Goal: Information Seeking & Learning: Check status

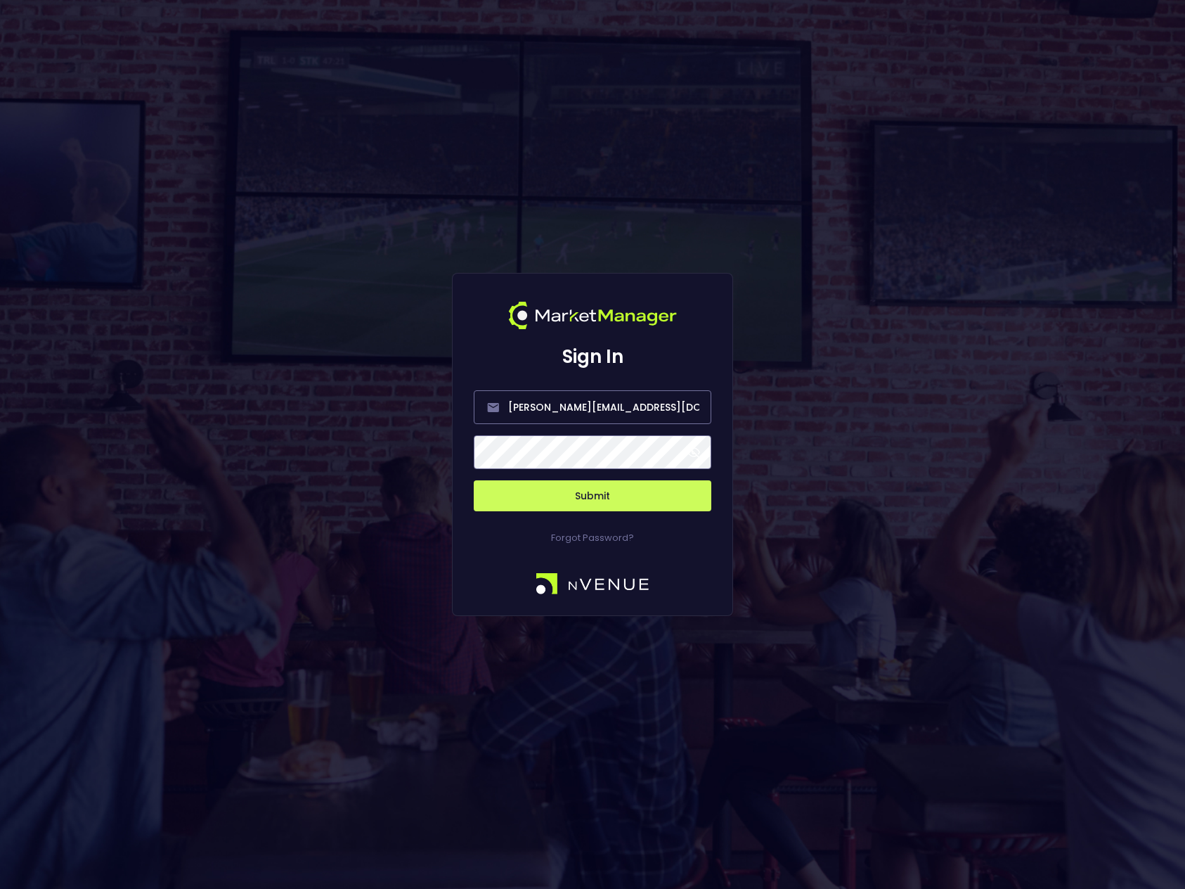
click at [695, 452] on span at bounding box center [694, 452] width 13 height 13
click at [626, 494] on button "Submit" at bounding box center [593, 495] width 238 height 31
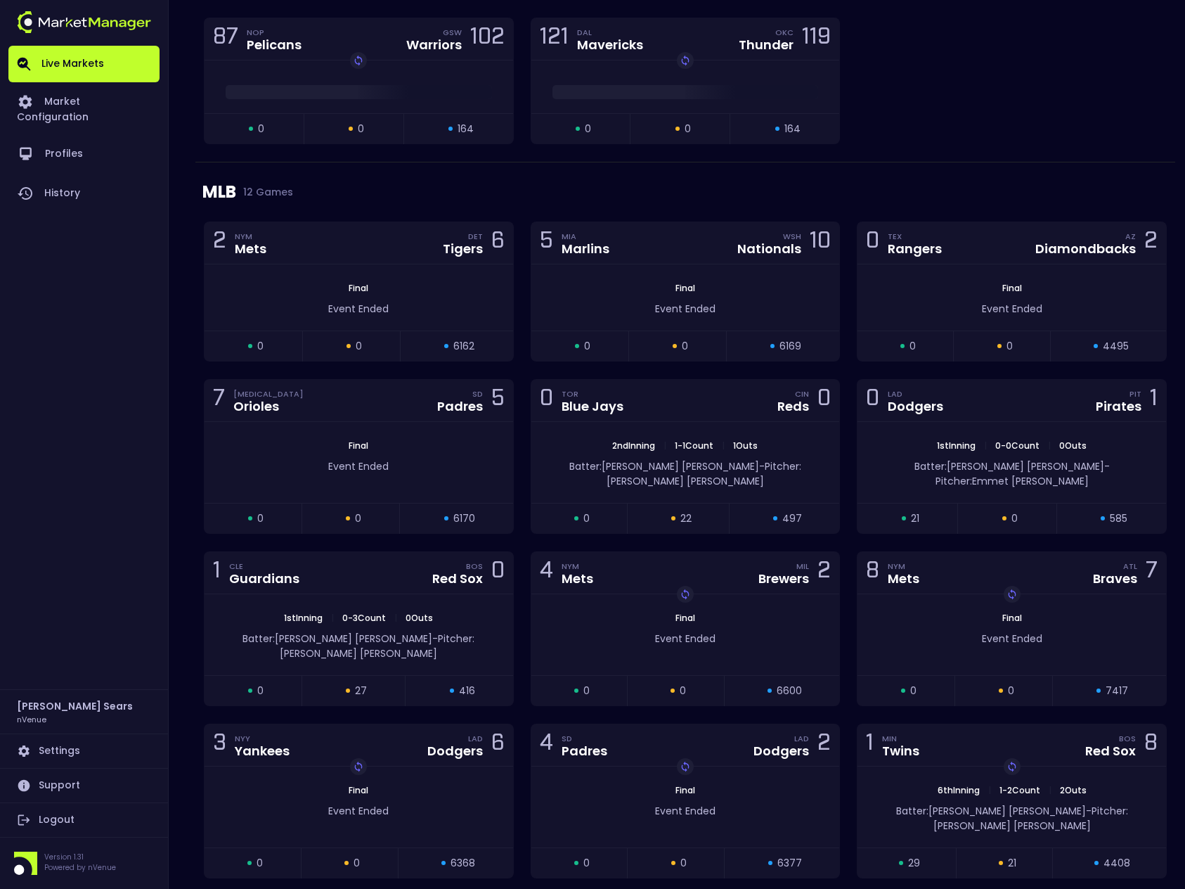
scroll to position [1837, 0]
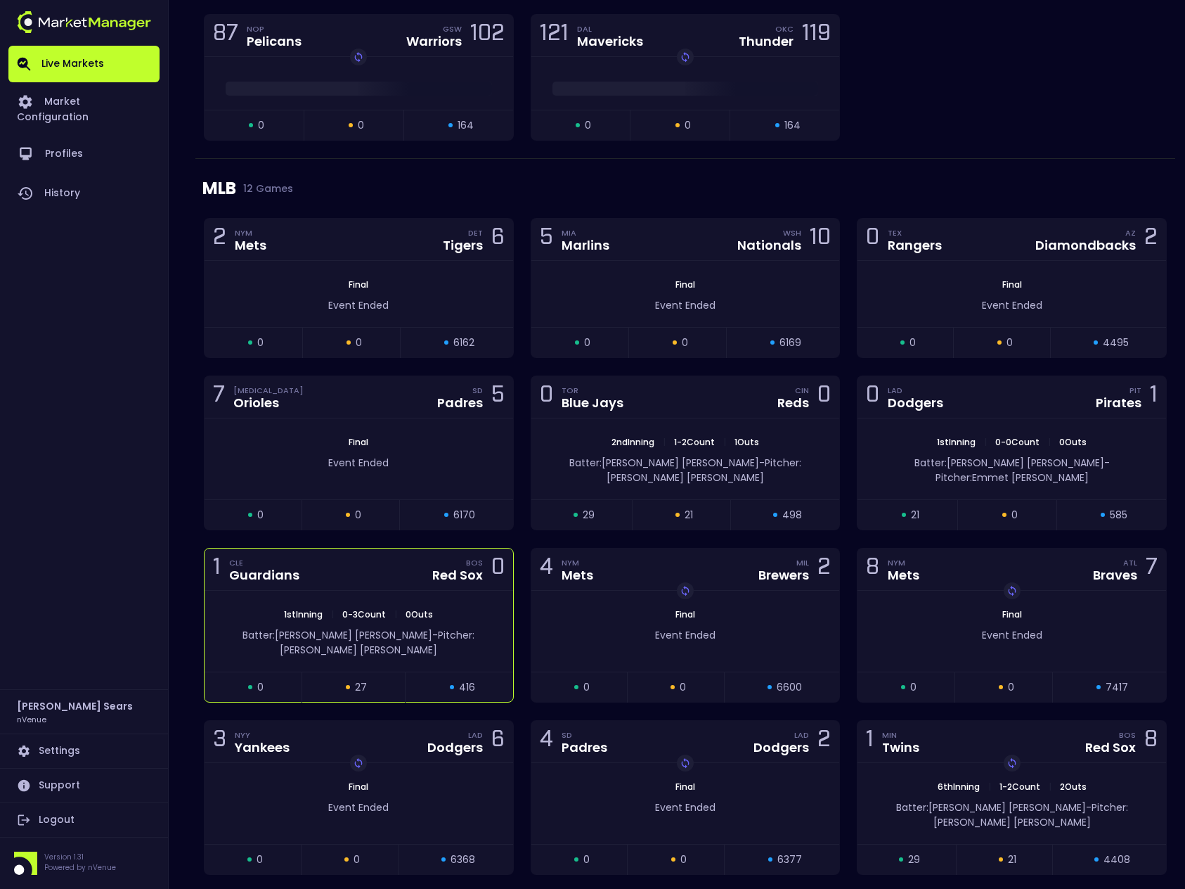
click at [364, 608] on span "0 - 3 Count" at bounding box center [364, 614] width 52 height 12
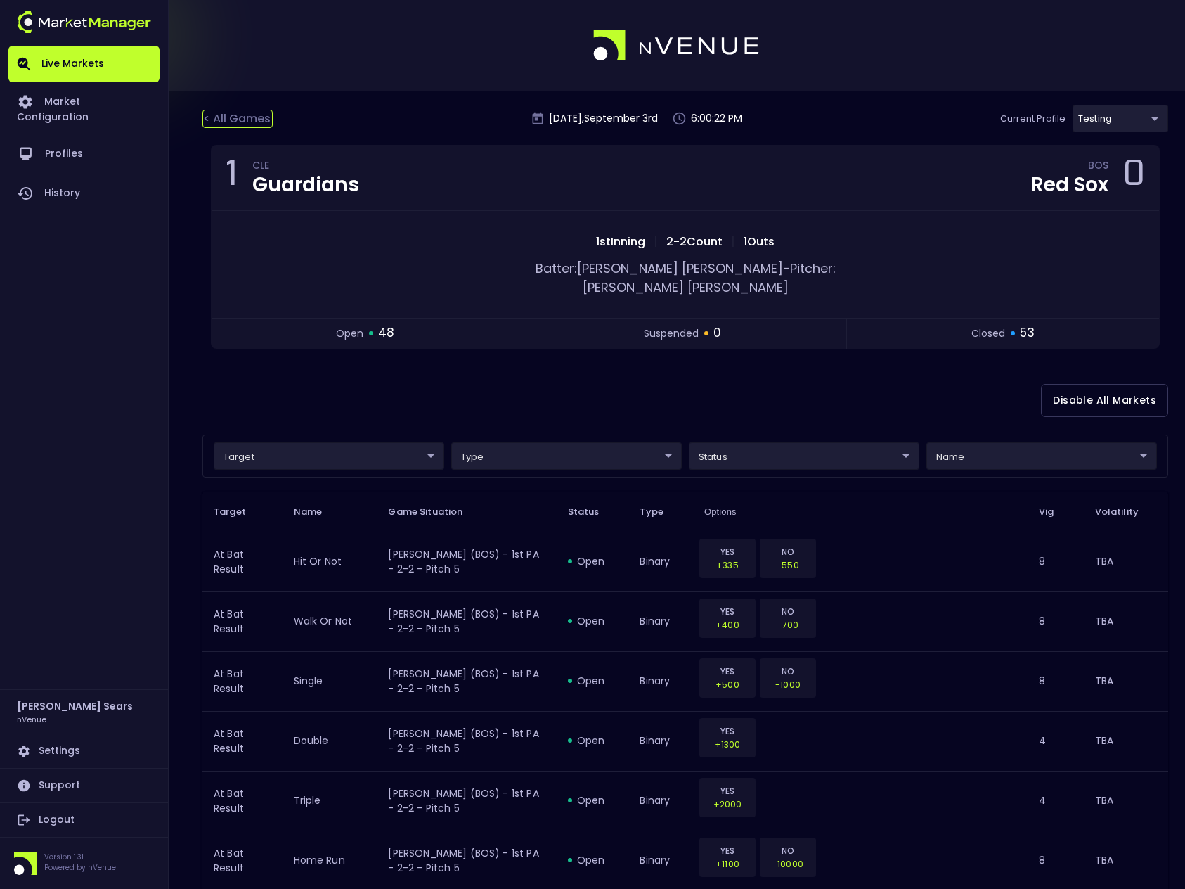
click at [254, 118] on div "< All Games" at bounding box center [237, 119] width 70 height 18
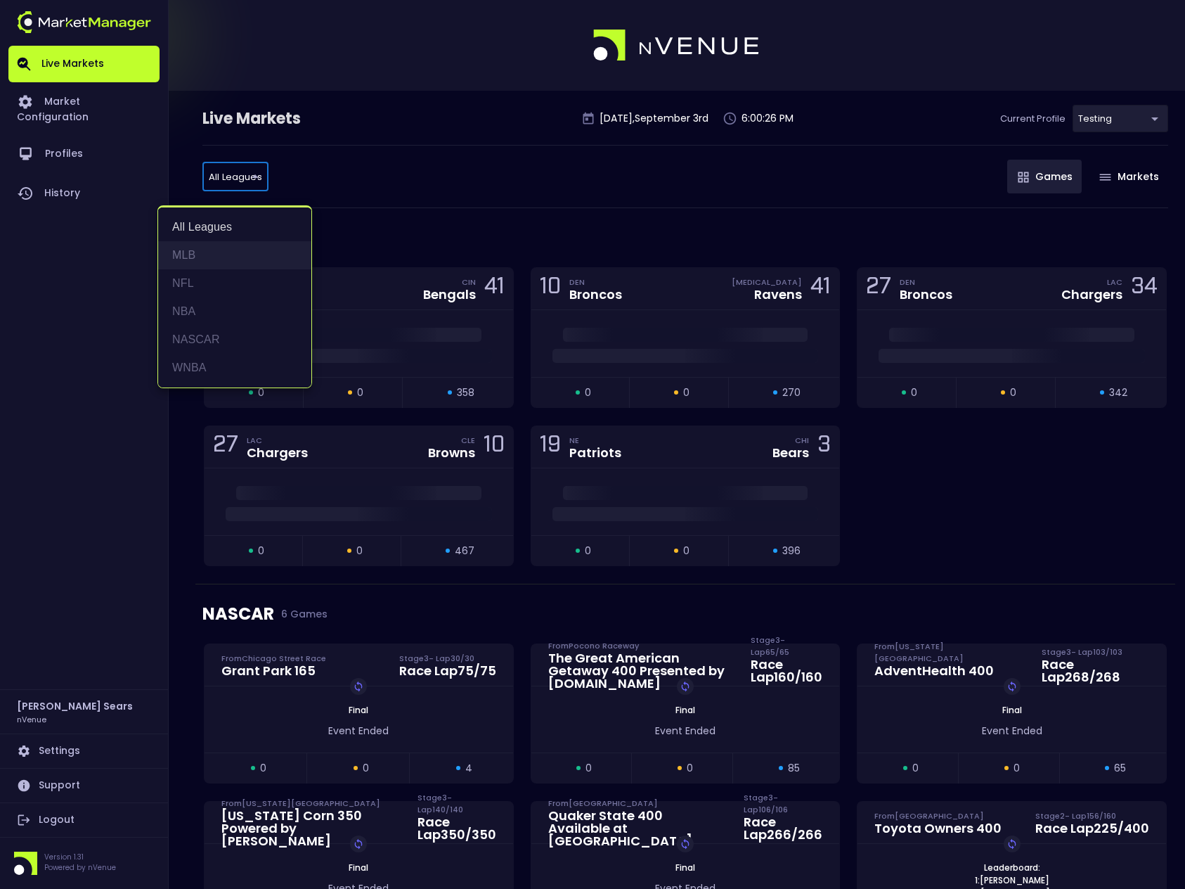
click at [206, 250] on li "MLB" at bounding box center [234, 255] width 153 height 28
type input "MLB"
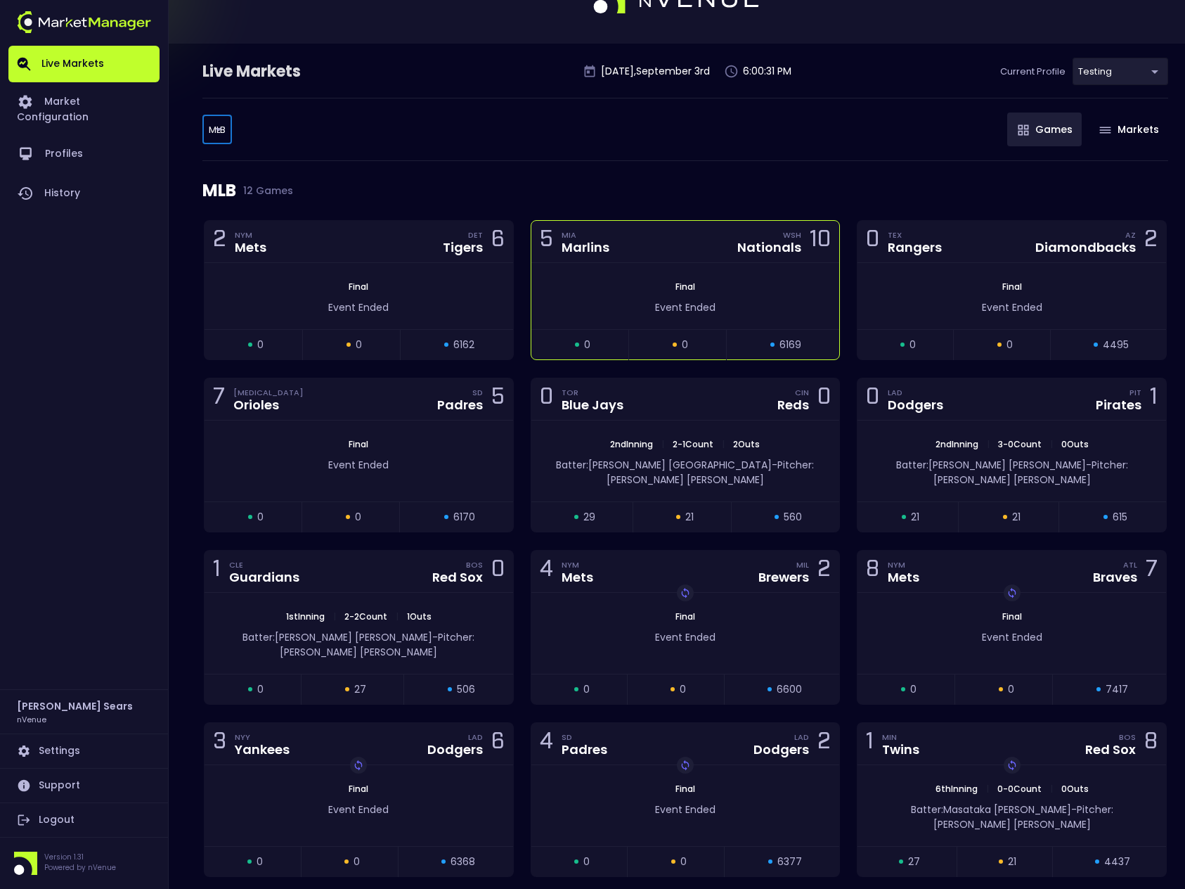
scroll to position [62, 0]
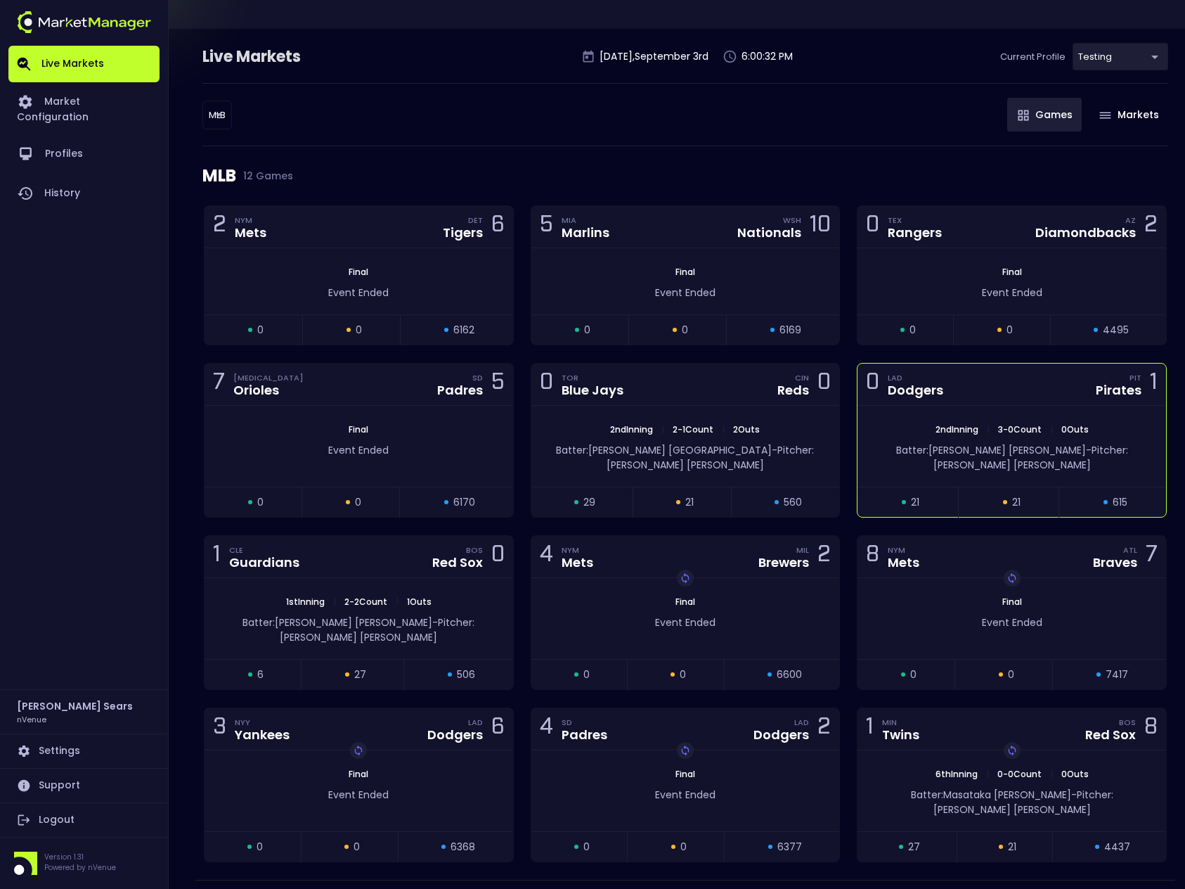
click at [963, 402] on div "0 LAD Dodgers PIT Pirates 1" at bounding box center [1012, 384] width 309 height 42
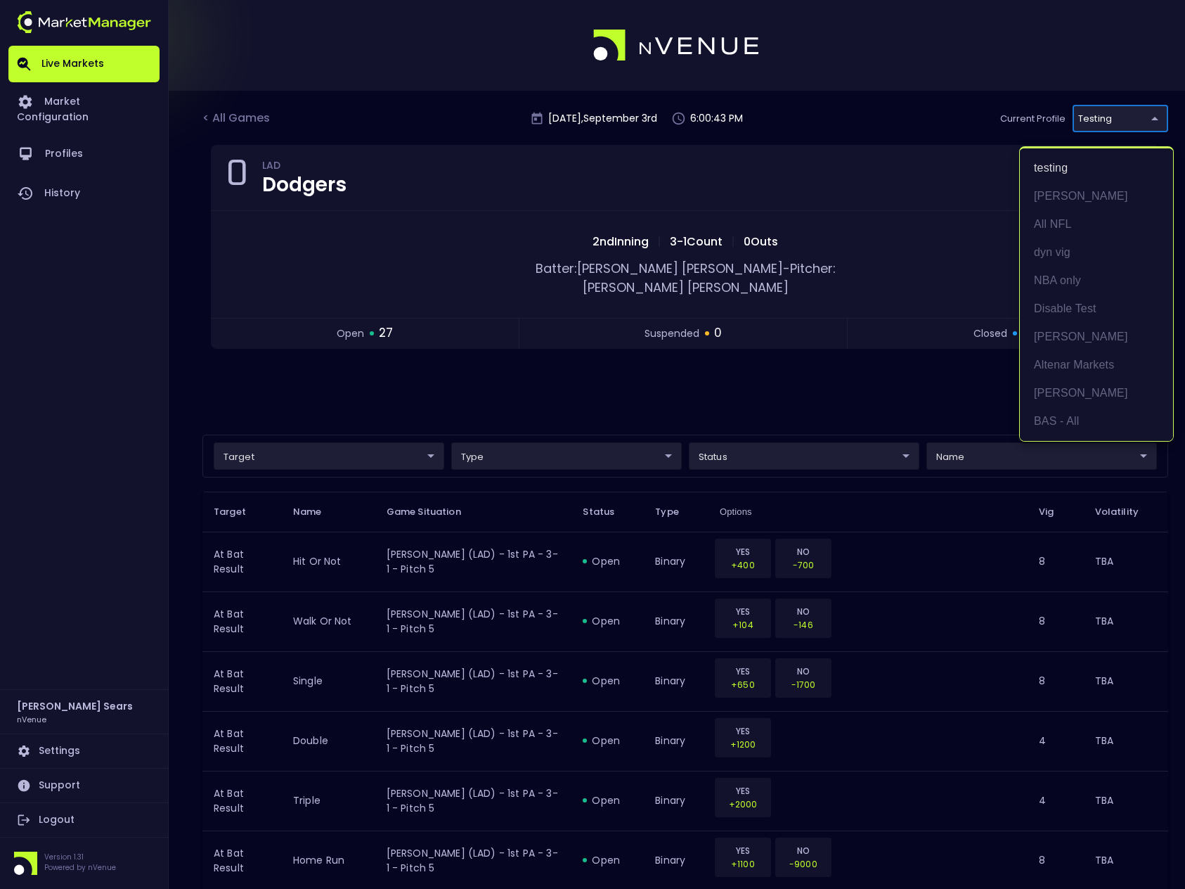
click at [1080, 425] on li "BAS - All" at bounding box center [1096, 421] width 153 height 28
type input "0d810fa5-e353-4d9c-b11d-31f095cae871"
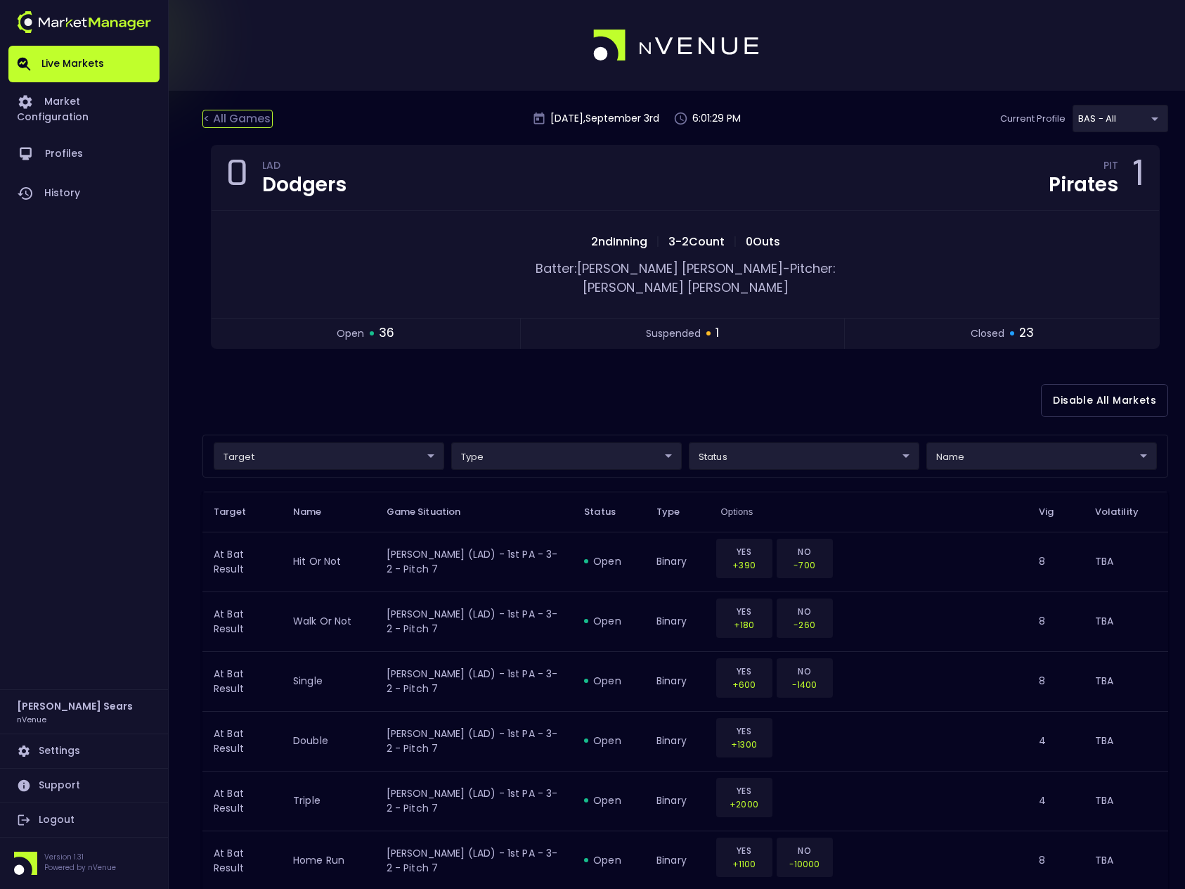
click at [257, 119] on div "< All Games" at bounding box center [237, 119] width 70 height 18
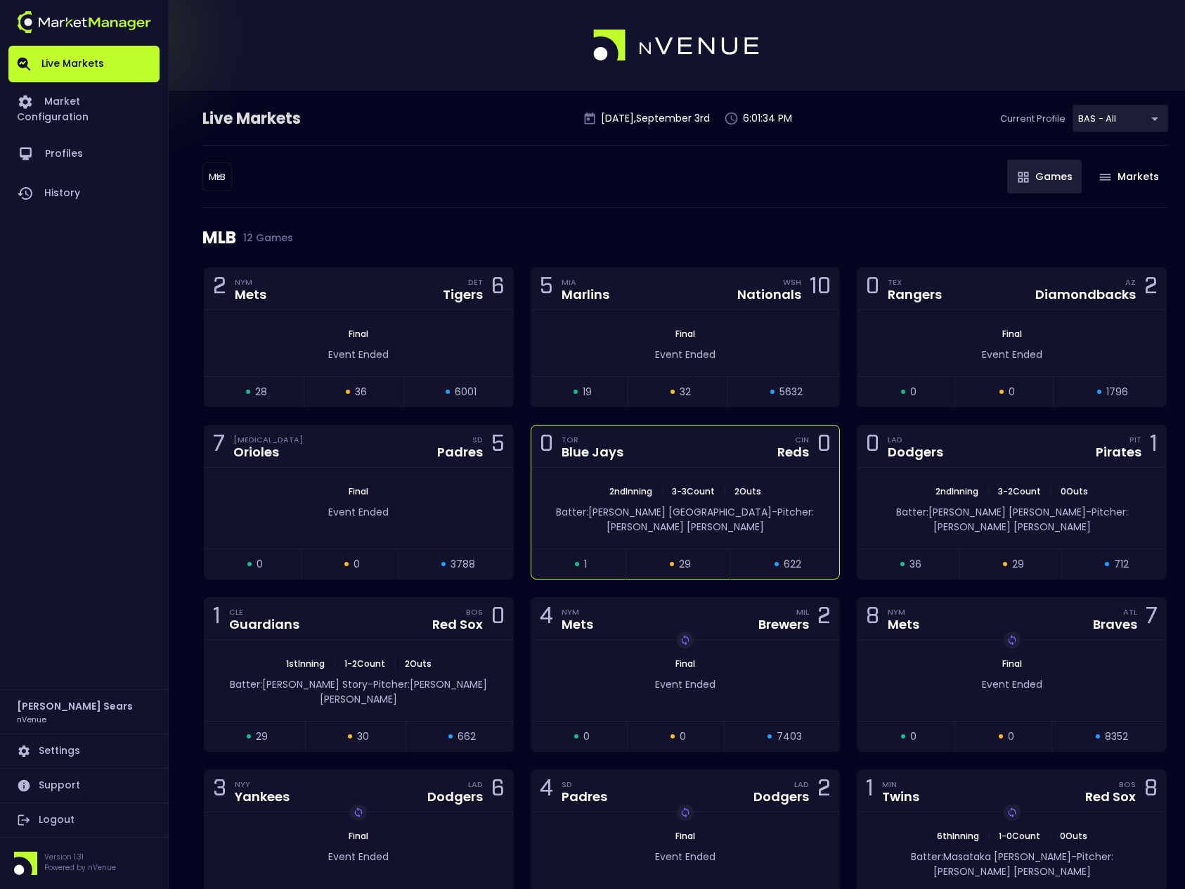
click at [692, 517] on span "Pitcher: Zack Littell" at bounding box center [711, 519] width 208 height 29
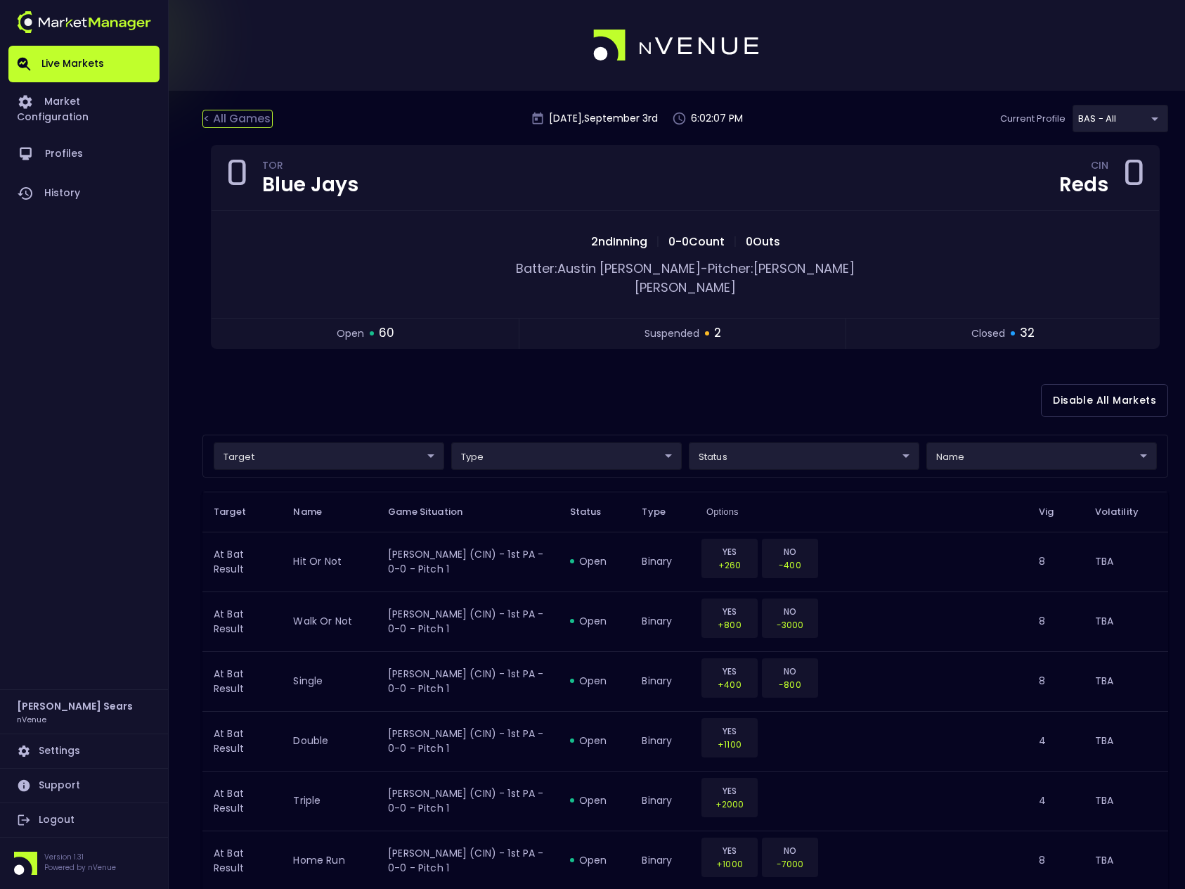
click at [251, 119] on div "< All Games" at bounding box center [237, 119] width 70 height 18
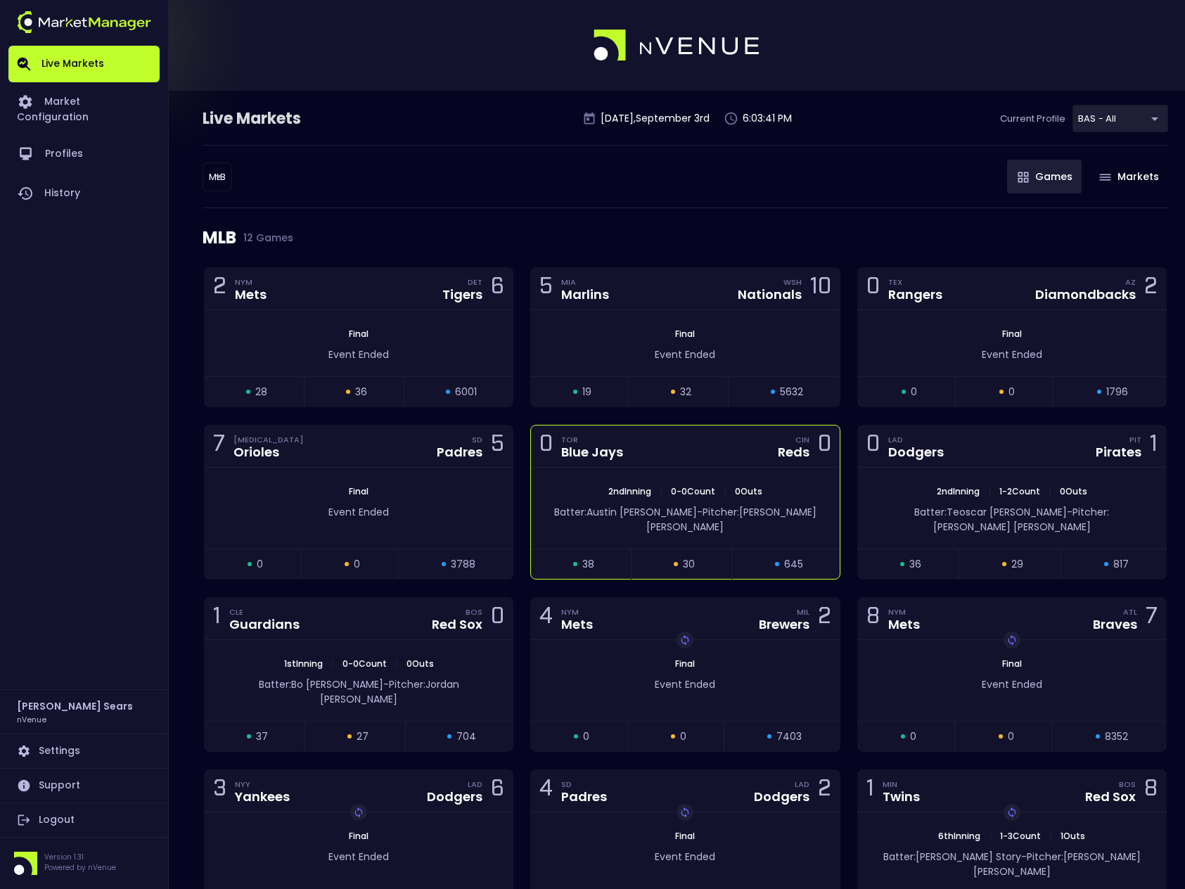
click at [765, 512] on span "Pitcher: Shane Bieber" at bounding box center [731, 519] width 170 height 29
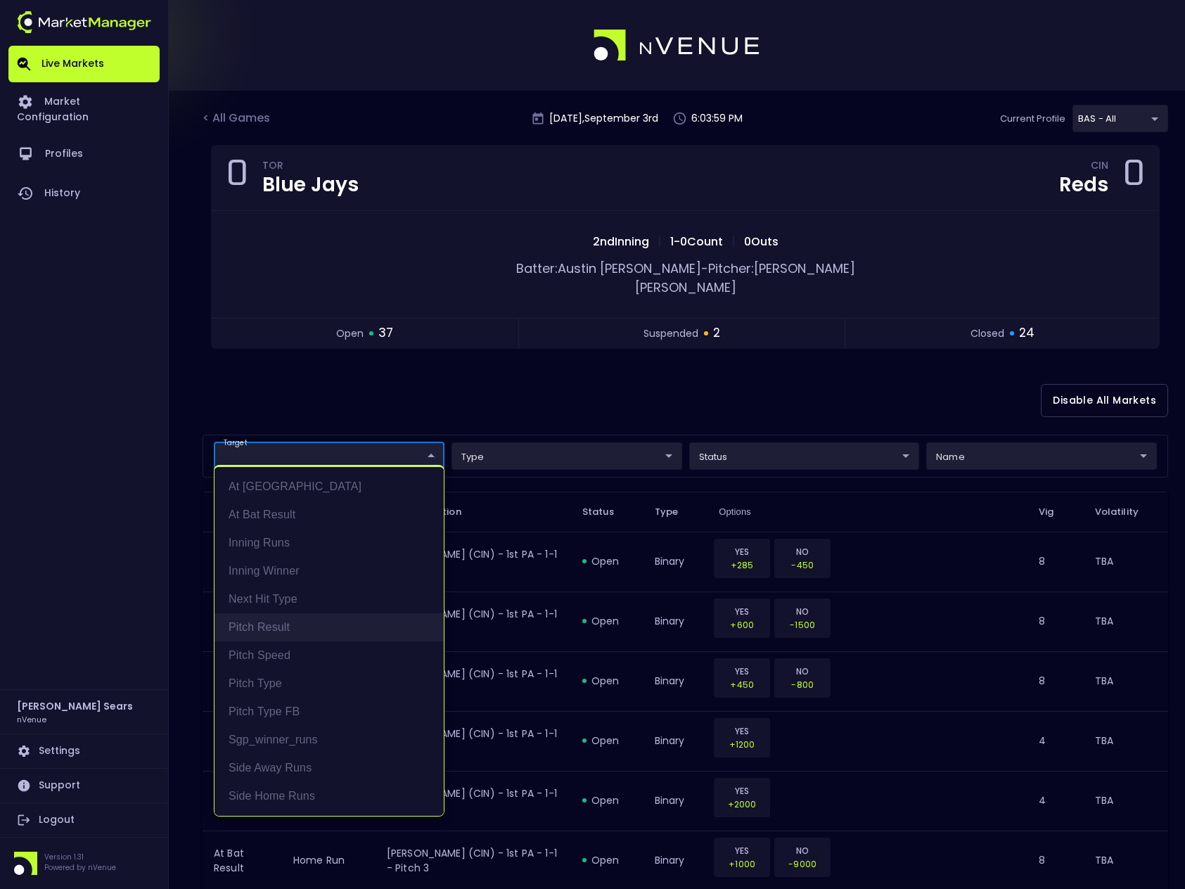
click at [283, 629] on li "Pitch Result" at bounding box center [328, 627] width 229 height 28
type input "Pitch Result"
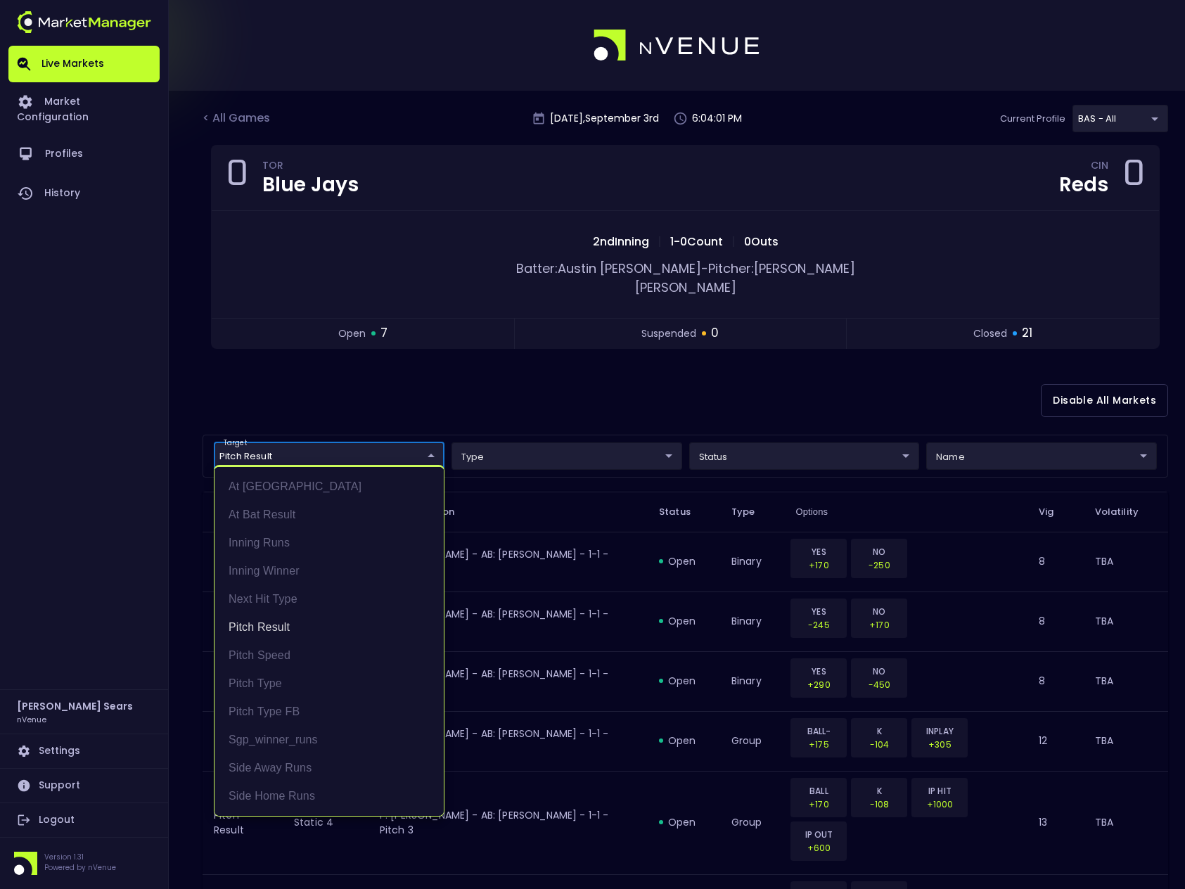
click at [470, 399] on div at bounding box center [592, 444] width 1185 height 889
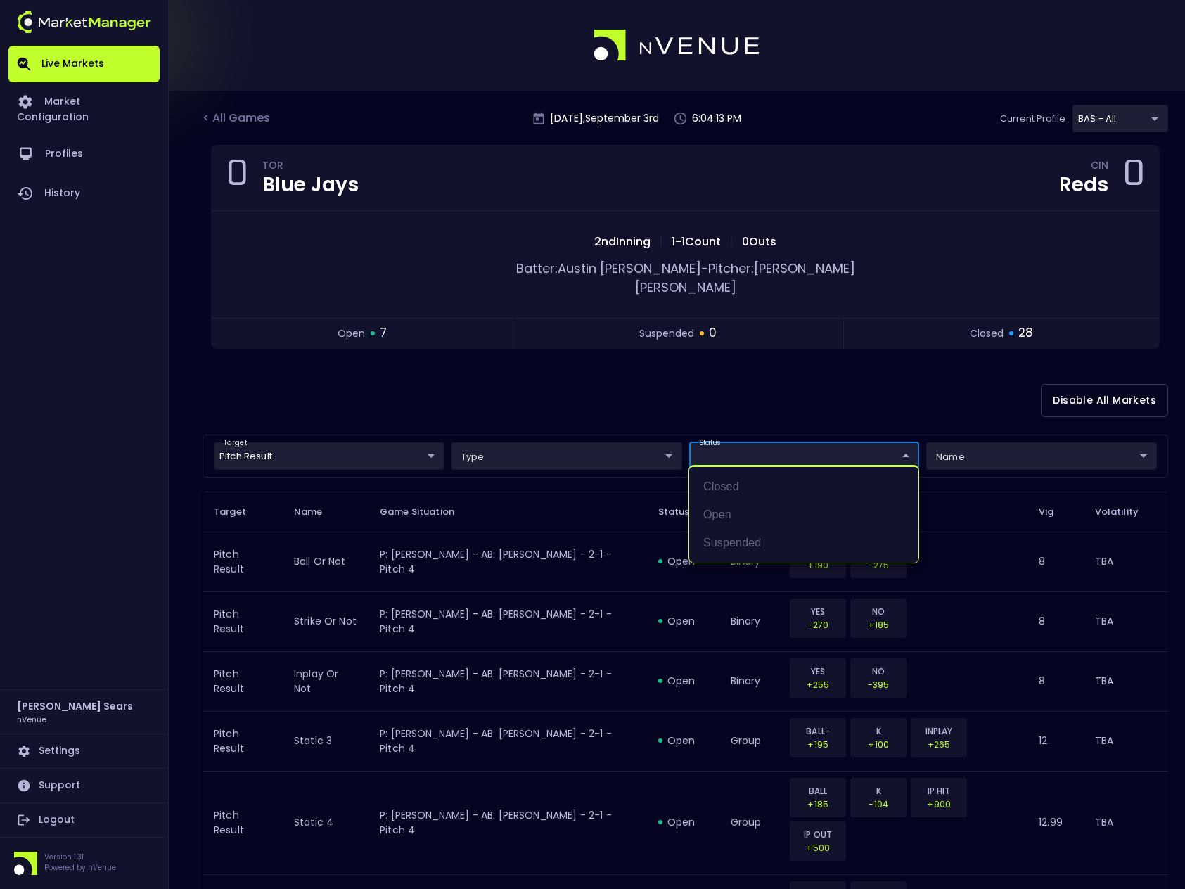
click at [622, 439] on div at bounding box center [592, 444] width 1185 height 889
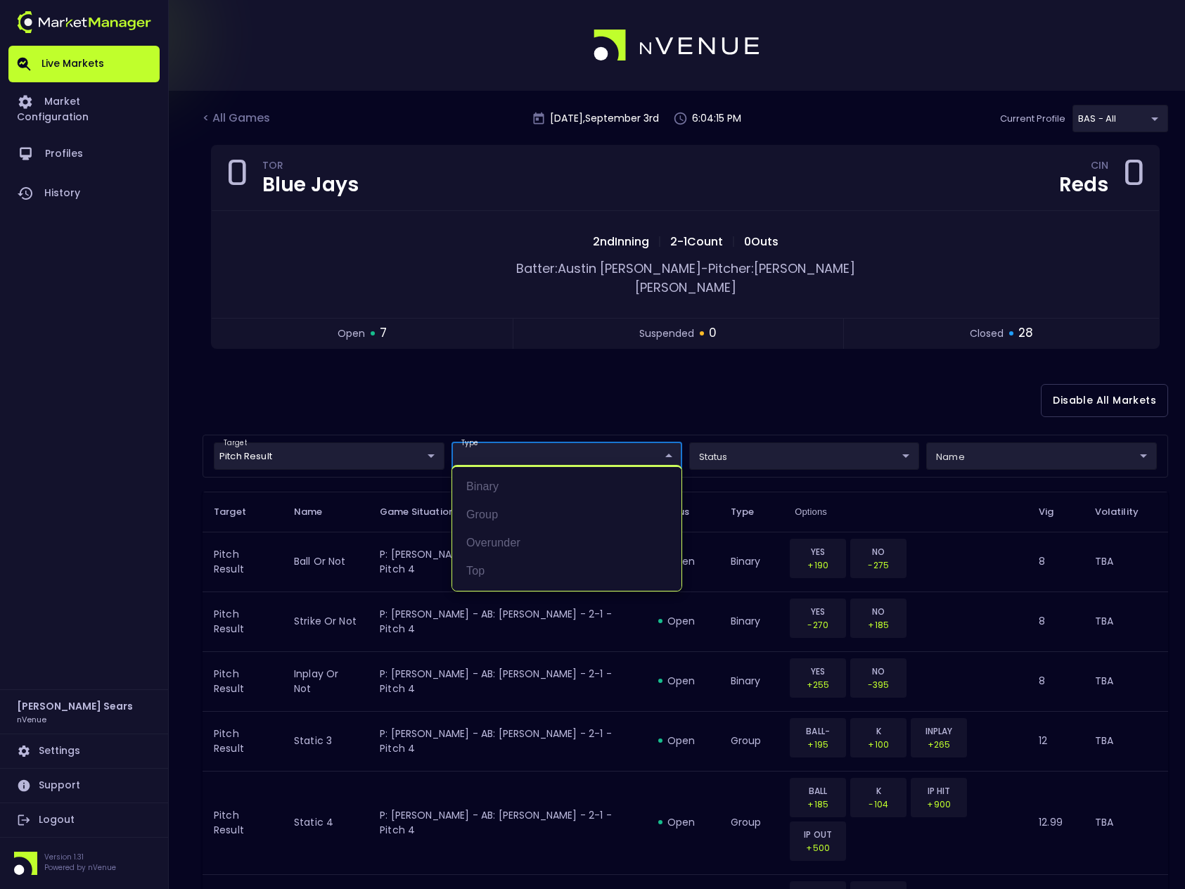
click at [946, 442] on div at bounding box center [592, 444] width 1185 height 889
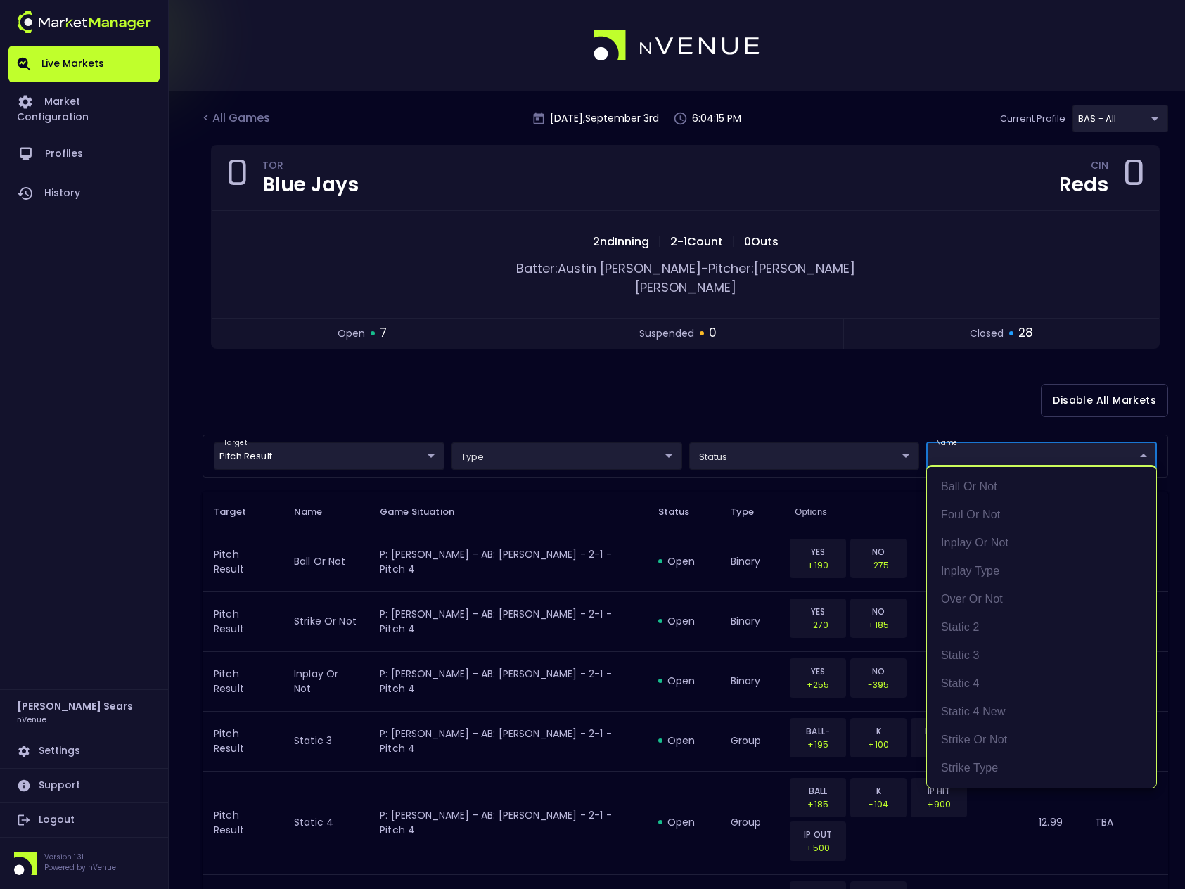
click at [815, 400] on div at bounding box center [592, 444] width 1185 height 889
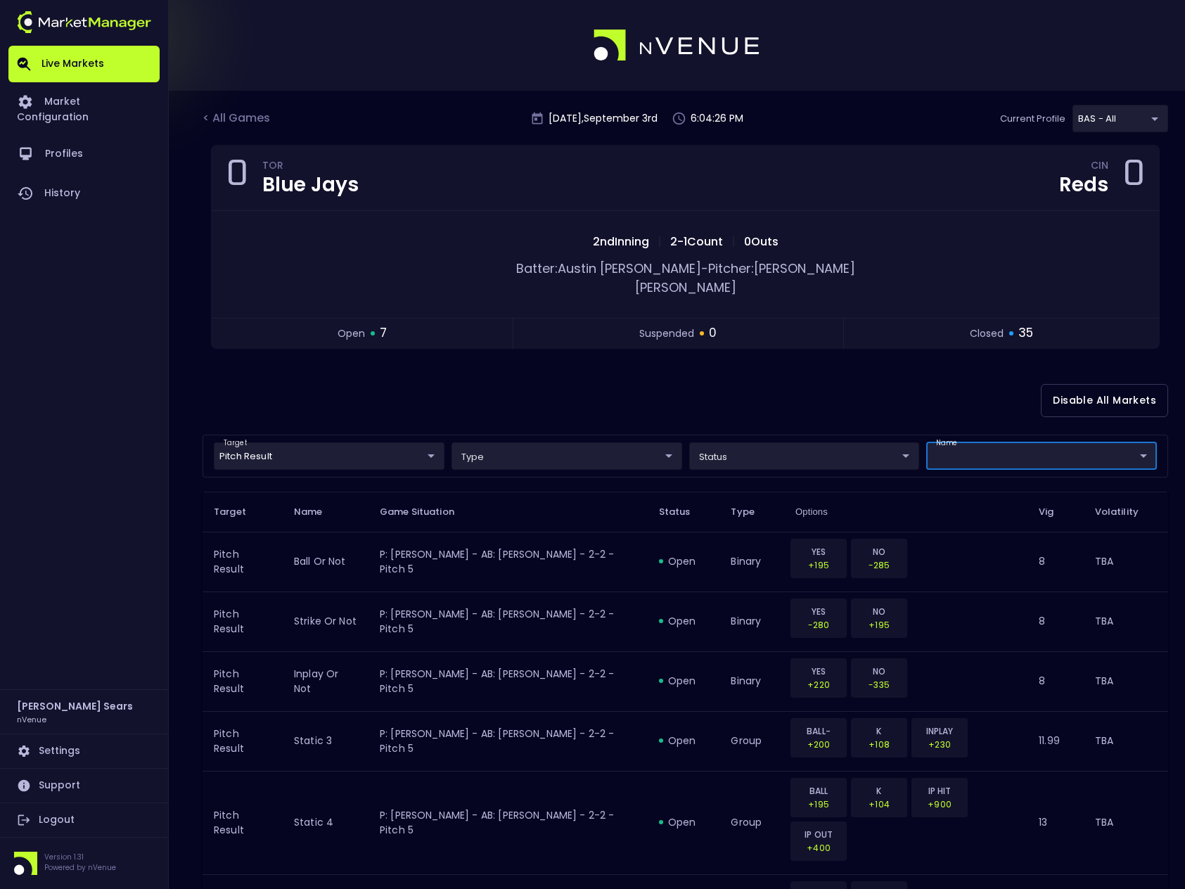
click at [816, 400] on div "Disable All Markets" at bounding box center [684, 400] width 965 height 68
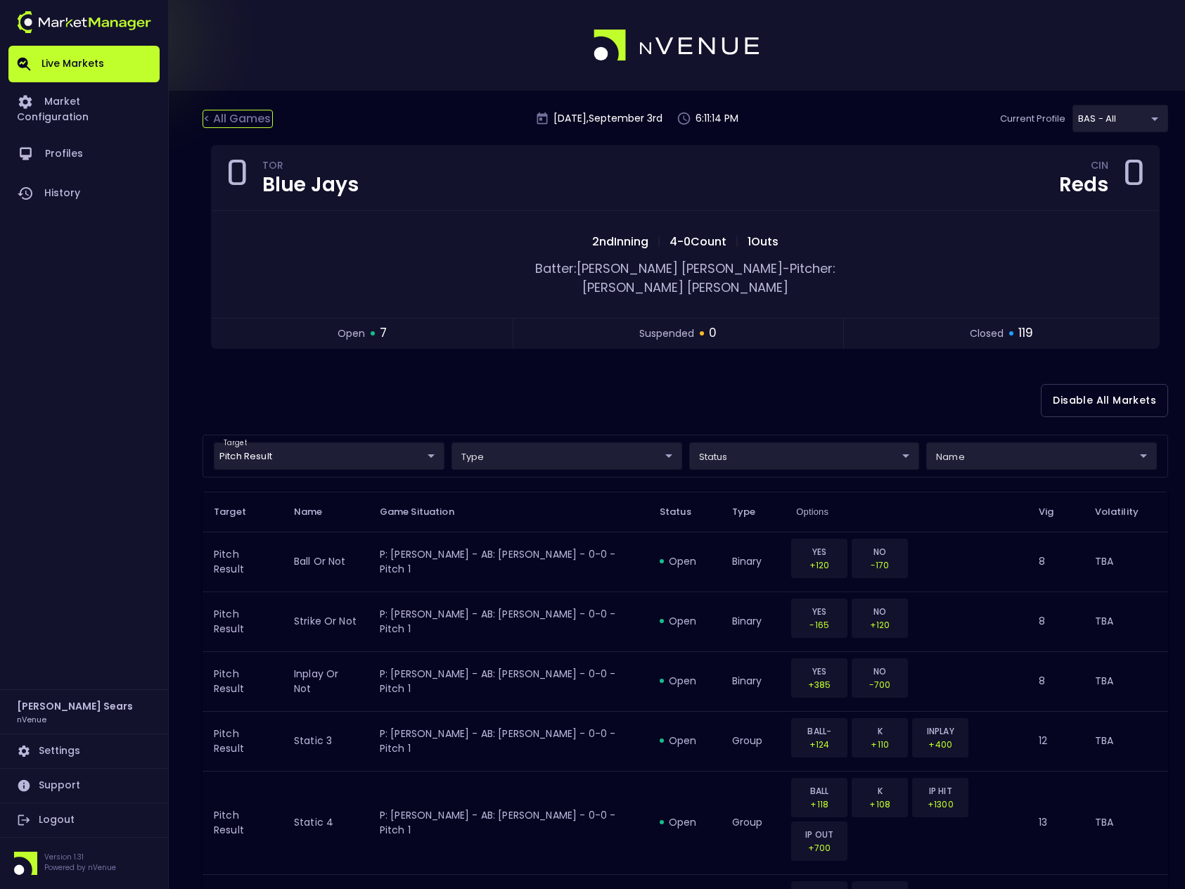
click at [260, 118] on div "< All Games" at bounding box center [237, 119] width 70 height 18
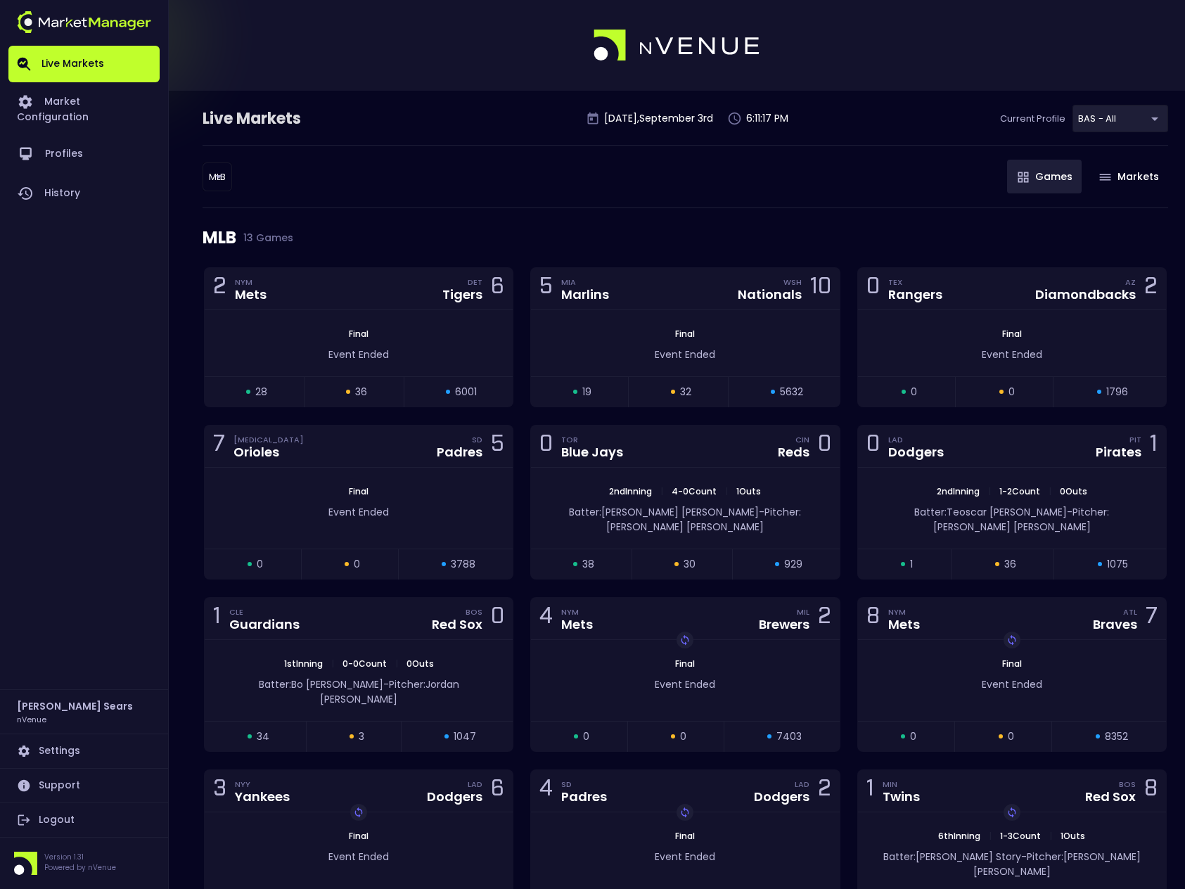
click at [221, 176] on body "Live Markets Market Configuration Profiles History Bruce Sears nVenue Settings …" at bounding box center [592, 576] width 1185 height 1152
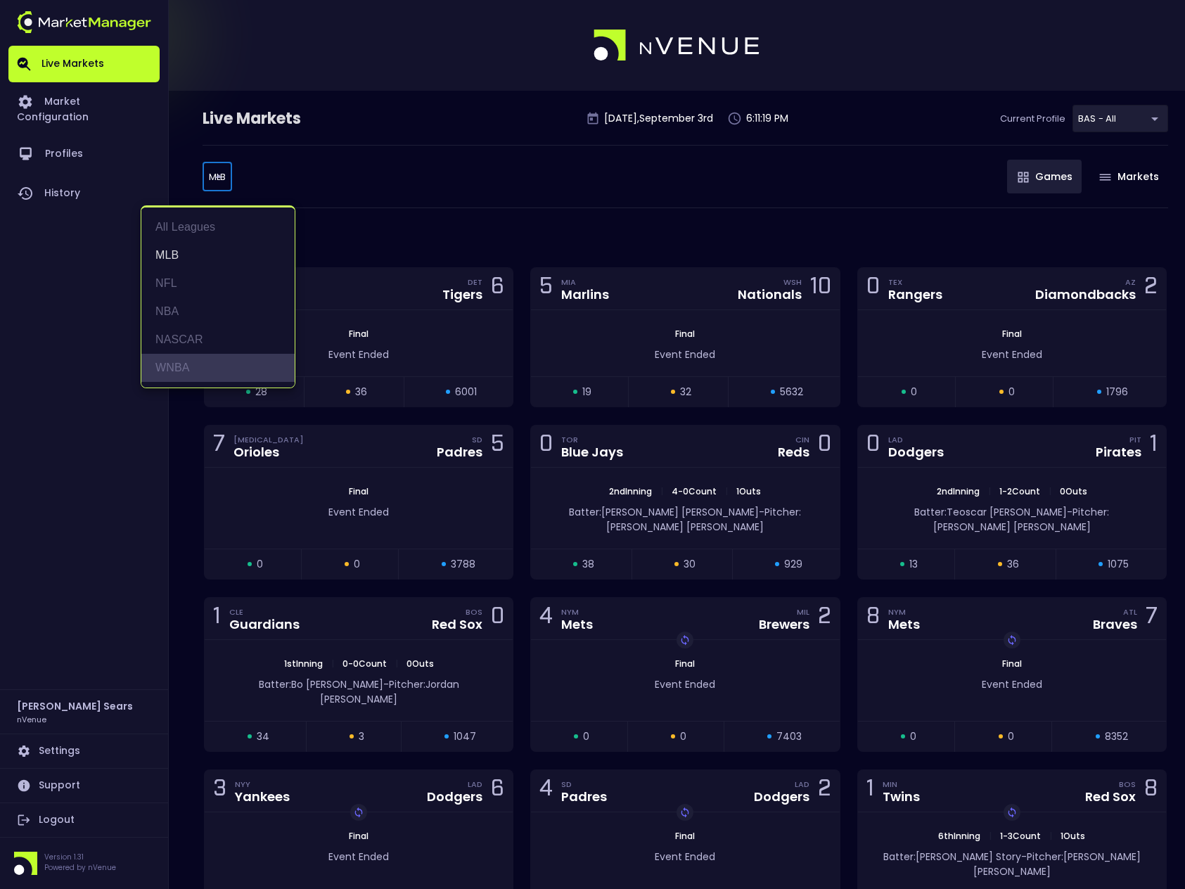
click at [184, 368] on li "WNBA" at bounding box center [217, 368] width 153 height 28
type input "WNBA"
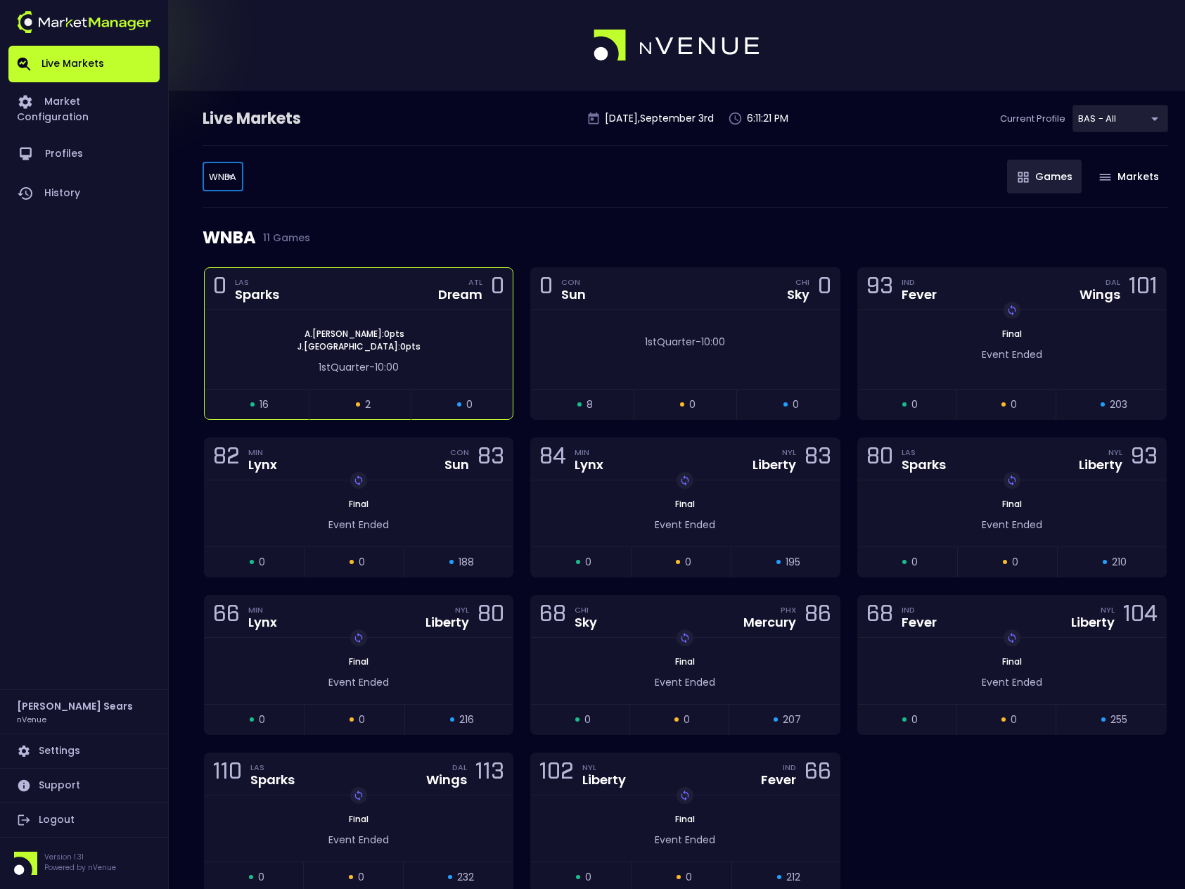
click at [399, 337] on div "A . Stevens : 0 pts J . Canada : 0 pts" at bounding box center [359, 340] width 308 height 25
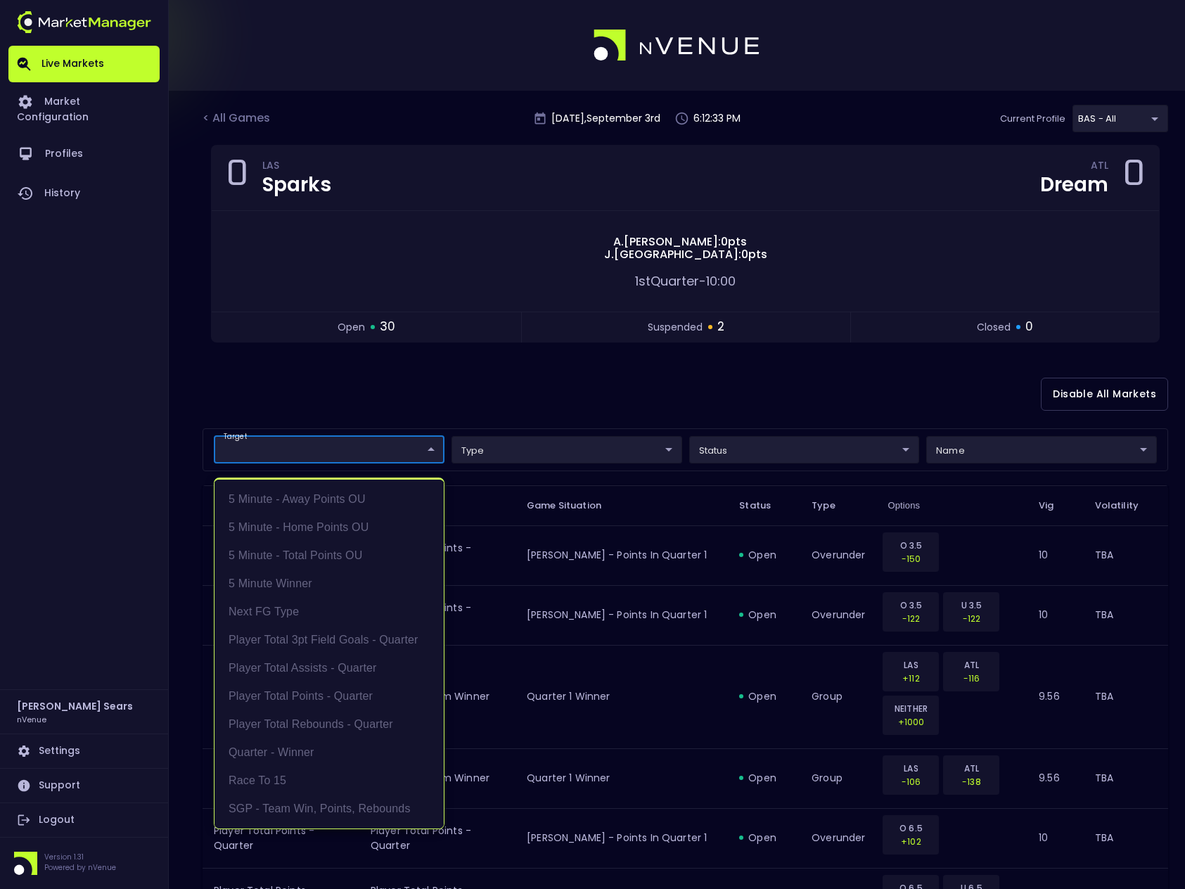
click at [350, 408] on div at bounding box center [592, 444] width 1185 height 889
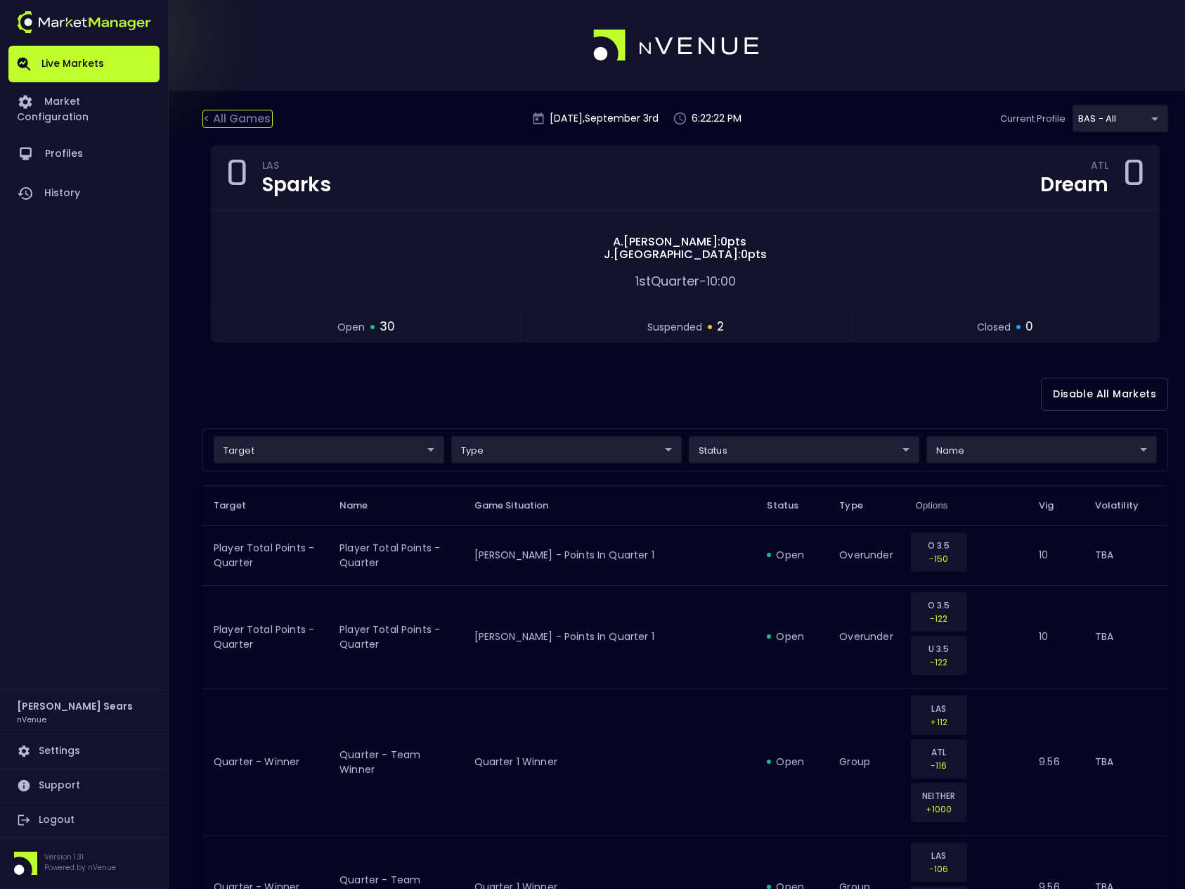
click at [230, 117] on div "< All Games" at bounding box center [237, 119] width 70 height 18
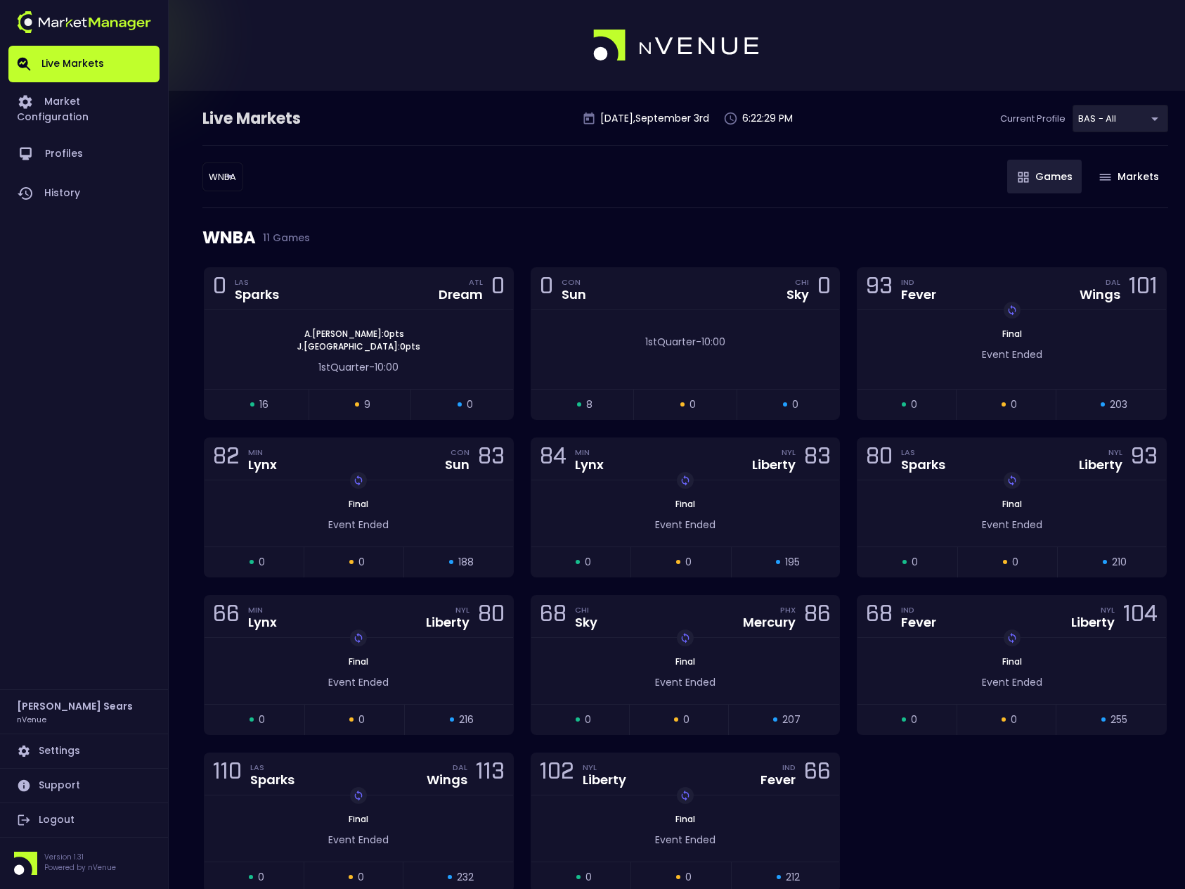
click at [221, 174] on body "Live Markets Market Configuration Profiles History Bruce Sears nVenue Settings …" at bounding box center [592, 481] width 1185 height 963
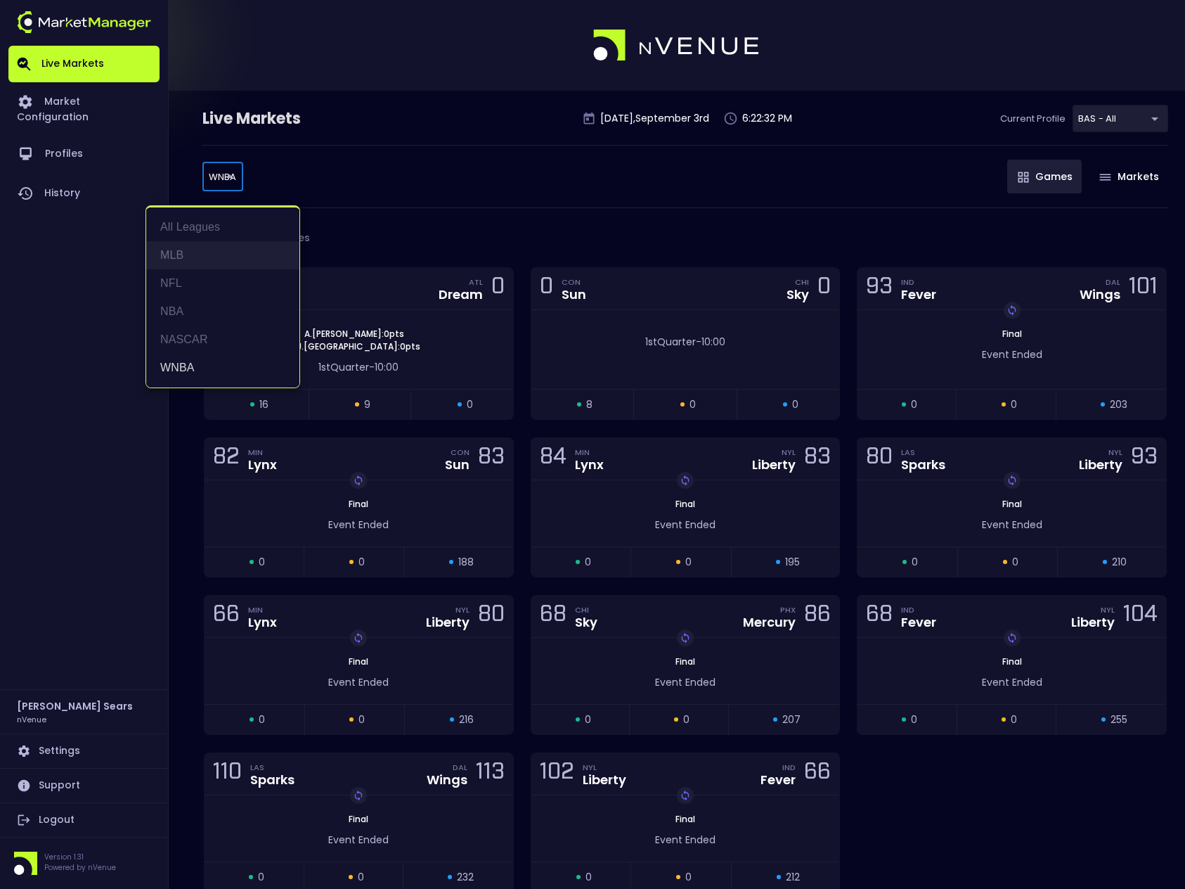
drag, startPoint x: 195, startPoint y: 259, endPoint x: 200, endPoint y: 271, distance: 13.2
click at [195, 259] on li "MLB" at bounding box center [222, 255] width 153 height 28
type input "MLB"
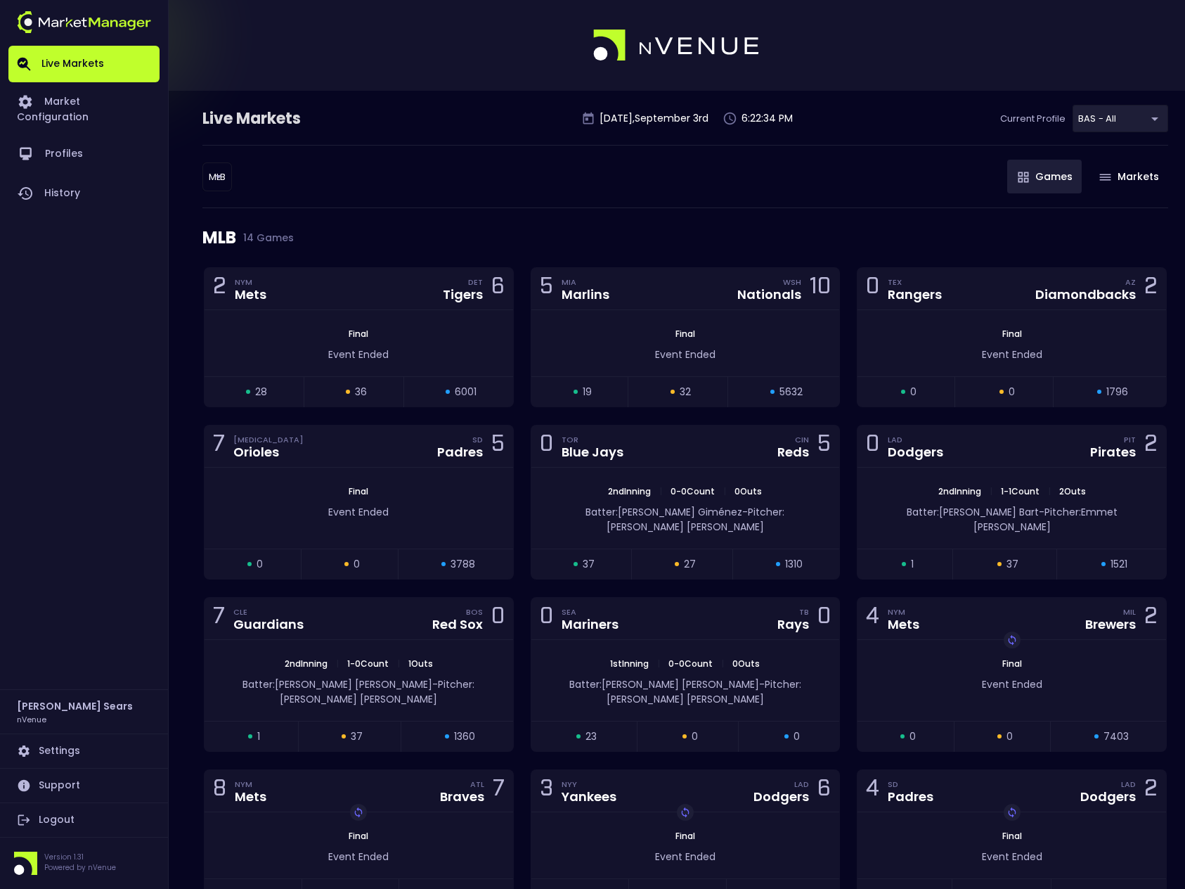
click at [359, 219] on div "MLB 14 Games" at bounding box center [685, 237] width 966 height 59
click at [775, 609] on div "TB Rays 0" at bounding box center [800, 618] width 62 height 19
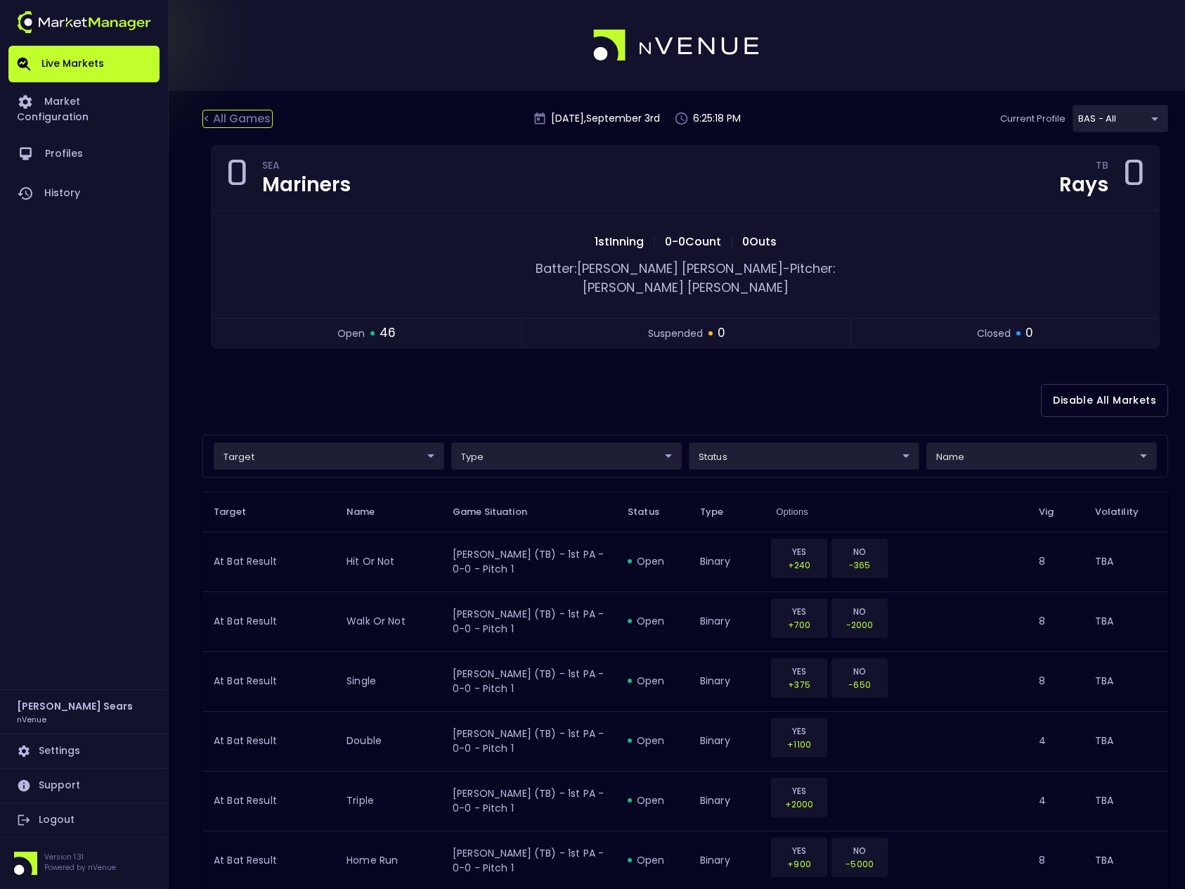
click at [242, 115] on div "< All Games" at bounding box center [237, 119] width 70 height 18
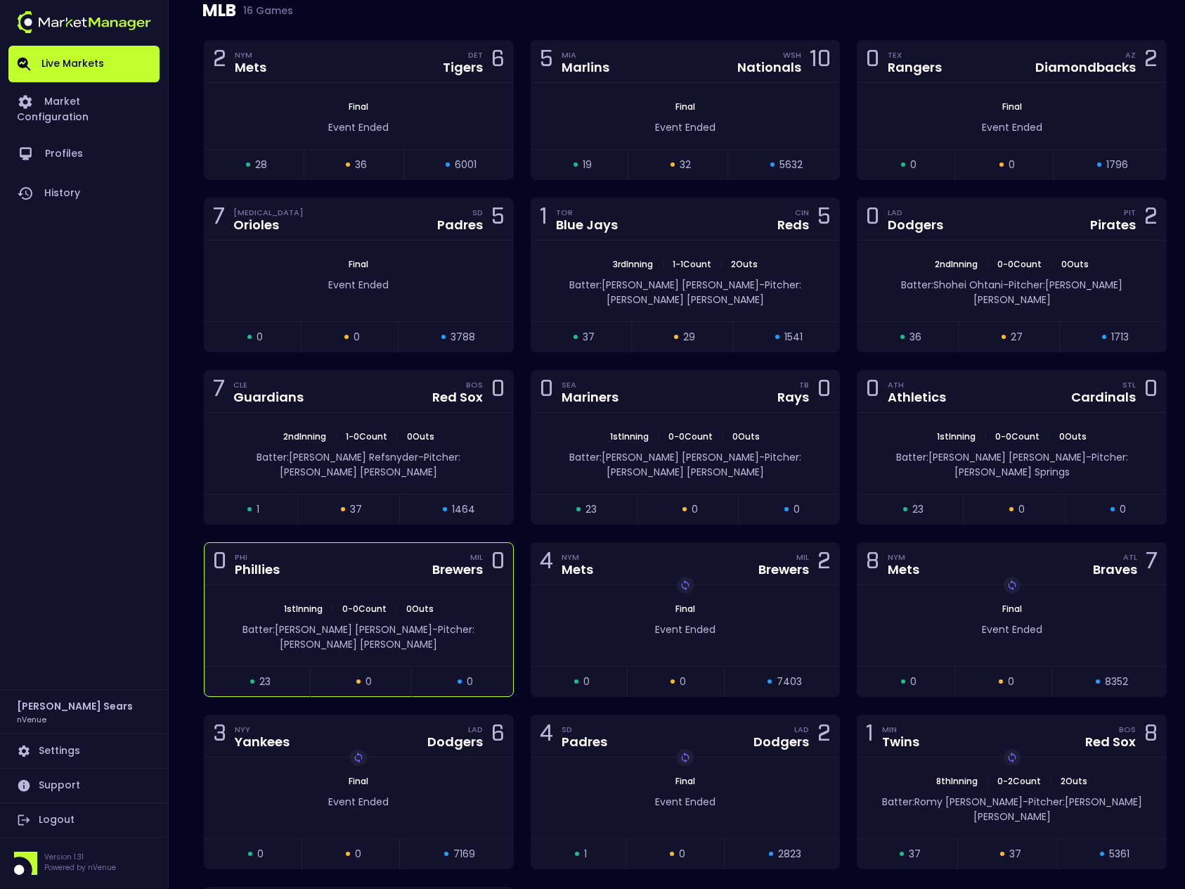
scroll to position [228, 0]
click at [465, 562] on div "Brewers" at bounding box center [457, 568] width 51 height 13
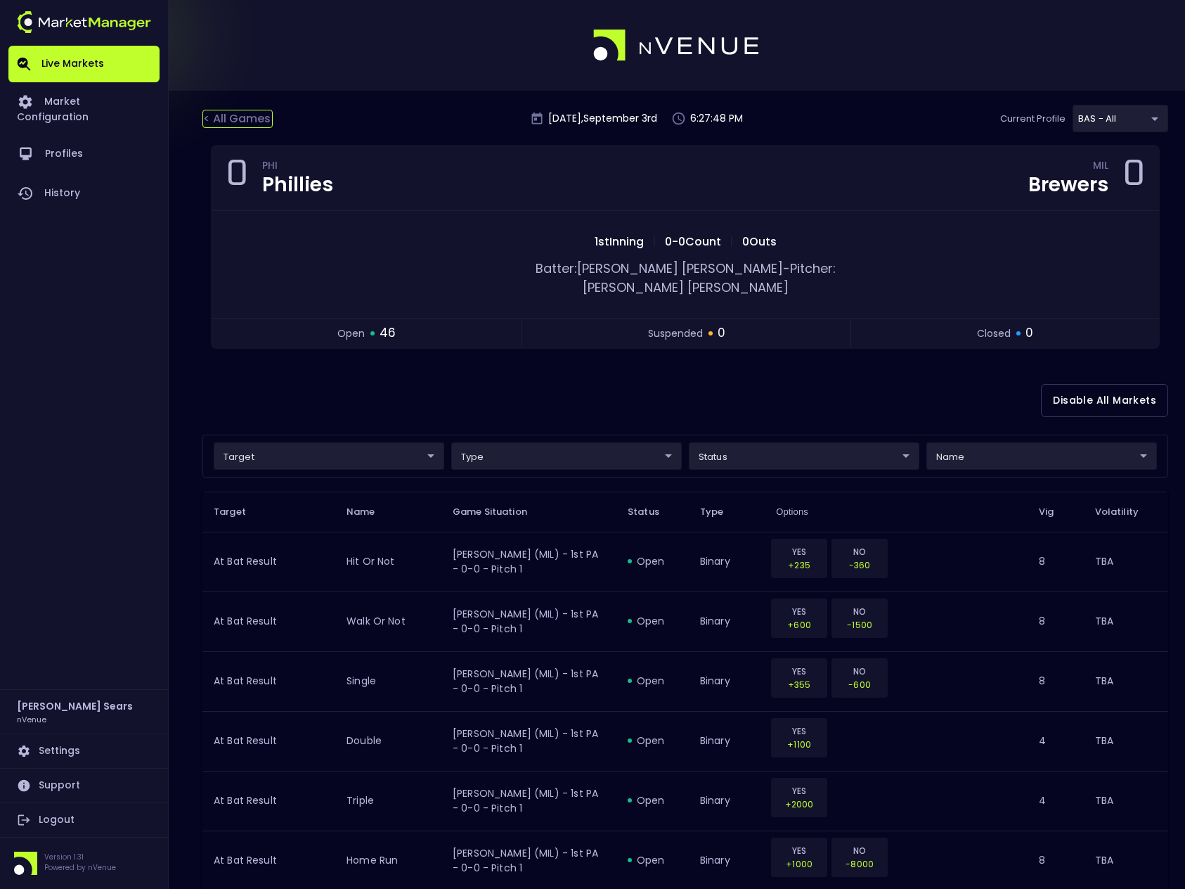
click at [243, 118] on div "< All Games" at bounding box center [237, 119] width 70 height 18
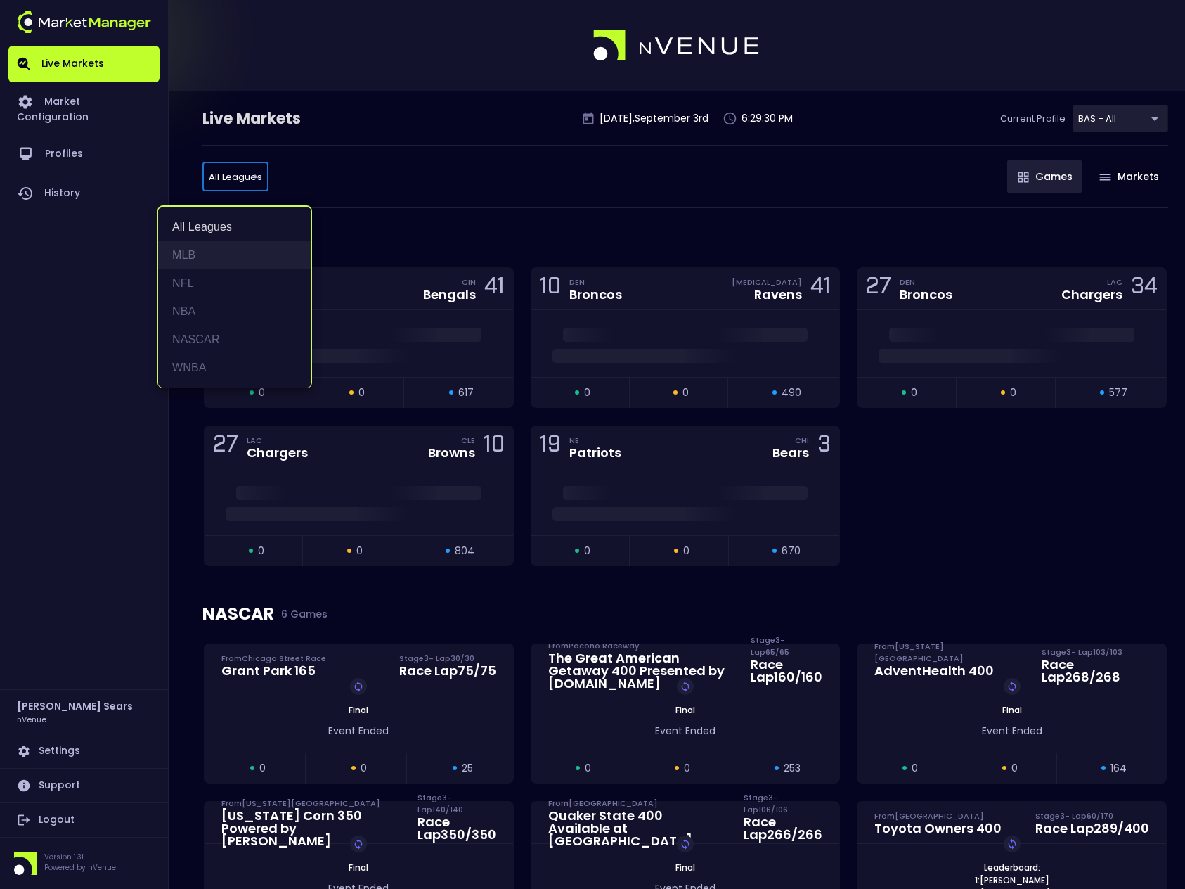
click at [196, 251] on li "MLB" at bounding box center [234, 255] width 153 height 28
type input "MLB"
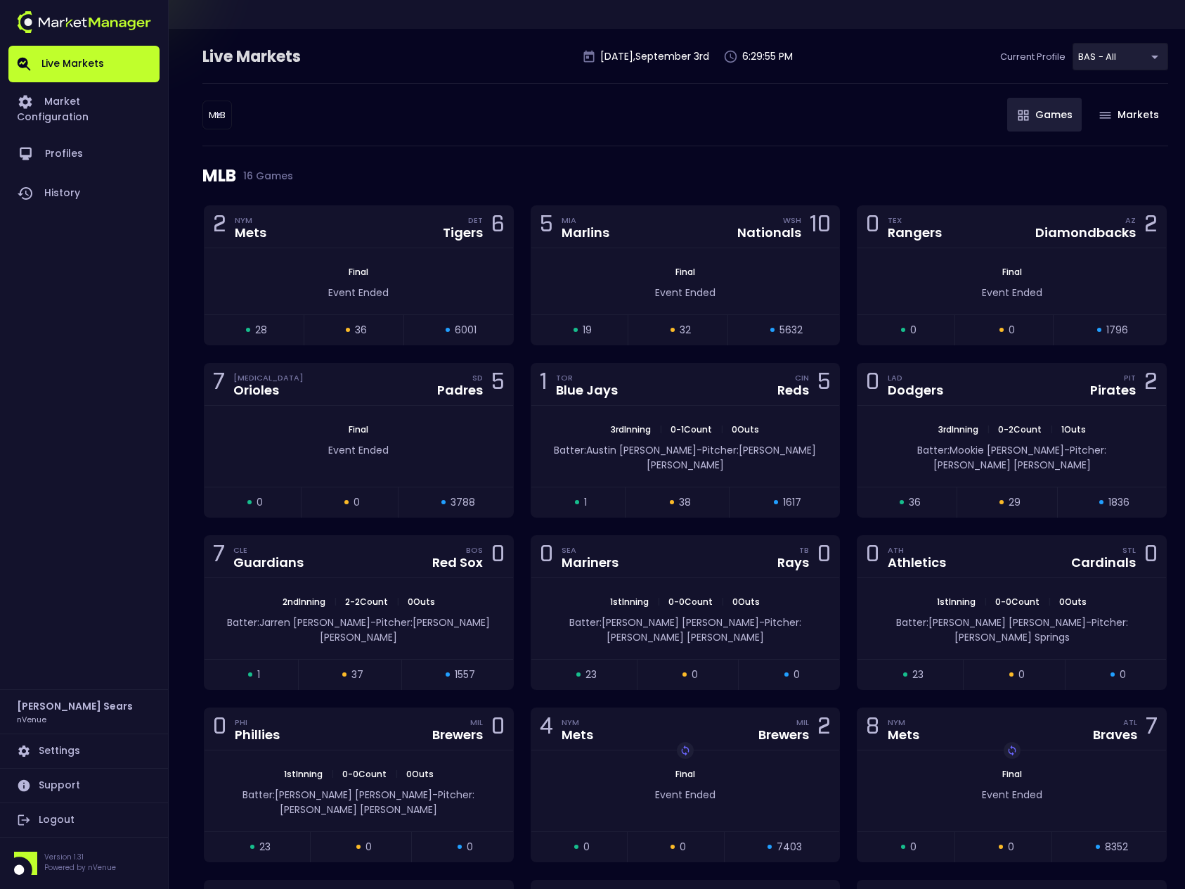
scroll to position [72, 0]
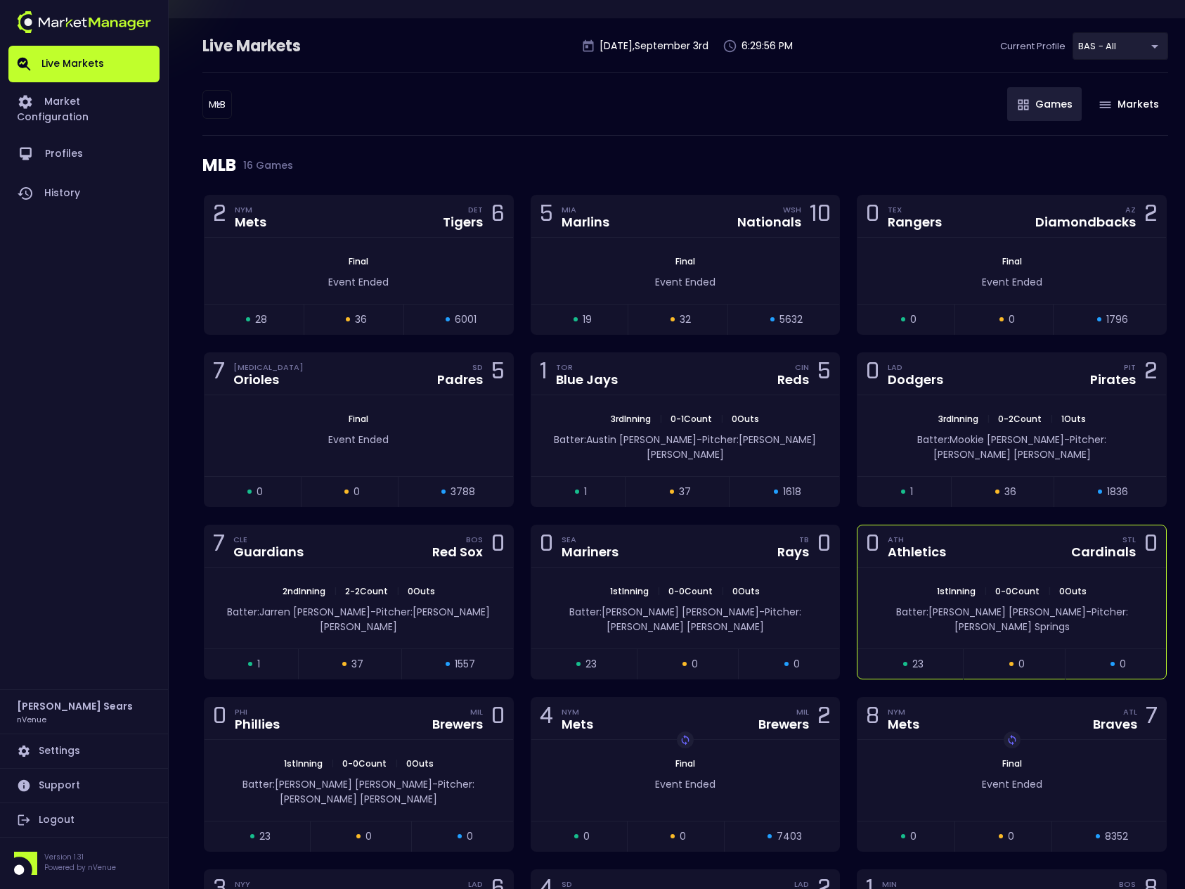
click at [1049, 534] on div "0 ATH Athletics STL Cardinals 0" at bounding box center [1012, 546] width 309 height 42
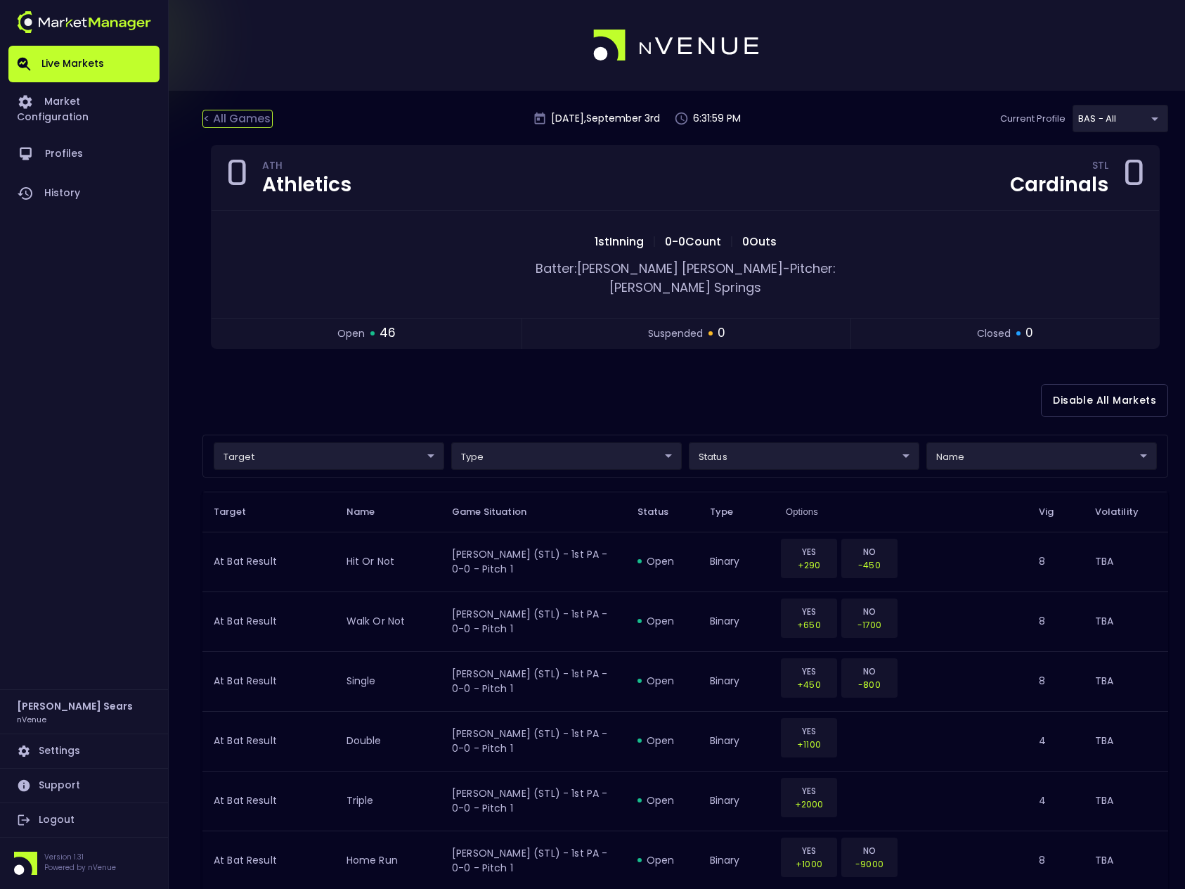
click at [247, 110] on div "< All Games" at bounding box center [237, 119] width 70 height 18
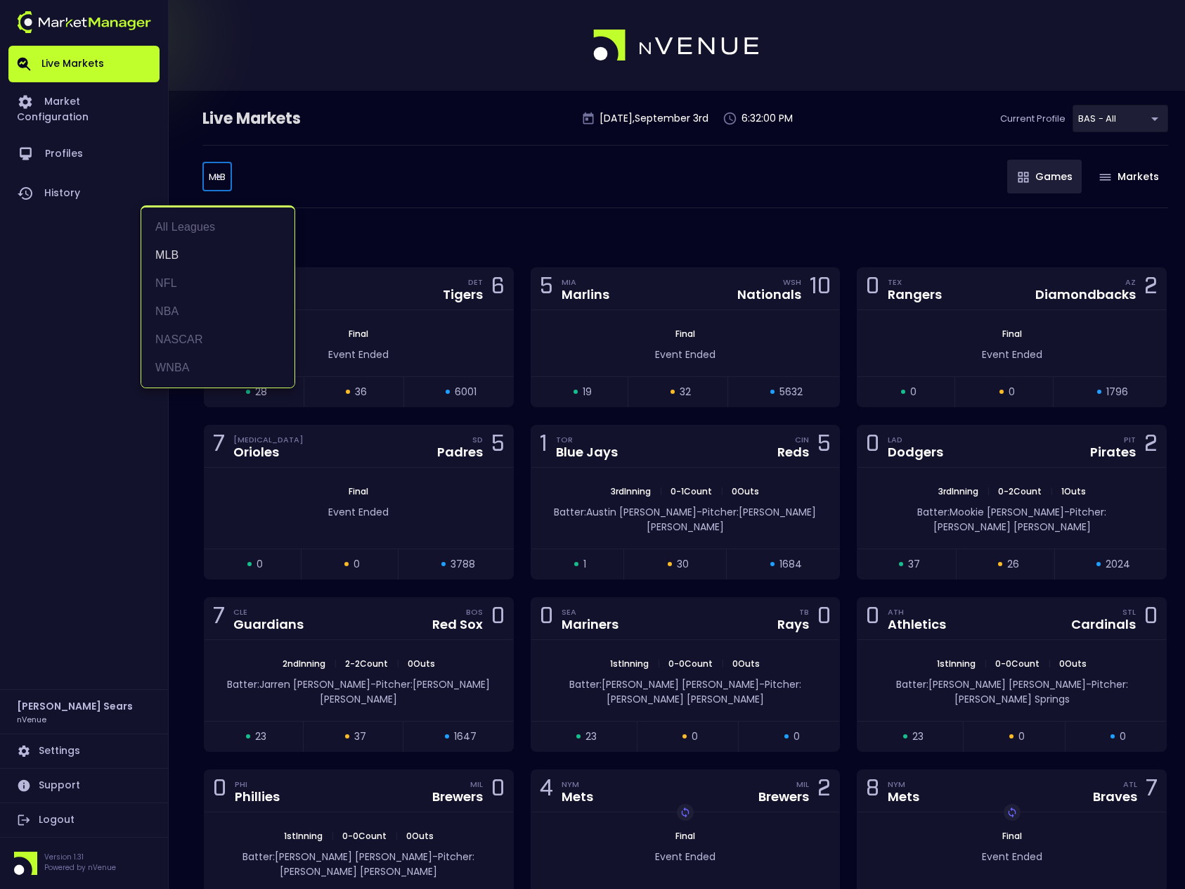
click at [217, 177] on body "Live Markets Market Configuration Profiles History Bruce Sears nVenue Settings …" at bounding box center [592, 669] width 1185 height 1339
click at [185, 365] on li "WNBA" at bounding box center [217, 368] width 153 height 28
type input "WNBA"
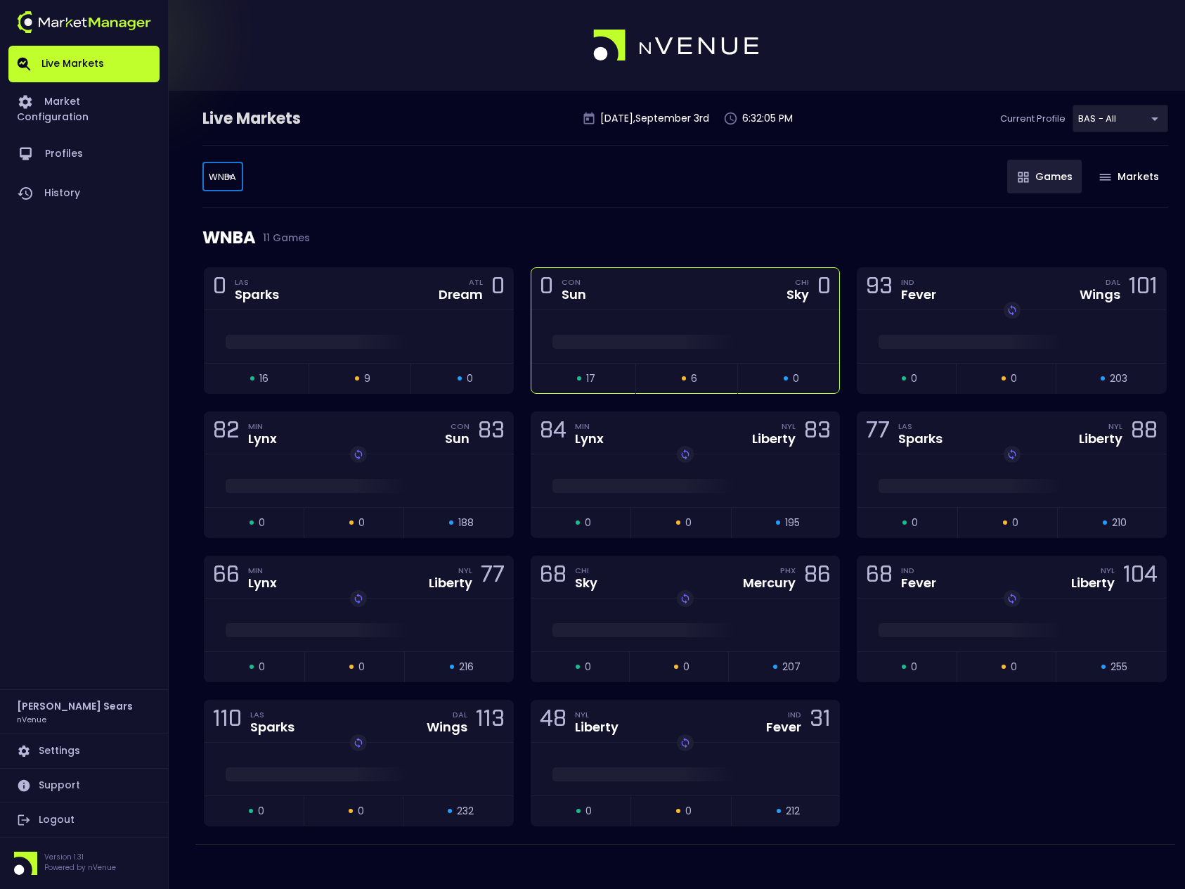
click at [669, 318] on div at bounding box center [686, 336] width 309 height 53
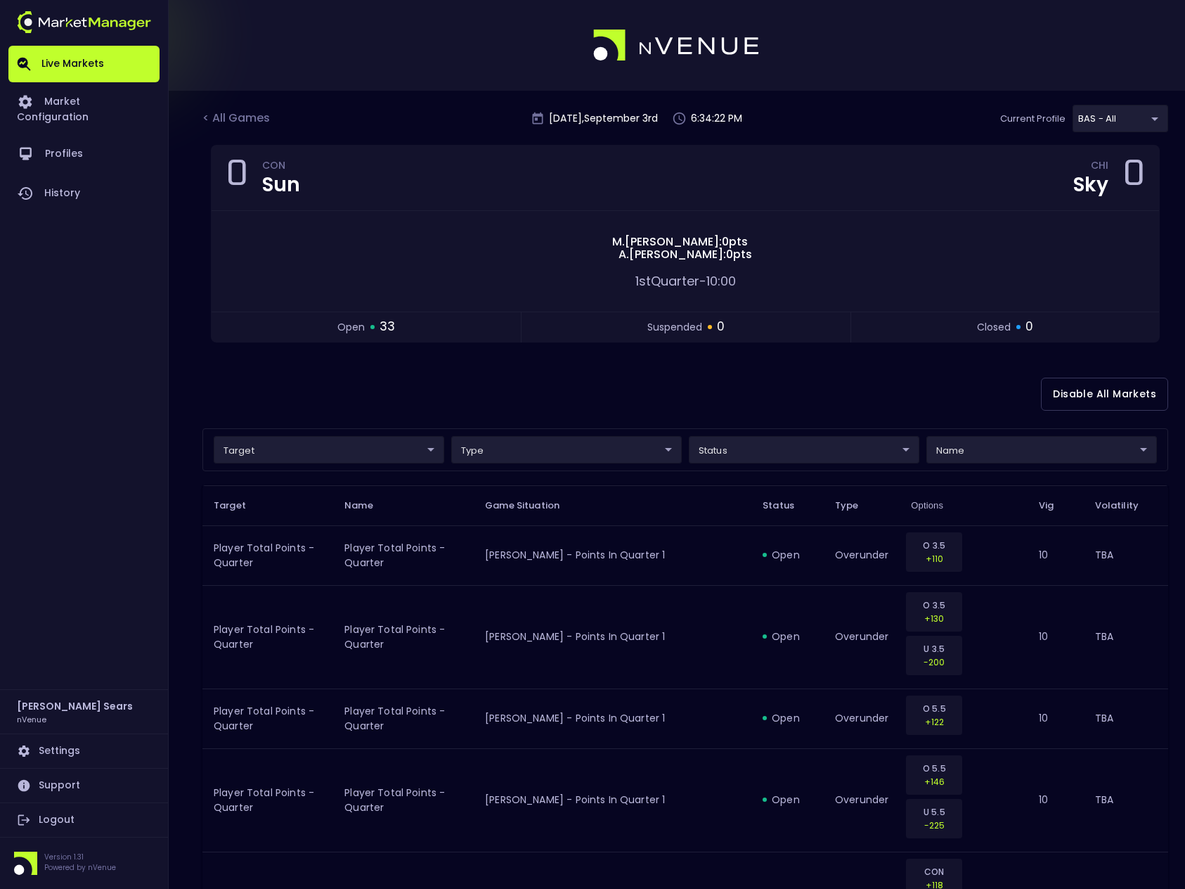
click at [245, 113] on div "< All Games" at bounding box center [237, 119] width 70 height 18
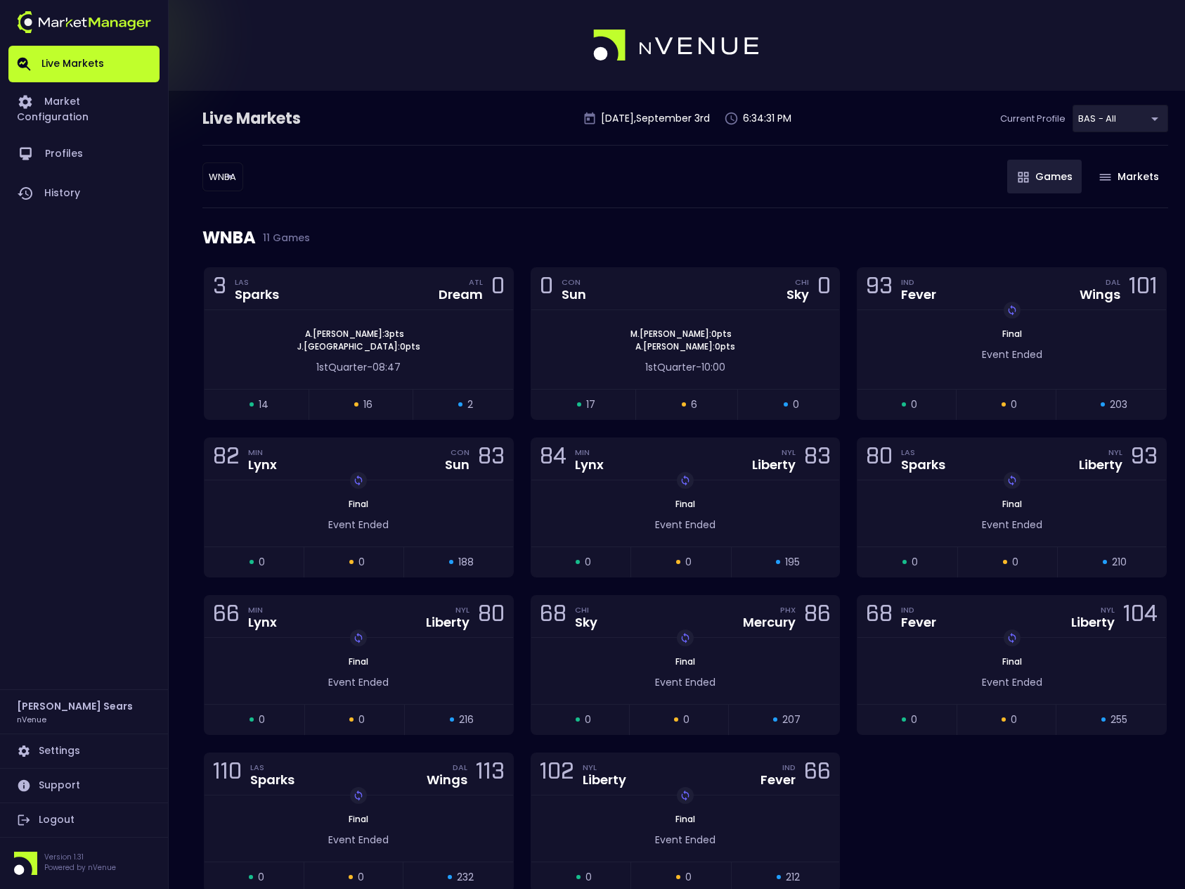
click at [233, 179] on body "Live Markets Market Configuration Profiles History Bruce Sears nVenue Settings …" at bounding box center [592, 481] width 1185 height 963
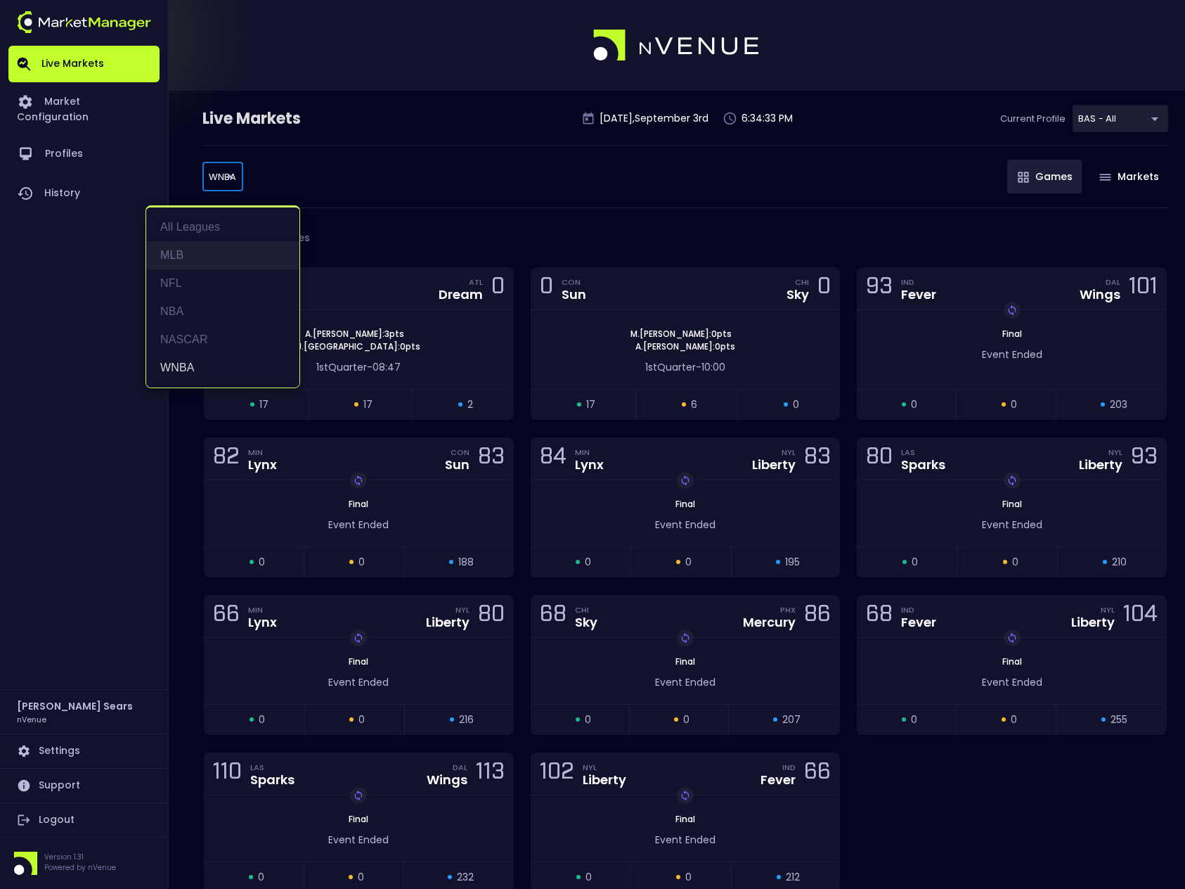
click at [181, 254] on li "MLB" at bounding box center [222, 255] width 153 height 28
type input "MLB"
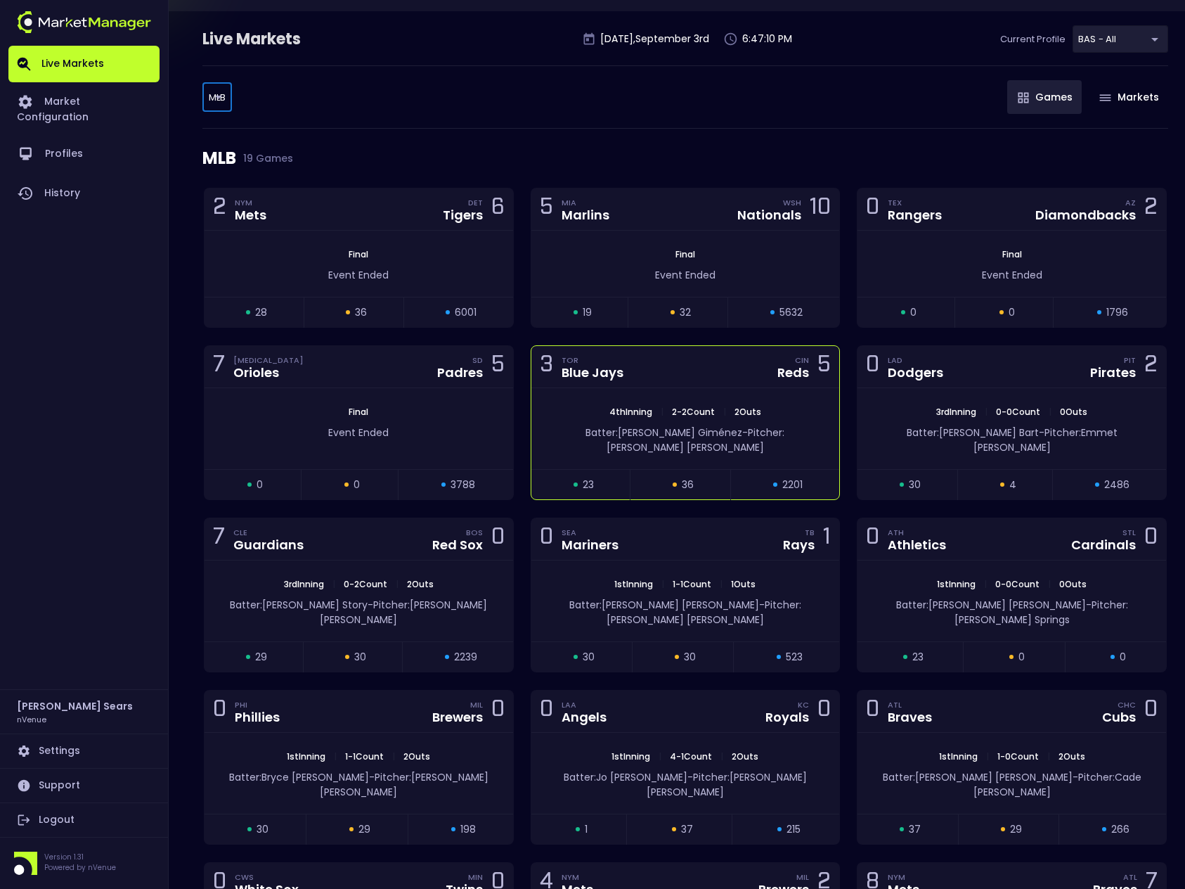
scroll to position [86, 0]
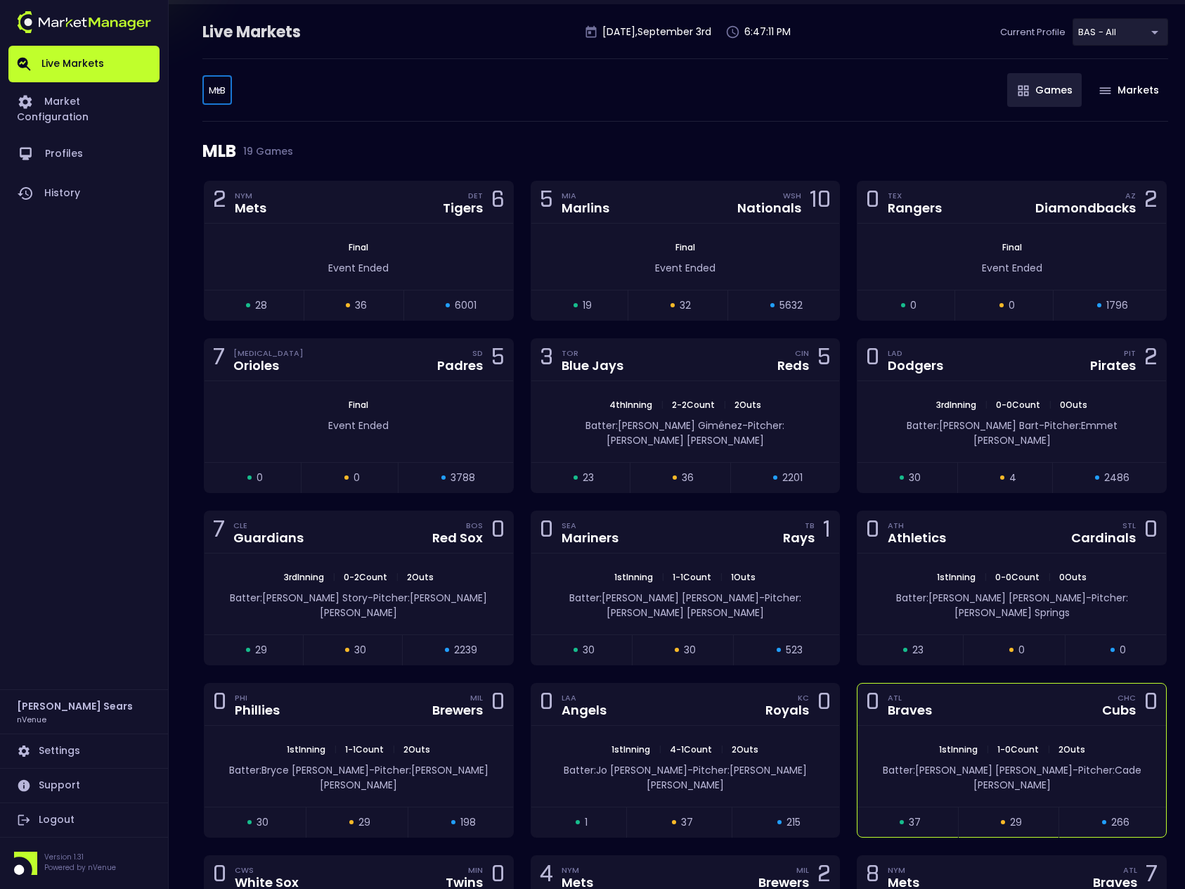
click at [996, 683] on div "0 ATL Braves CHC Cubs 0" at bounding box center [1012, 704] width 309 height 42
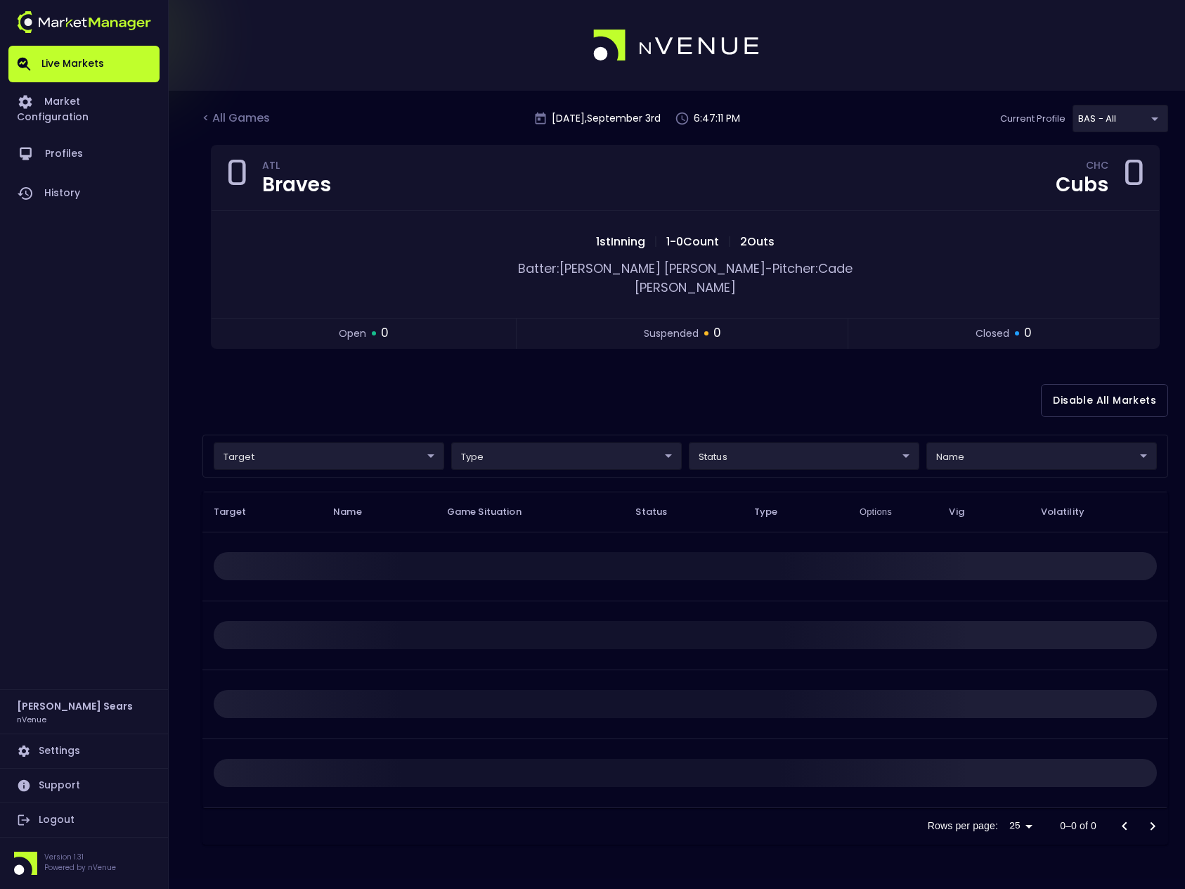
scroll to position [0, 0]
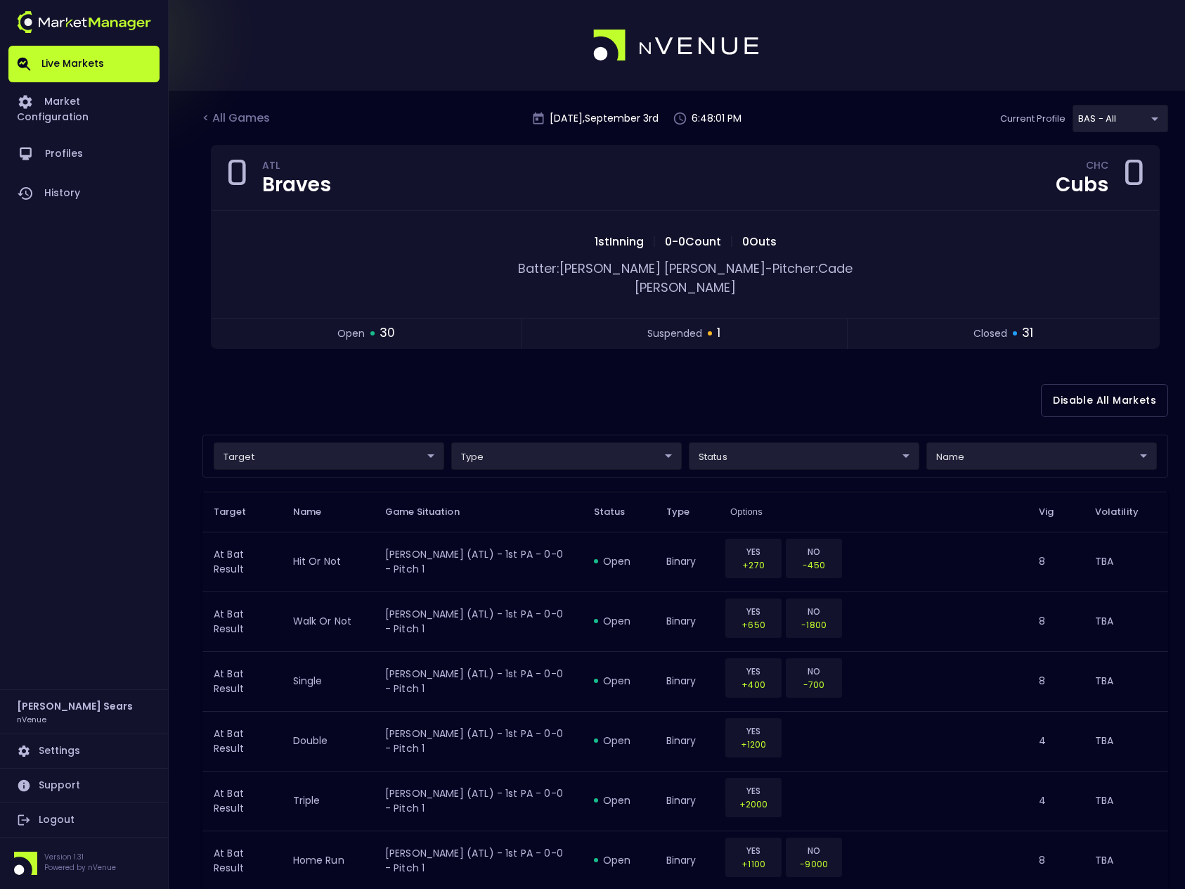
drag, startPoint x: 255, startPoint y: 116, endPoint x: 265, endPoint y: 120, distance: 10.5
click at [256, 116] on div "< All Games" at bounding box center [237, 119] width 70 height 18
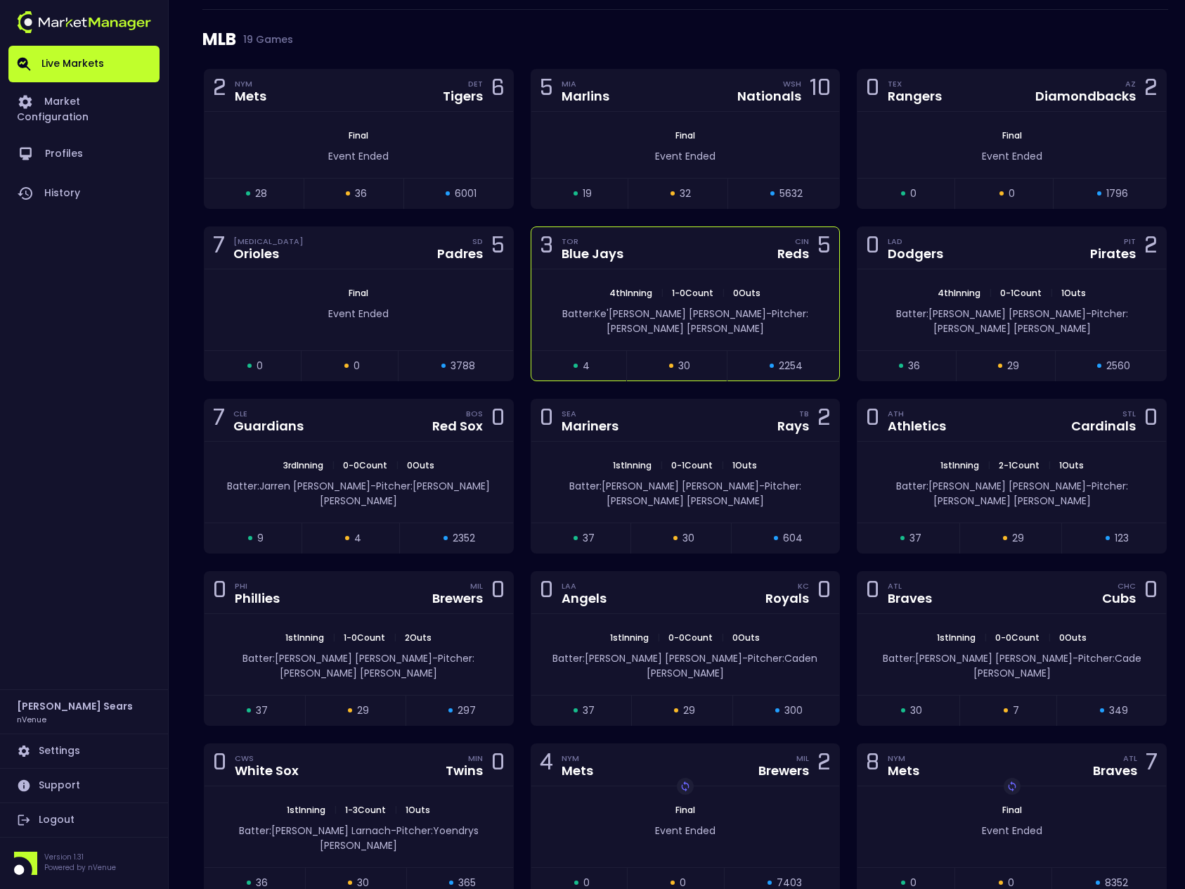
scroll to position [220, 0]
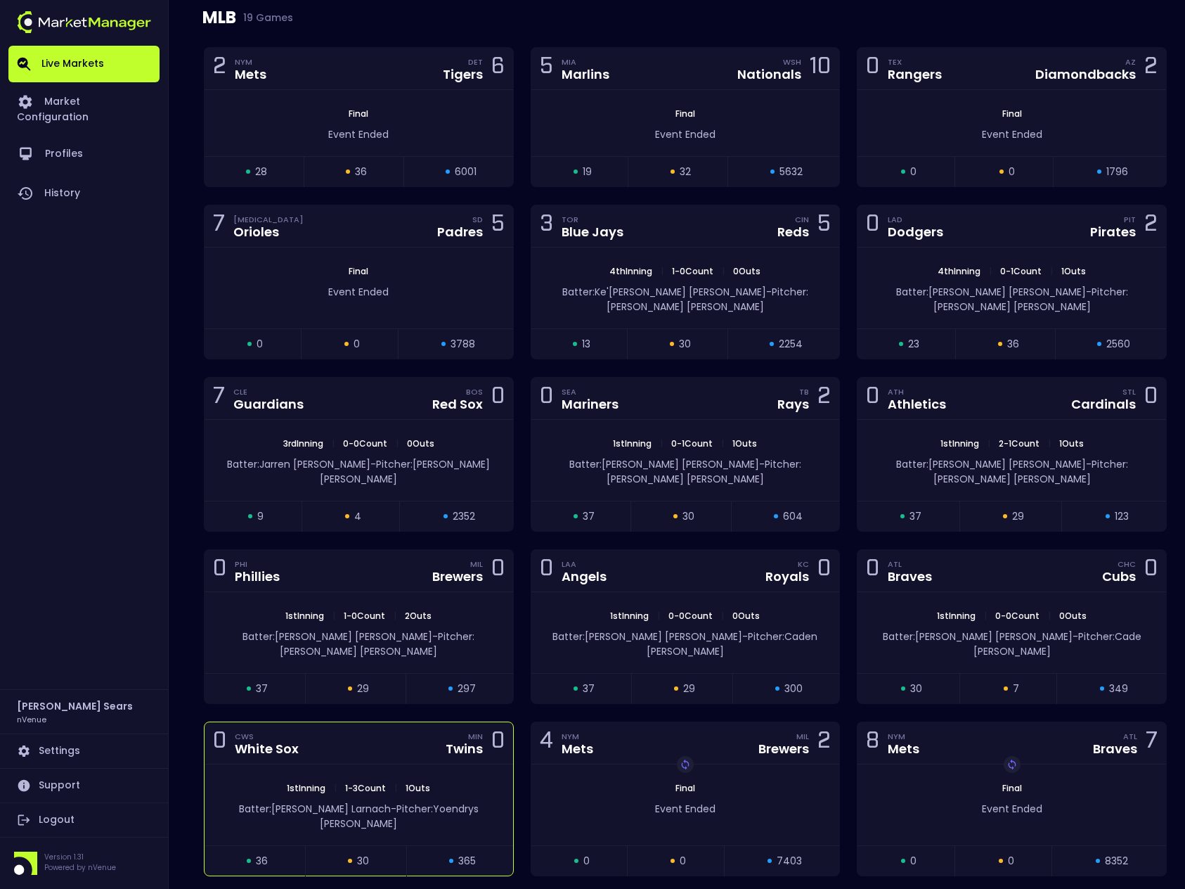
click at [418, 801] on span "Pitcher: Yoendrys Gómez" at bounding box center [399, 815] width 159 height 29
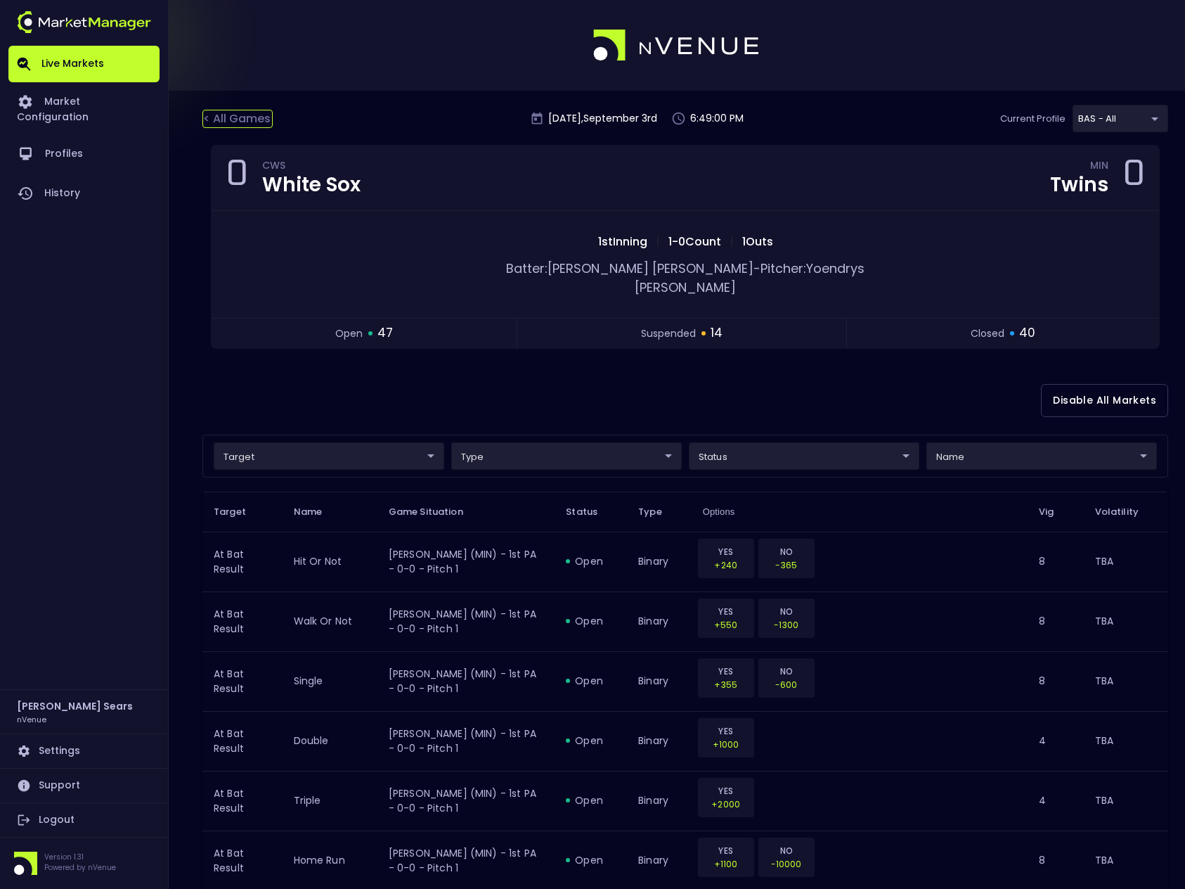
click at [257, 117] on div "< All Games" at bounding box center [237, 119] width 70 height 18
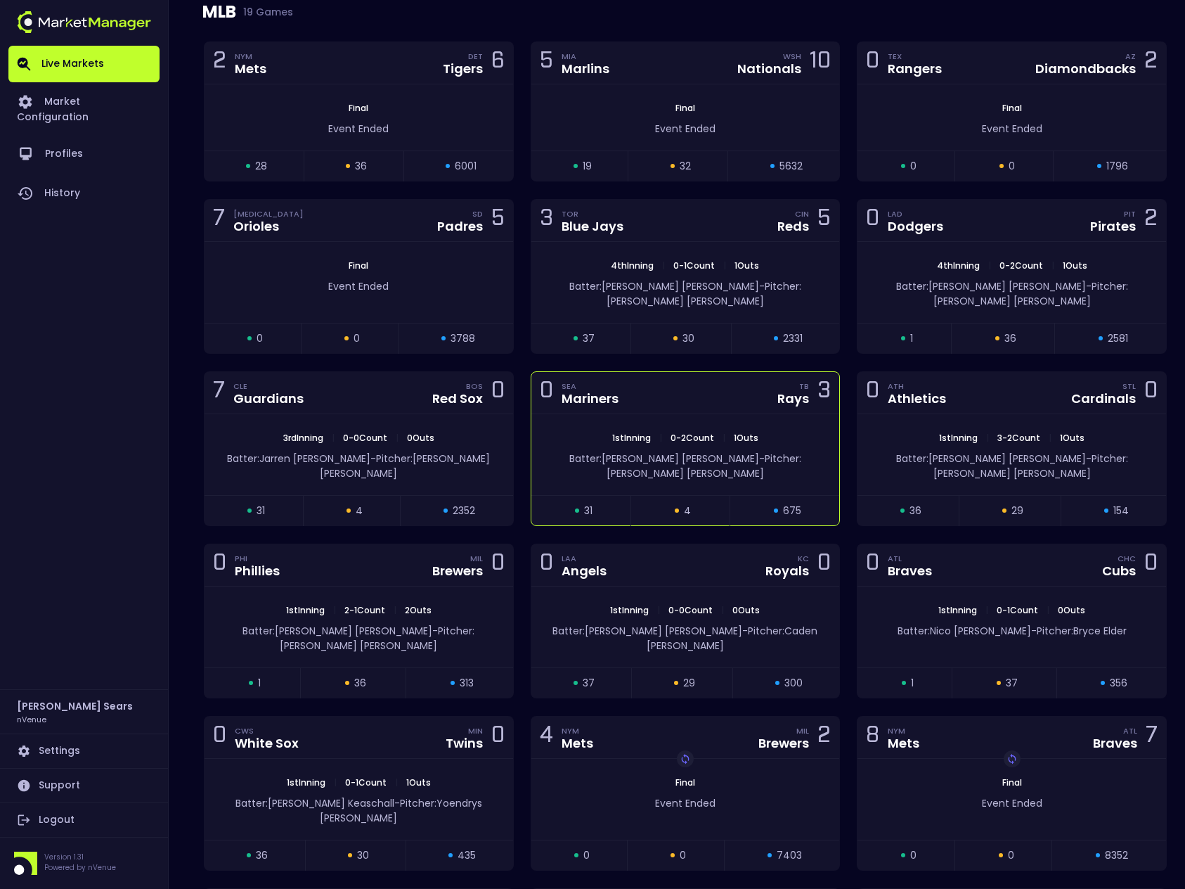
scroll to position [232, 0]
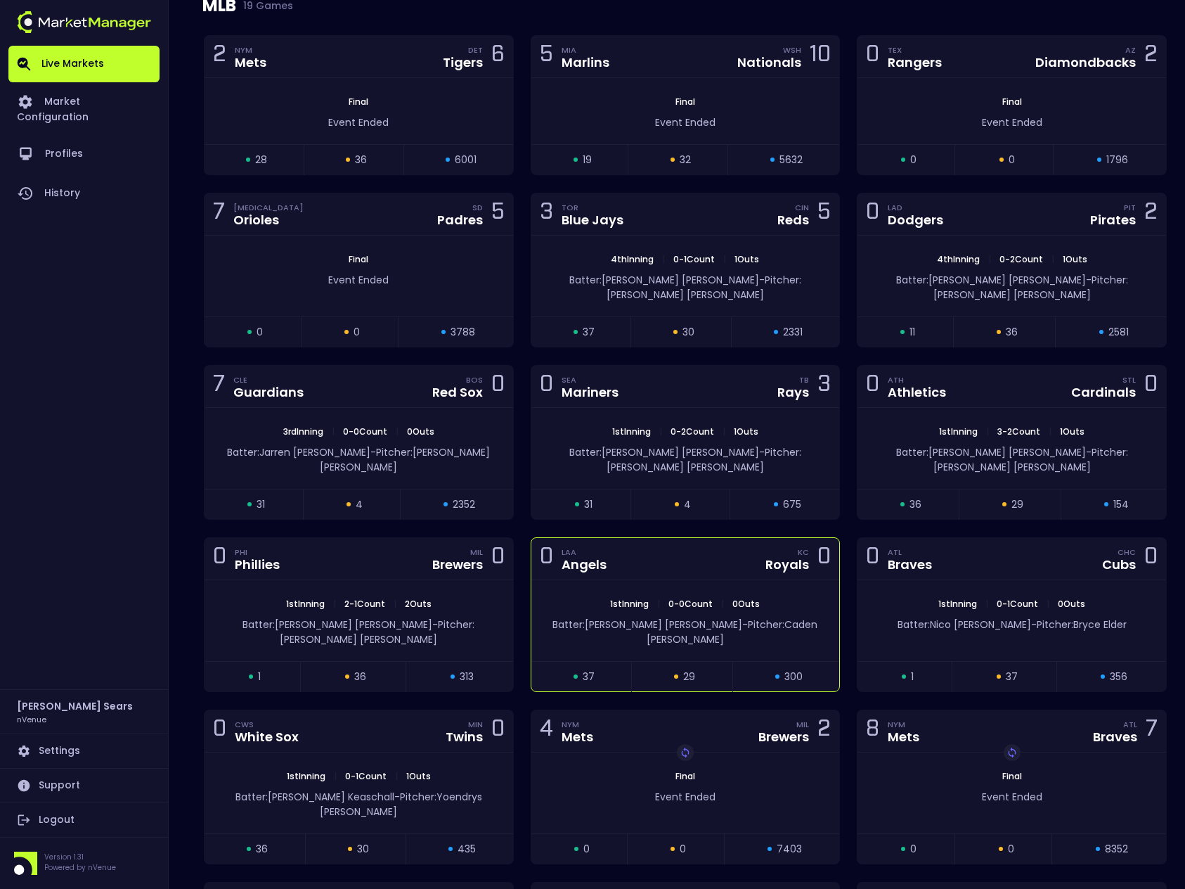
click at [672, 538] on div "0 LAA Angels KC Royals 0" at bounding box center [686, 559] width 309 height 42
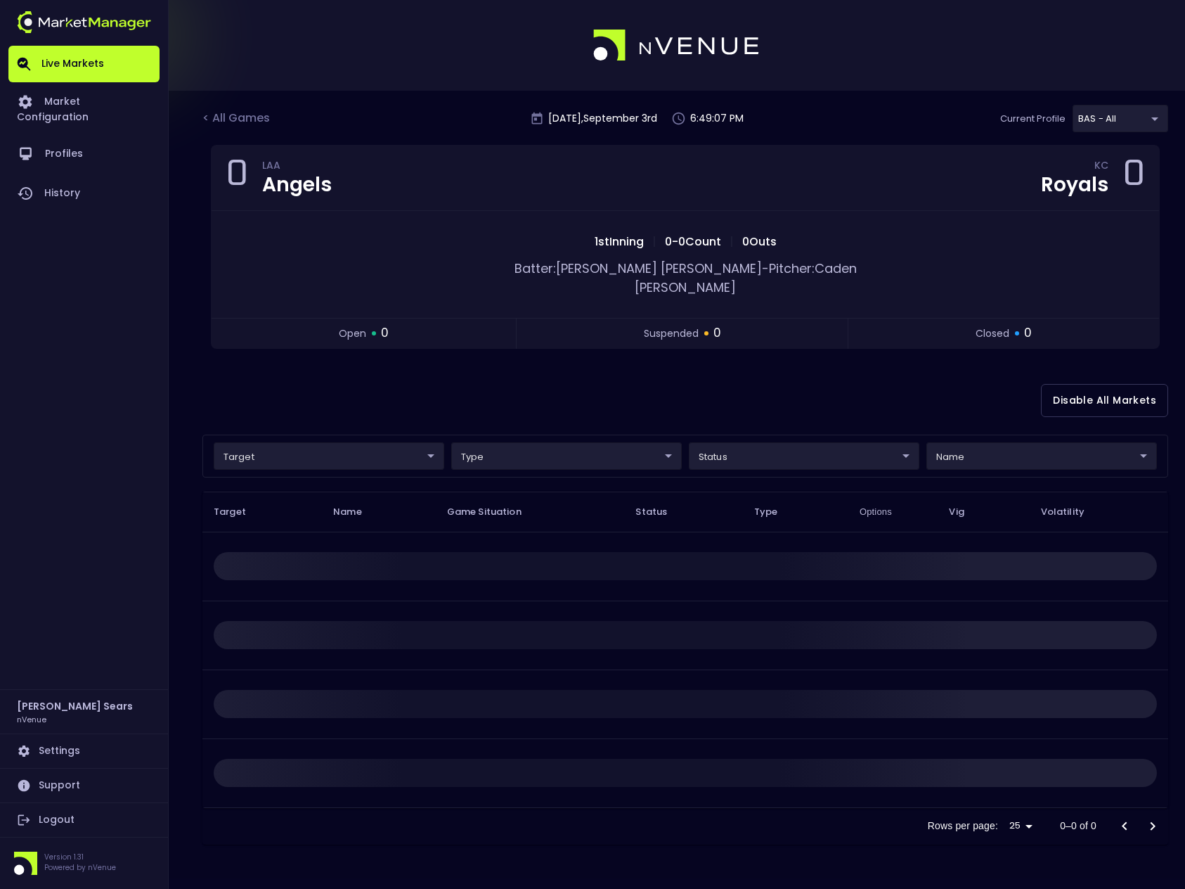
scroll to position [0, 0]
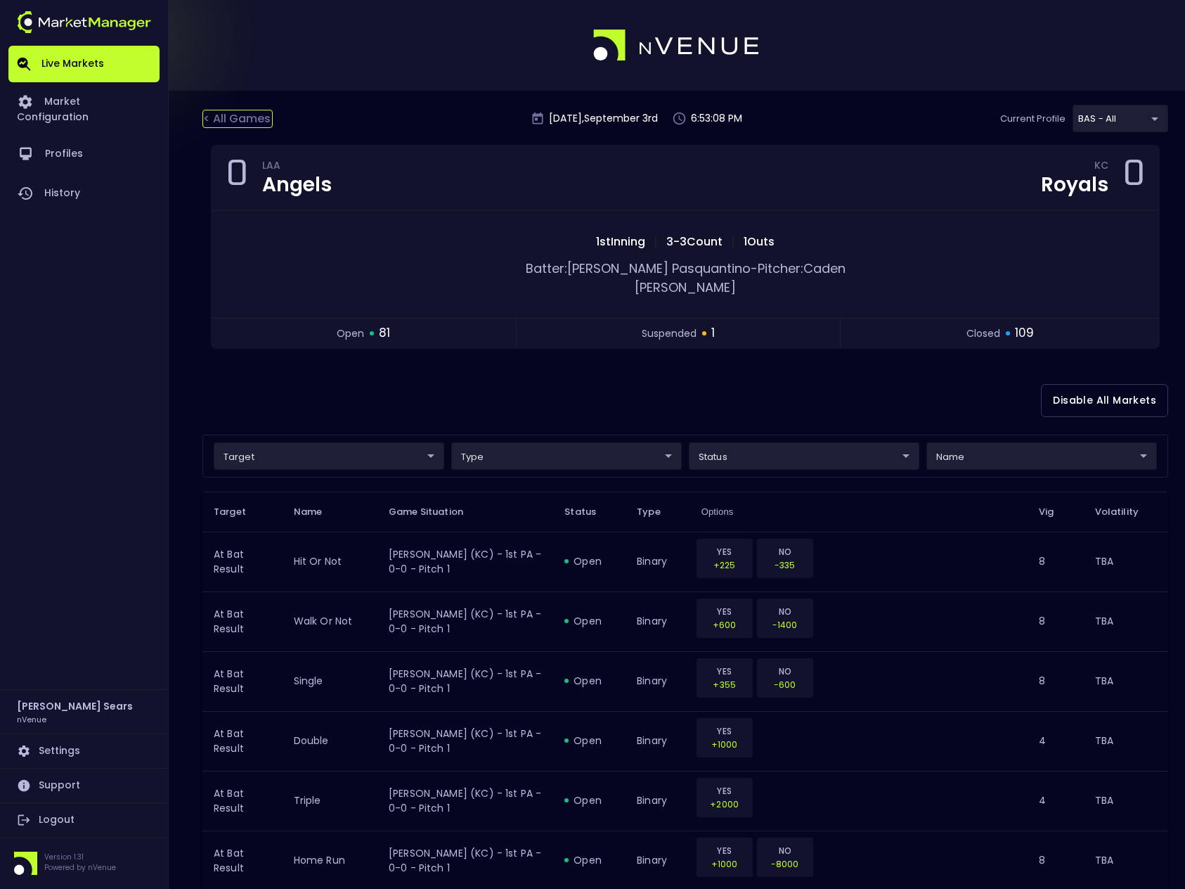
click at [247, 114] on div "< All Games" at bounding box center [237, 119] width 70 height 18
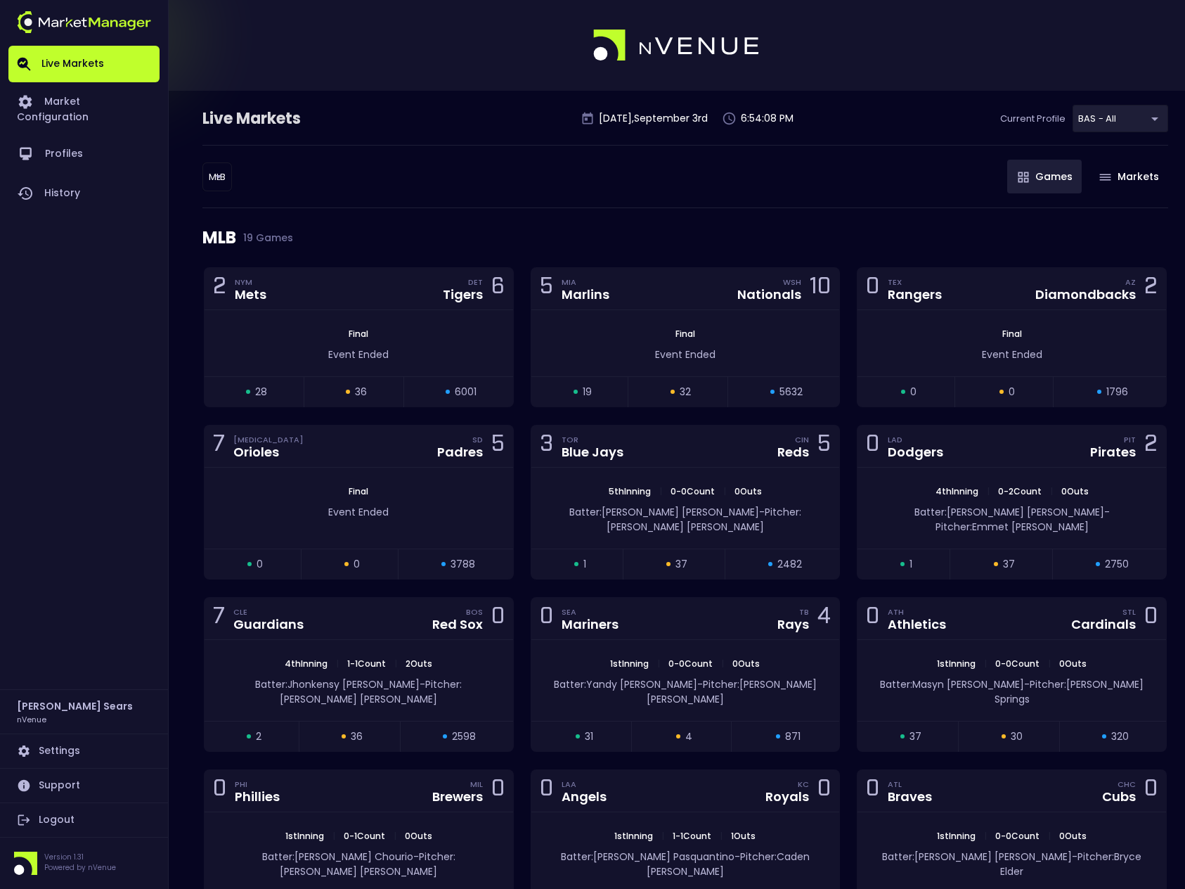
click at [221, 177] on body "Live Markets Market Configuration Profiles History Bruce Sears nVenue Settings …" at bounding box center [592, 748] width 1185 height 1497
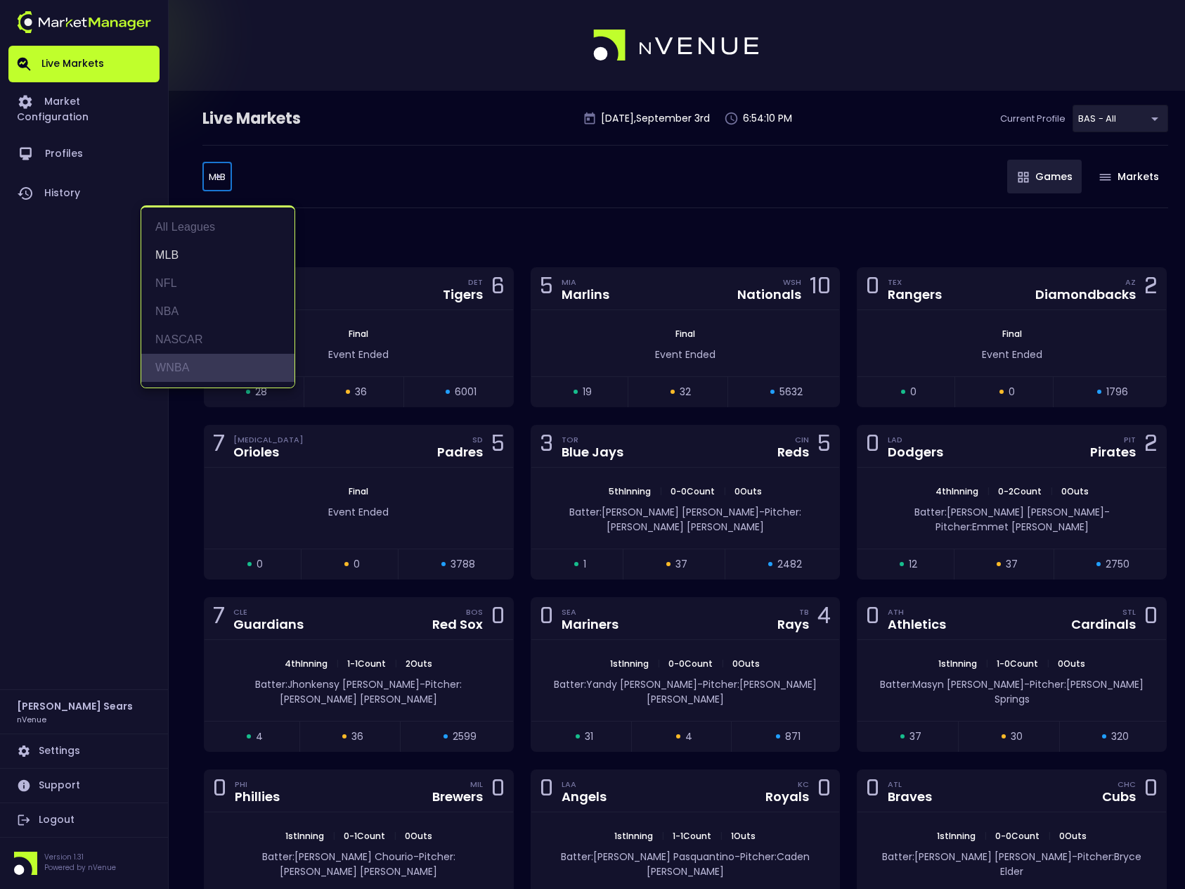
click at [183, 366] on li "WNBA" at bounding box center [217, 368] width 153 height 28
type input "WNBA"
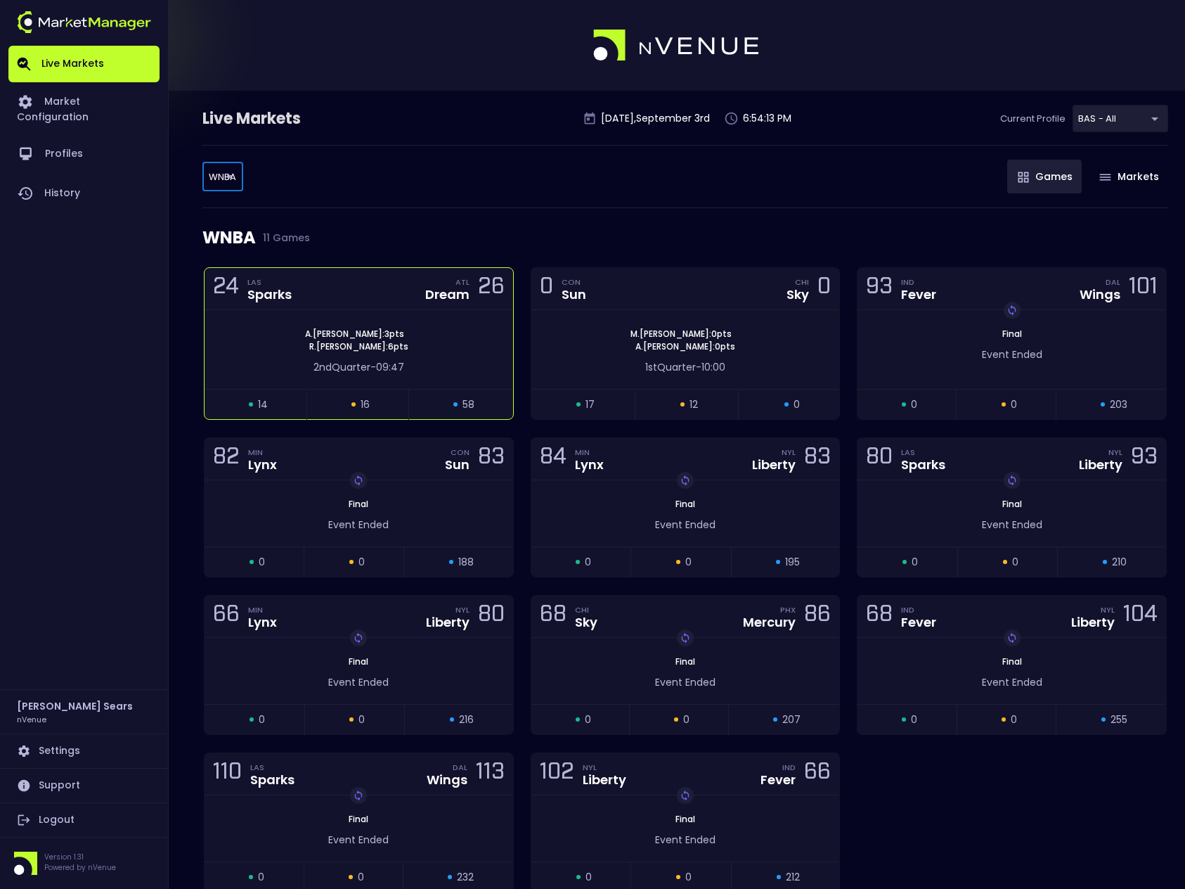
click at [456, 299] on div "Dream" at bounding box center [447, 294] width 44 height 13
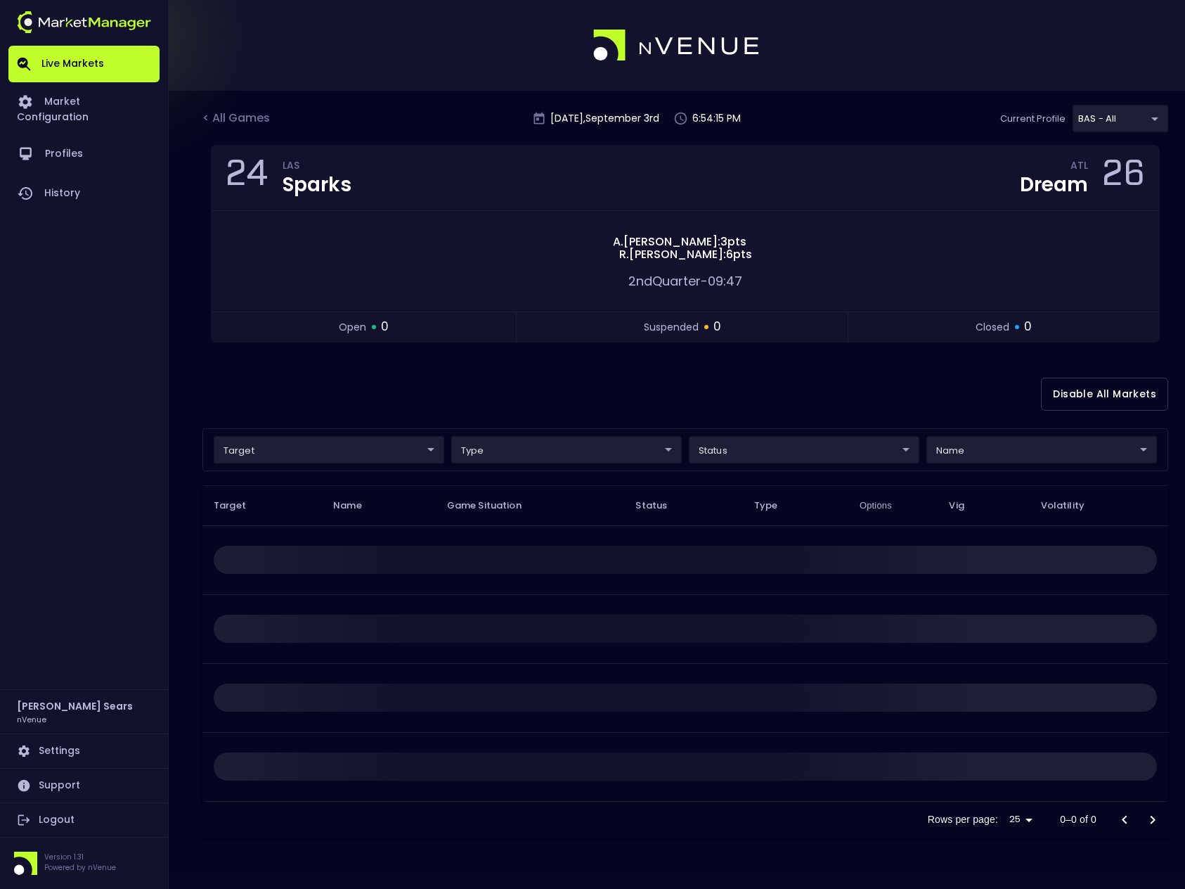
click at [382, 450] on body "Live Markets Market Configuration Profiles History Bruce Sears nVenue Settings …" at bounding box center [592, 444] width 1185 height 889
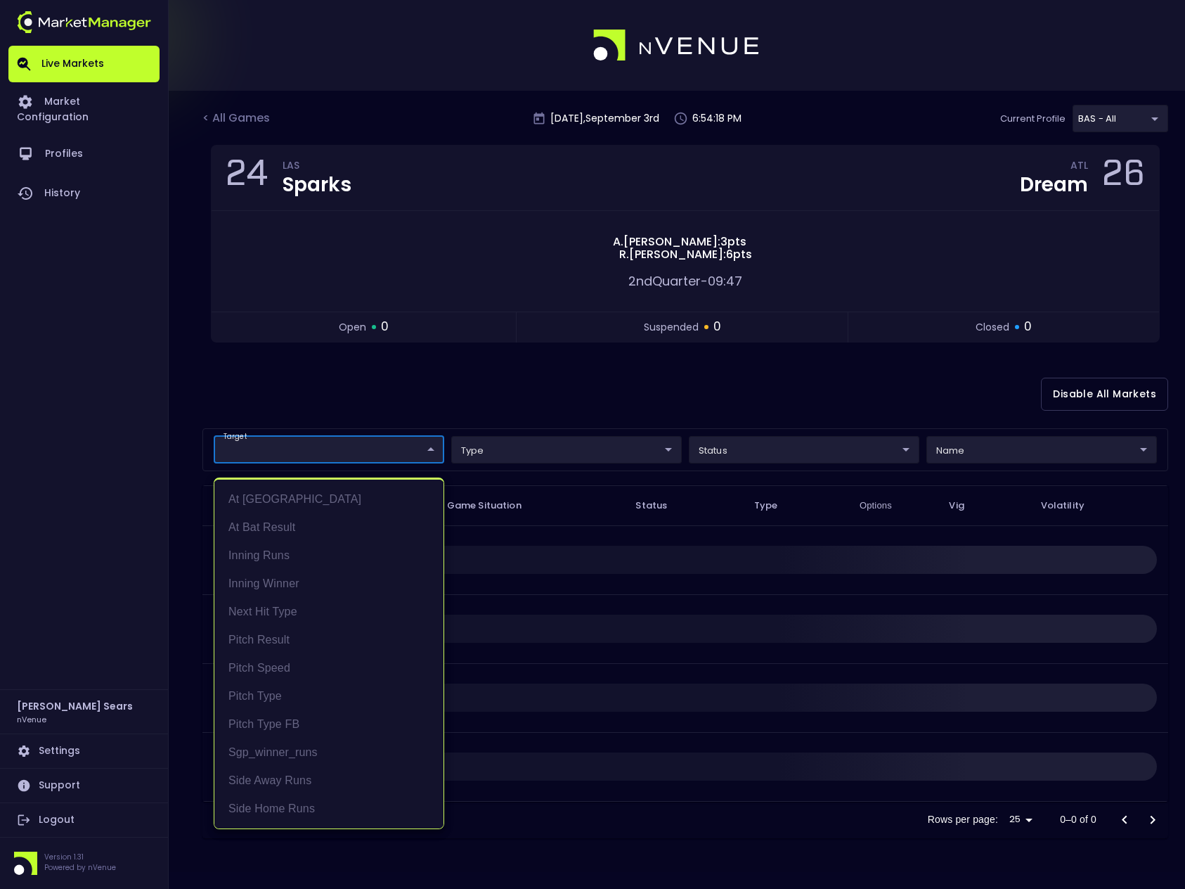
click at [368, 395] on div at bounding box center [592, 444] width 1185 height 889
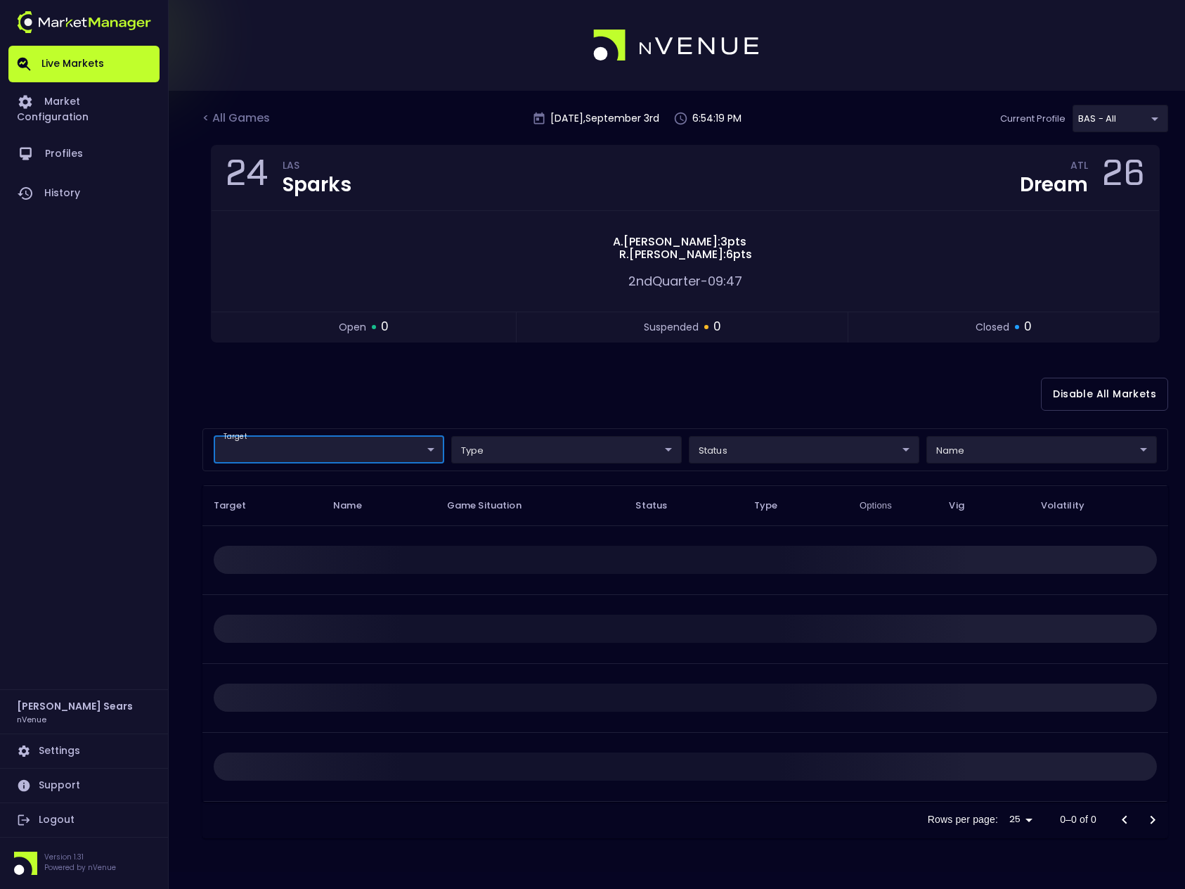
click at [387, 394] on div "Disable All Markets" at bounding box center [685, 394] width 966 height 68
click at [429, 453] on body "Live Markets Market Configuration Profiles History Bruce Sears nVenue Settings …" at bounding box center [592, 444] width 1185 height 889
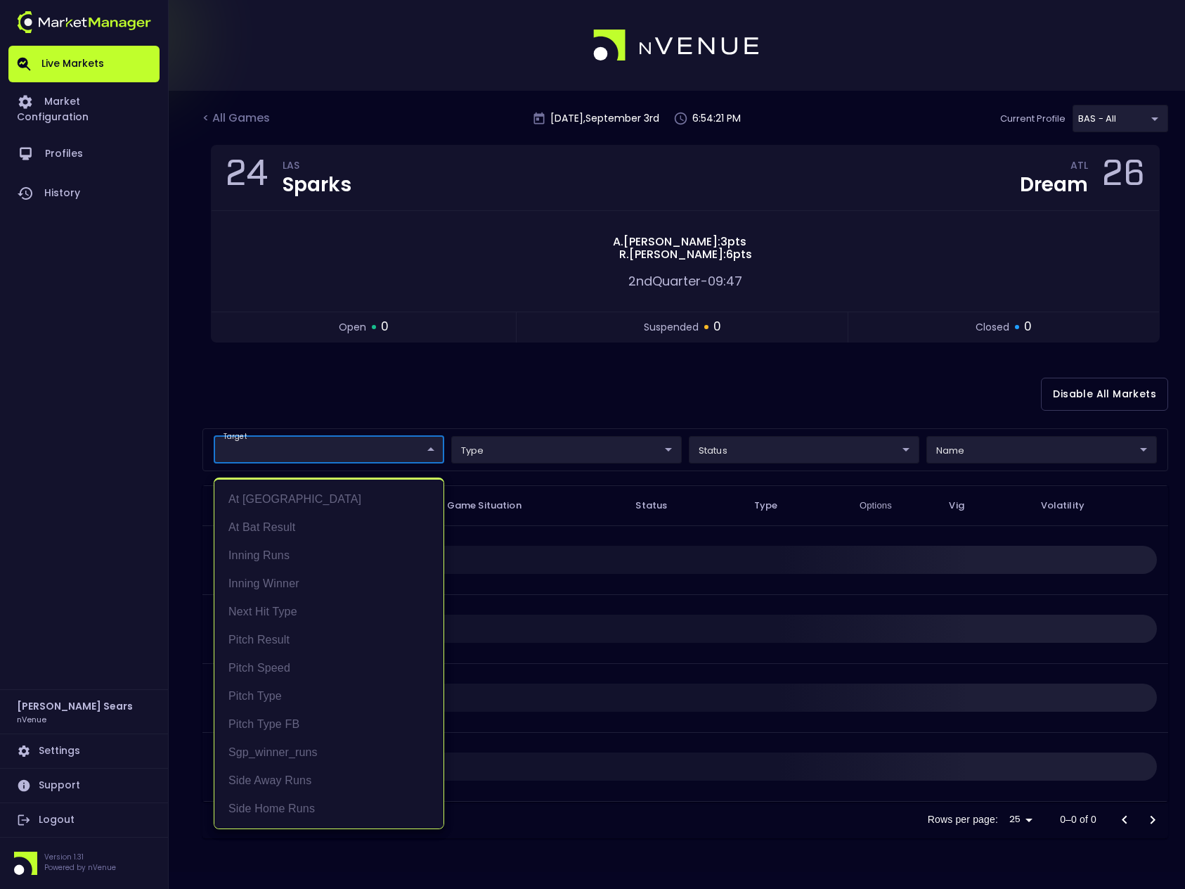
click at [427, 416] on div at bounding box center [592, 444] width 1185 height 889
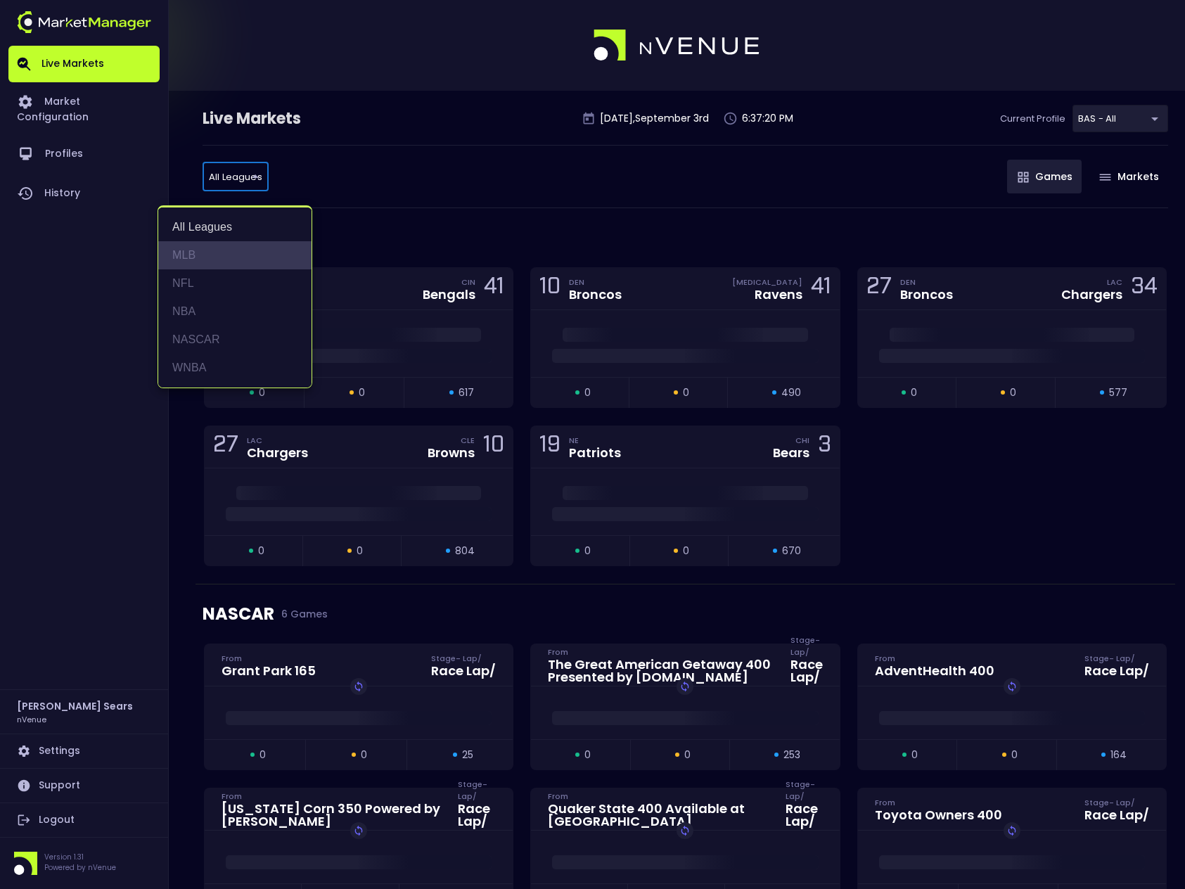
click at [195, 253] on li "MLB" at bounding box center [234, 255] width 153 height 28
type input "MLB"
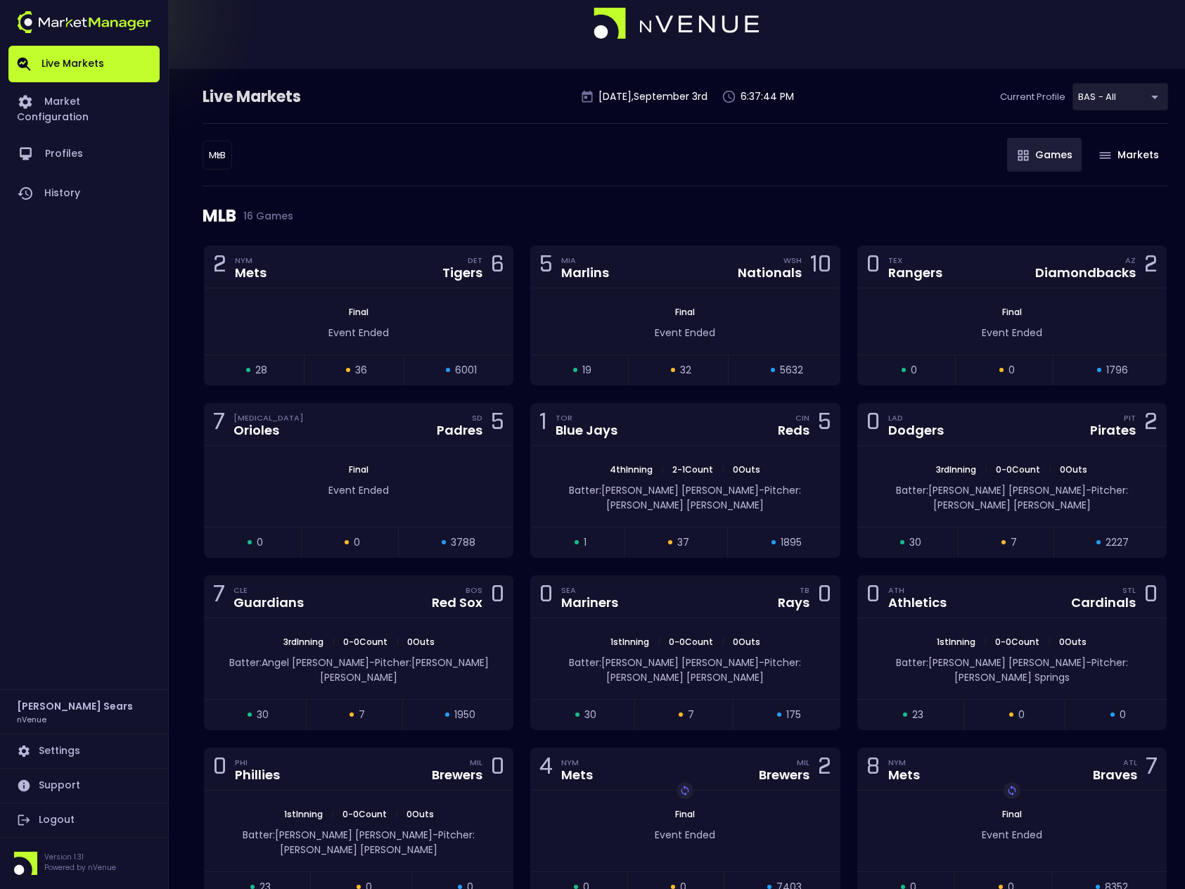
scroll to position [24, 0]
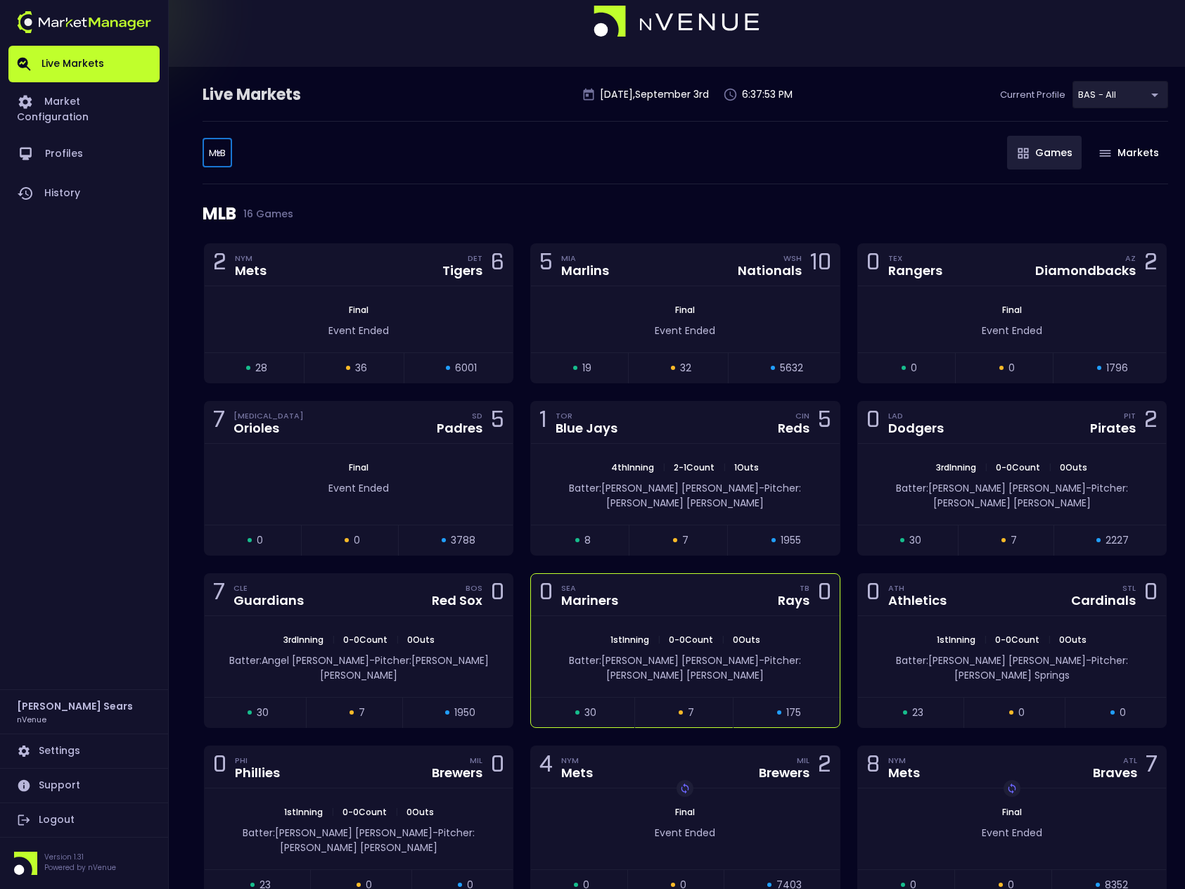
click at [744, 585] on div "0 SEA Mariners TB Rays 0" at bounding box center [685, 595] width 308 height 42
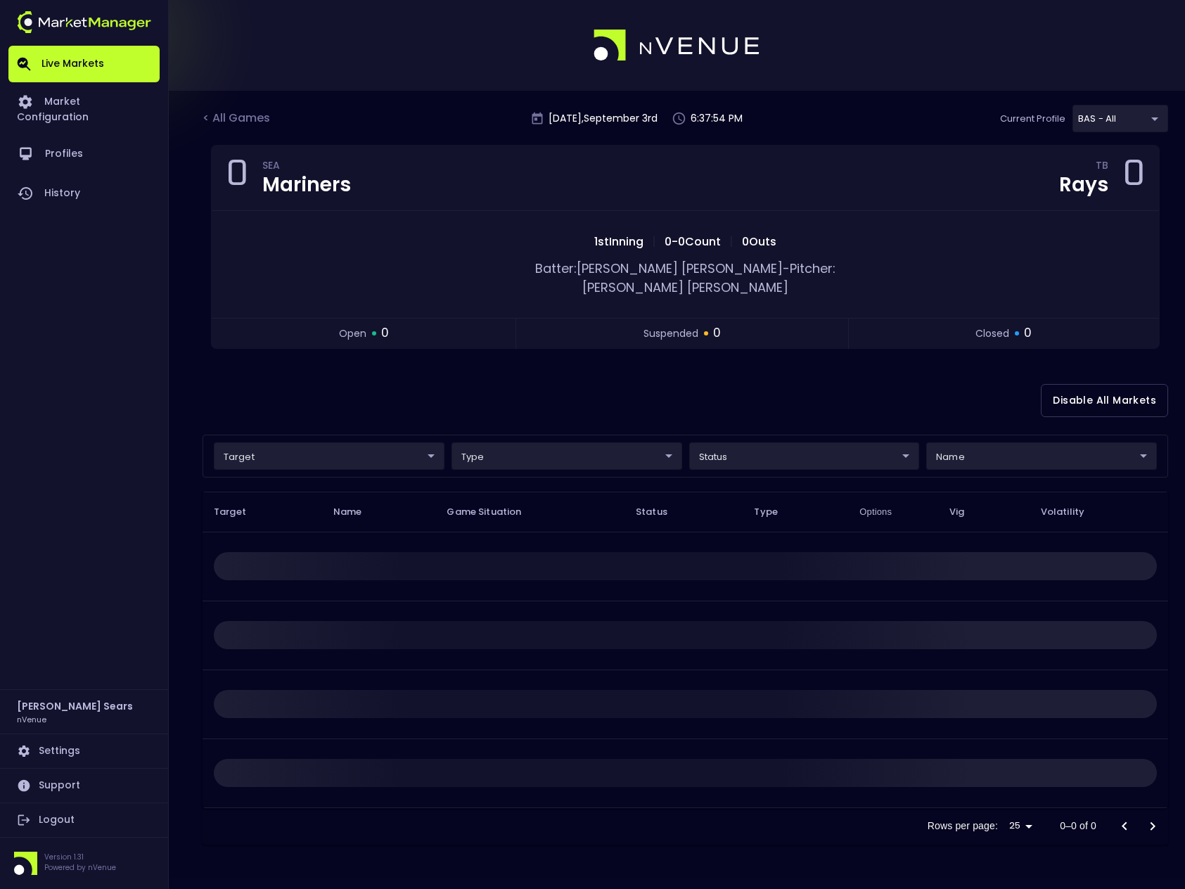
scroll to position [0, 0]
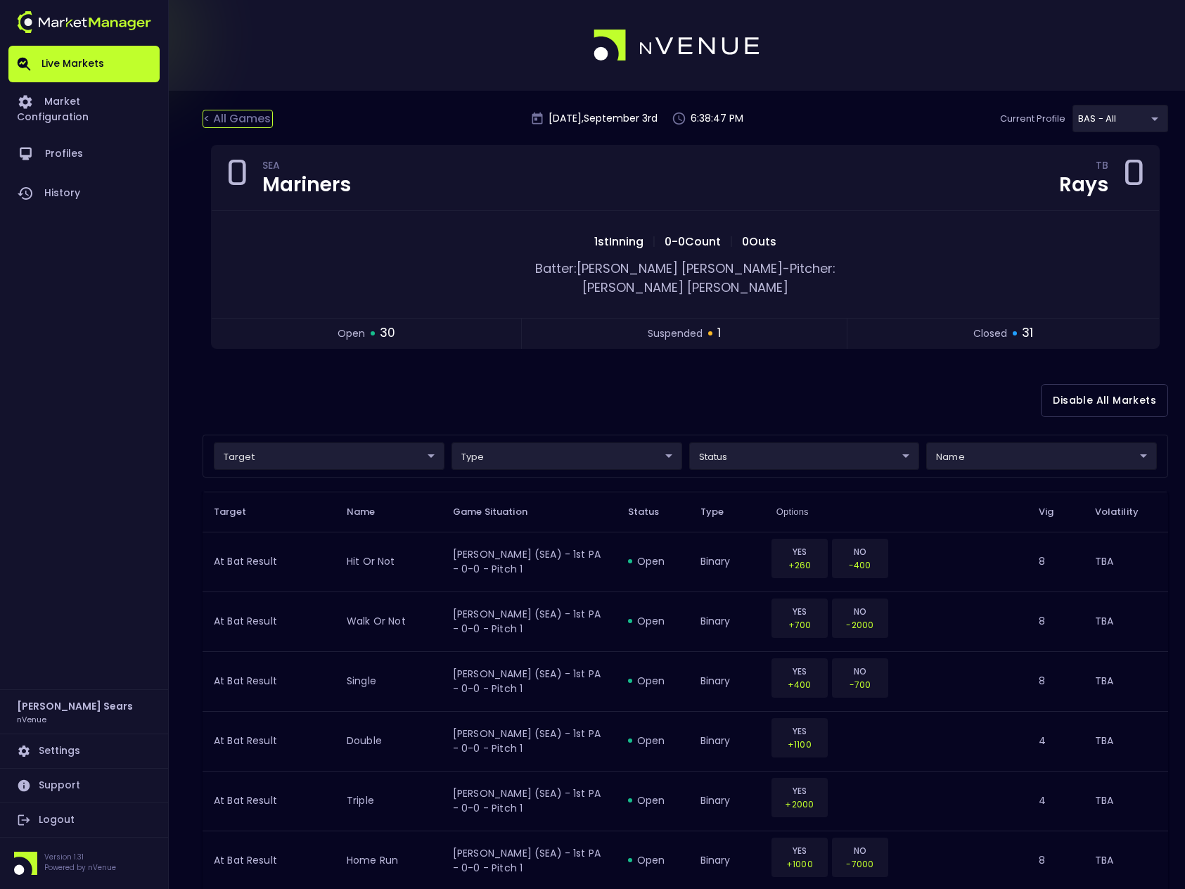
click at [255, 115] on div "< All Games" at bounding box center [237, 119] width 70 height 18
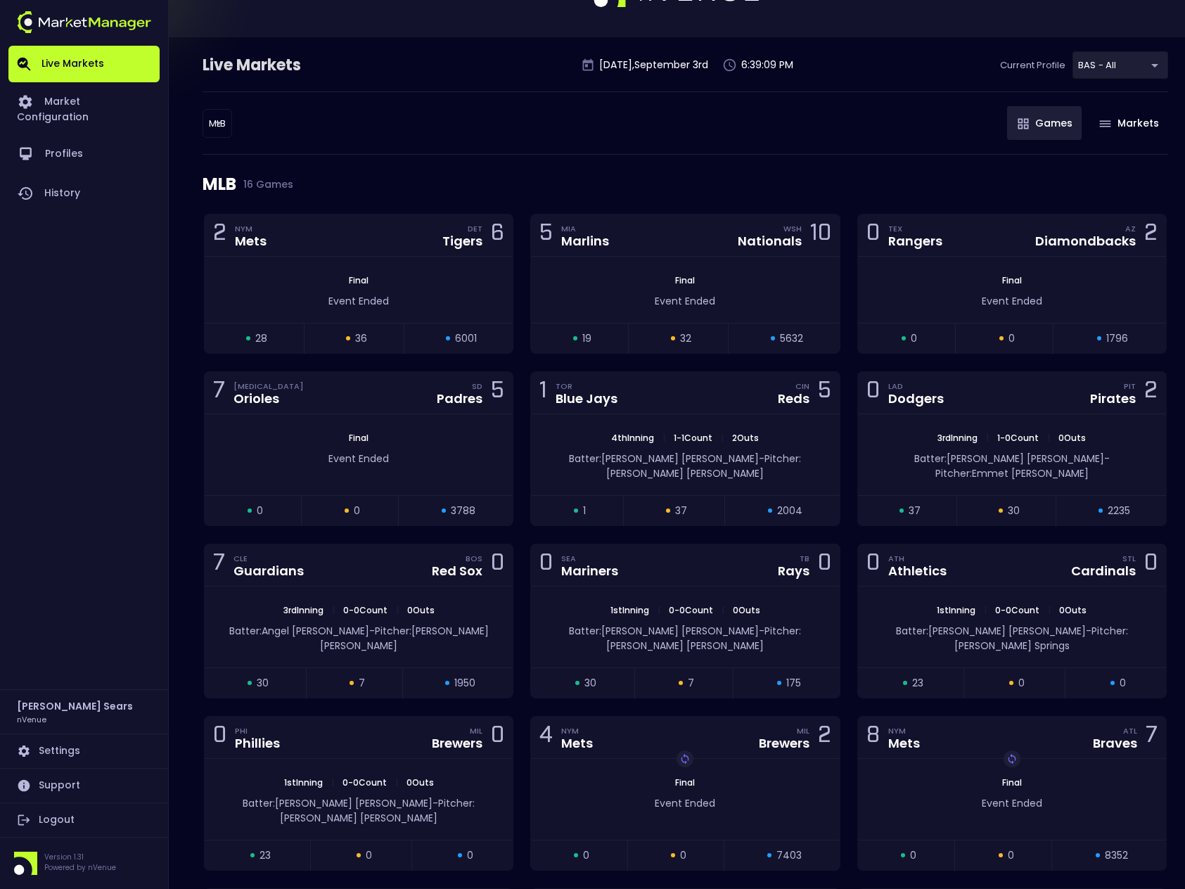
scroll to position [58, 0]
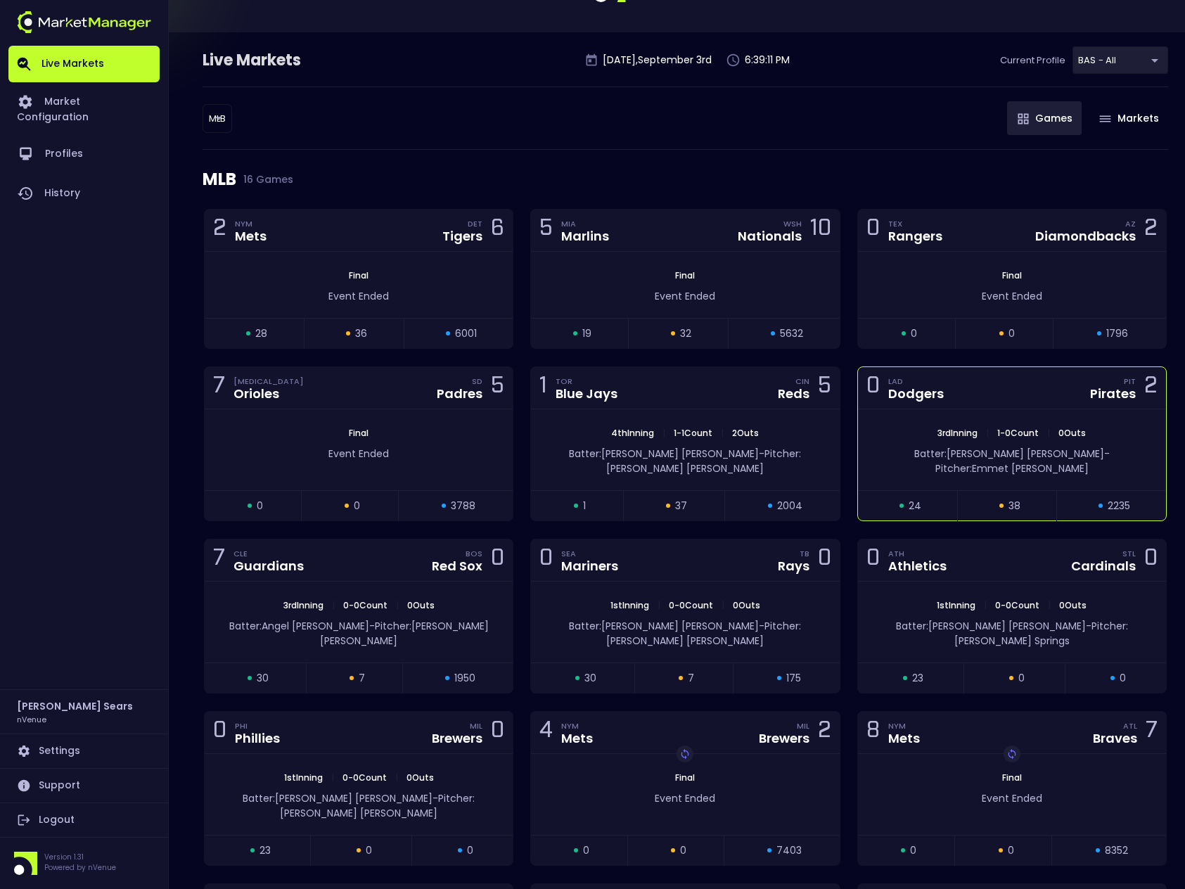
click at [1052, 397] on div "0 LAD Dodgers PIT Pirates 2" at bounding box center [1012, 388] width 308 height 42
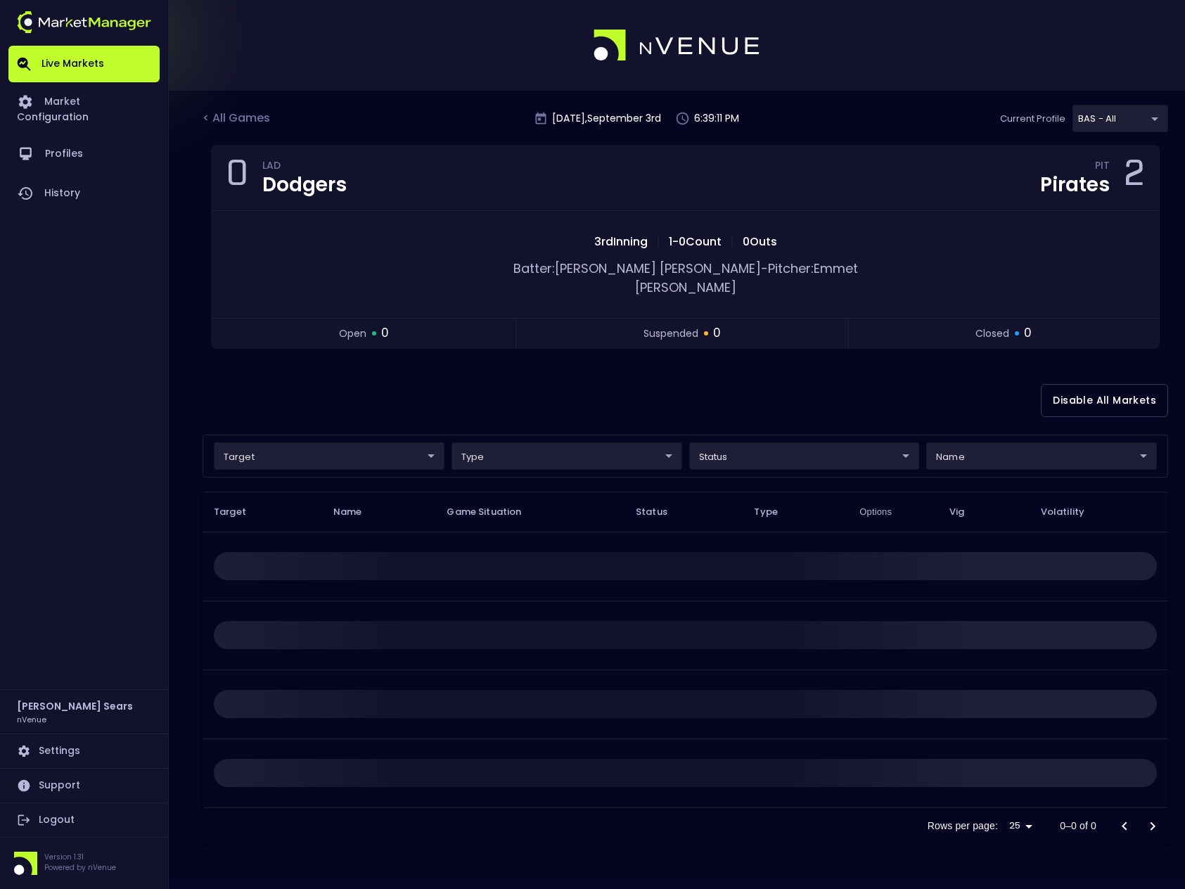
scroll to position [0, 0]
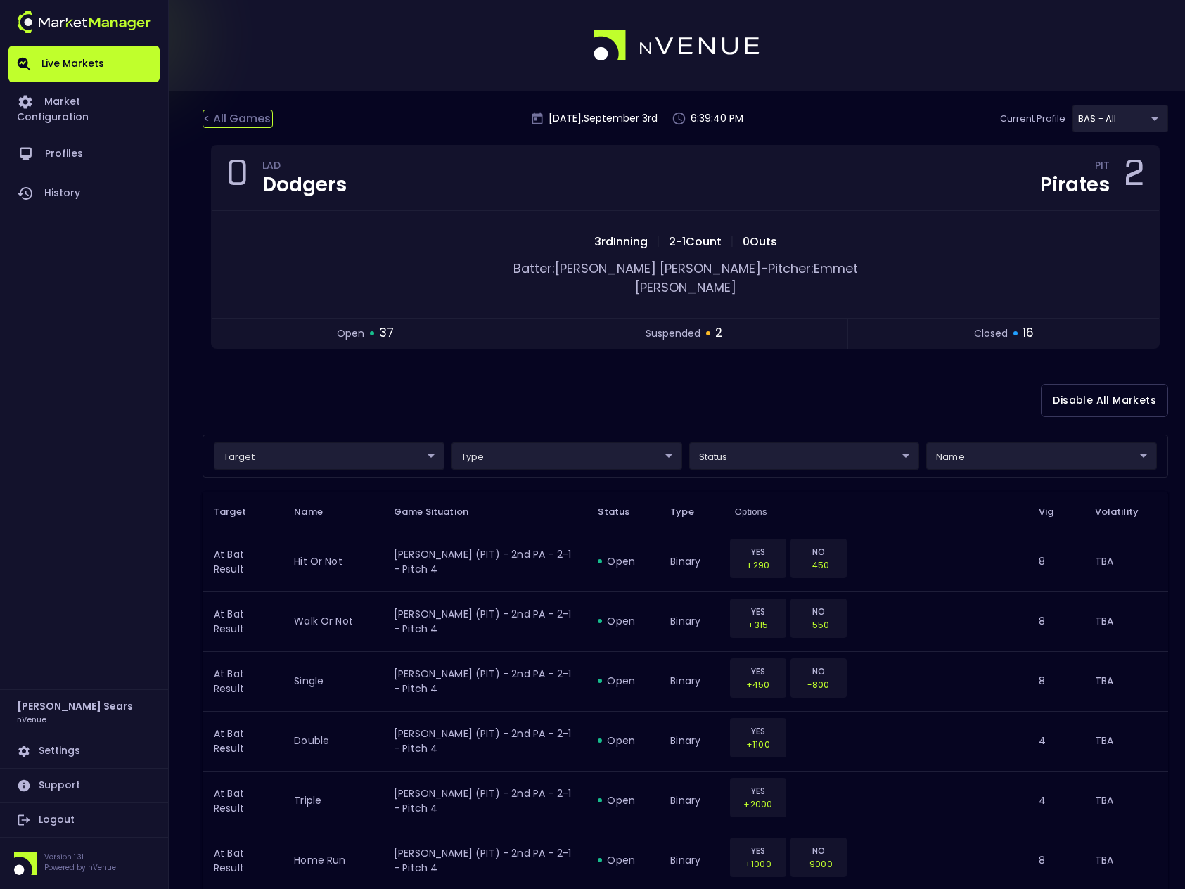
click at [230, 118] on div "< All Games" at bounding box center [237, 119] width 70 height 18
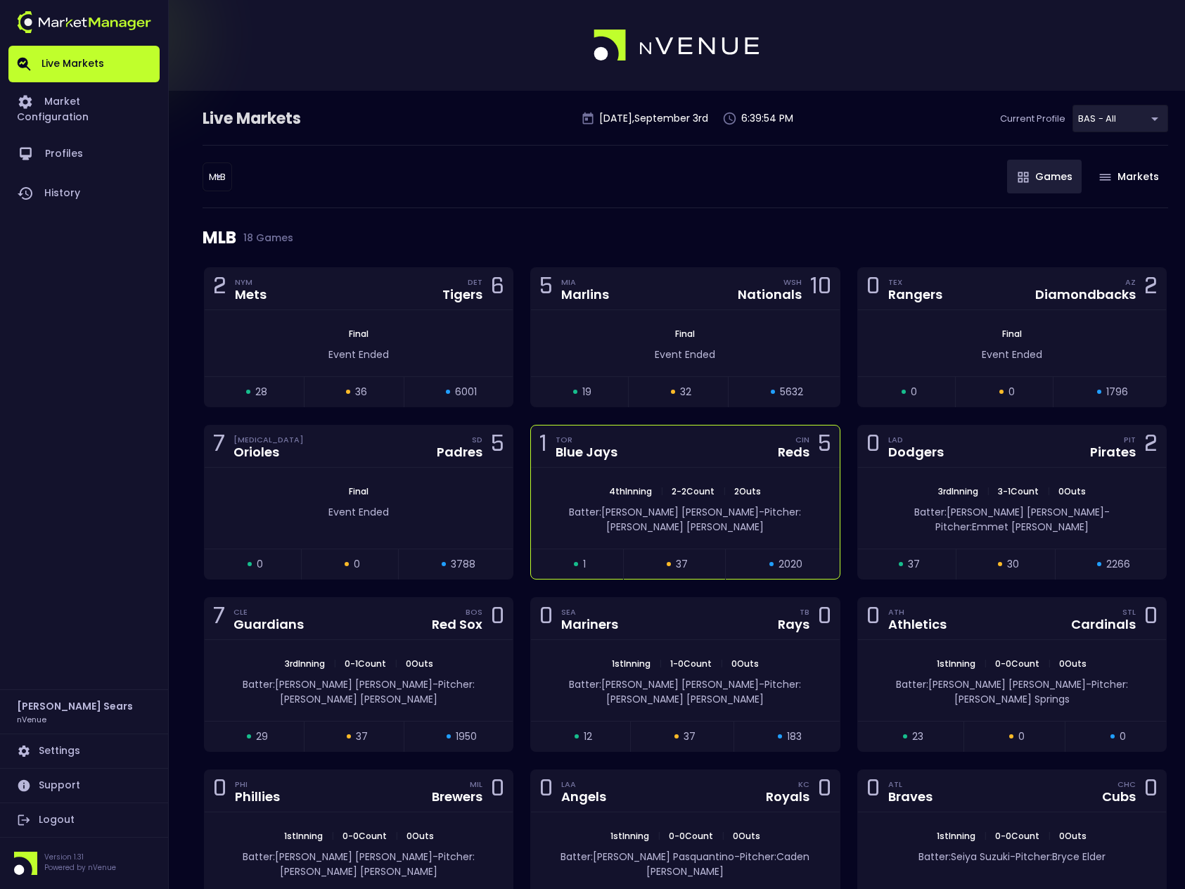
click at [721, 468] on div "4th Inning | 2 - 2 Count | 2 Outs Batter: Daulton Varsho - Pitcher: Zack Littell" at bounding box center [685, 508] width 308 height 81
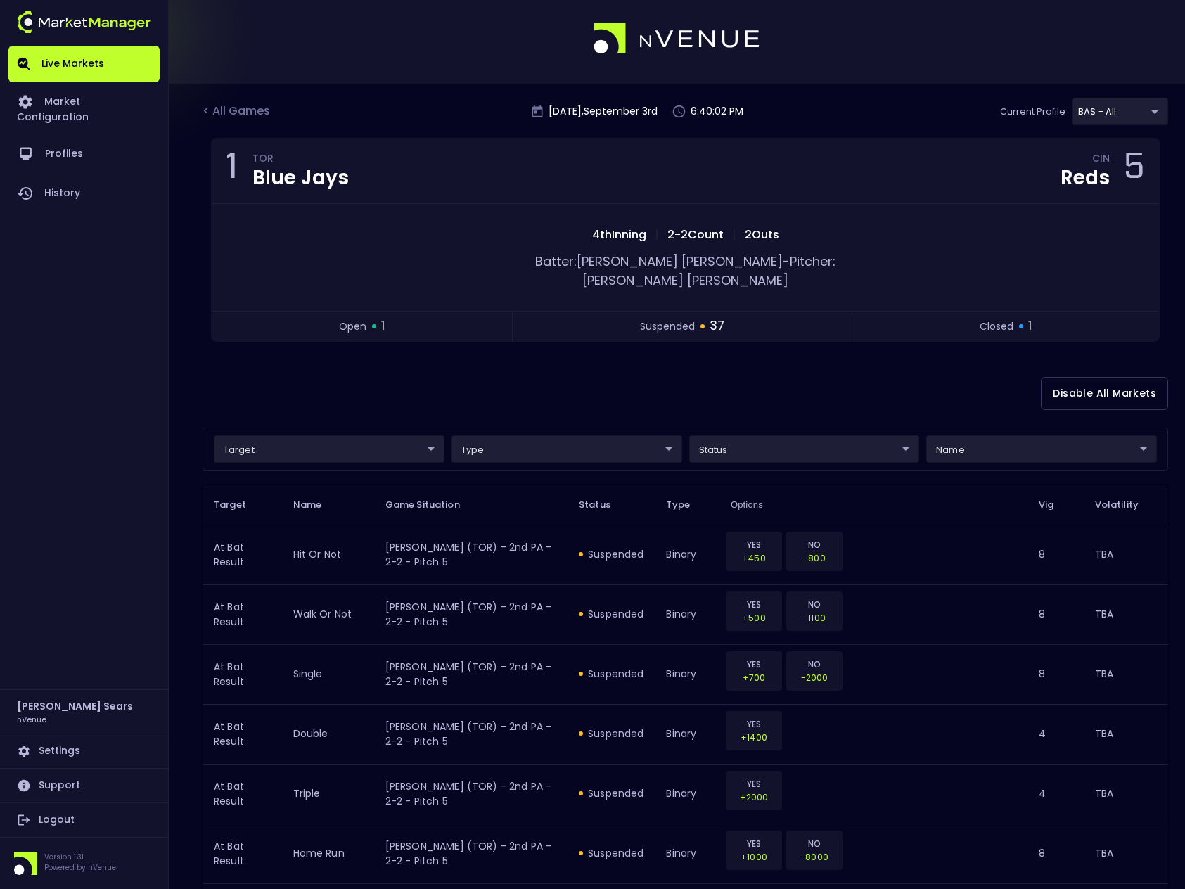
scroll to position [11, 0]
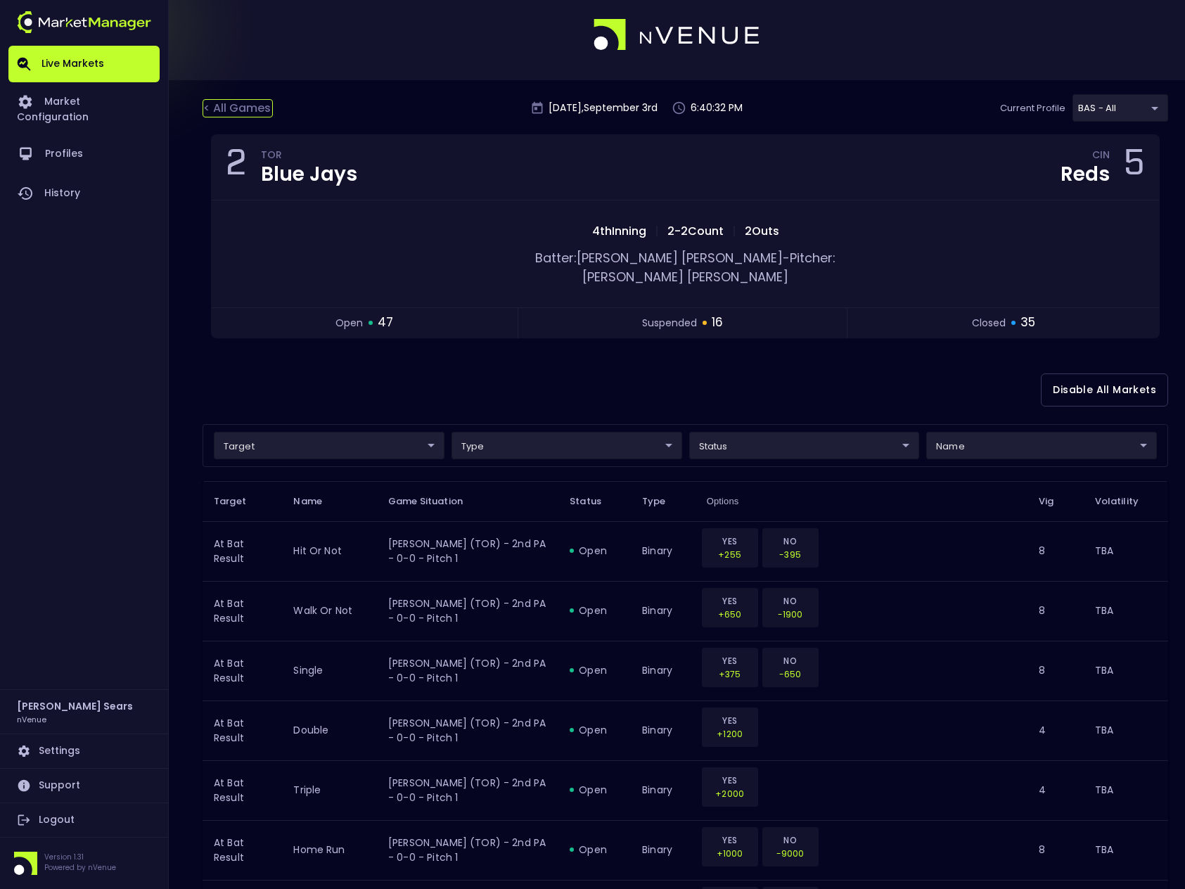
click at [232, 108] on div "< All Games" at bounding box center [237, 108] width 70 height 18
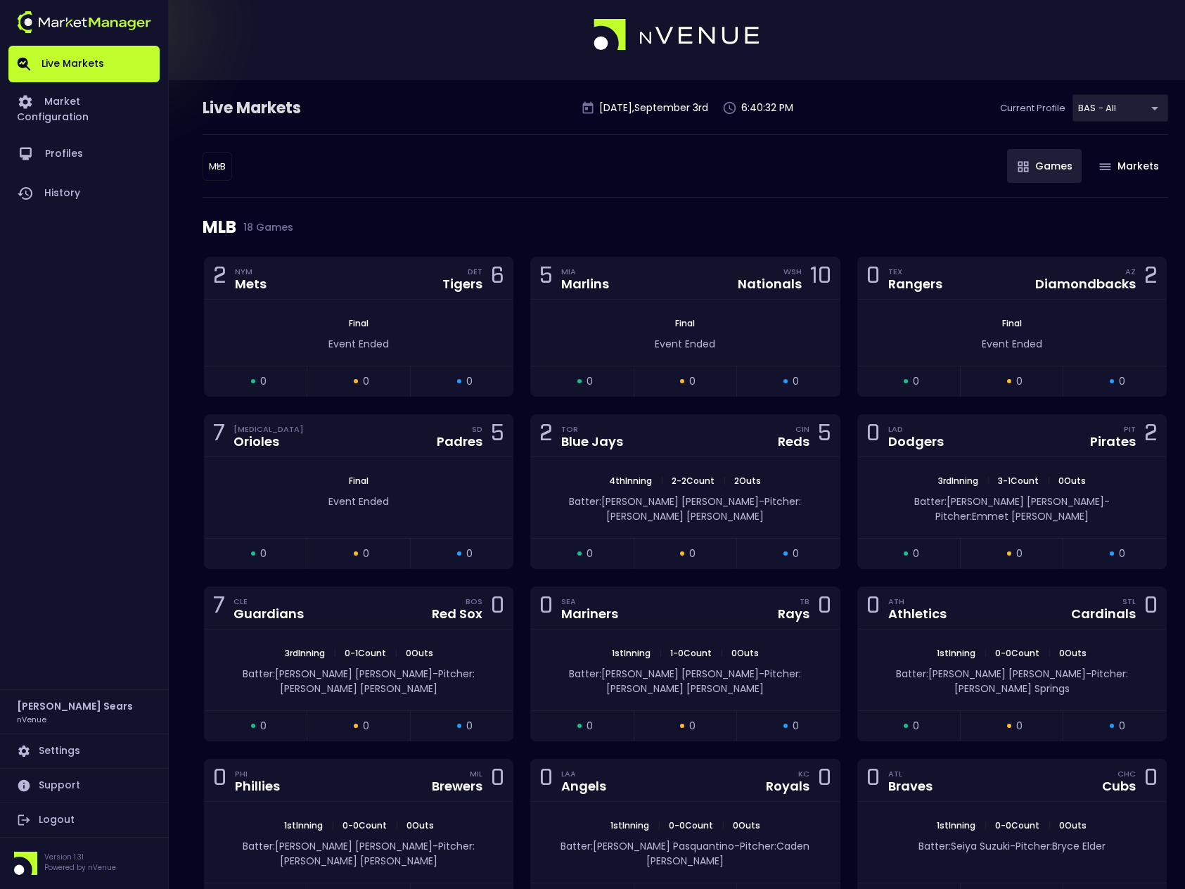
scroll to position [0, 0]
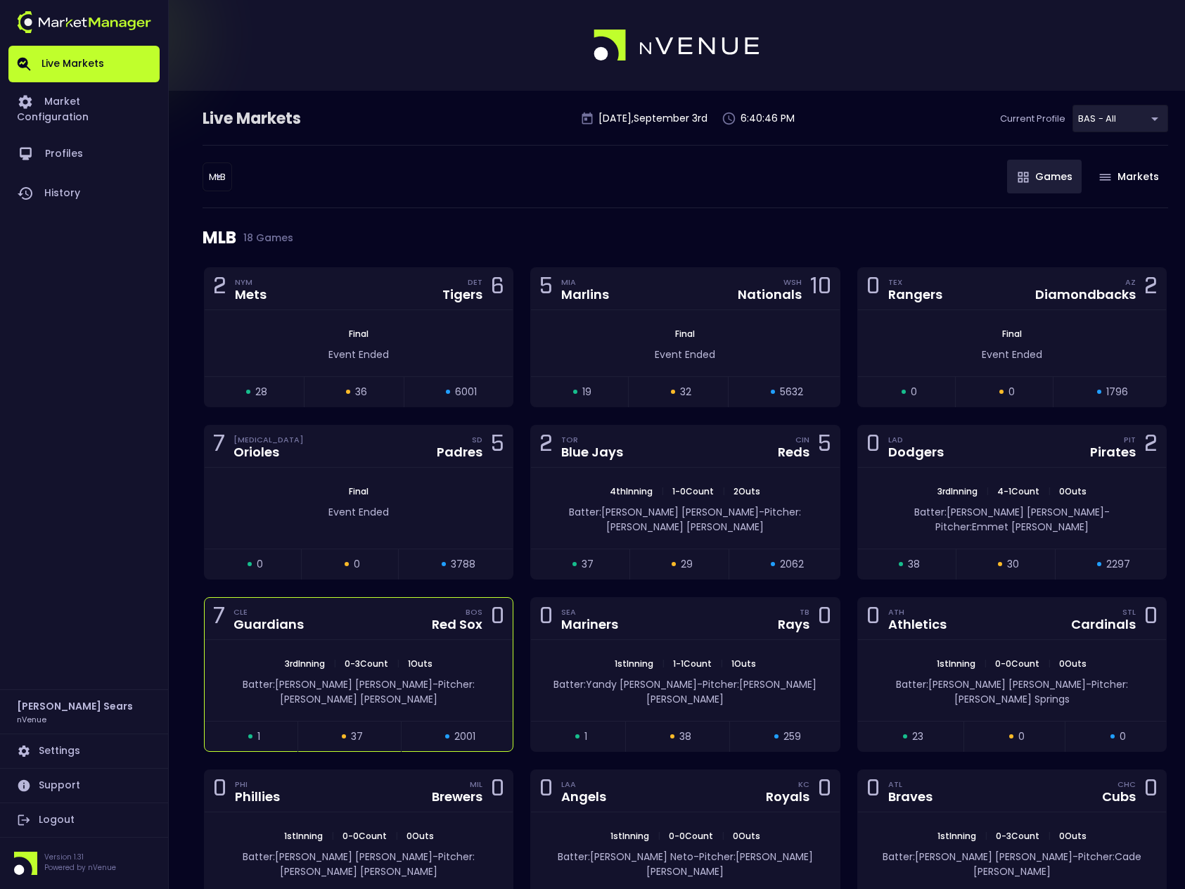
click at [454, 677] on span "Pitcher: Joey Cantillo" at bounding box center [377, 691] width 195 height 29
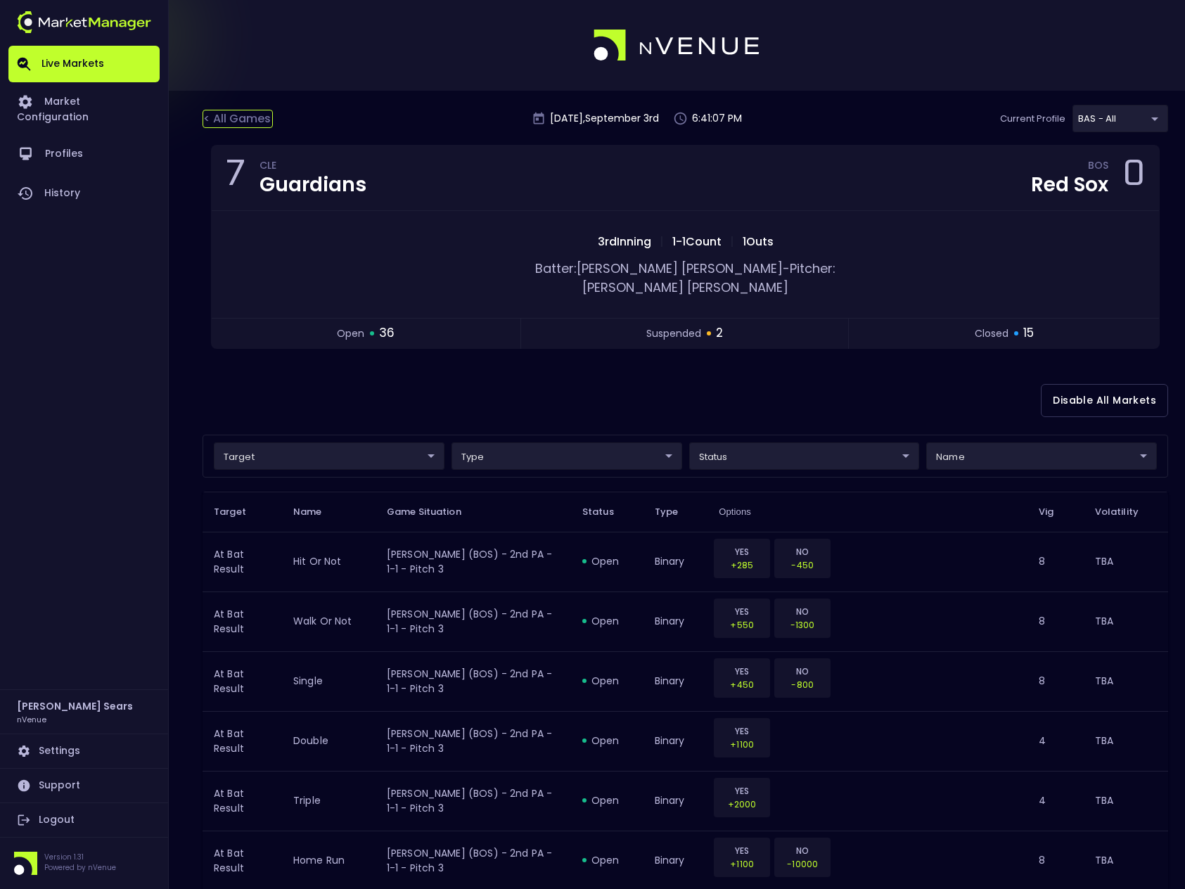
click at [256, 119] on div "< All Games" at bounding box center [237, 119] width 70 height 18
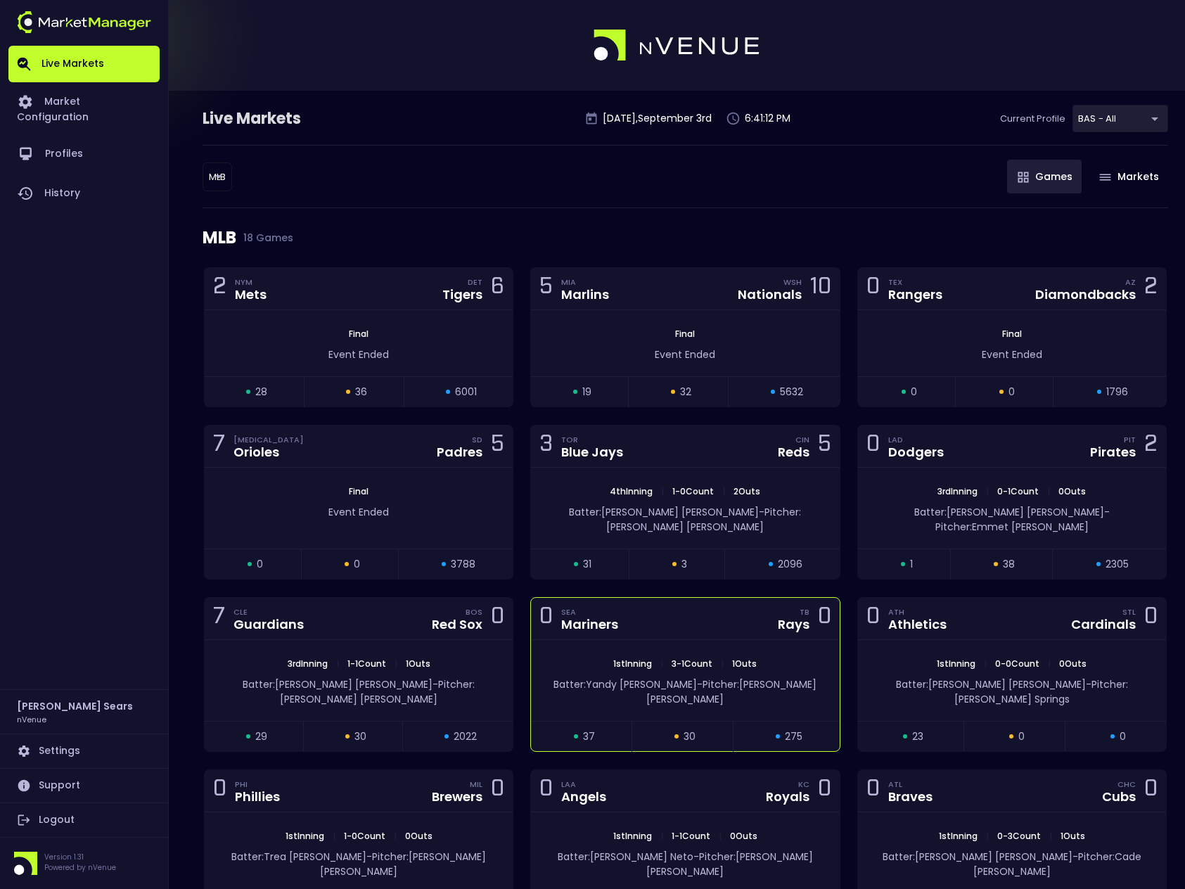
click at [701, 614] on div "0 SEA Mariners TB Rays 0" at bounding box center [685, 619] width 308 height 42
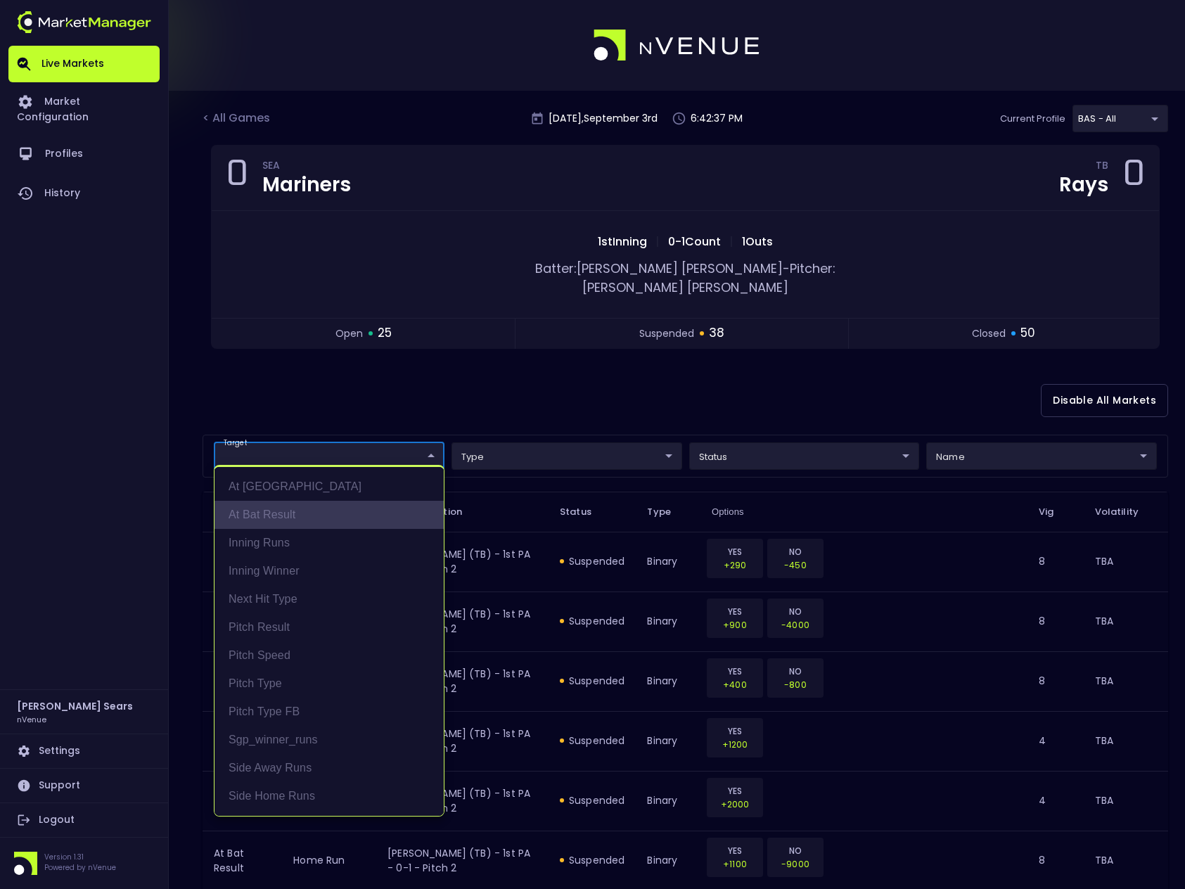
click at [287, 513] on li "At Bat Result" at bounding box center [328, 515] width 229 height 28
type input "At Bat Result"
click at [520, 383] on div at bounding box center [592, 444] width 1185 height 889
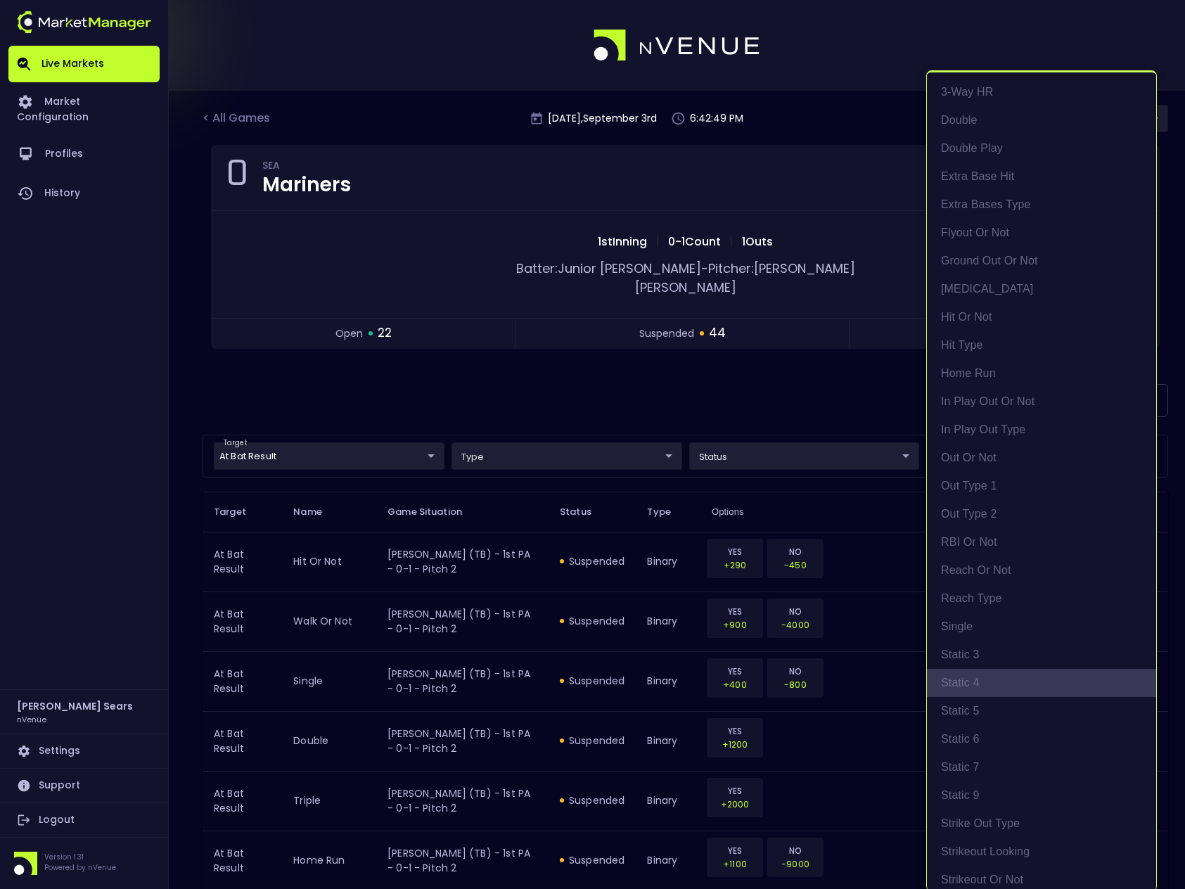
click at [979, 678] on li "Static 4" at bounding box center [1041, 683] width 229 height 28
type input "Static 4"
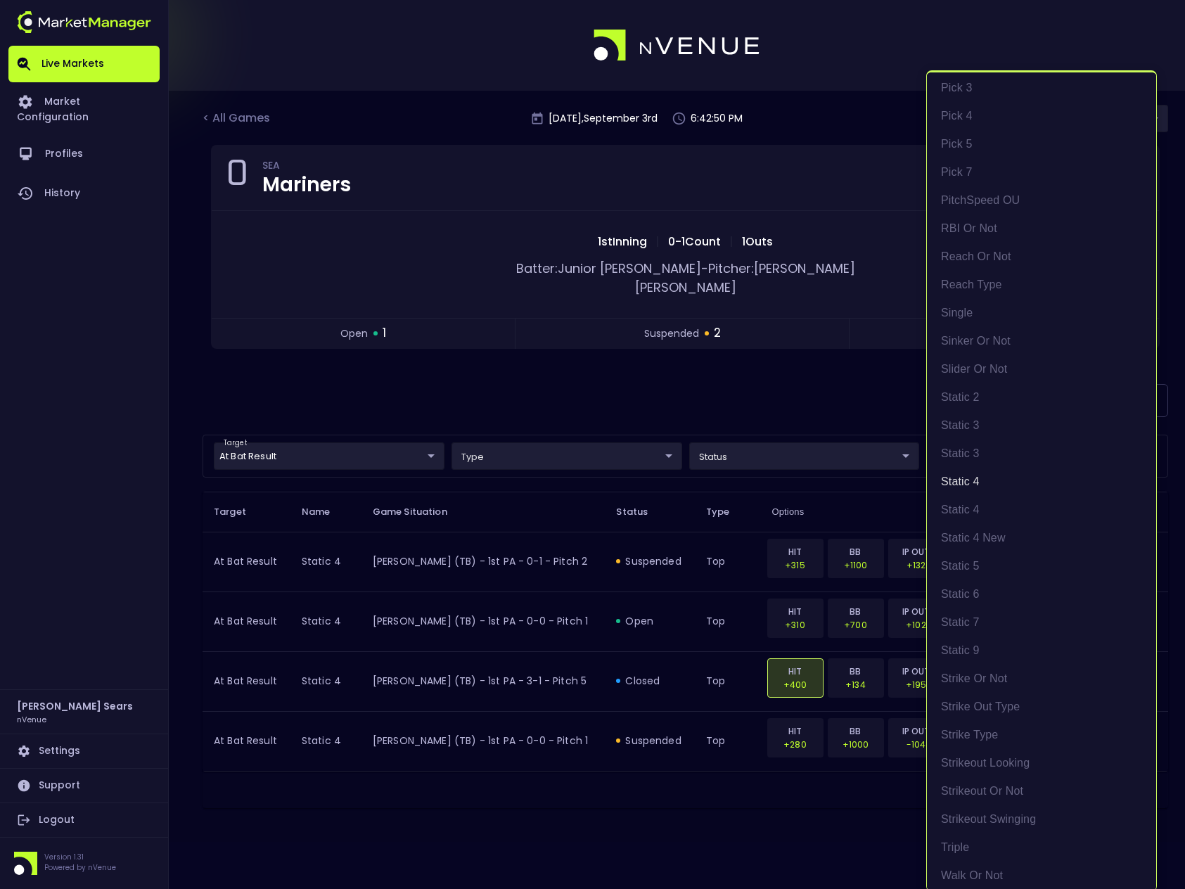
click at [681, 366] on div at bounding box center [592, 444] width 1185 height 889
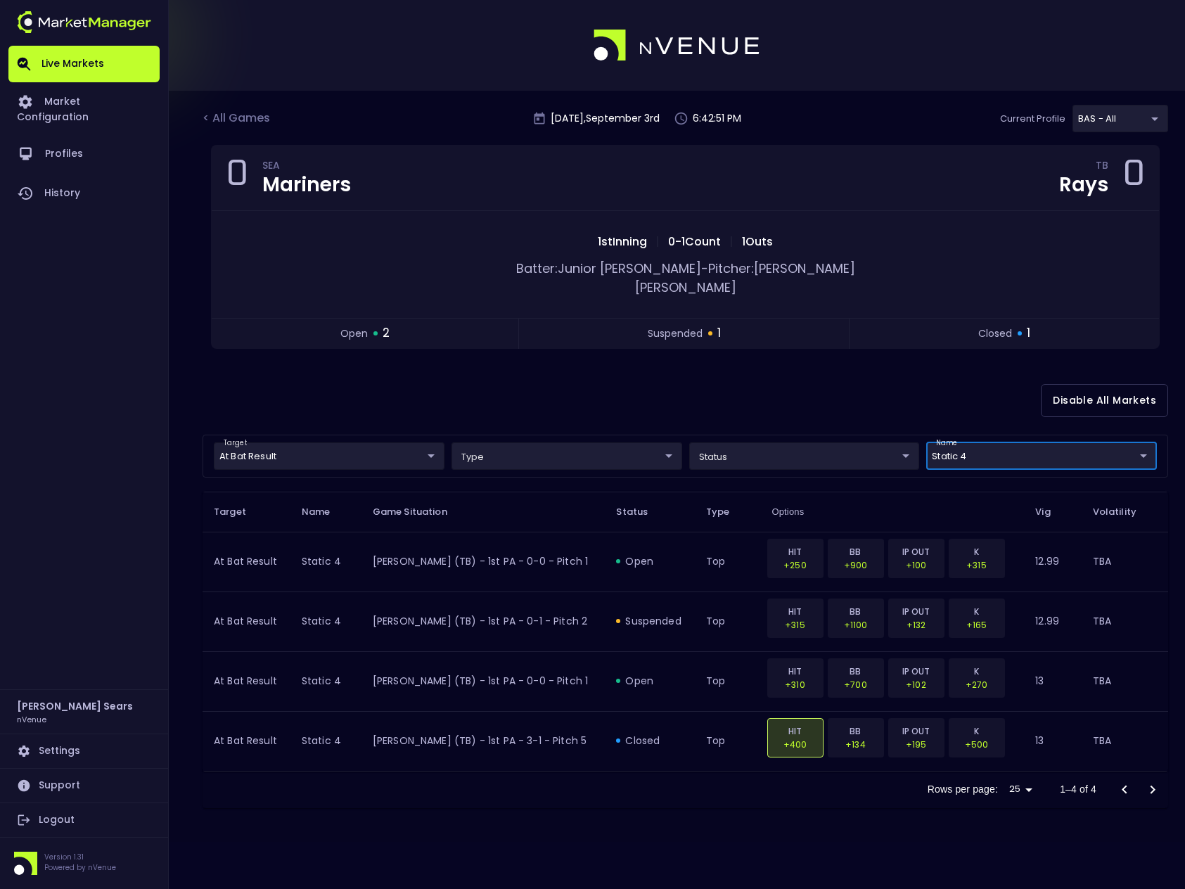
scroll to position [0, 0]
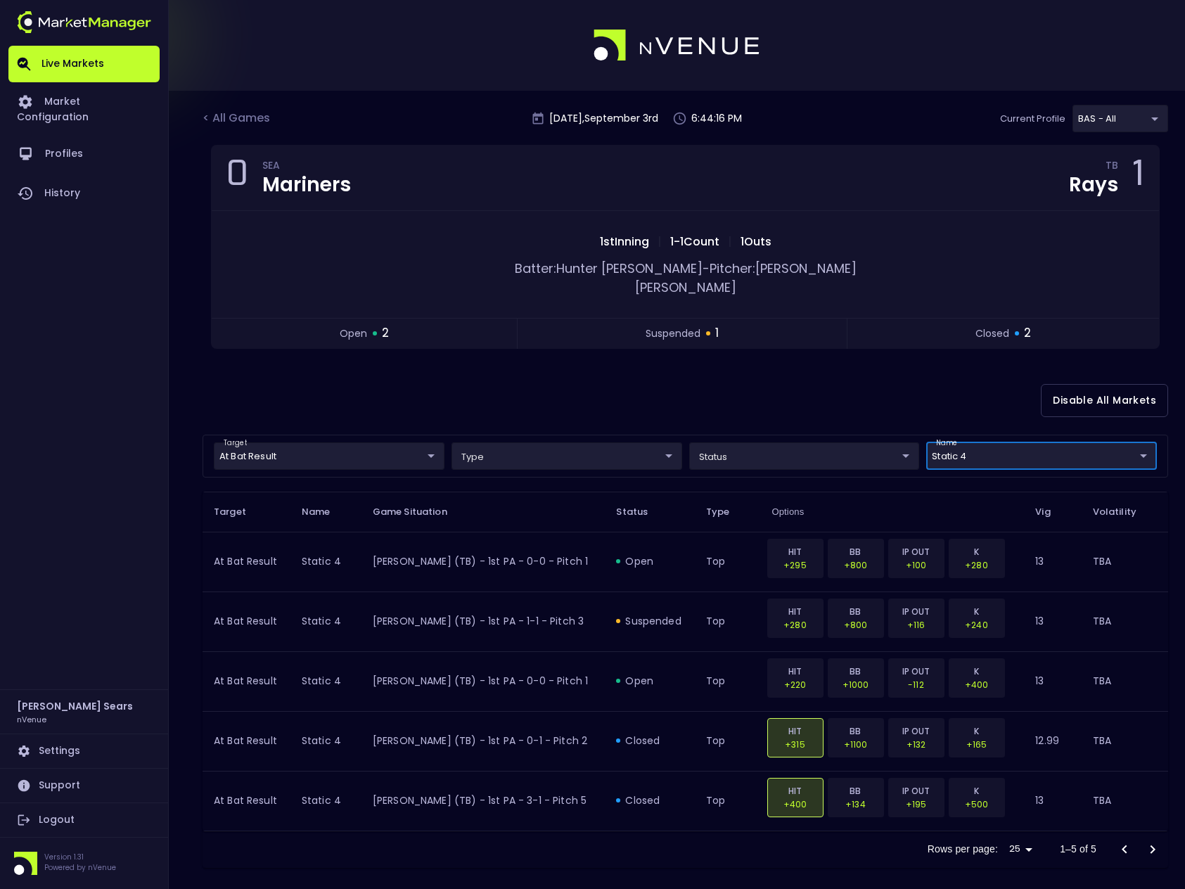
click at [761, 442] on body "Live Markets Market Configuration Profiles History Bruce Sears nVenue Settings …" at bounding box center [592, 450] width 1185 height 901
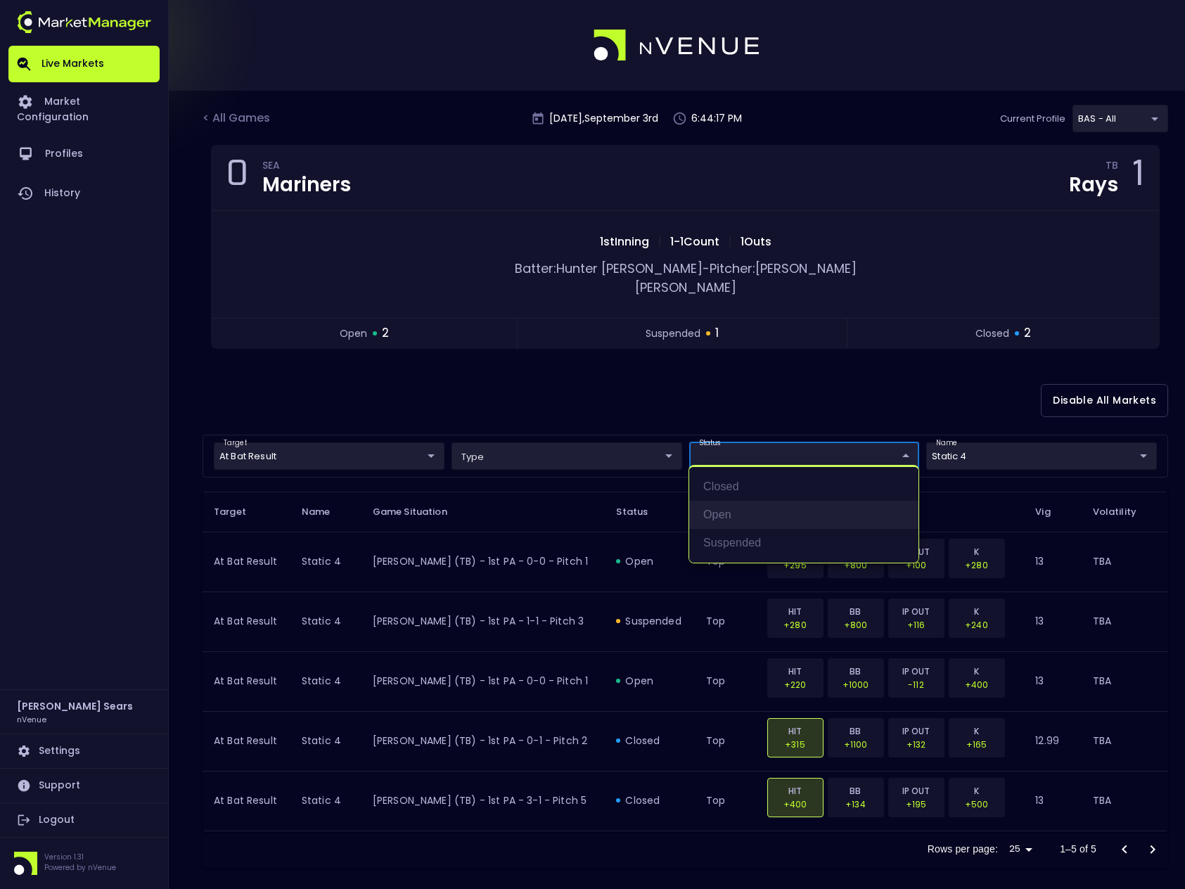
click at [720, 513] on li "open" at bounding box center [803, 515] width 229 height 28
type input "open"
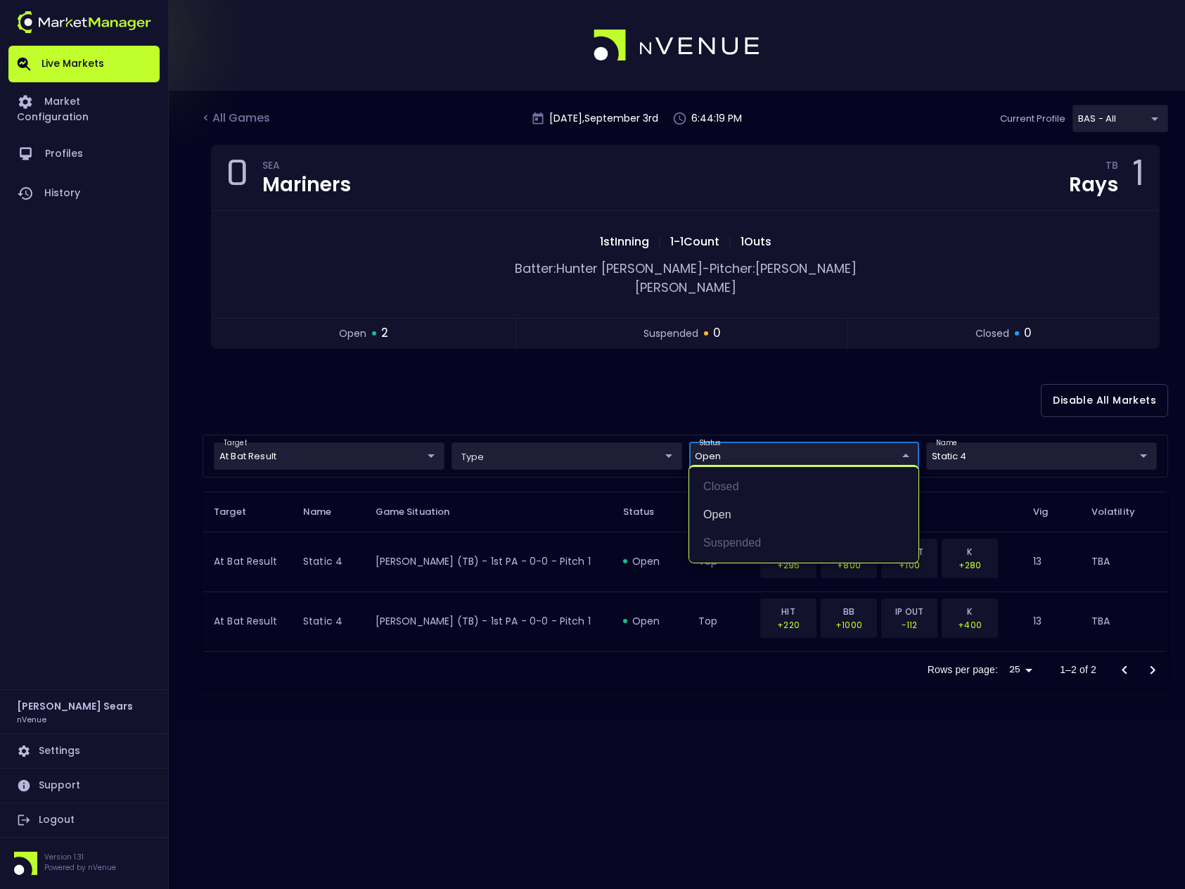
click at [633, 388] on div at bounding box center [592, 444] width 1185 height 889
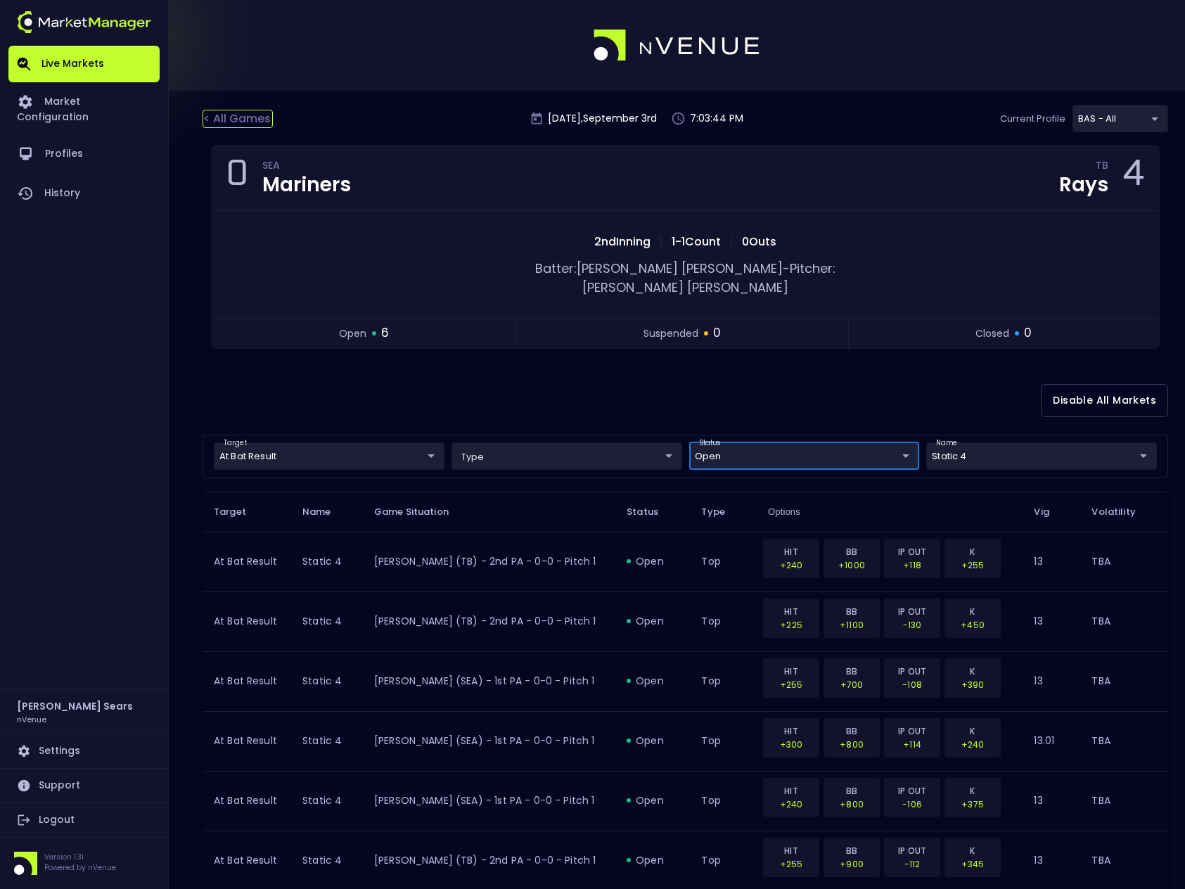
click at [255, 118] on div "< All Games" at bounding box center [237, 119] width 70 height 18
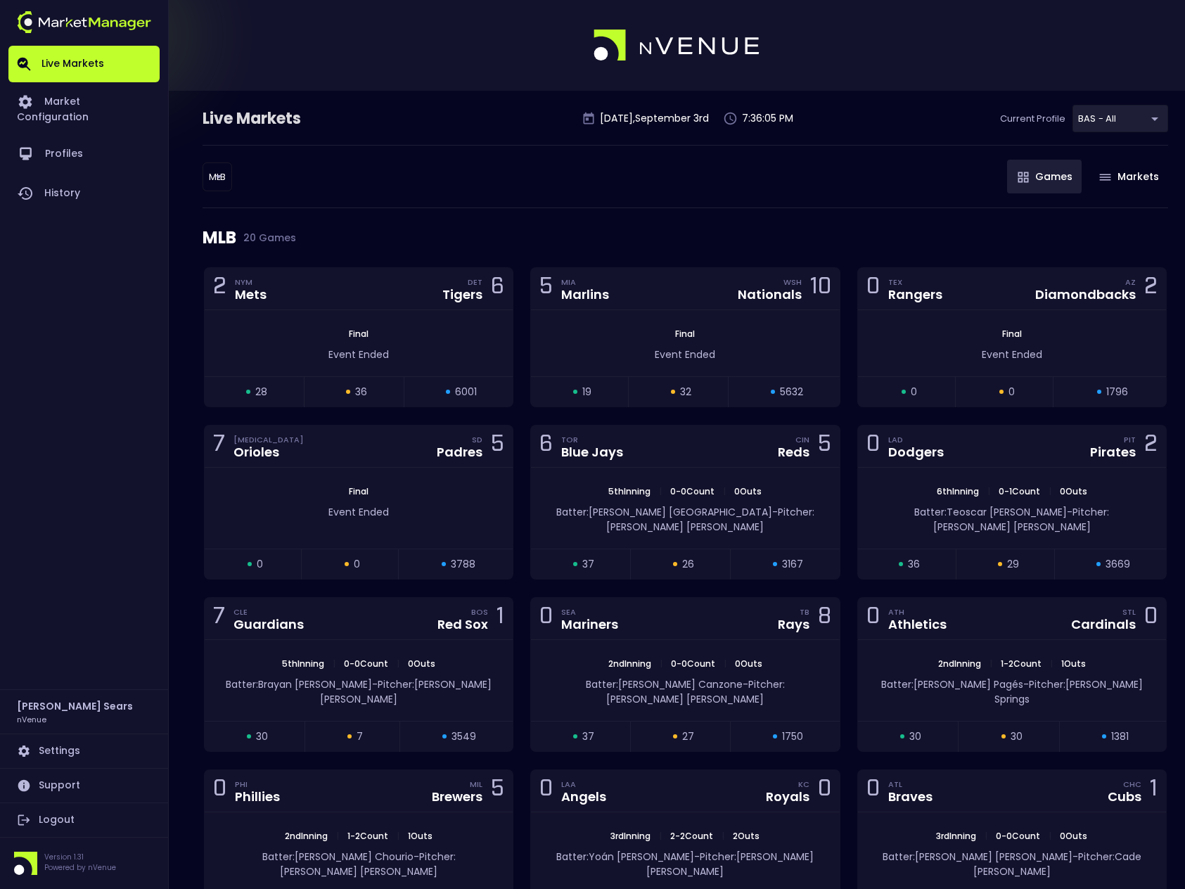
click at [223, 174] on body "Live Markets Market Configuration Profiles History Bruce Sears nVenue Settings …" at bounding box center [592, 748] width 1185 height 1497
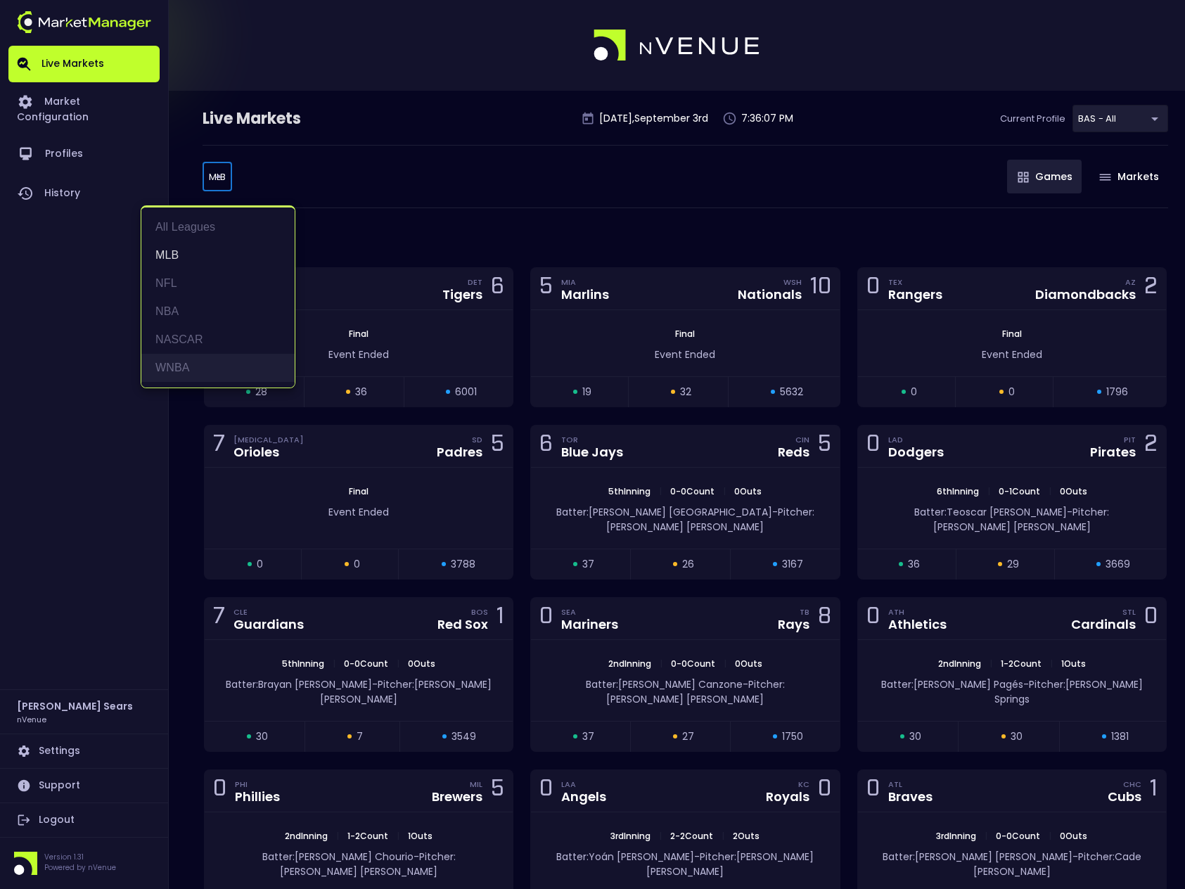
click at [175, 366] on li "WNBA" at bounding box center [217, 368] width 153 height 28
type input "WNBA"
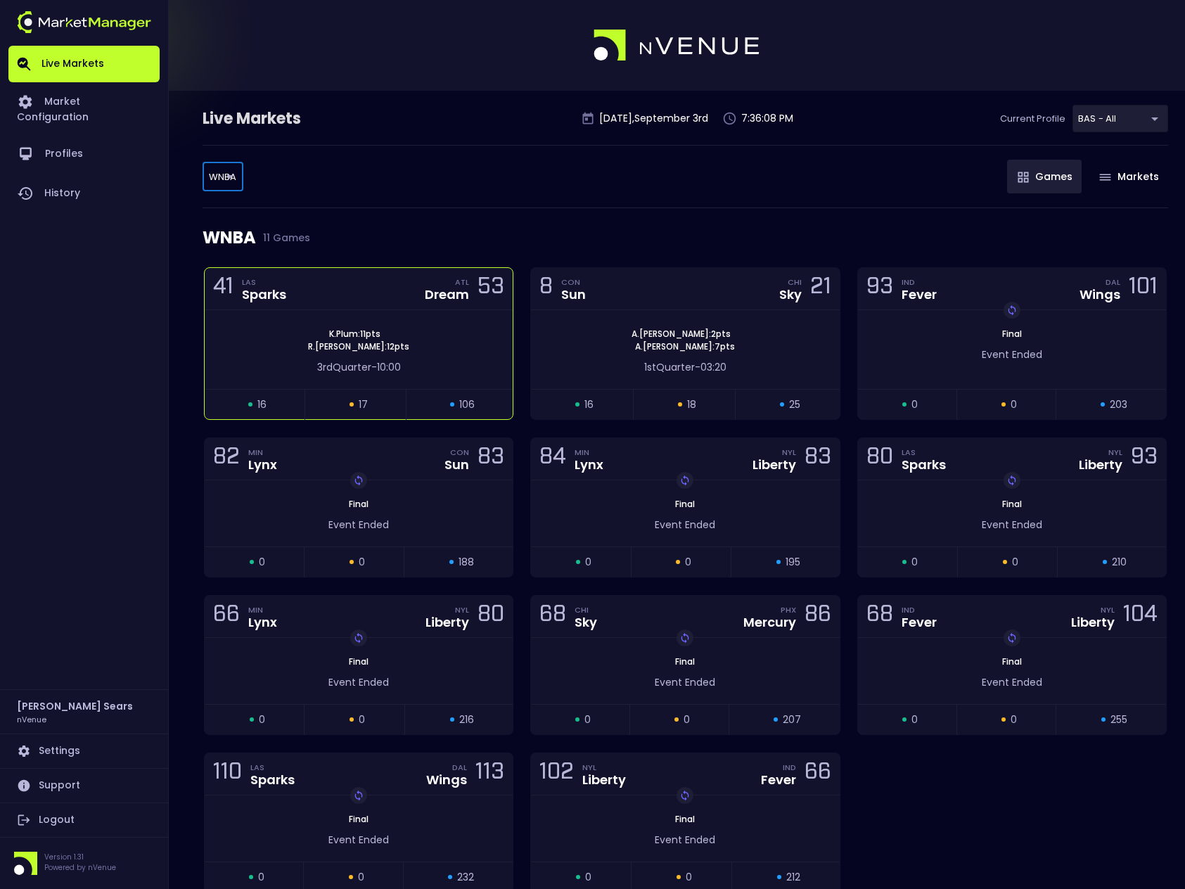
click at [342, 357] on div "3rd Quarter - 10:00" at bounding box center [359, 364] width 308 height 22
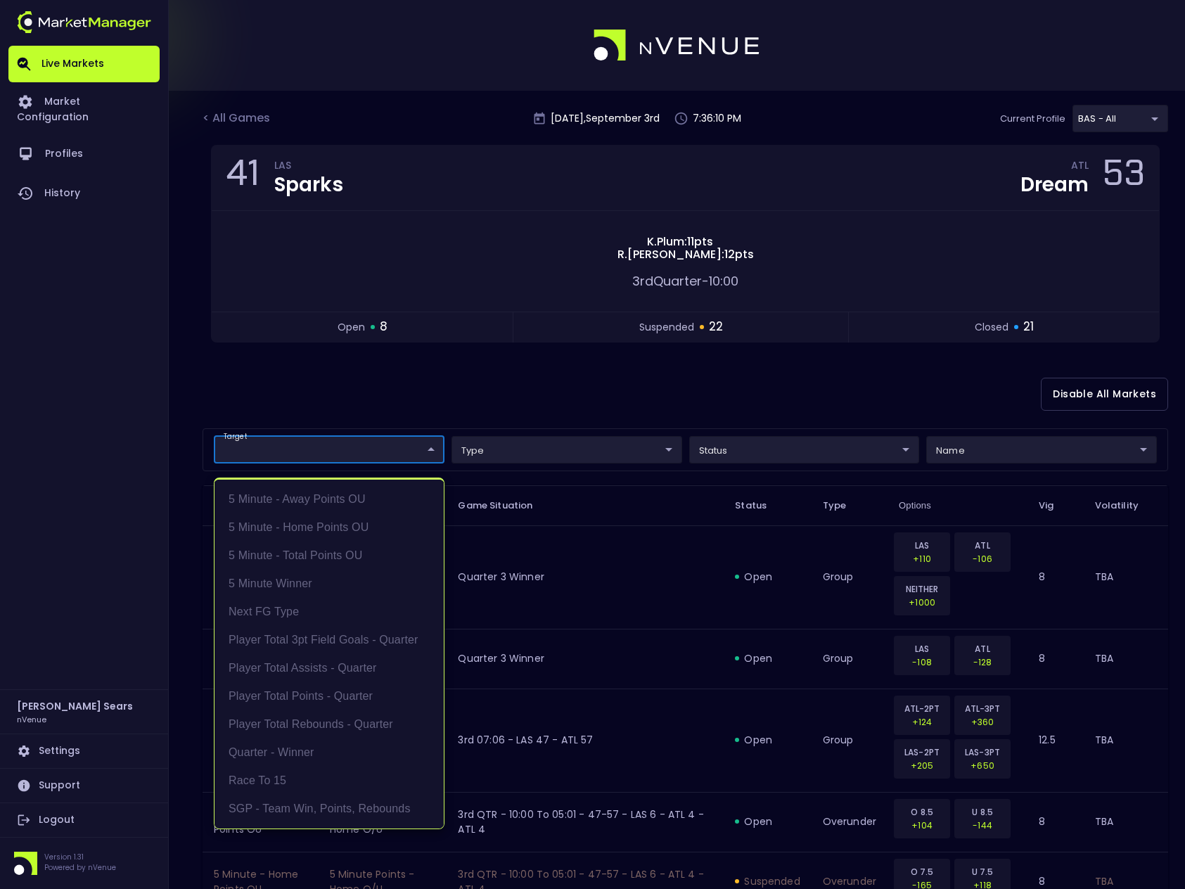
click at [349, 498] on li "5 Minute - Away Points OU" at bounding box center [328, 499] width 229 height 28
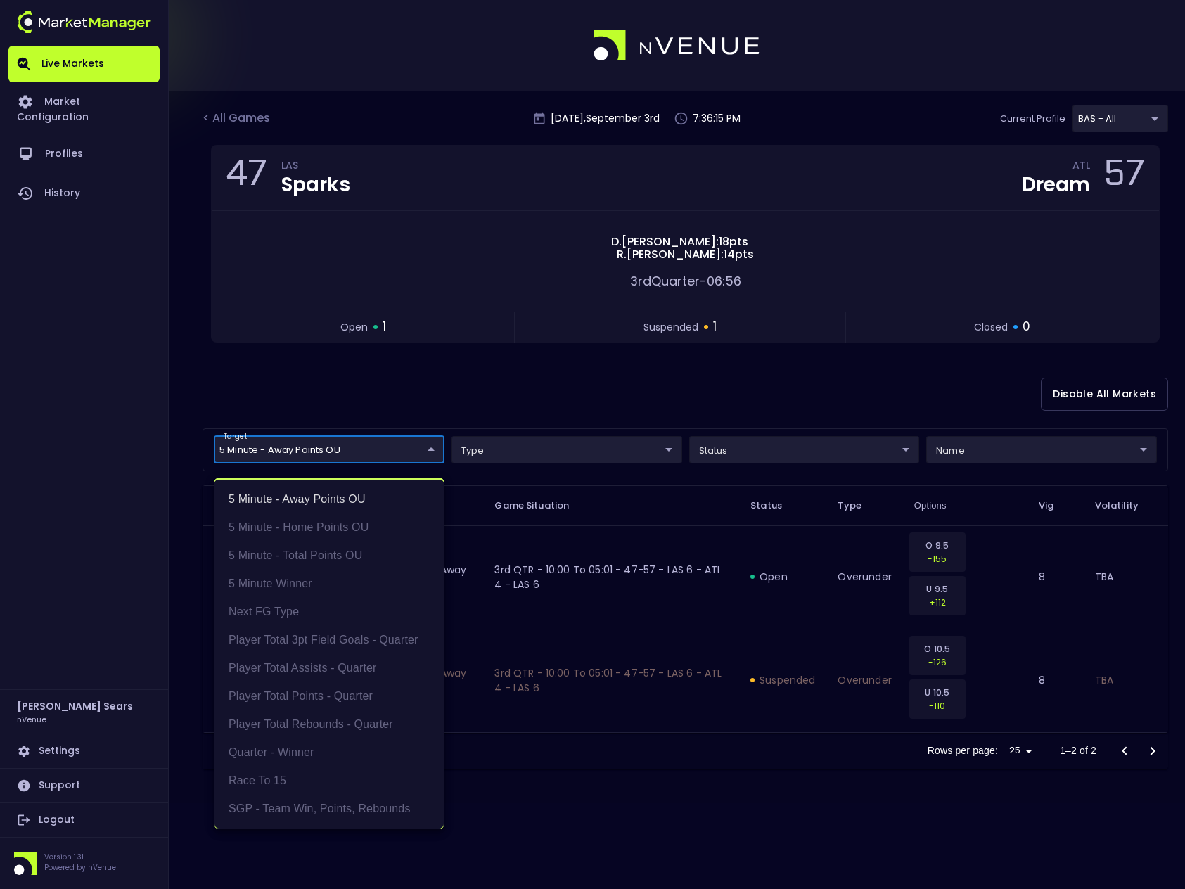
click at [440, 394] on div at bounding box center [592, 444] width 1185 height 889
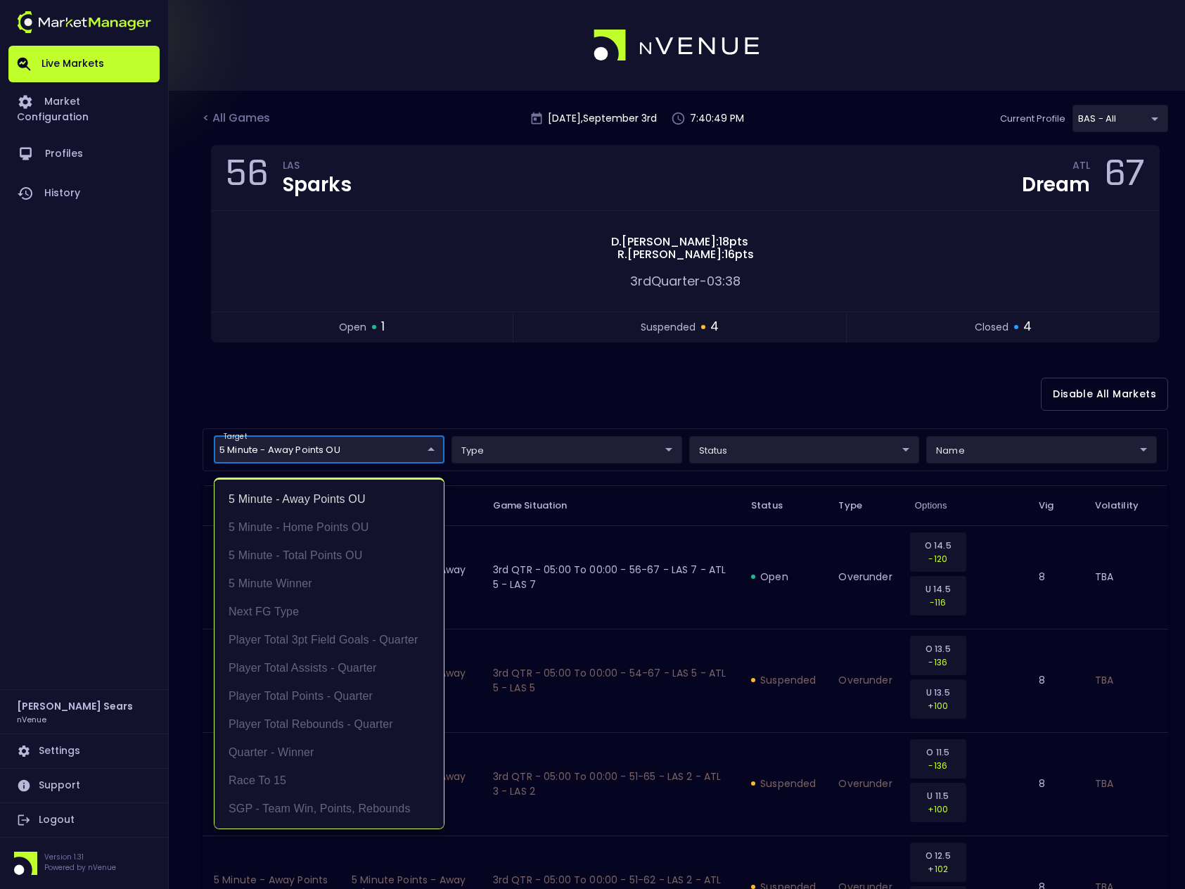
click at [431, 446] on body "Live Markets Market Configuration Profiles History Bruce Sears nVenue Settings …" at bounding box center [592, 763] width 1185 height 1526
click at [346, 526] on li "5 Minute - Home Points OU" at bounding box center [328, 527] width 229 height 28
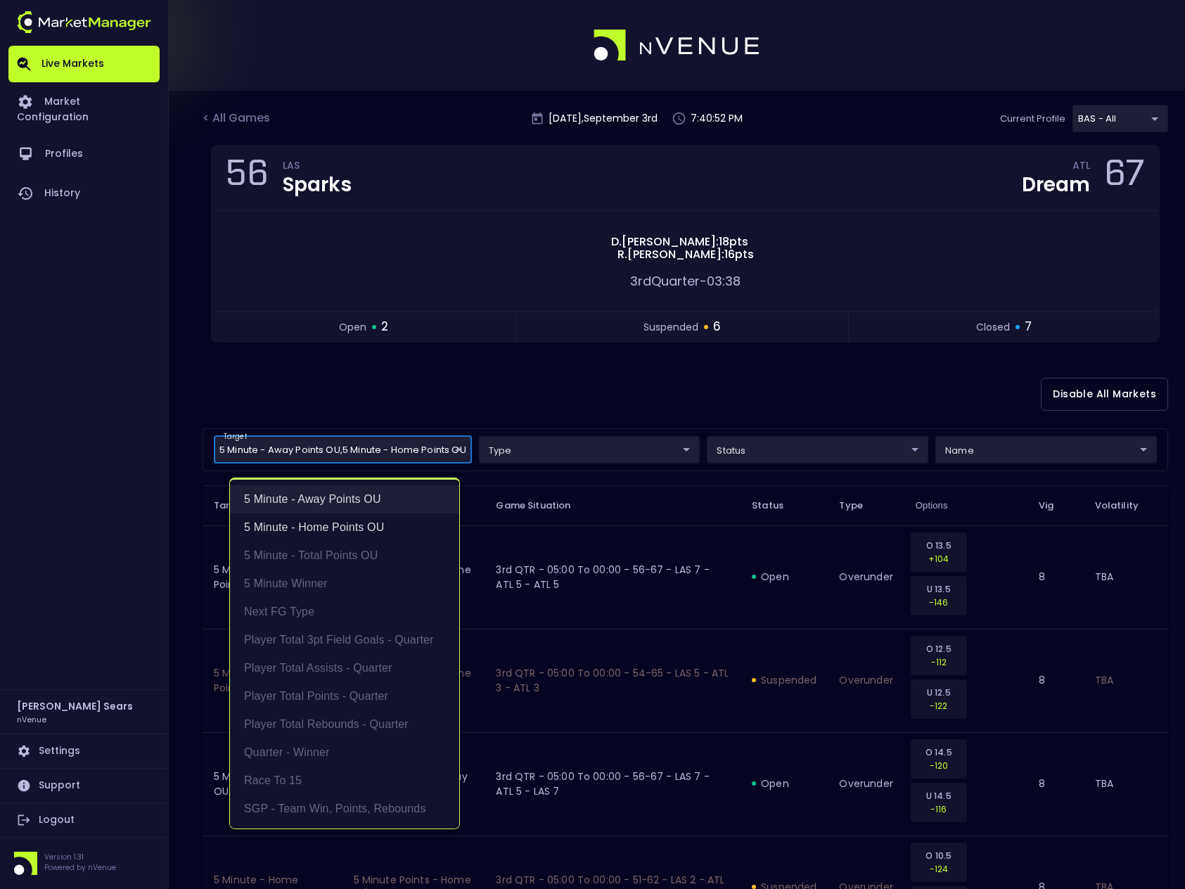
click at [346, 496] on li "5 Minute - Away Points OU" at bounding box center [344, 499] width 229 height 28
type input "5 Minute - Home Points OU"
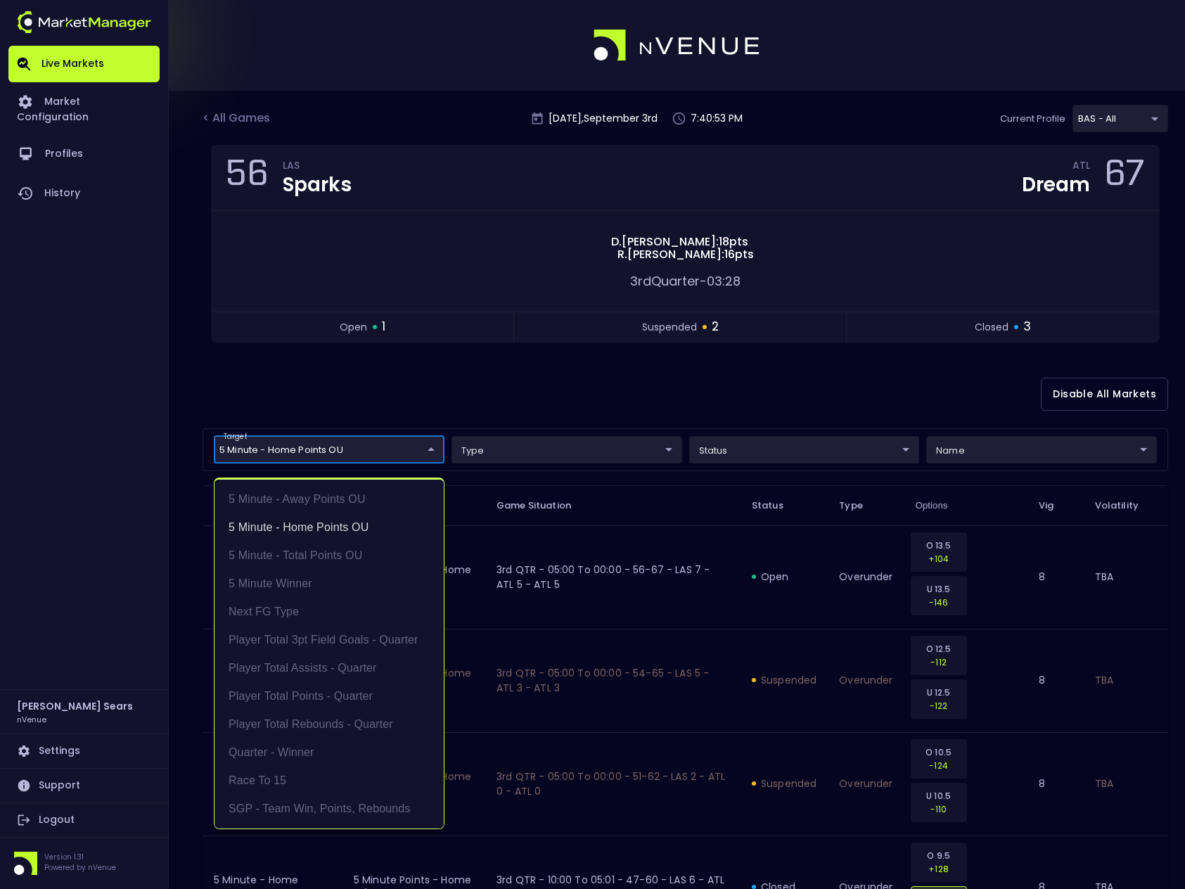
click at [434, 394] on div at bounding box center [592, 444] width 1185 height 889
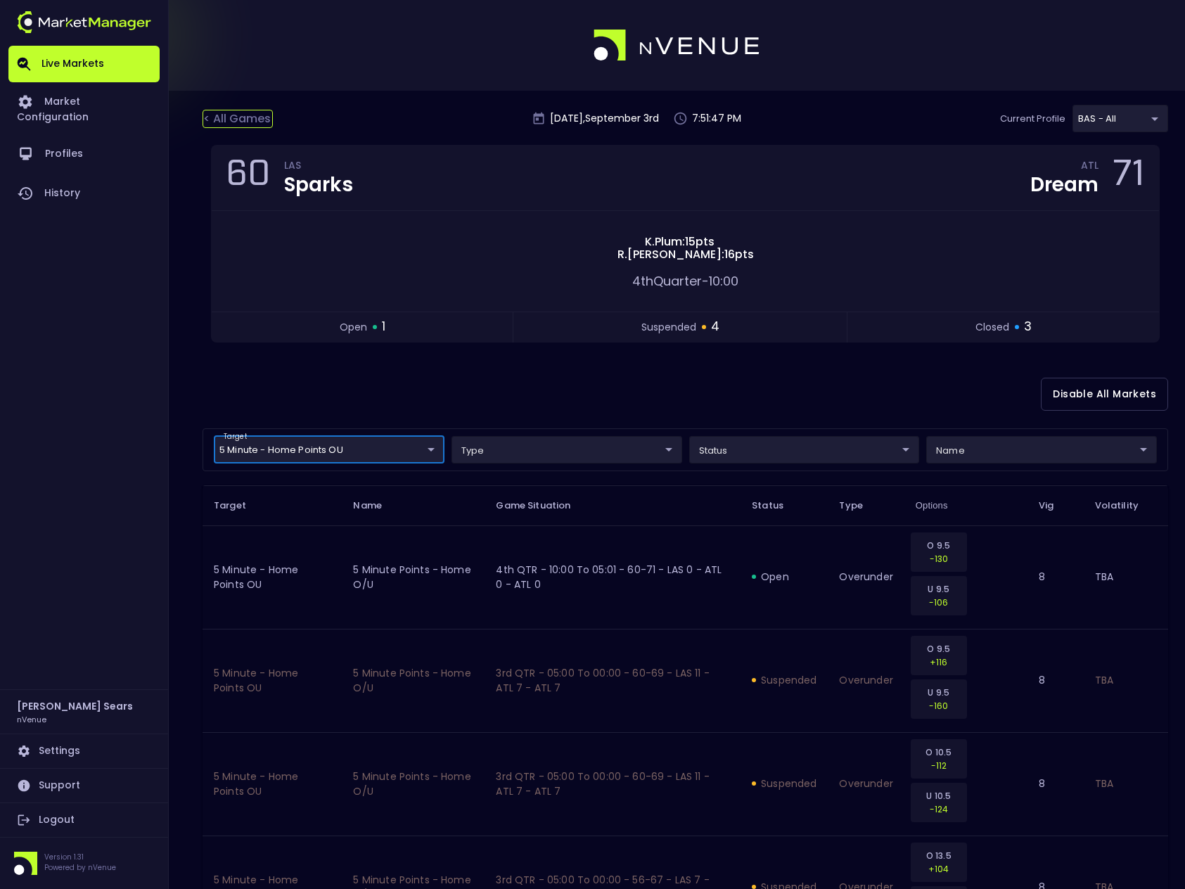
click at [249, 115] on div "< All Games" at bounding box center [237, 119] width 70 height 18
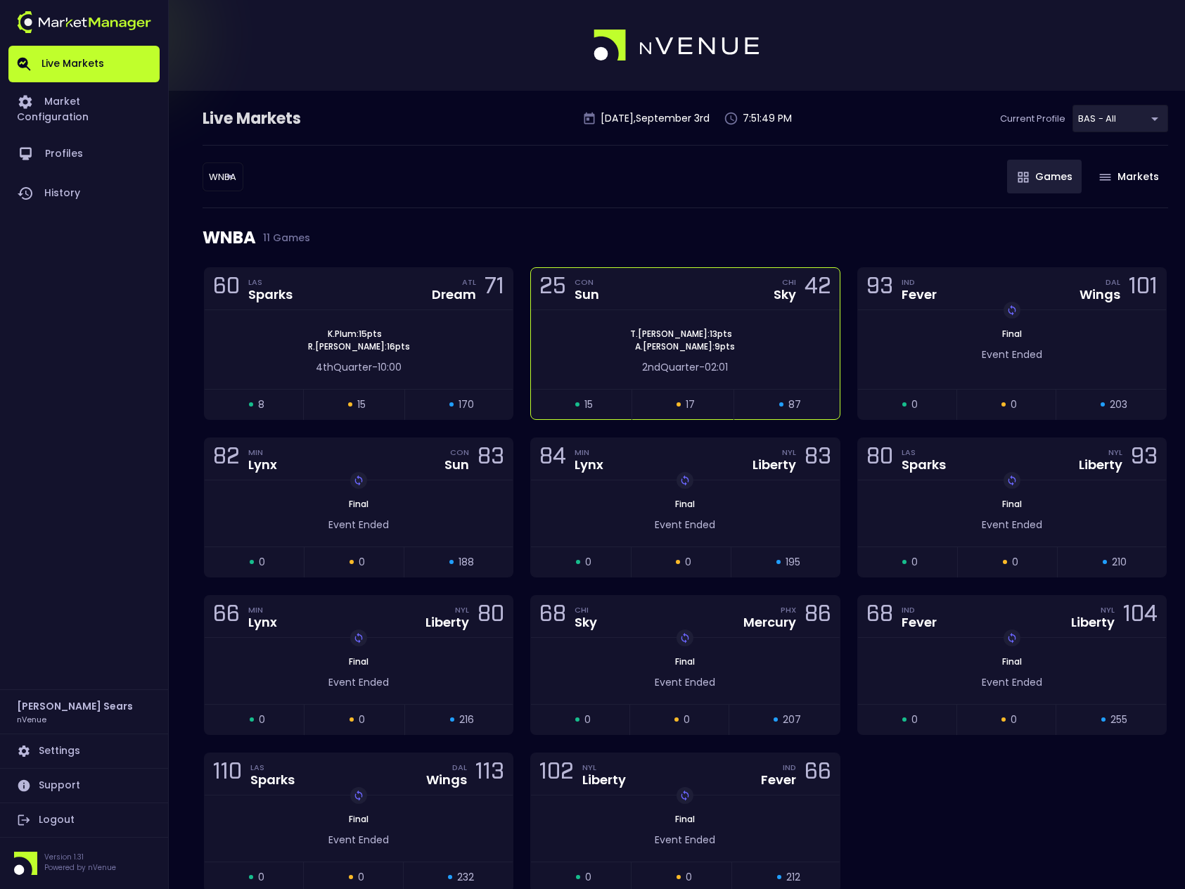
click at [617, 315] on div "T . Charles : 13 pts A . Reese : 9 pts 2nd Quarter - 02:01" at bounding box center [685, 349] width 308 height 79
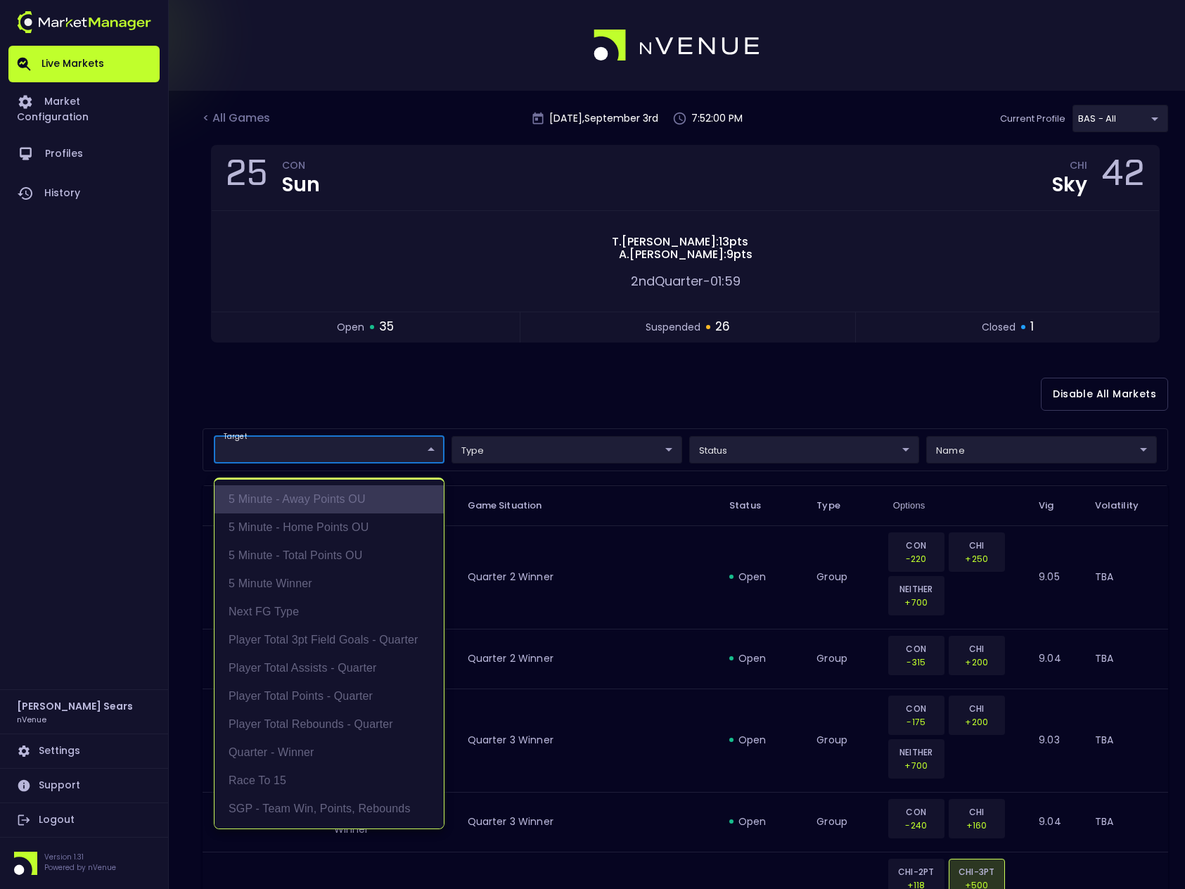
click at [323, 498] on li "5 Minute - Away Points OU" at bounding box center [328, 499] width 229 height 28
type input "5 Minute - Away Points OU"
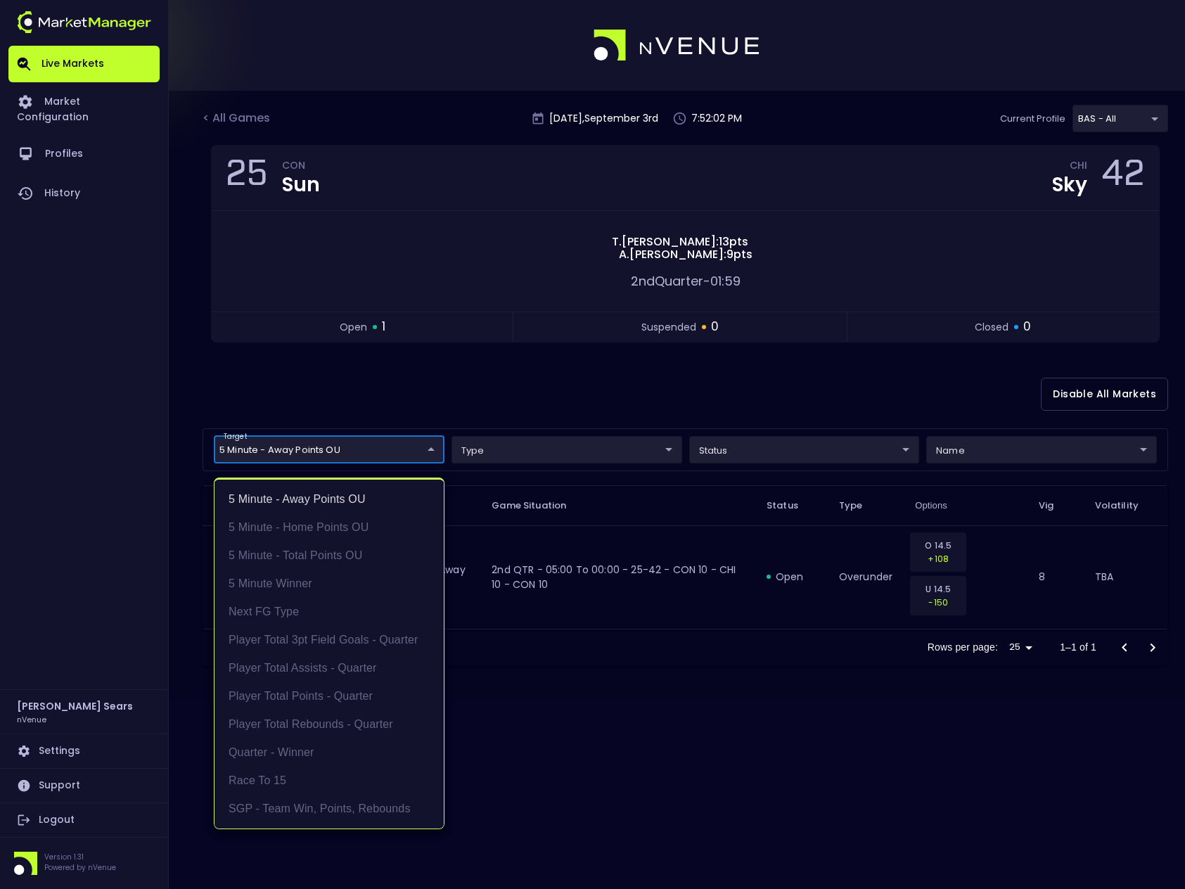
click at [404, 402] on div at bounding box center [592, 444] width 1185 height 889
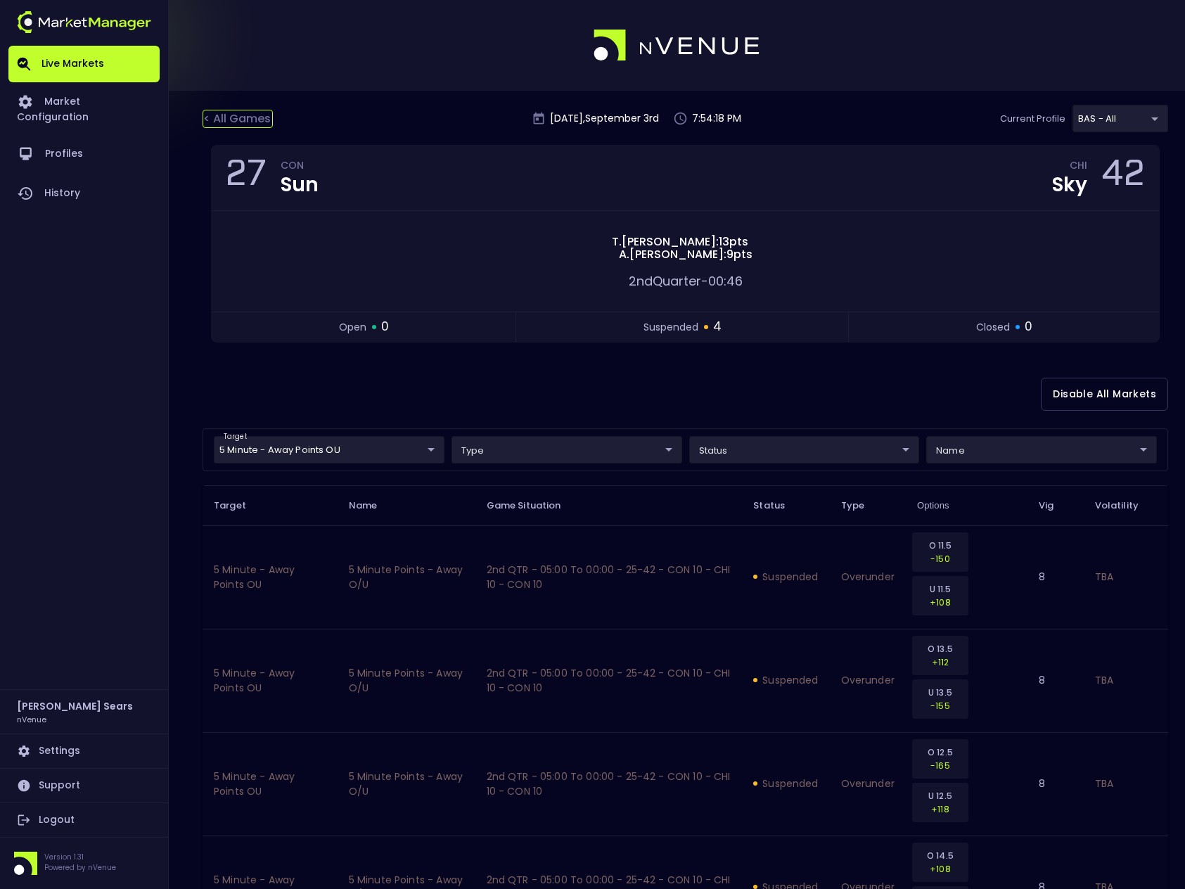
click at [251, 117] on div "< All Games" at bounding box center [237, 119] width 70 height 18
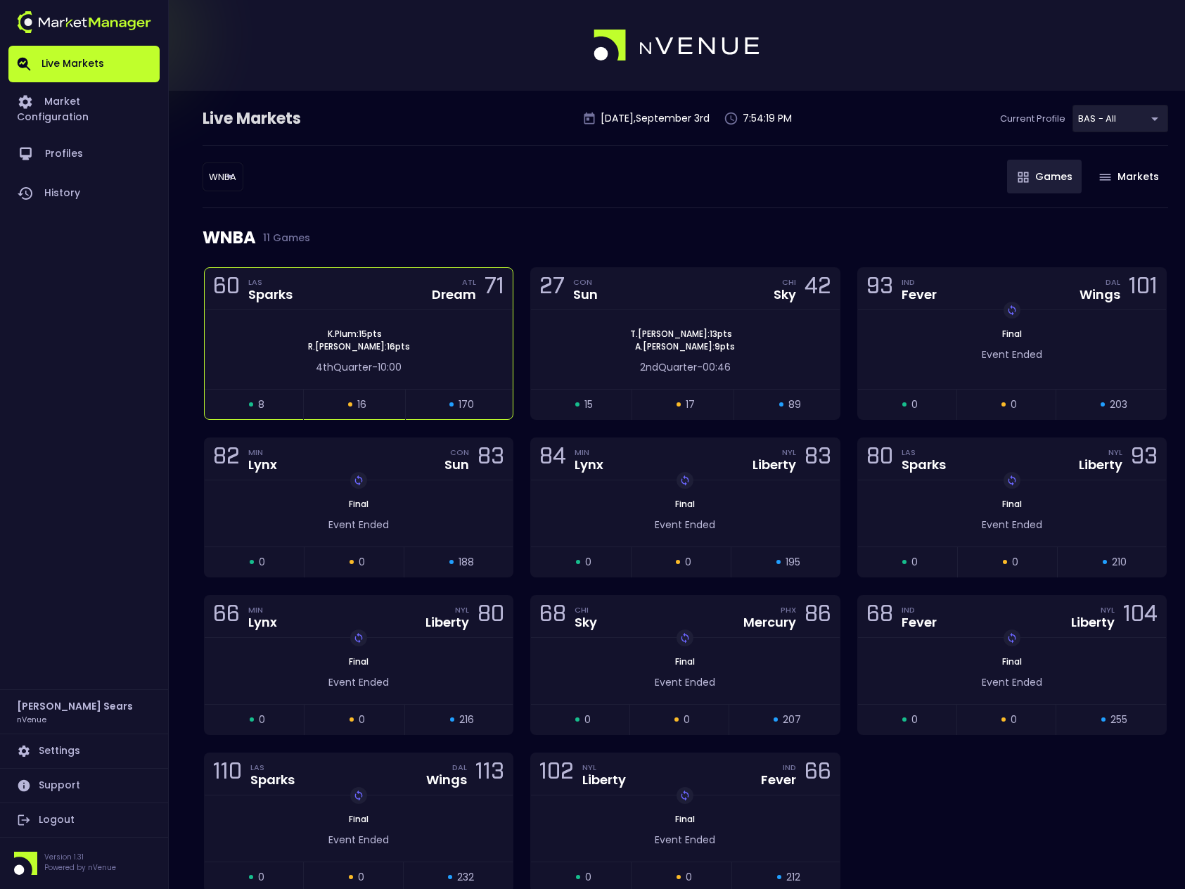
click at [451, 301] on div "Dream" at bounding box center [454, 294] width 44 height 13
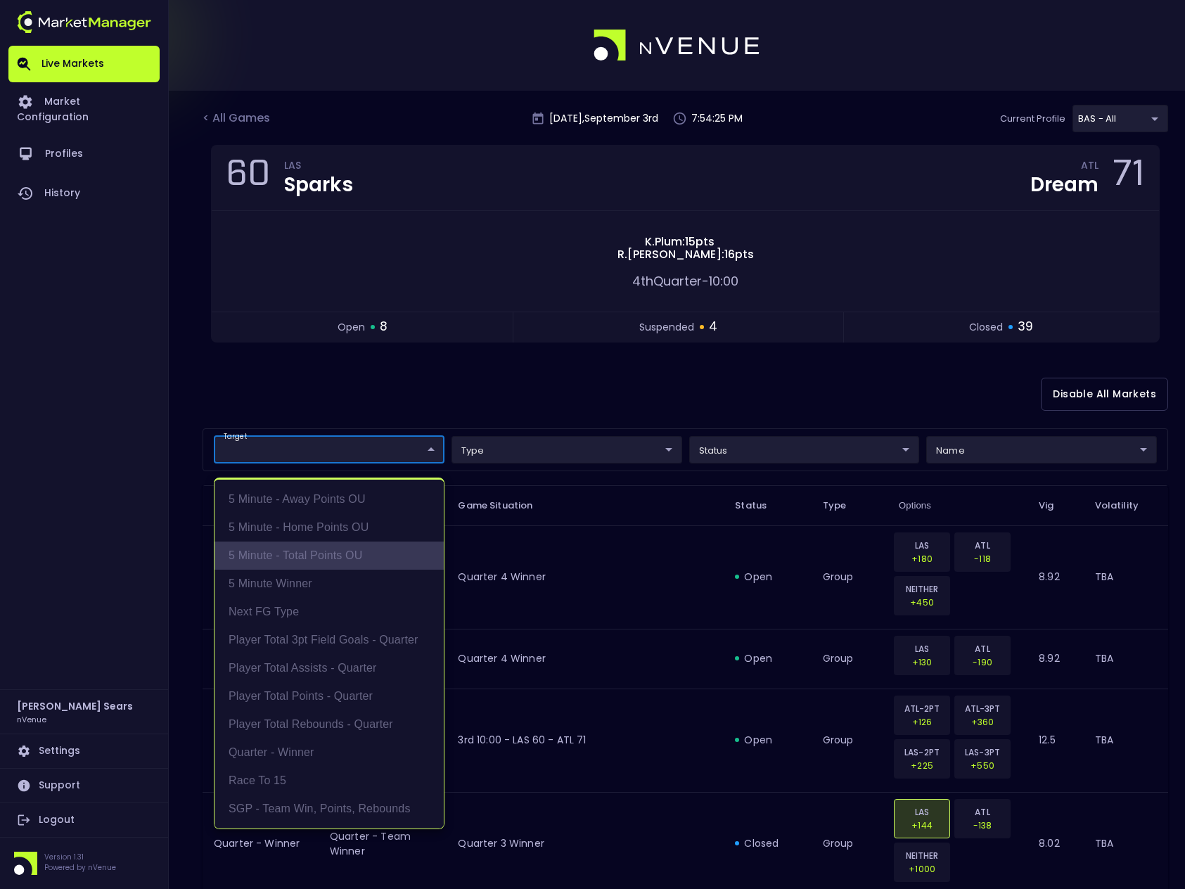
click at [359, 551] on li "5 Minute - Total Points OU" at bounding box center [328, 555] width 229 height 28
type input "5 Minute - Total Points OU"
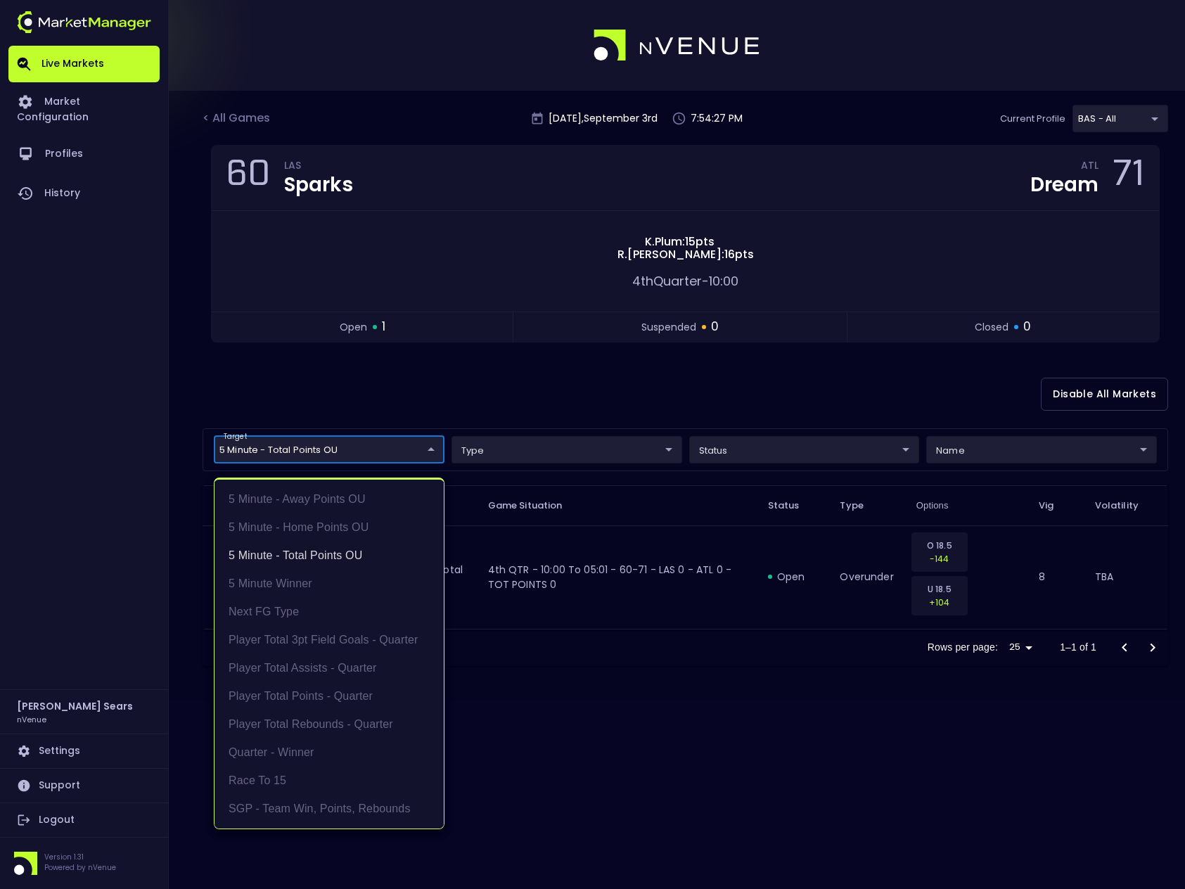
click at [380, 393] on div at bounding box center [592, 444] width 1185 height 889
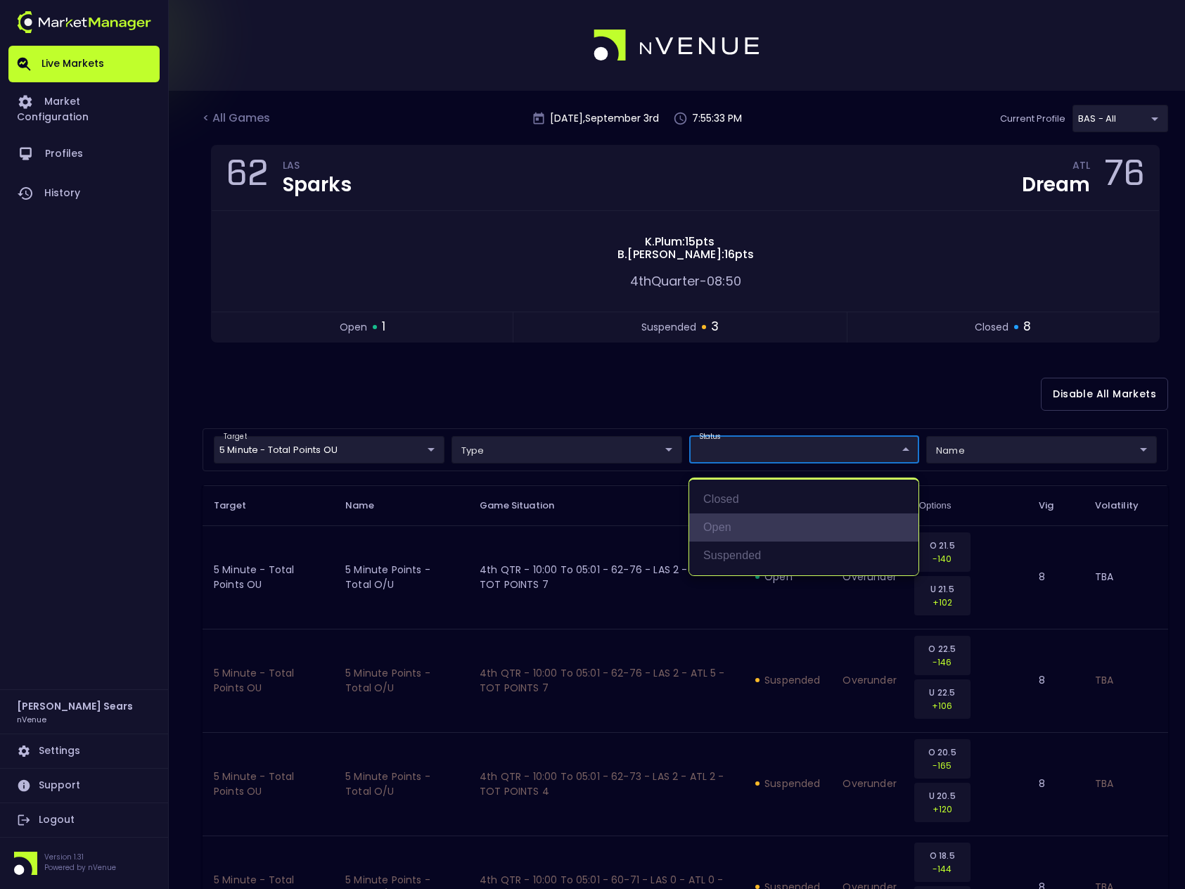
click at [724, 524] on li "open" at bounding box center [803, 527] width 229 height 28
type input "open"
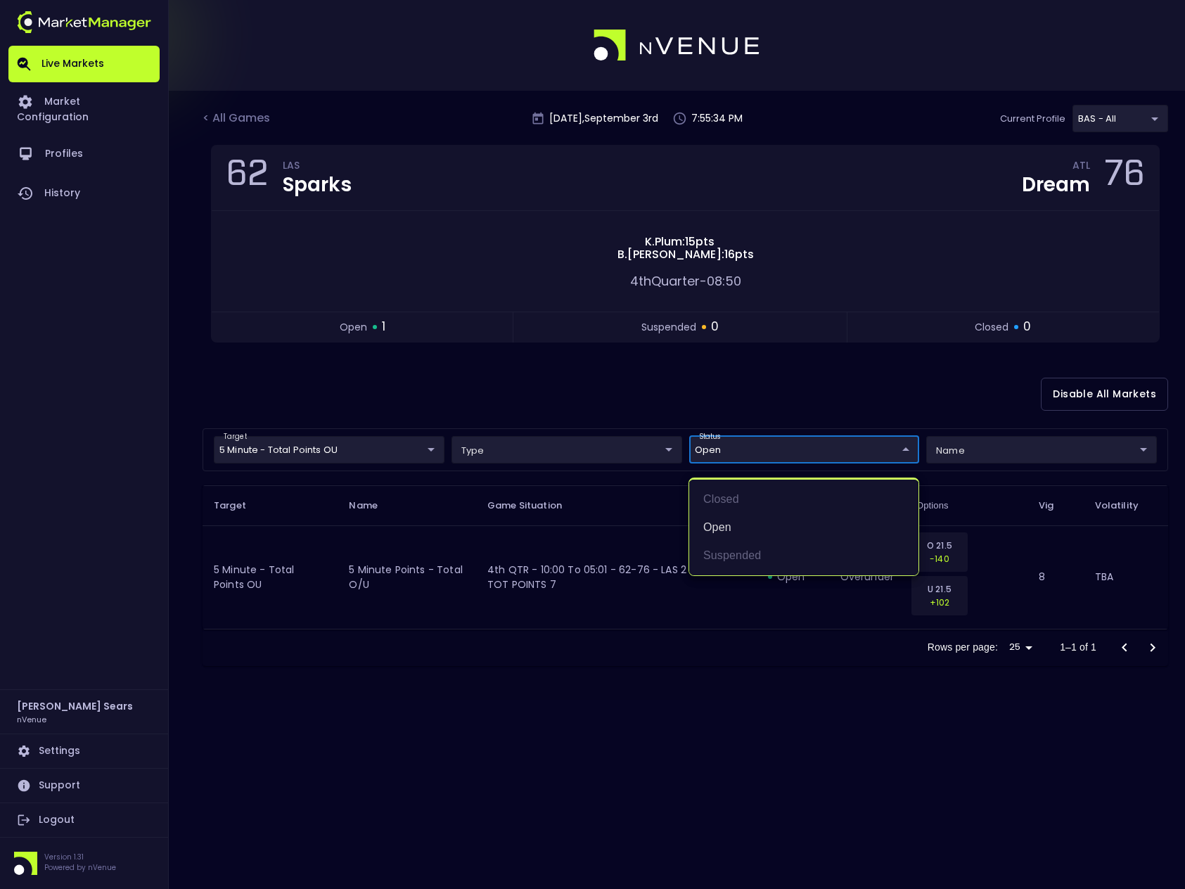
click at [426, 449] on div at bounding box center [592, 444] width 1185 height 889
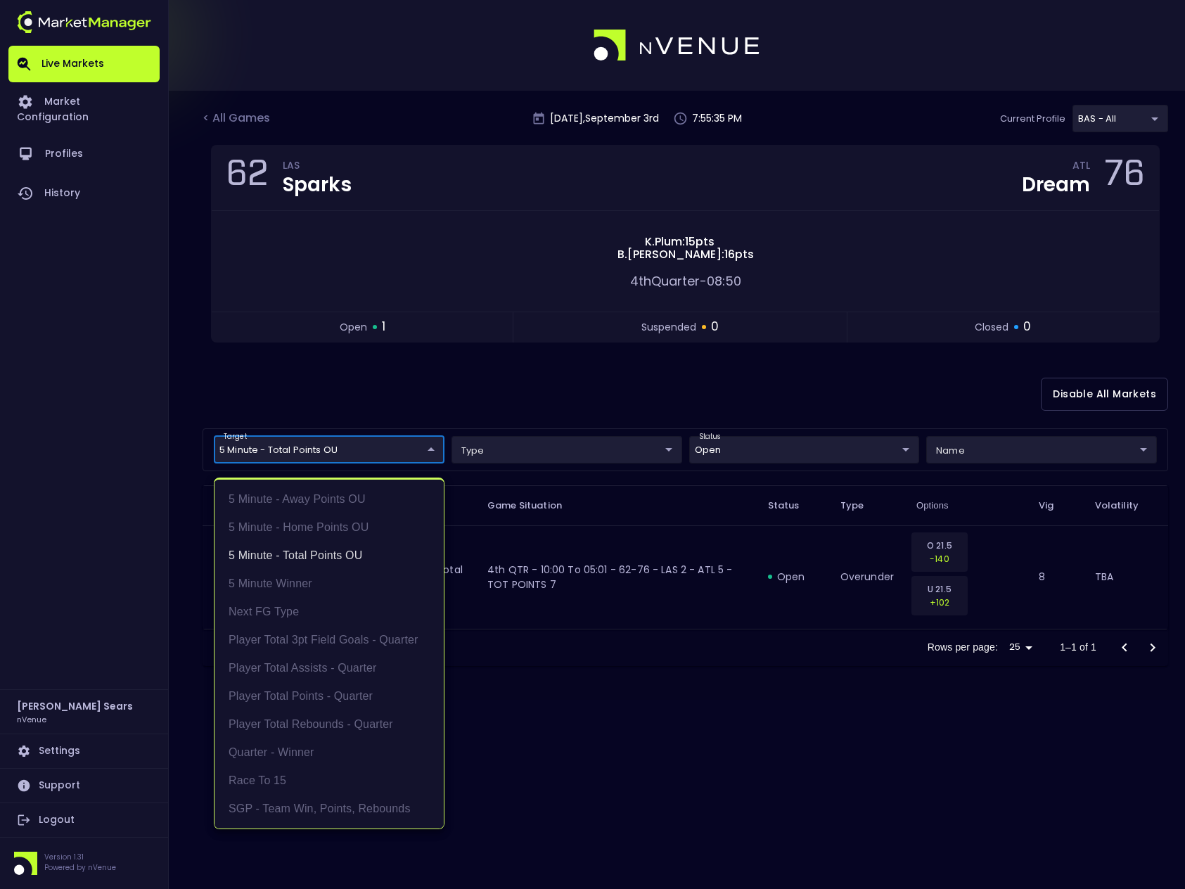
click at [431, 449] on body "Live Markets Market Configuration Profiles History Bruce Sears nVenue Settings …" at bounding box center [592, 444] width 1185 height 889
click at [335, 520] on li "5 Minute - Home Points OU" at bounding box center [328, 527] width 229 height 28
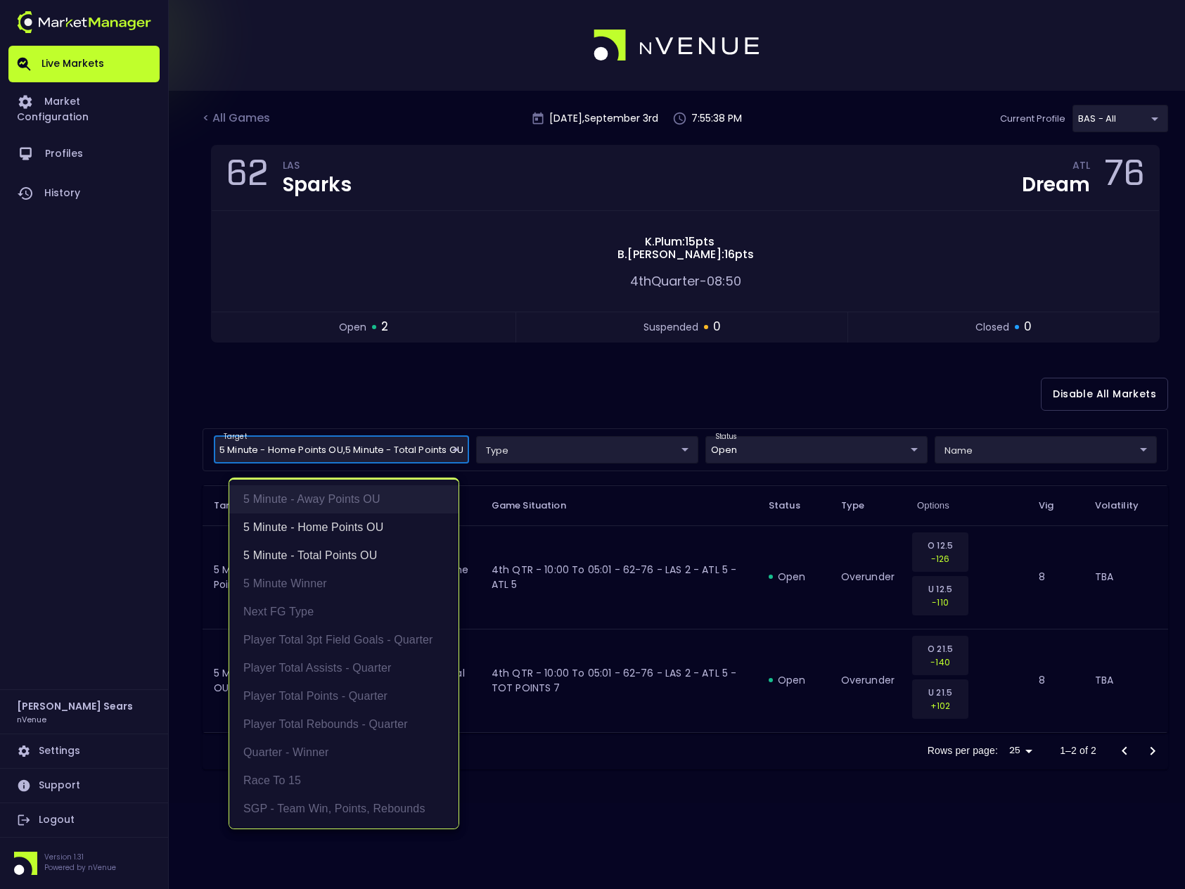
click at [358, 496] on li "5 Minute - Away Points OU" at bounding box center [343, 499] width 229 height 28
type input "5 Minute - Total Points OU,5 Minute - Home Points OU,5 Minute - Away Points OU"
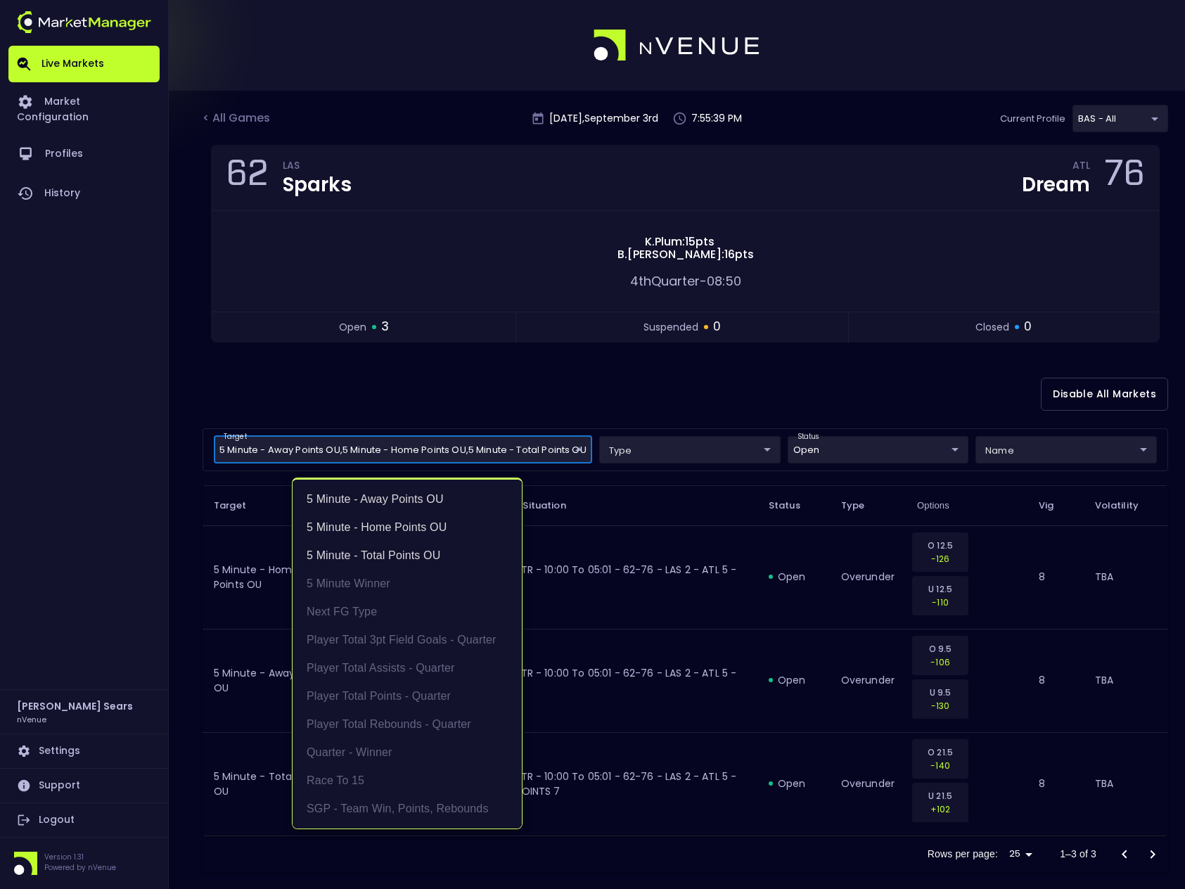
click at [438, 402] on div at bounding box center [592, 444] width 1185 height 889
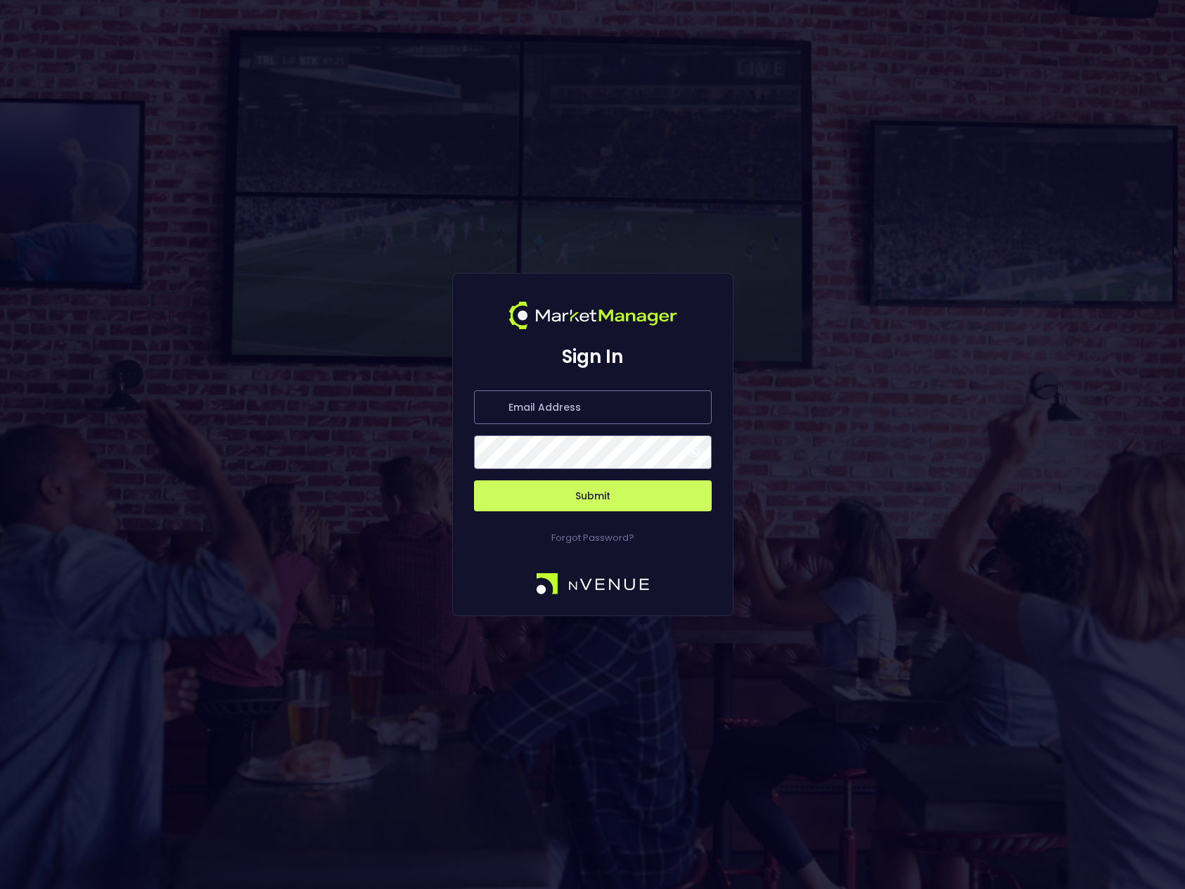
type input "[PERSON_NAME][EMAIL_ADDRESS][DOMAIN_NAME]"
click at [693, 453] on span at bounding box center [694, 452] width 13 height 13
click at [635, 495] on button "Submit" at bounding box center [593, 495] width 238 height 31
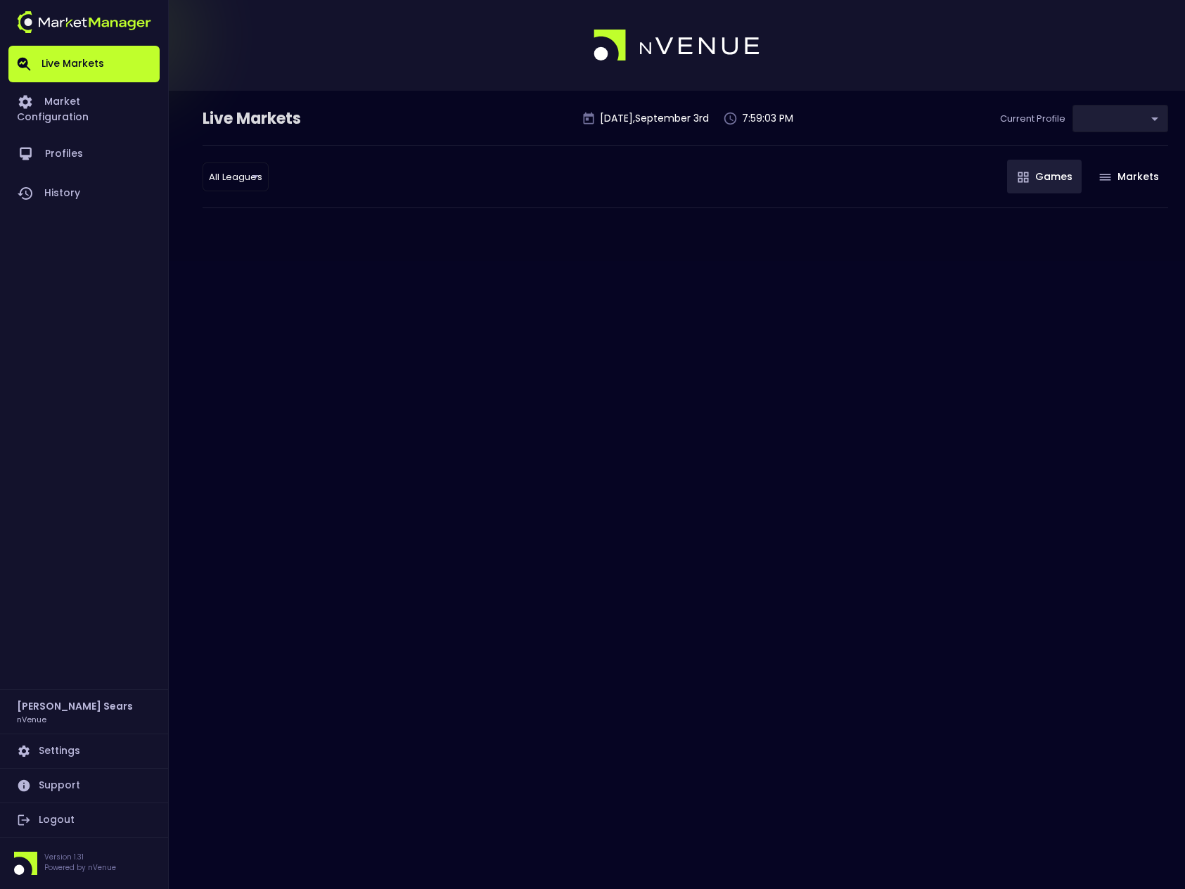
type input "0d810fa5-e353-4d9c-b11d-31f095cae871"
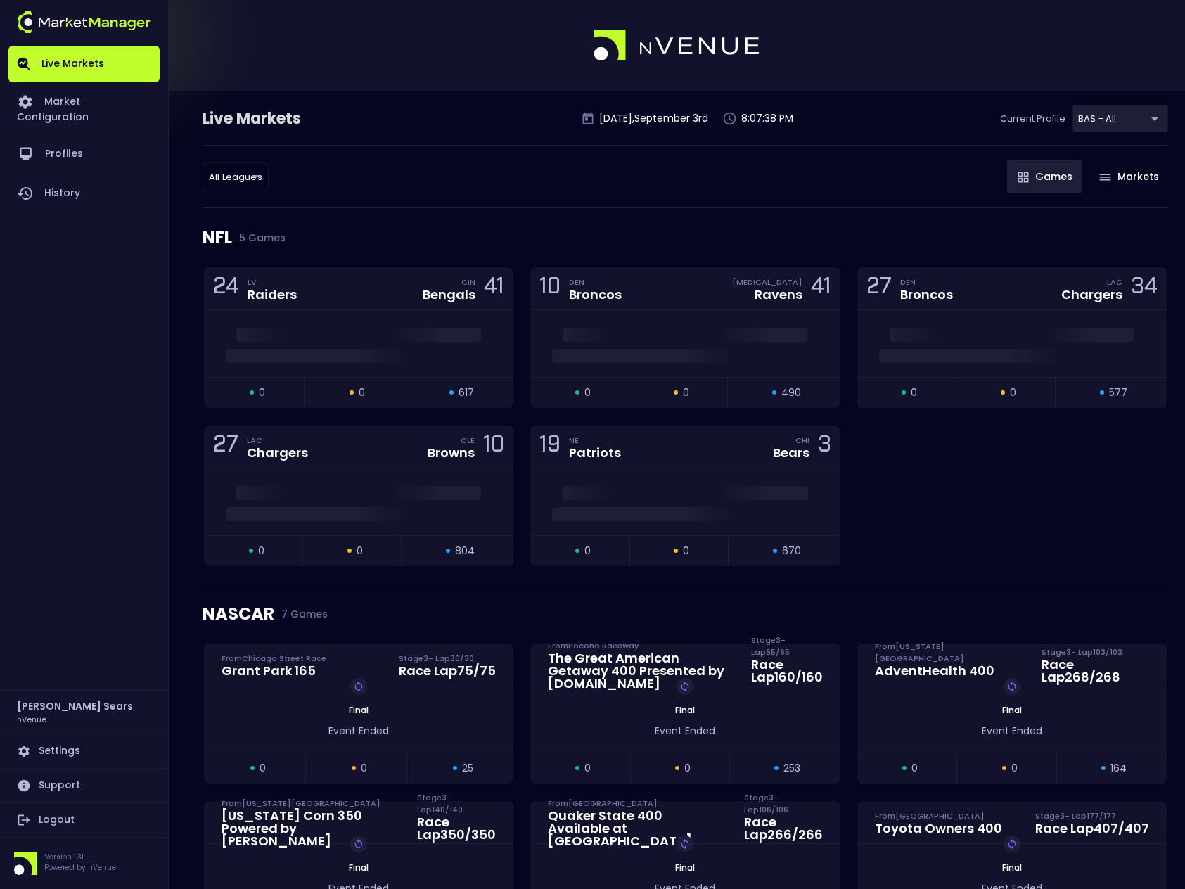
click at [1029, 179] on button "Games" at bounding box center [1044, 177] width 75 height 34
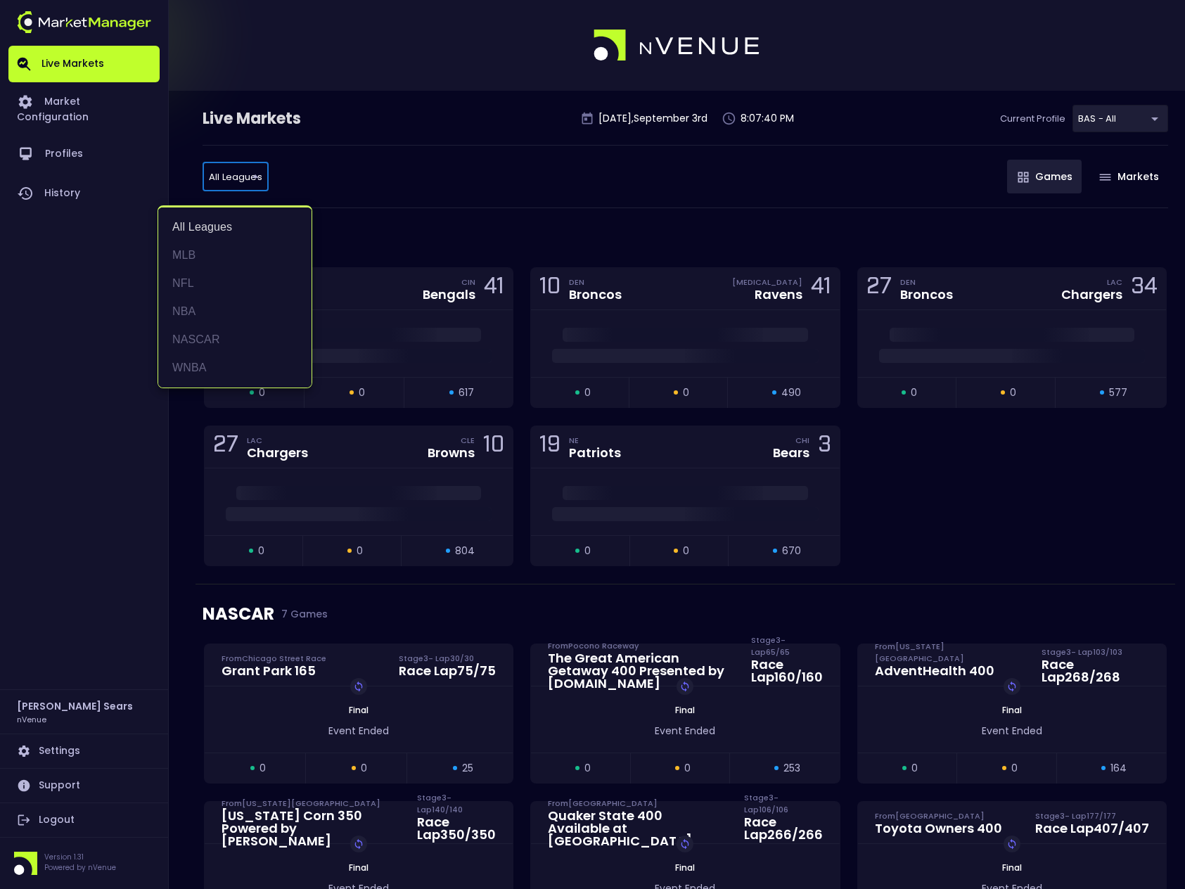
click at [202, 252] on li "MLB" at bounding box center [234, 255] width 153 height 28
type input "MLB"
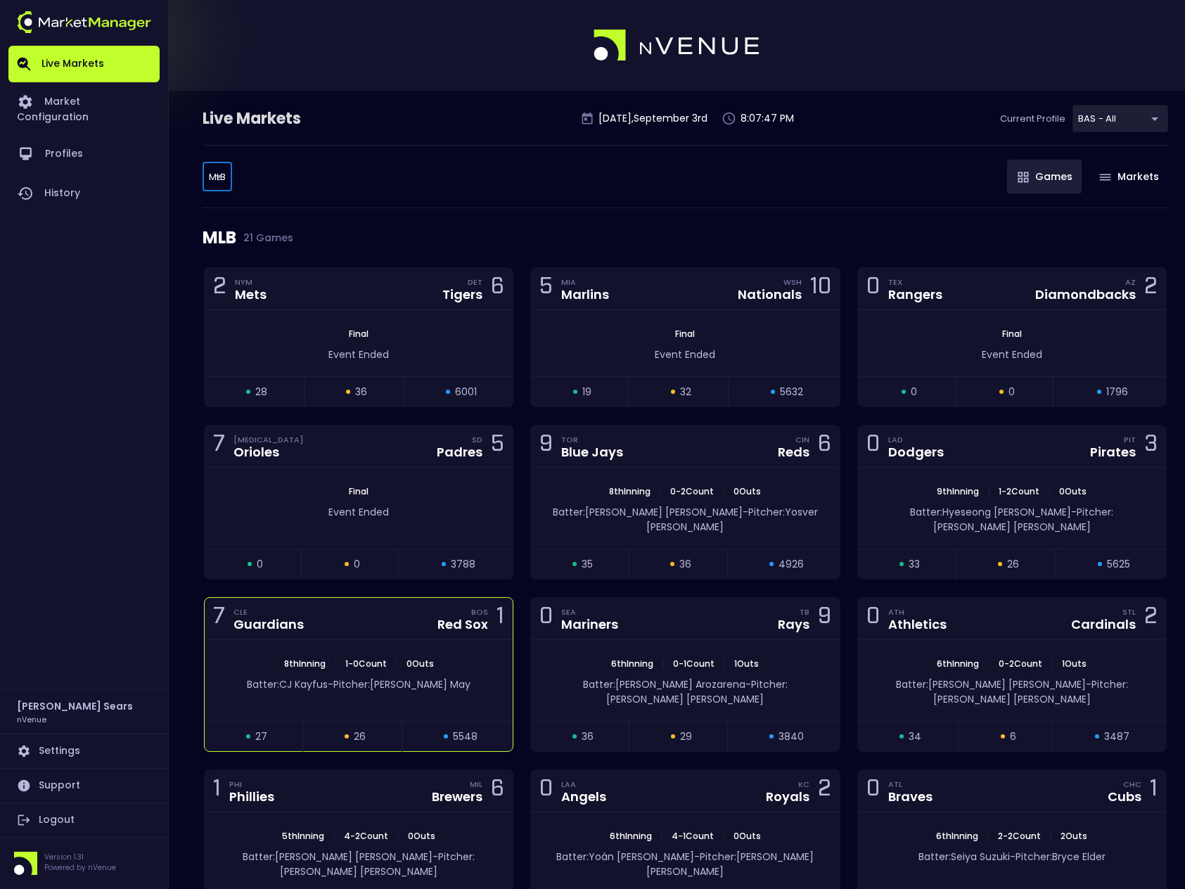
click at [460, 640] on div "8th Inning | 1 - 0 Count | 0 Outs Batter: CJ Kayfus - Pitcher: Dustin May" at bounding box center [359, 680] width 308 height 81
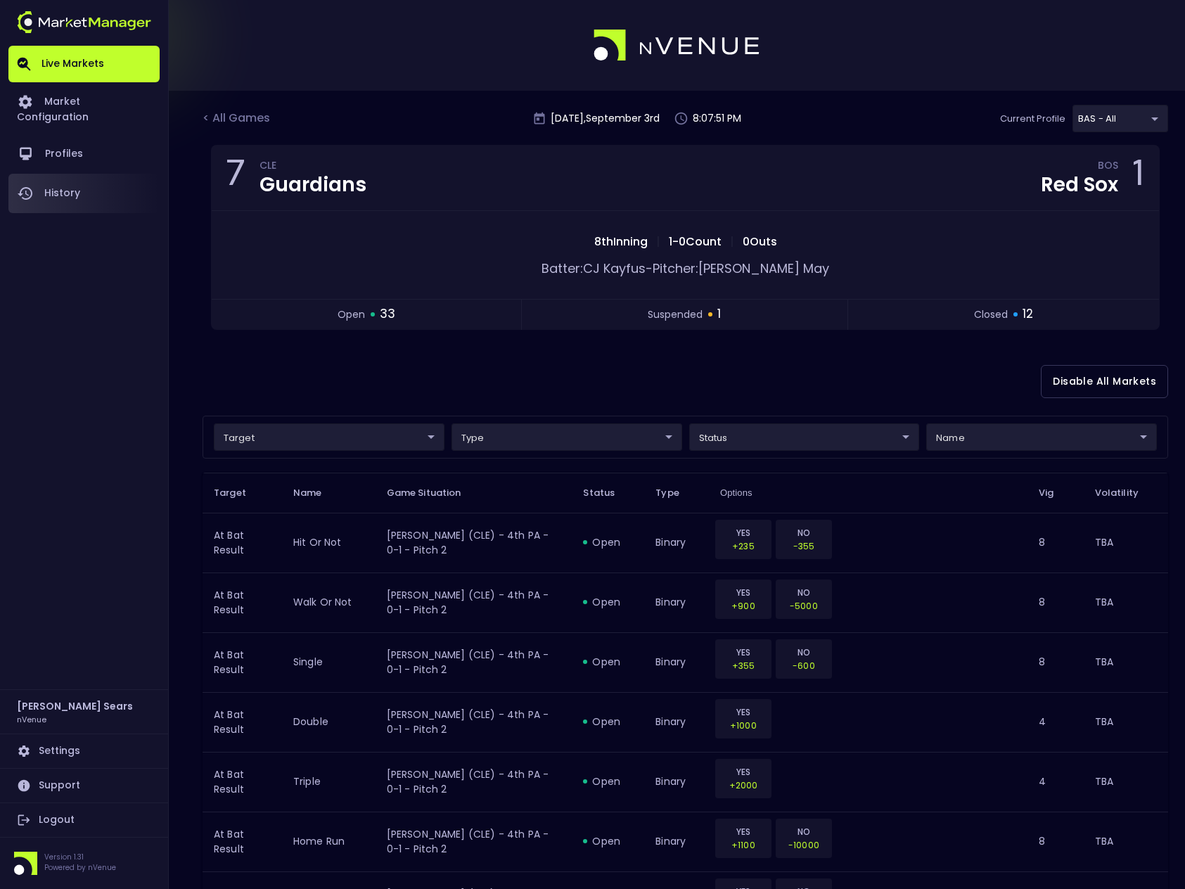
click at [82, 181] on link "History" at bounding box center [83, 193] width 151 height 39
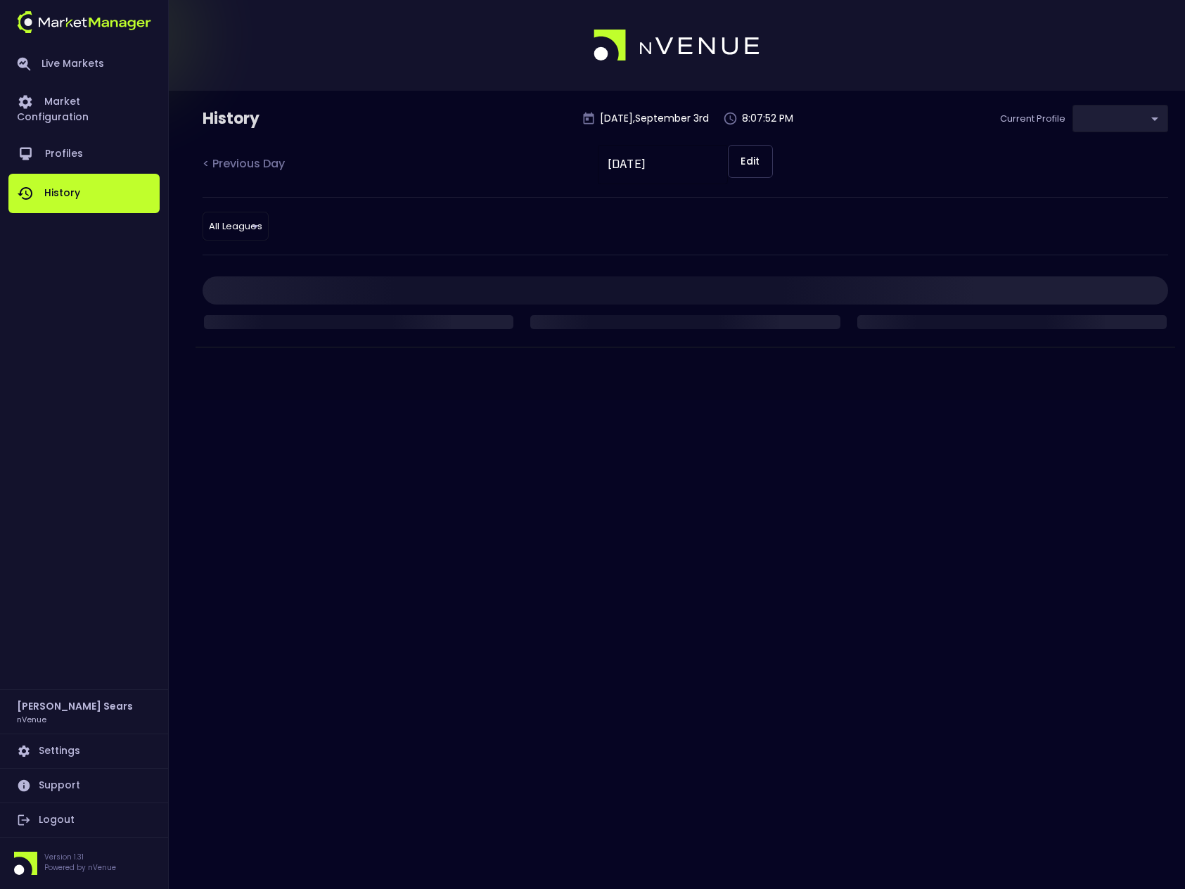
type input "0d810fa5-e353-4d9c-b11d-31f095cae871"
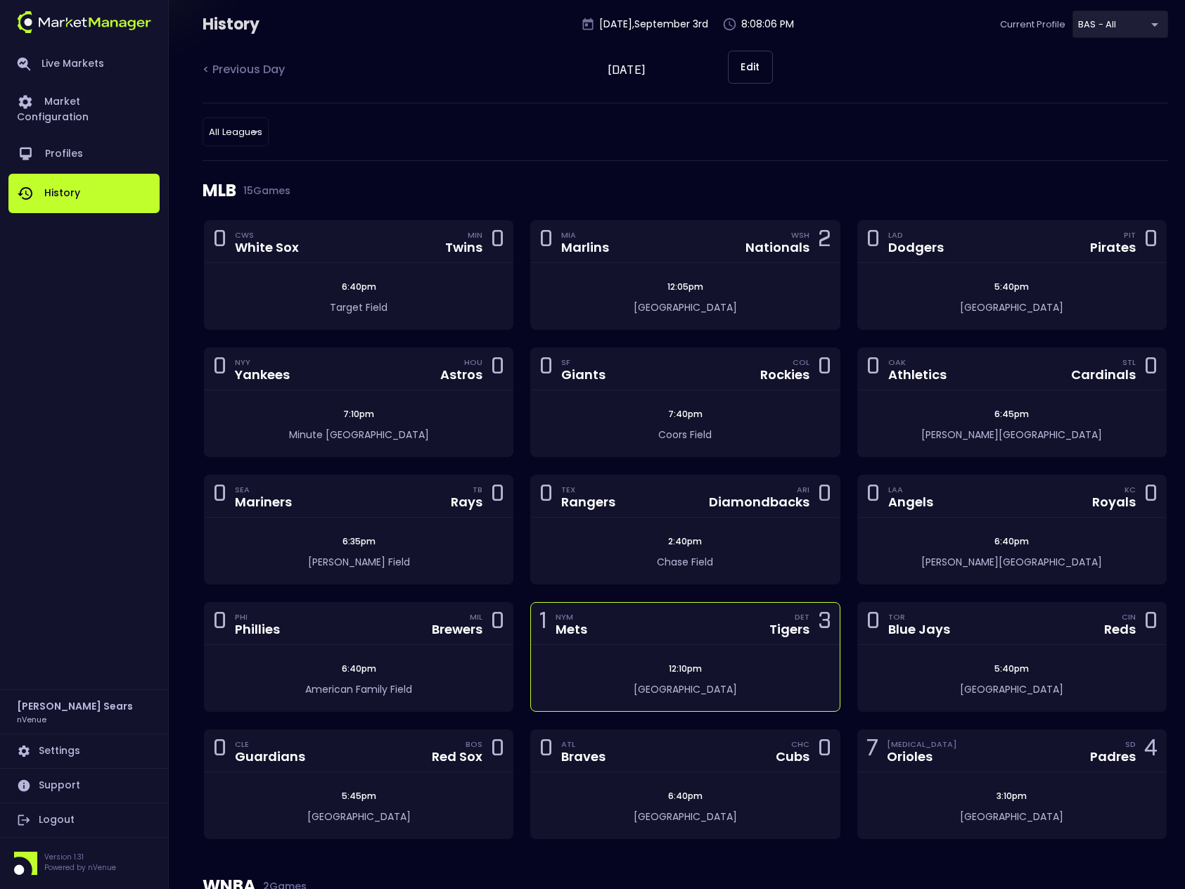
scroll to position [100, 0]
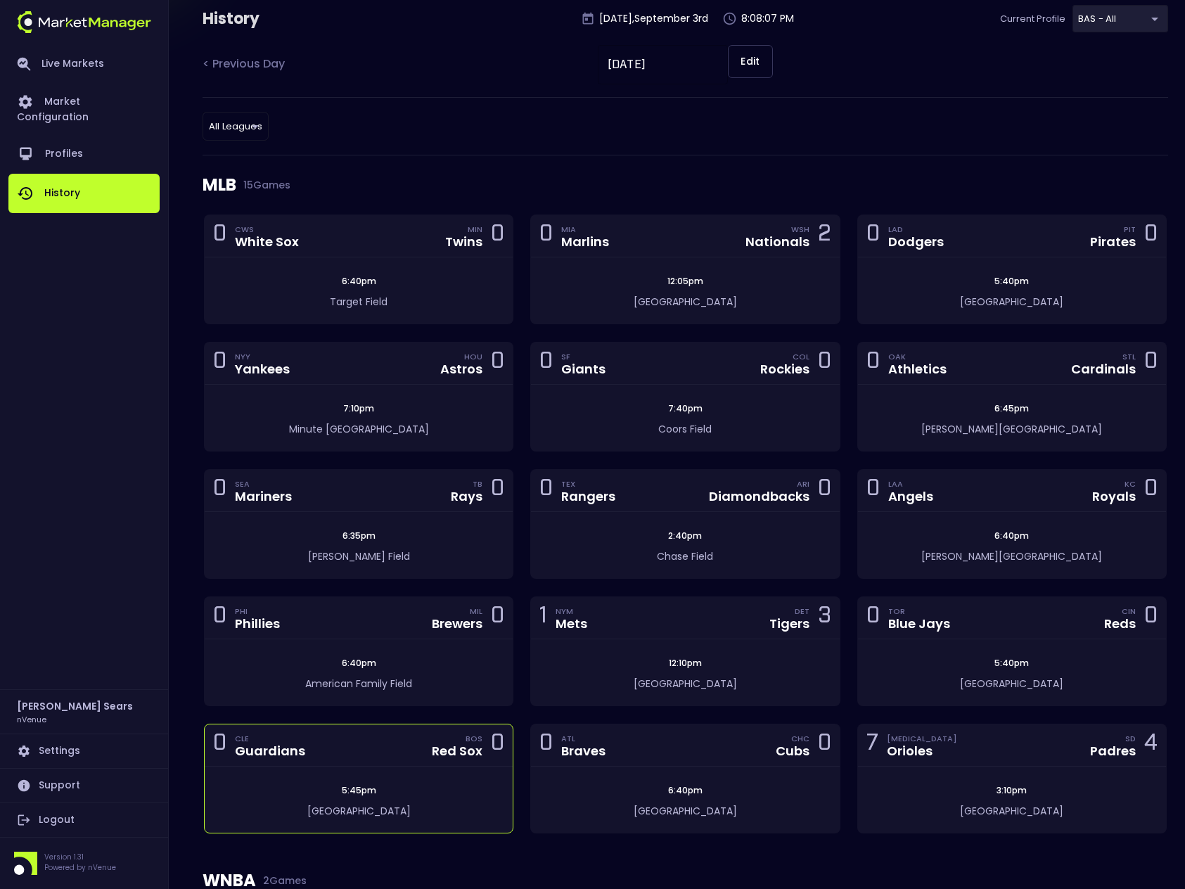
click at [427, 766] on div "5:45pm Fenway Park" at bounding box center [359, 799] width 308 height 66
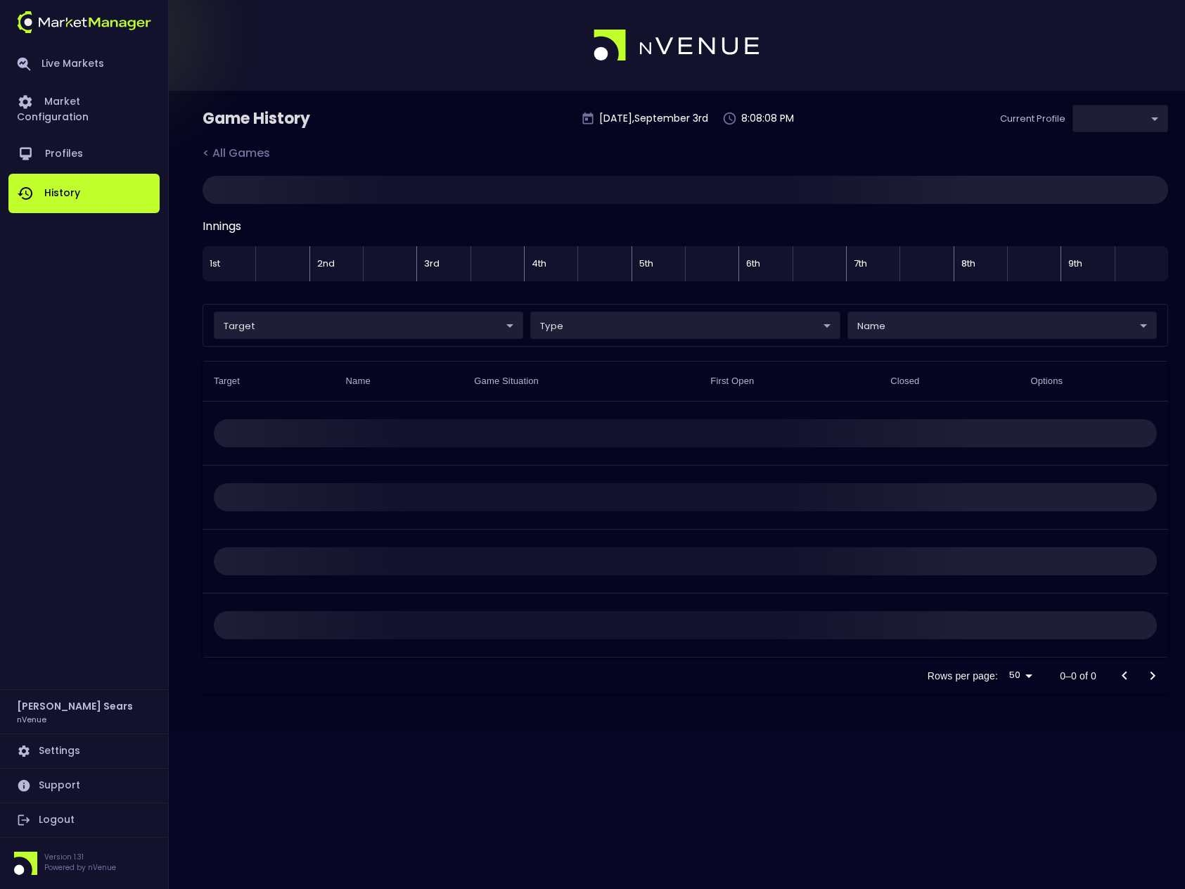
type input "0d810fa5-e353-4d9c-b11d-31f095cae871"
click at [922, 268] on div "Bottom of 7th Inning" at bounding box center [925, 263] width 53 height 35
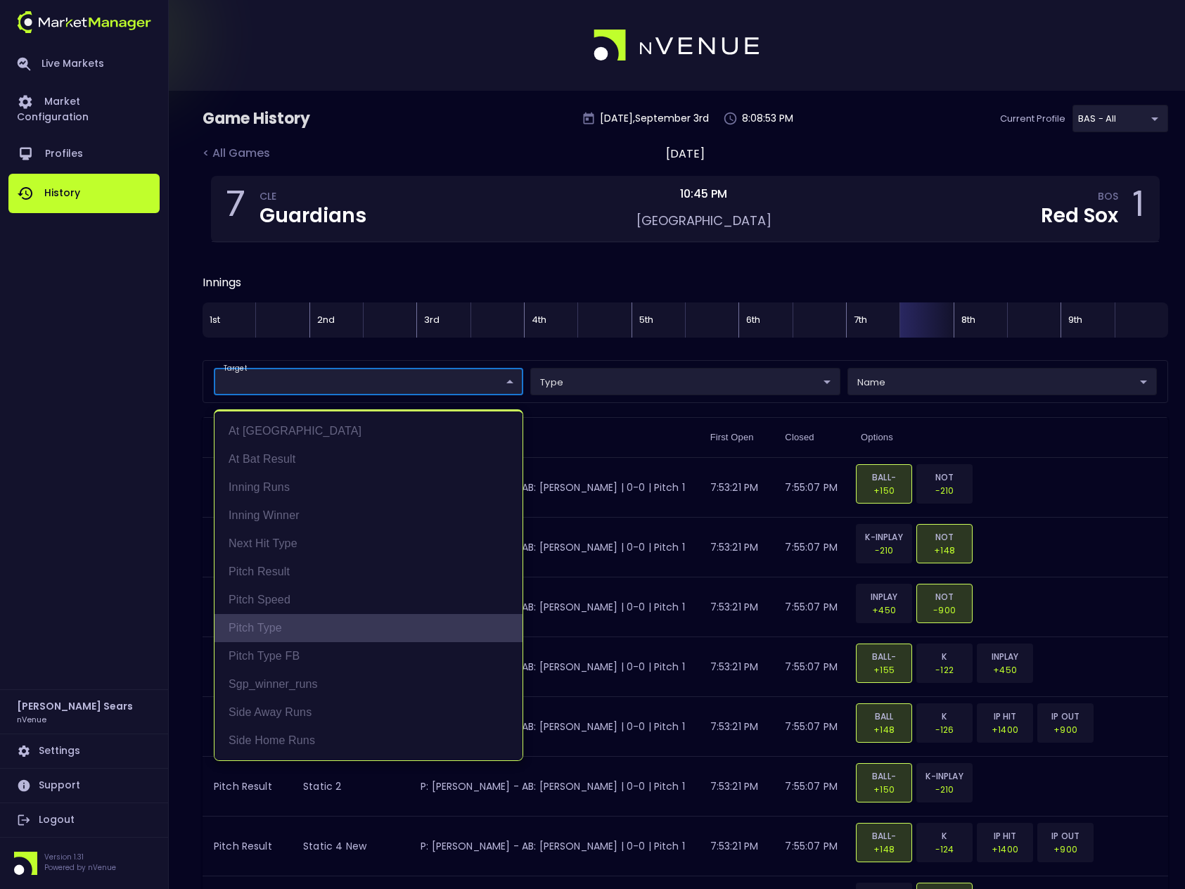
click at [280, 630] on li "Pitch Type" at bounding box center [368, 628] width 308 height 28
type input "Pitch Type"
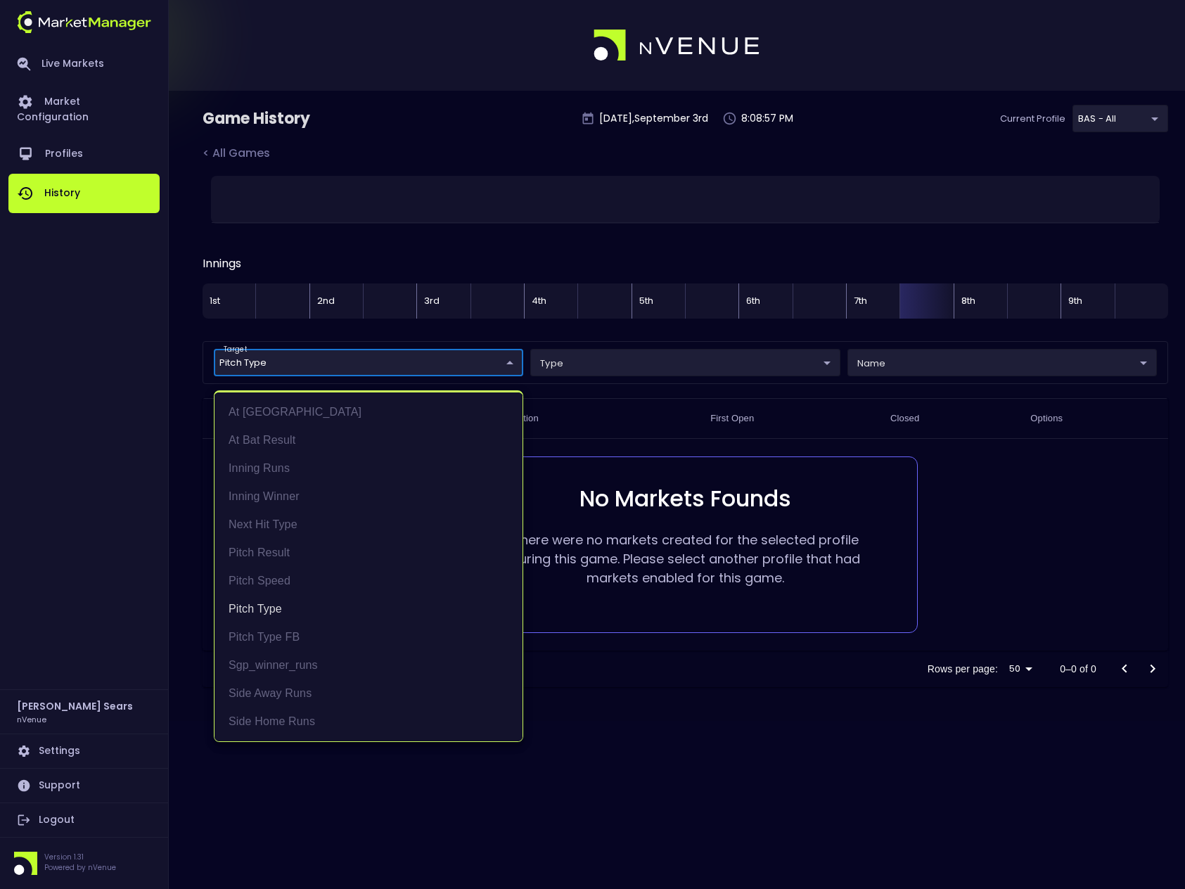
click at [707, 700] on div at bounding box center [592, 444] width 1185 height 889
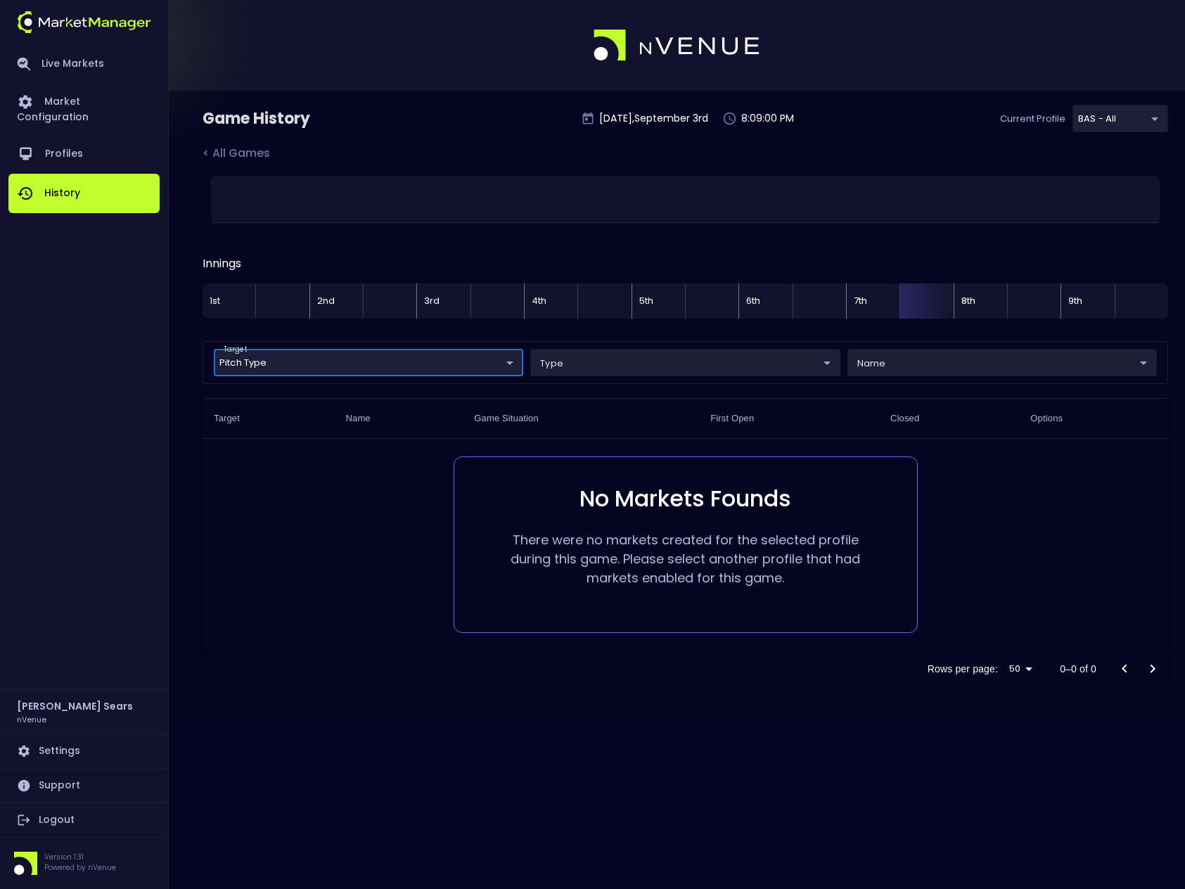
click at [373, 363] on body "Live Markets Market Configuration Profiles History Bruce Sears nVenue Settings …" at bounding box center [592, 444] width 1185 height 889
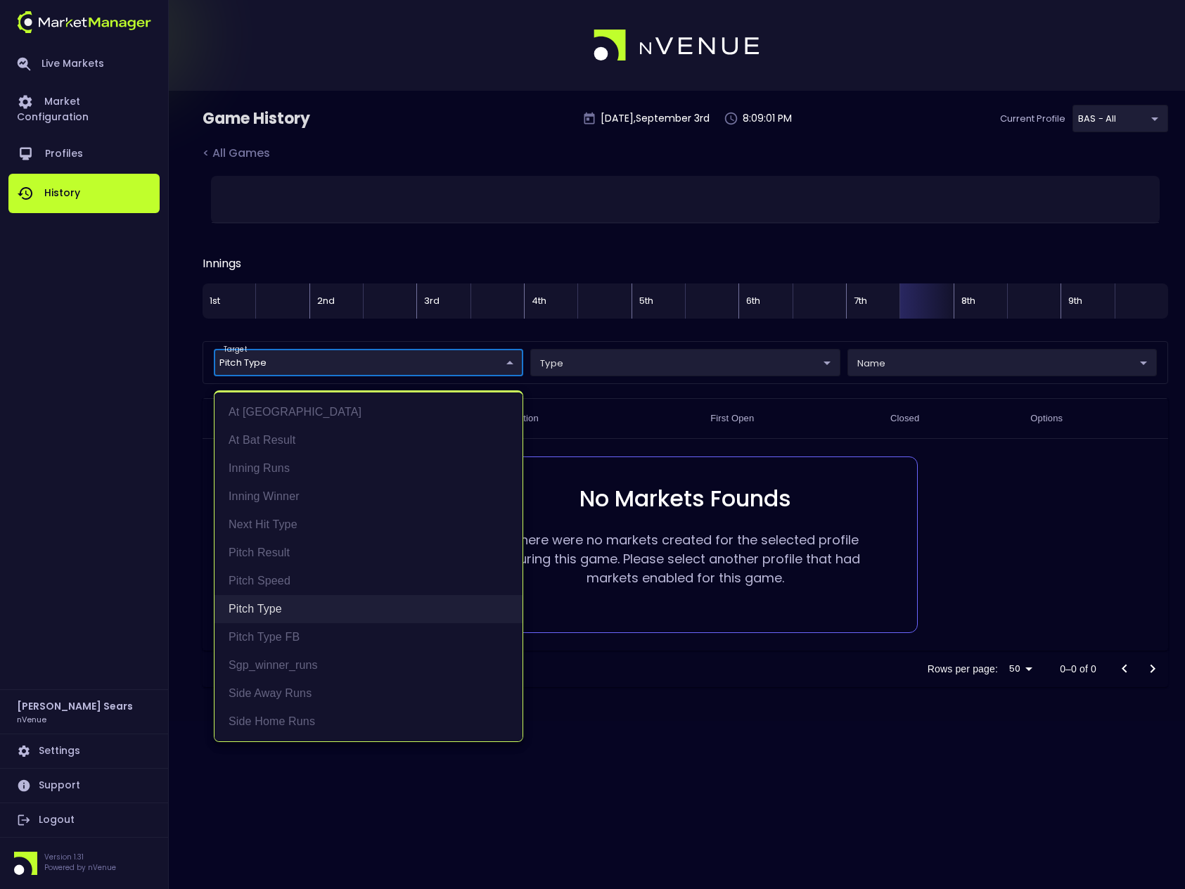
click at [254, 610] on li "Pitch Type" at bounding box center [368, 609] width 308 height 28
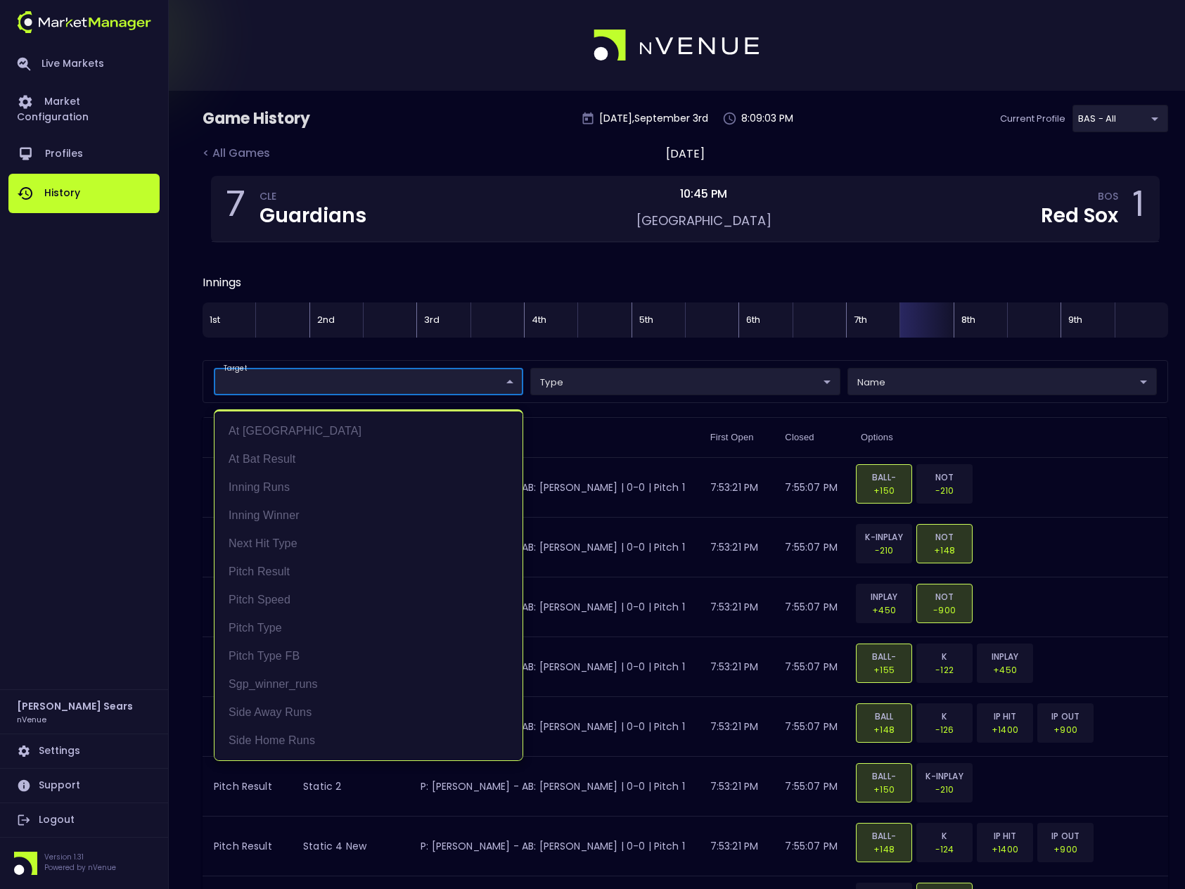
click at [1012, 439] on div at bounding box center [592, 444] width 1185 height 889
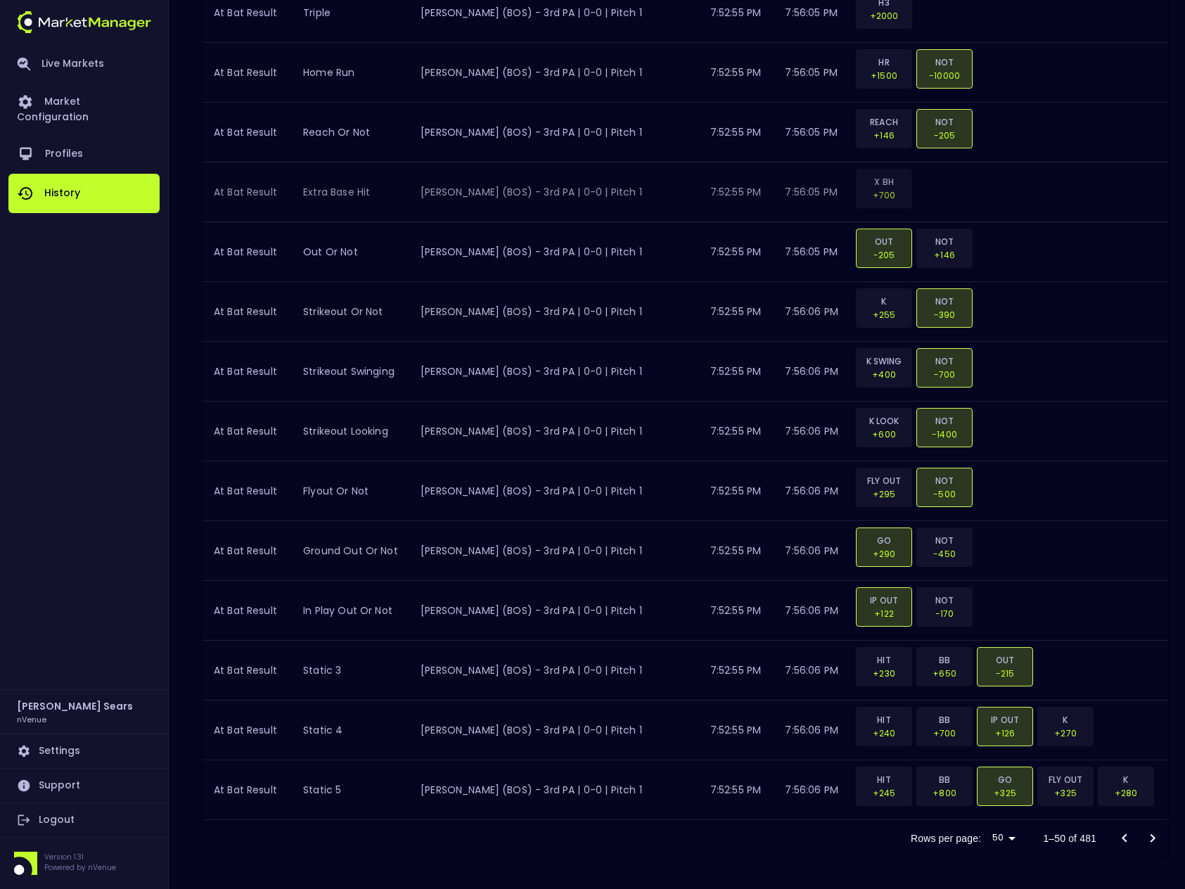
scroll to position [2627, 0]
click at [1152, 836] on icon "Go to next page" at bounding box center [1152, 836] width 17 height 17
click at [1149, 834] on icon "Go to next page" at bounding box center [1152, 836] width 17 height 17
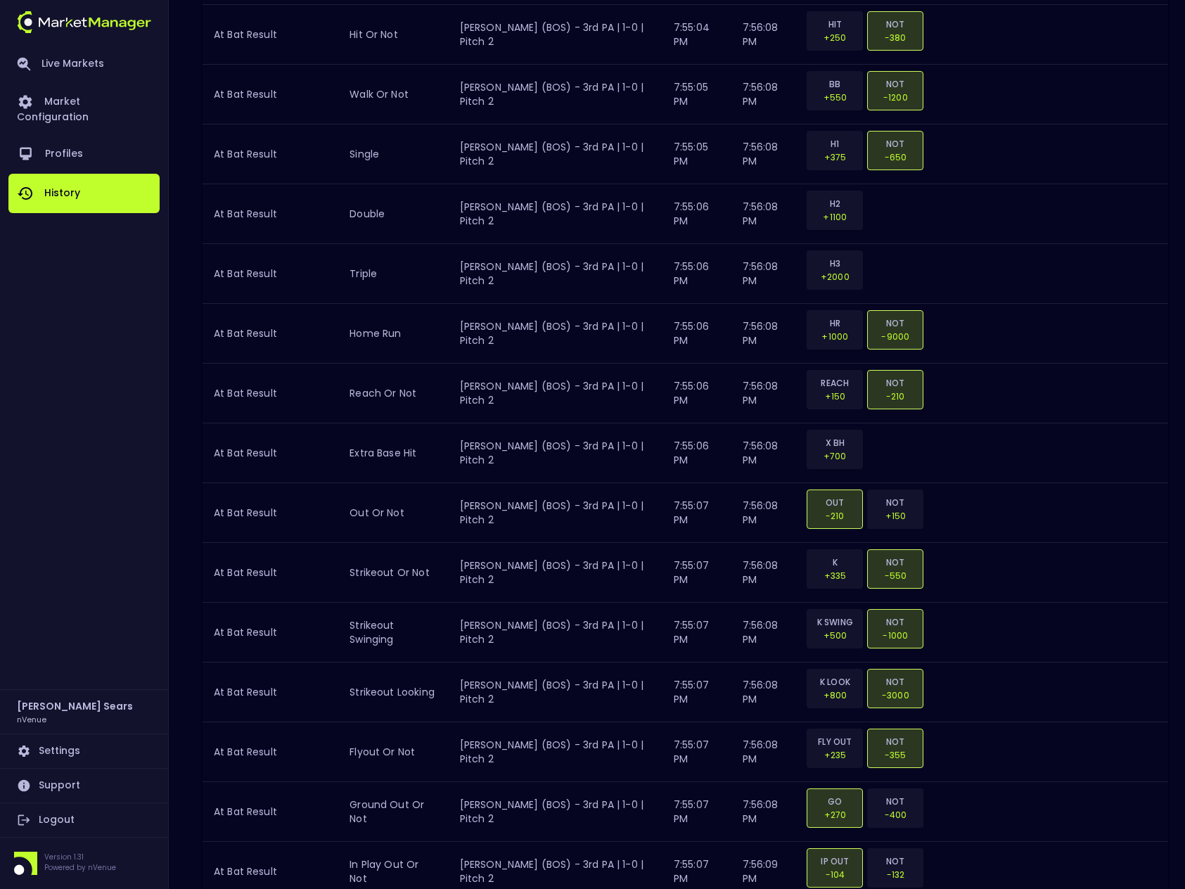
scroll to position [2802, 0]
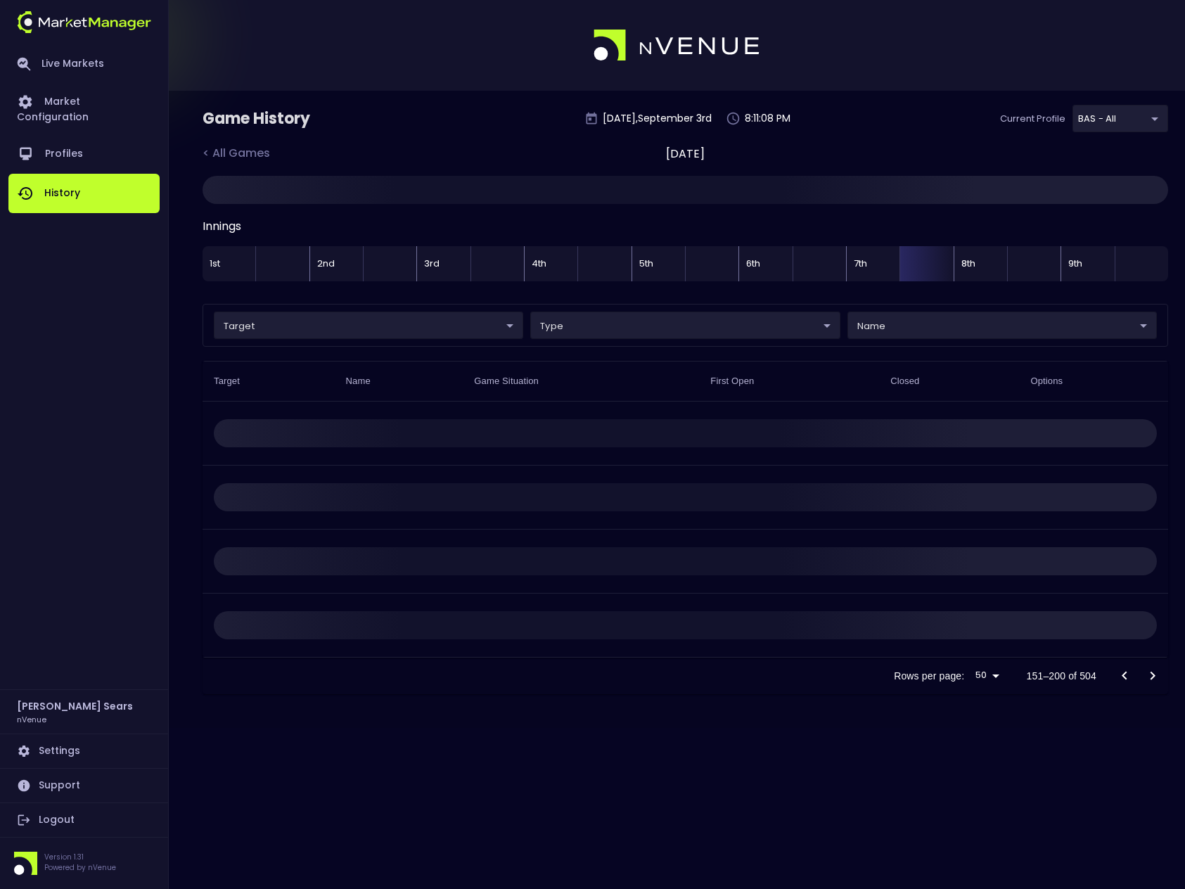
scroll to position [0, 0]
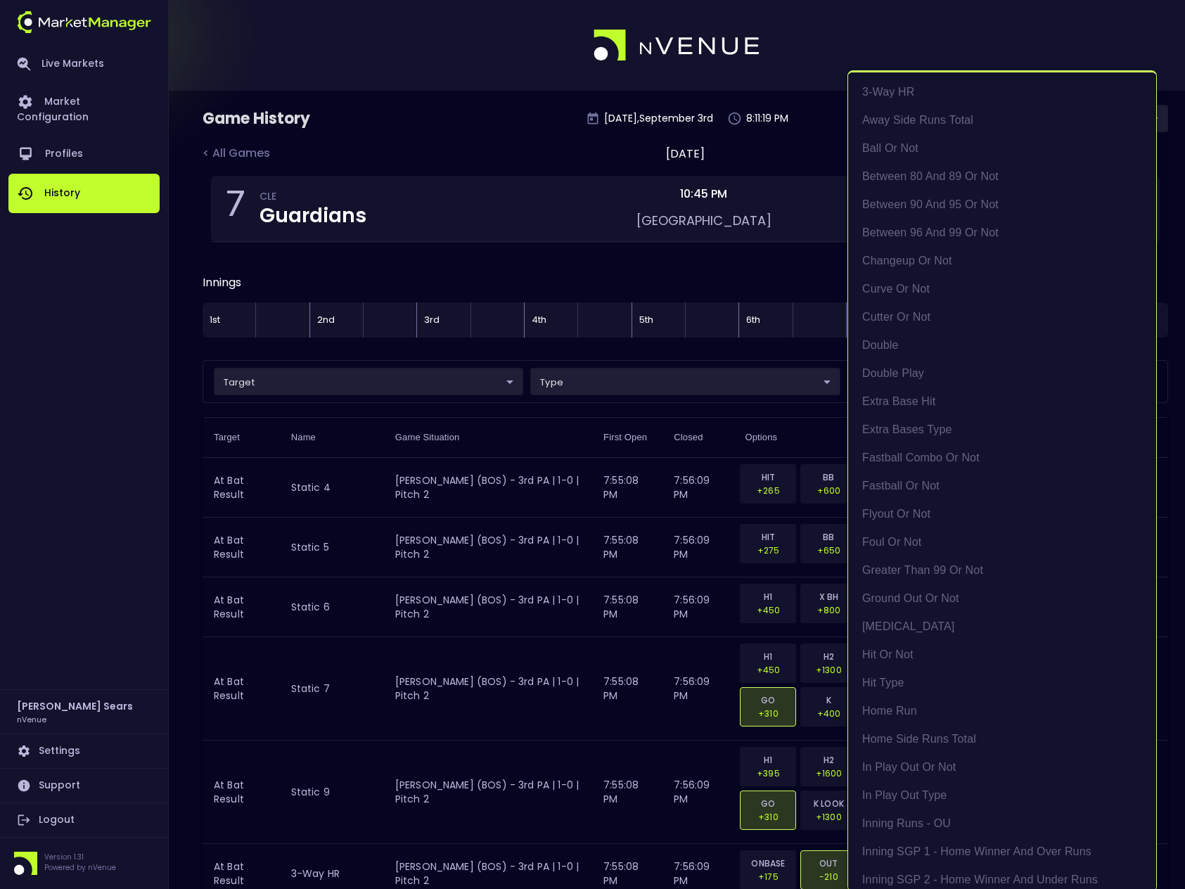
click at [366, 446] on div at bounding box center [592, 444] width 1185 height 889
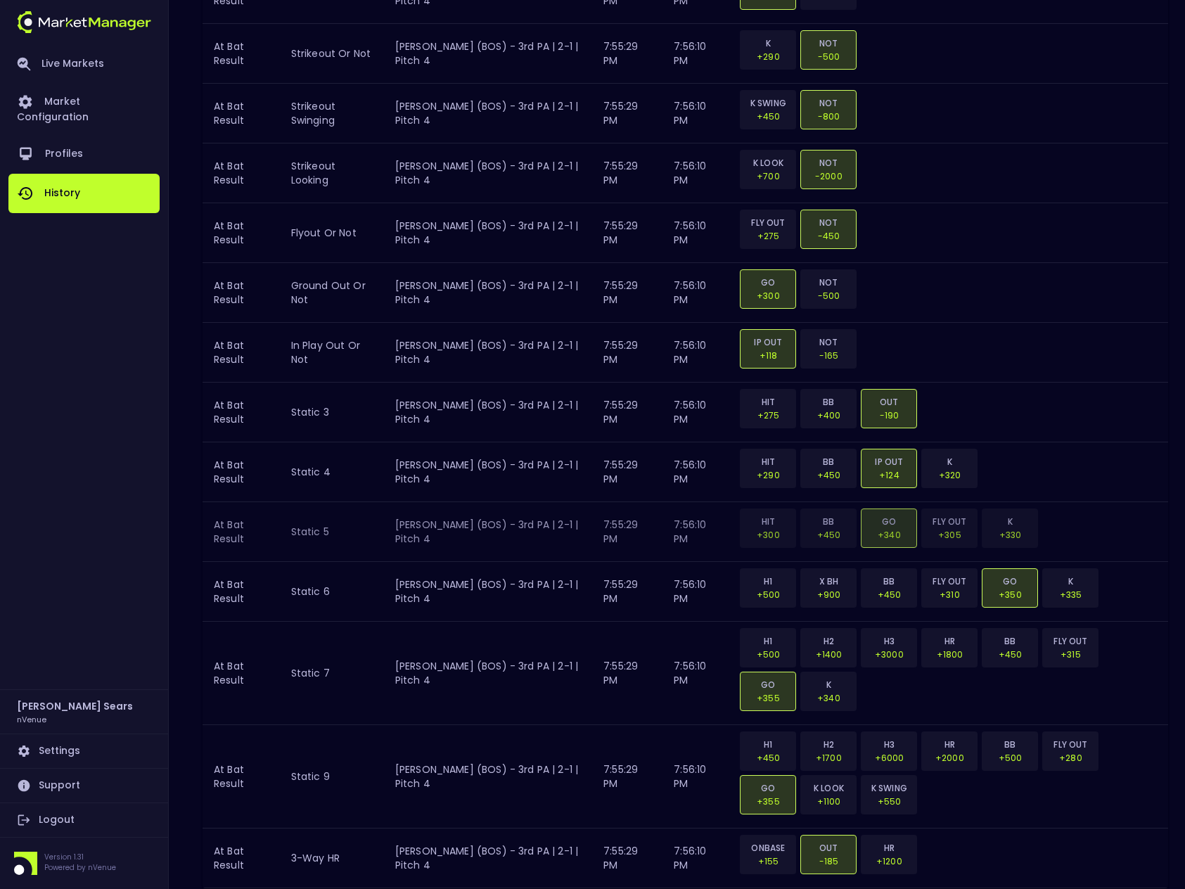
scroll to position [2889, 0]
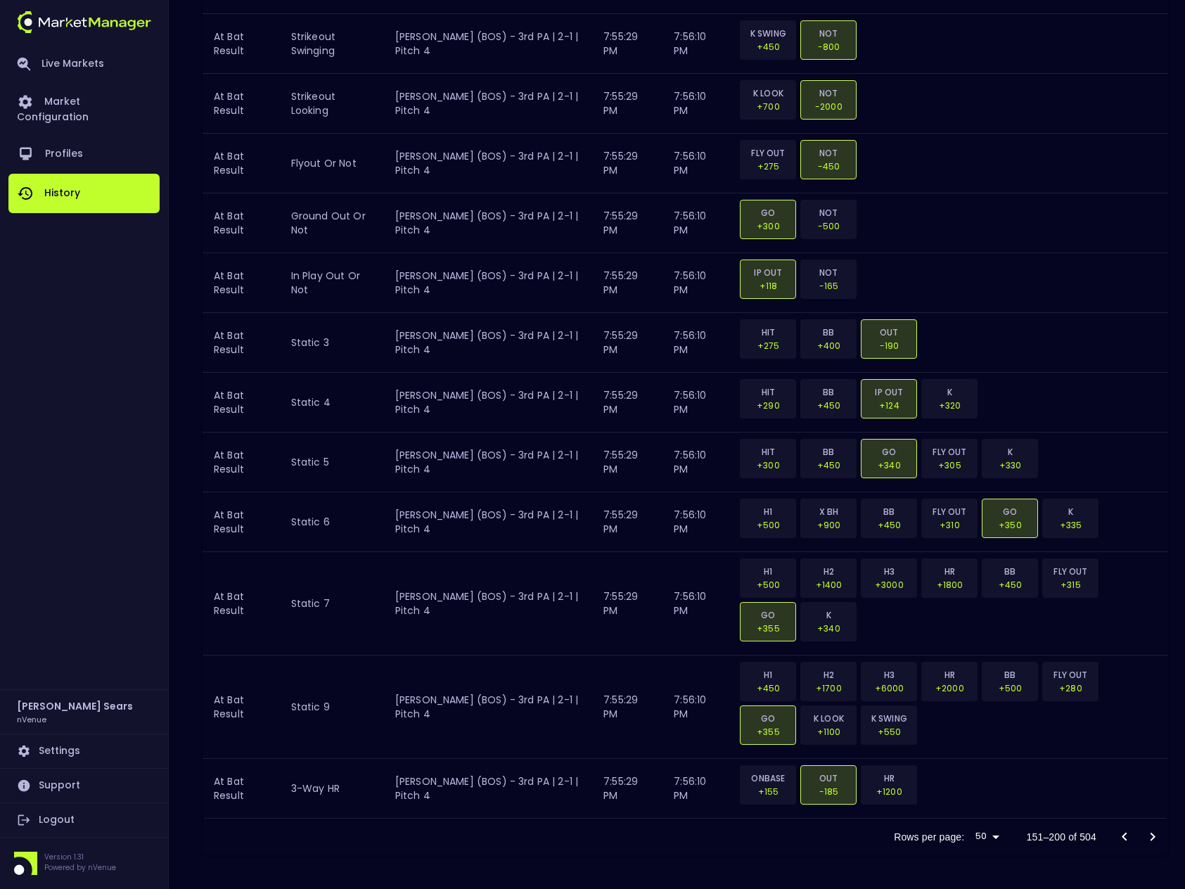
click at [1151, 836] on icon "Go to next page" at bounding box center [1152, 836] width 17 height 17
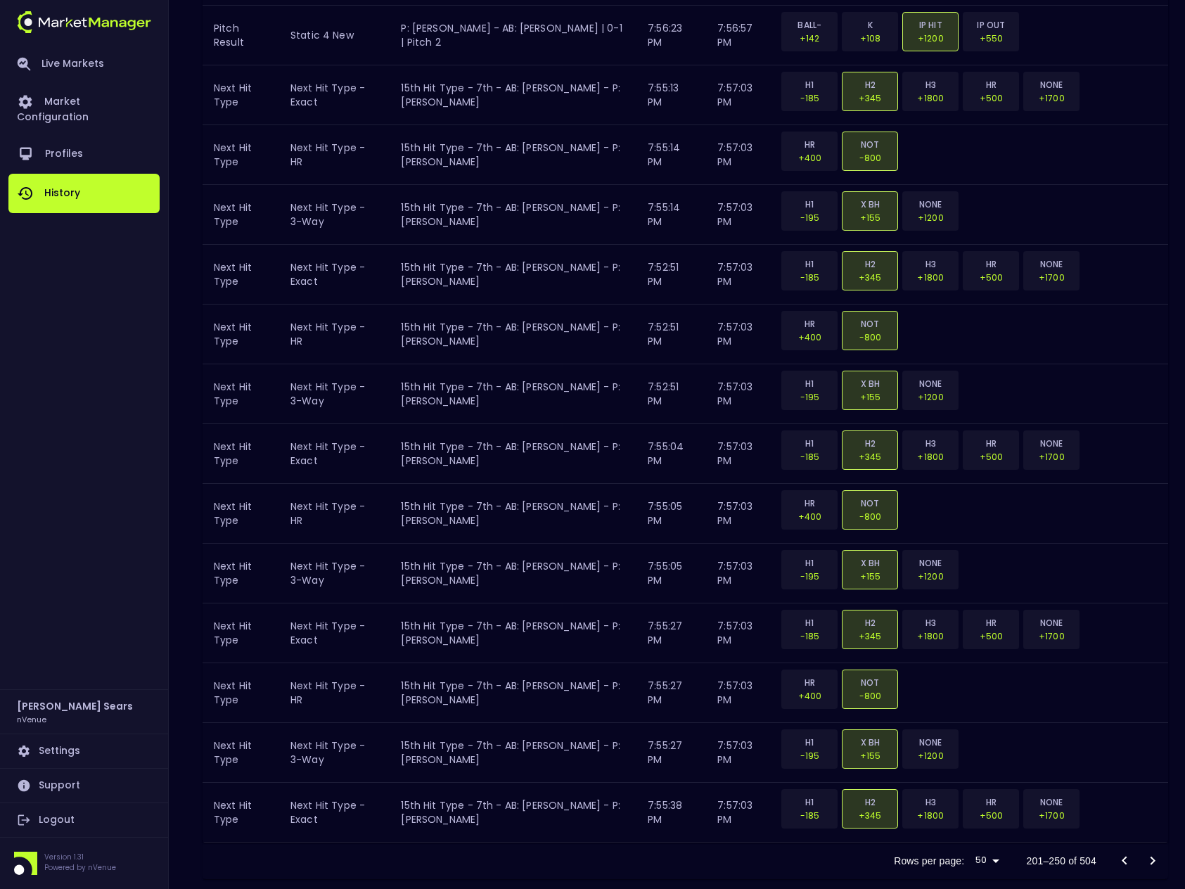
scroll to position [2714, 0]
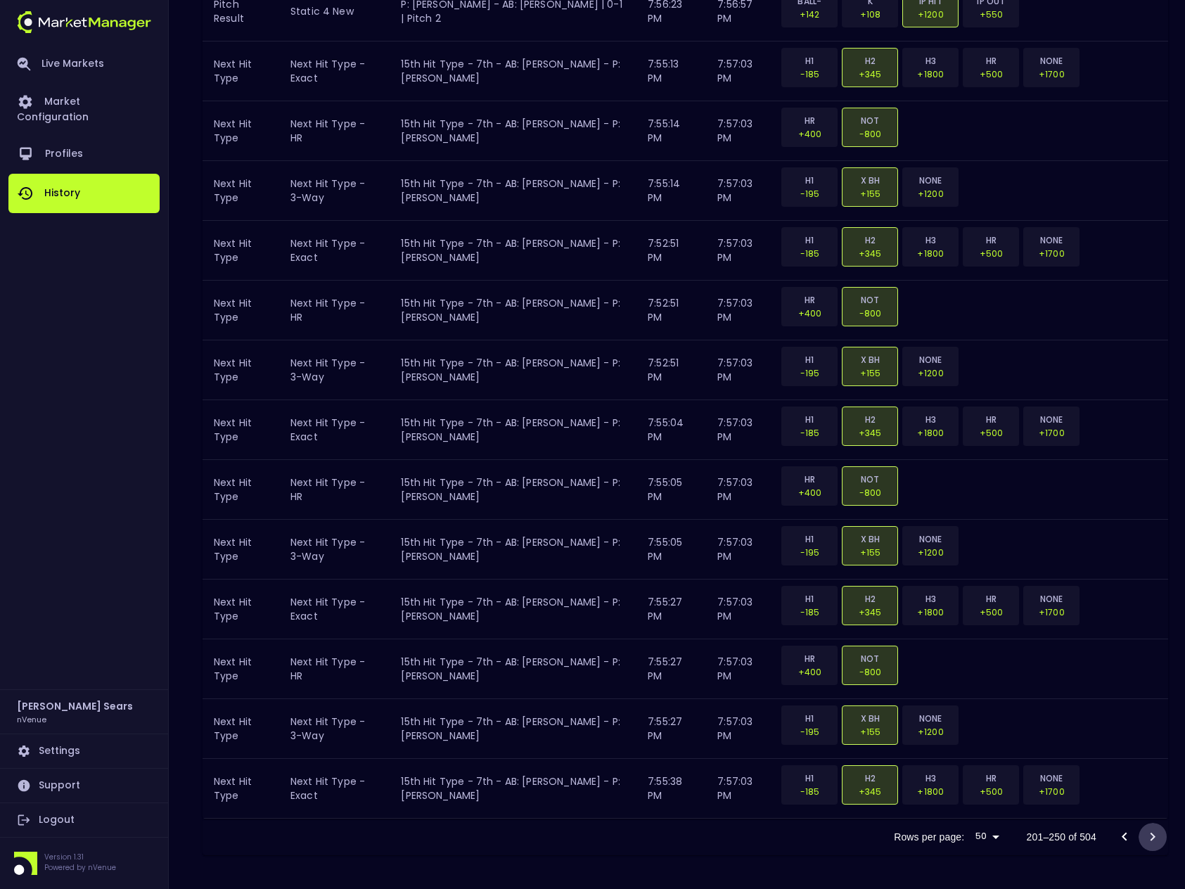
click at [1153, 837] on icon "Go to next page" at bounding box center [1152, 836] width 5 height 8
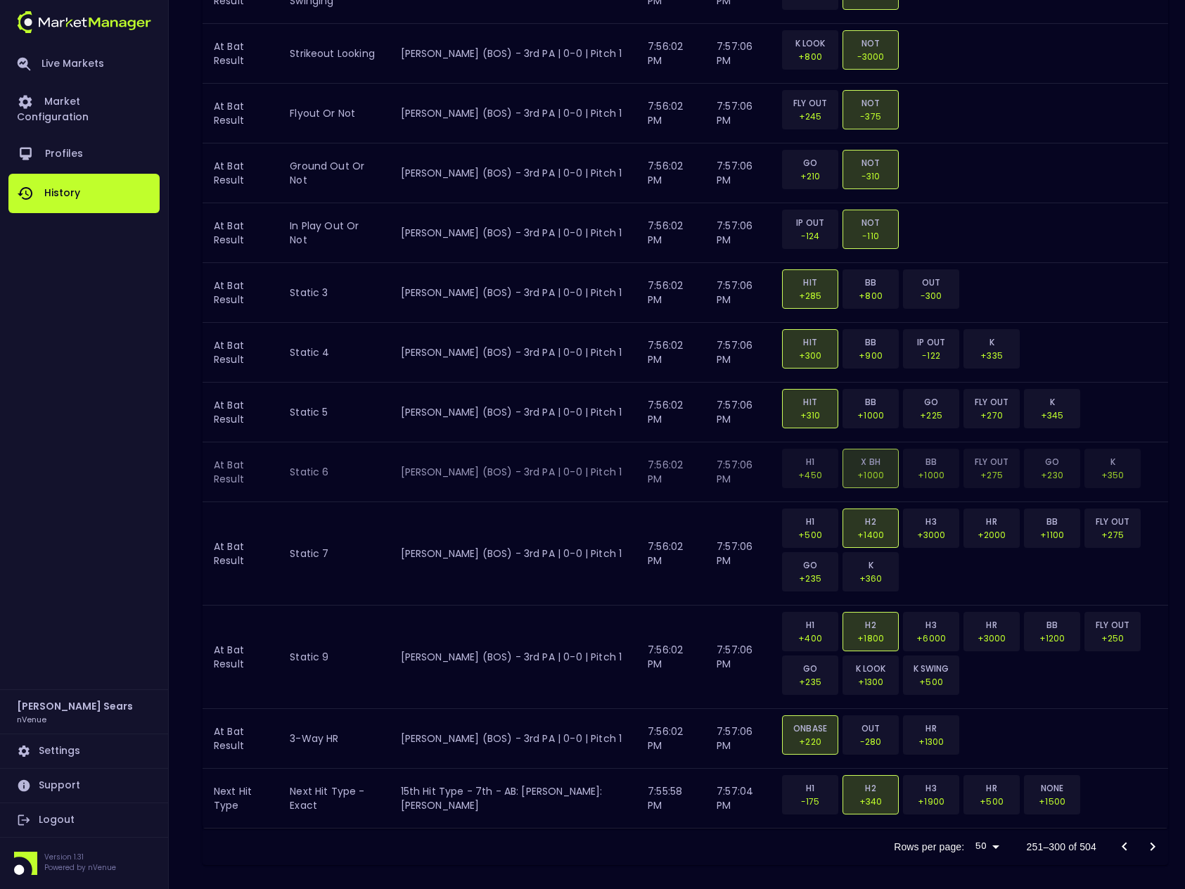
scroll to position [2802, 0]
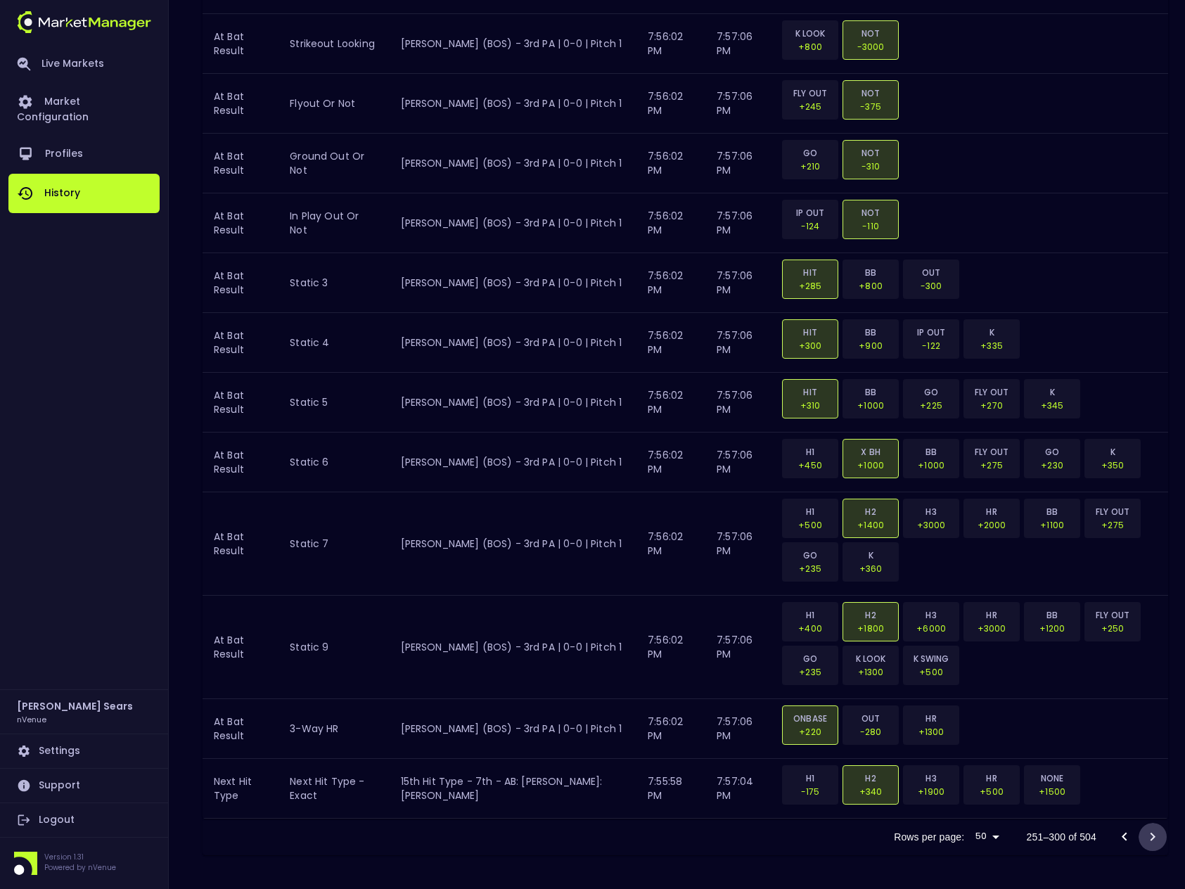
click at [1154, 836] on icon "Go to next page" at bounding box center [1152, 836] width 5 height 8
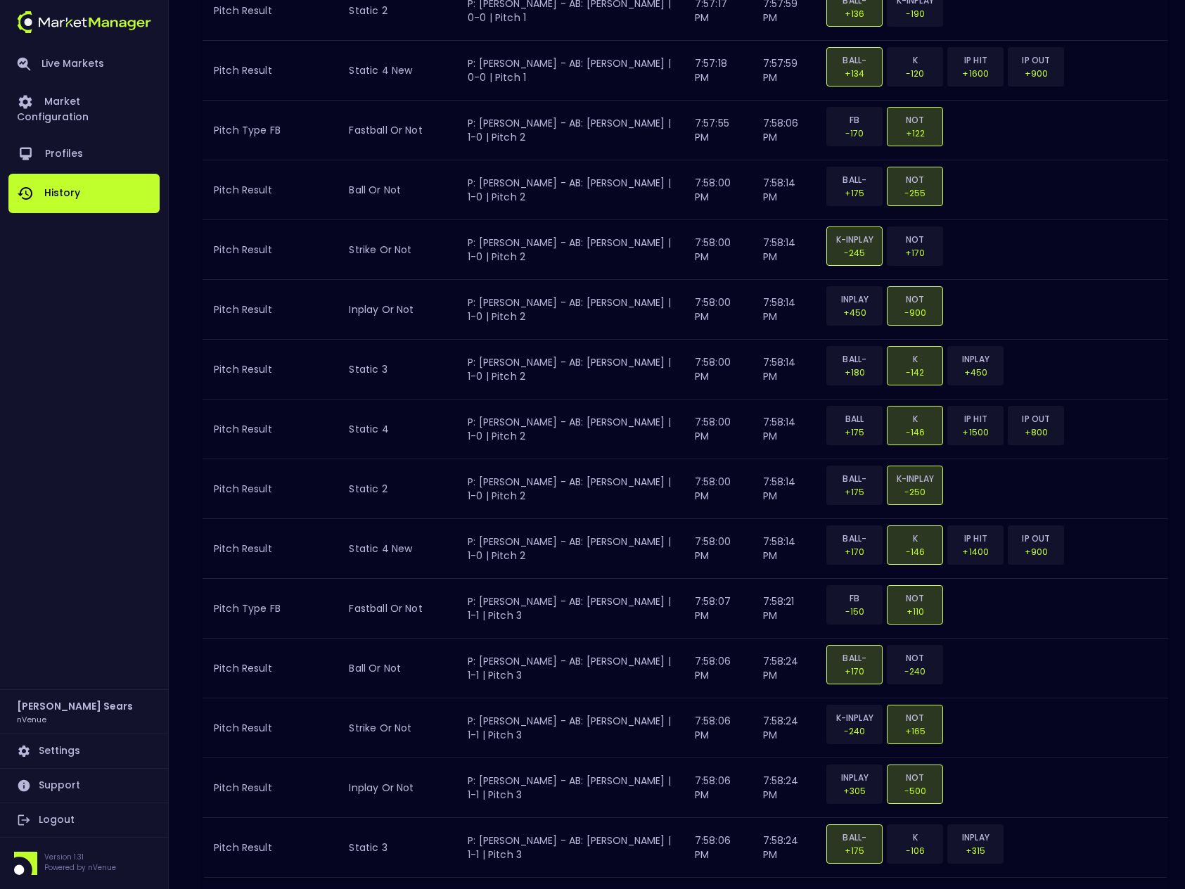
scroll to position [2714, 0]
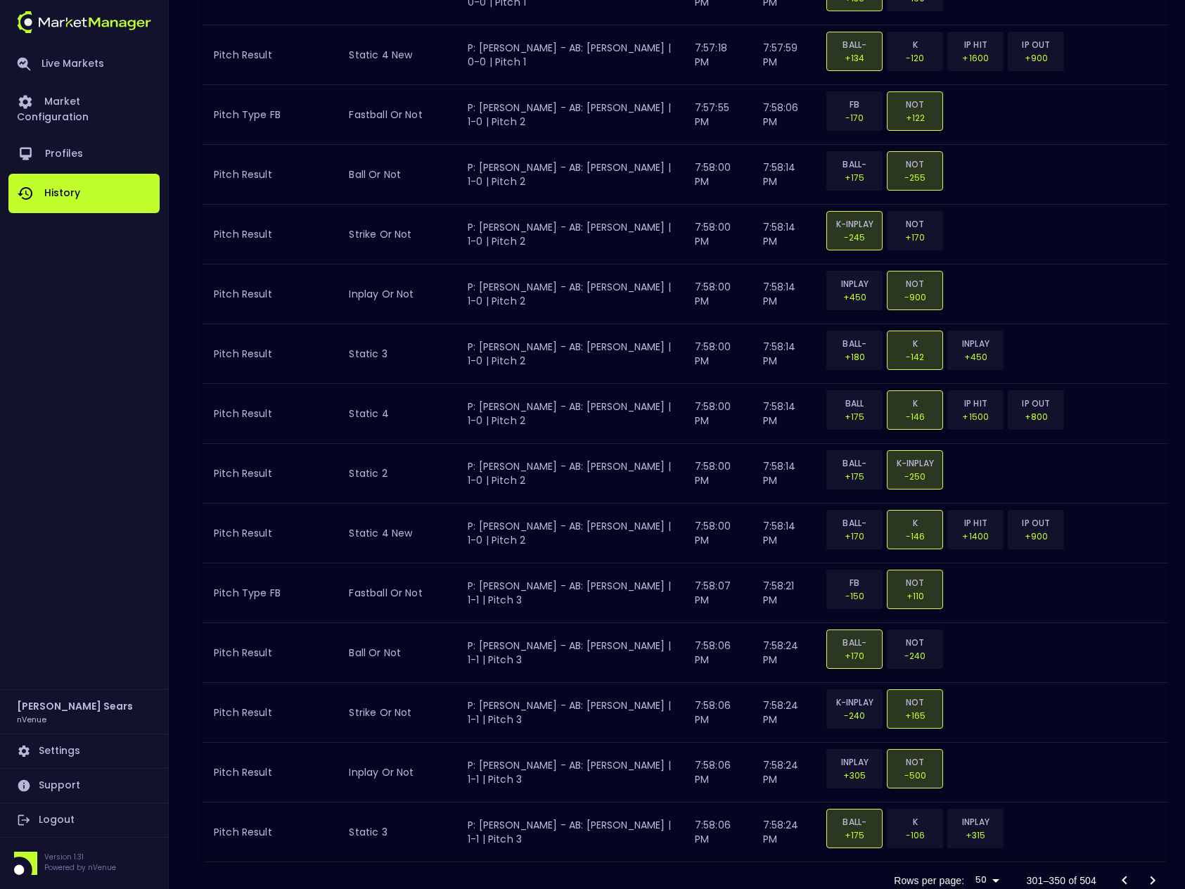
click at [1149, 872] on icon "Go to next page" at bounding box center [1152, 880] width 17 height 17
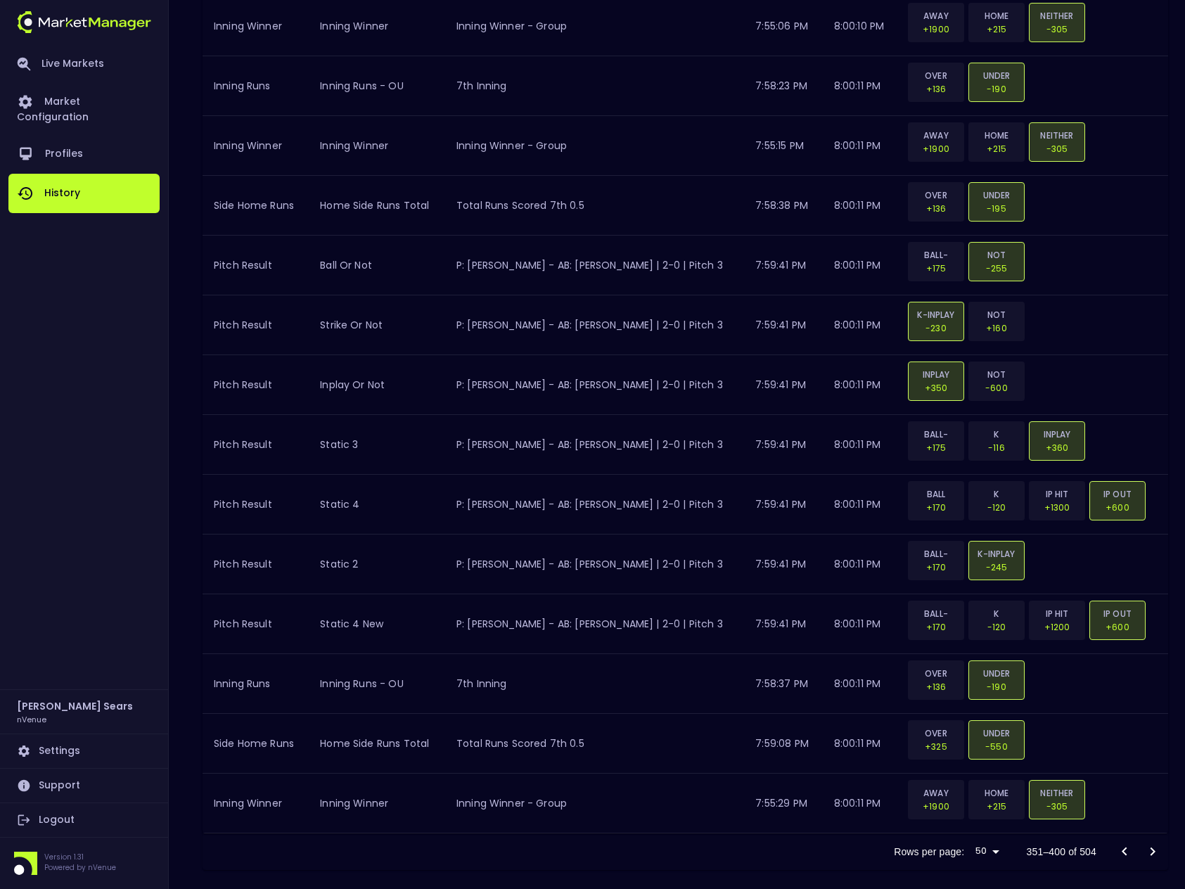
scroll to position [2627, 0]
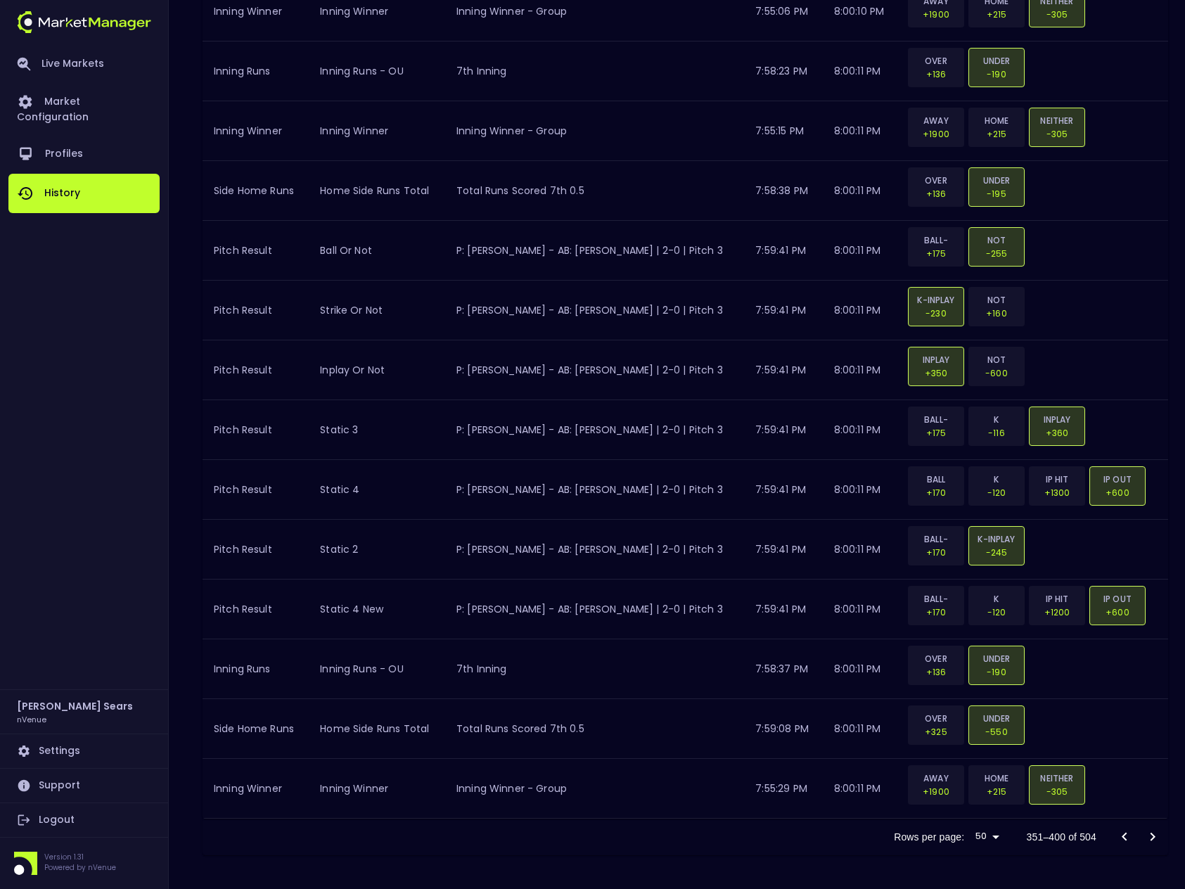
click at [1151, 835] on icon "Go to next page" at bounding box center [1152, 836] width 5 height 8
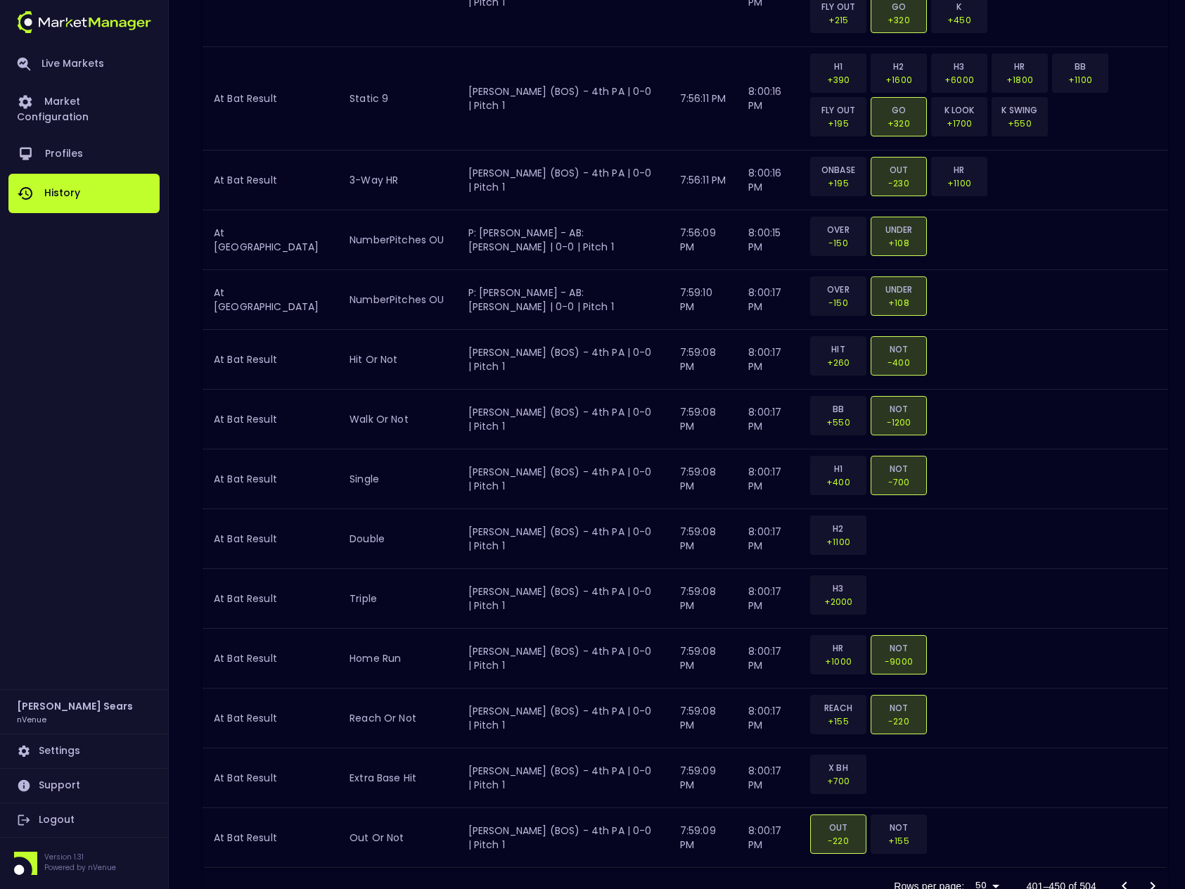
scroll to position [2714, 0]
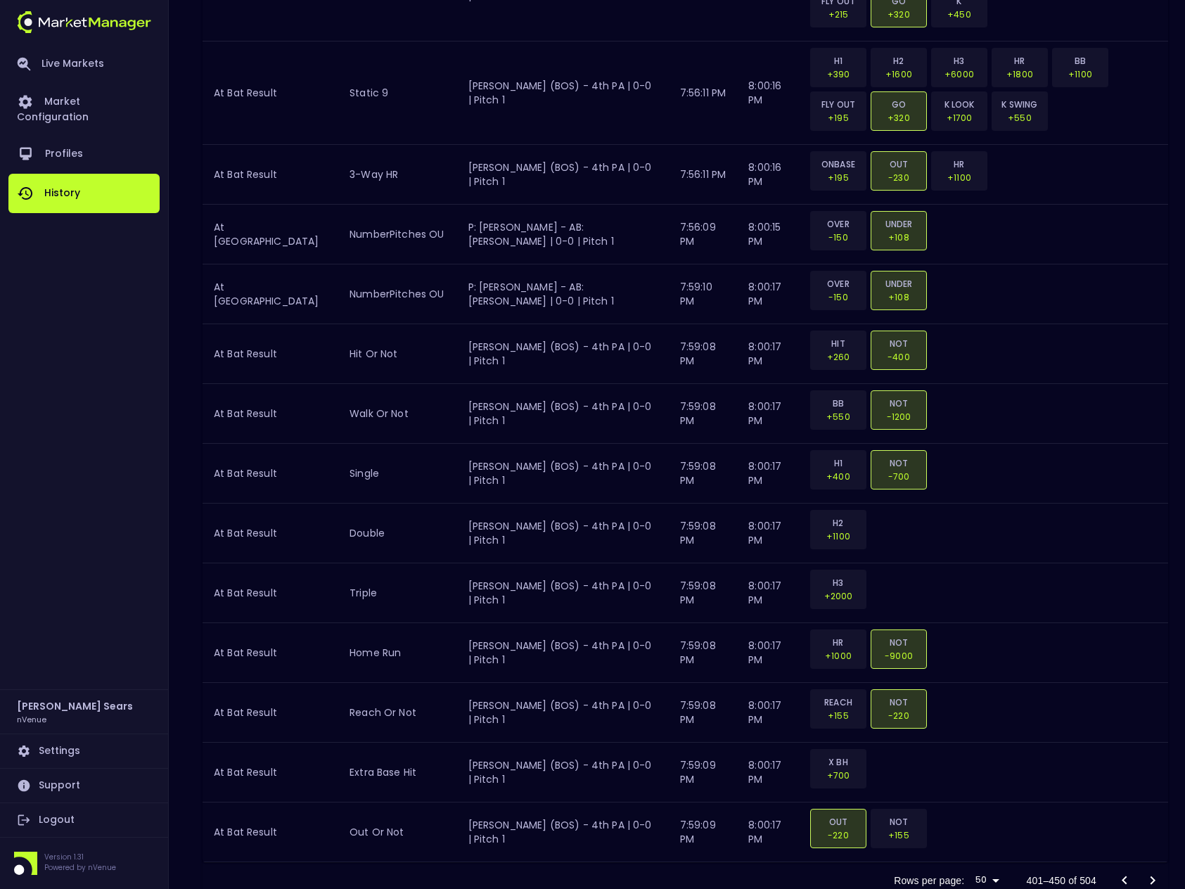
click at [1152, 872] on icon "Go to next page" at bounding box center [1152, 880] width 17 height 17
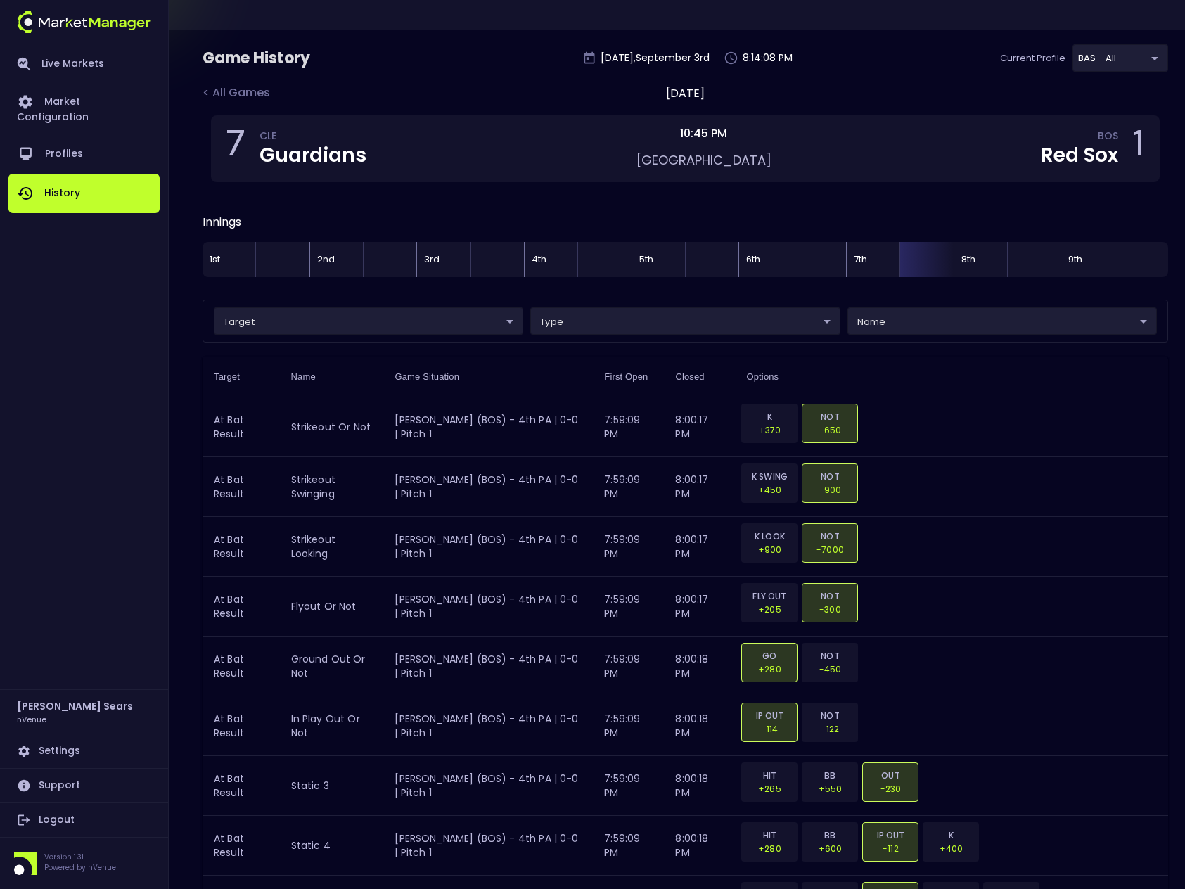
scroll to position [0, 0]
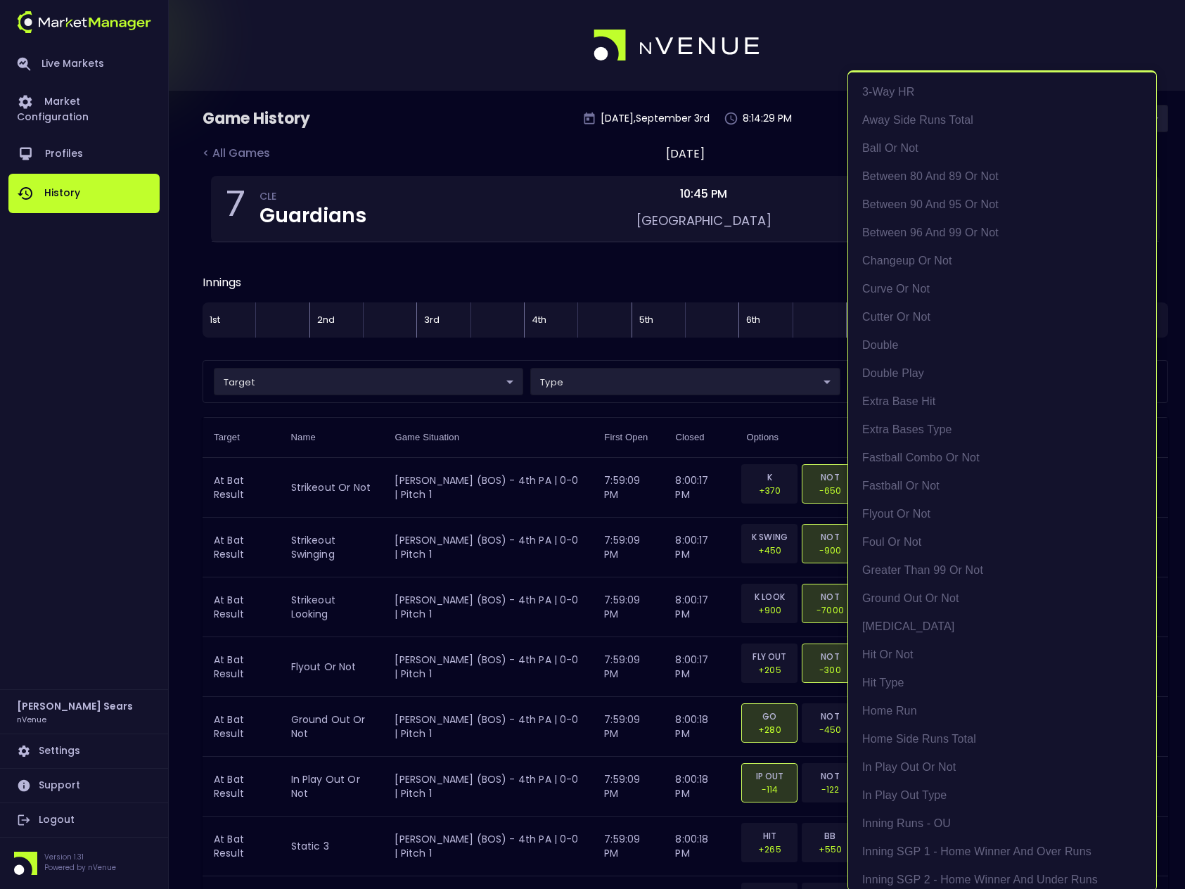
drag, startPoint x: 524, startPoint y: 428, endPoint x: 586, endPoint y: 418, distance: 62.1
click at [525, 428] on div at bounding box center [592, 444] width 1185 height 889
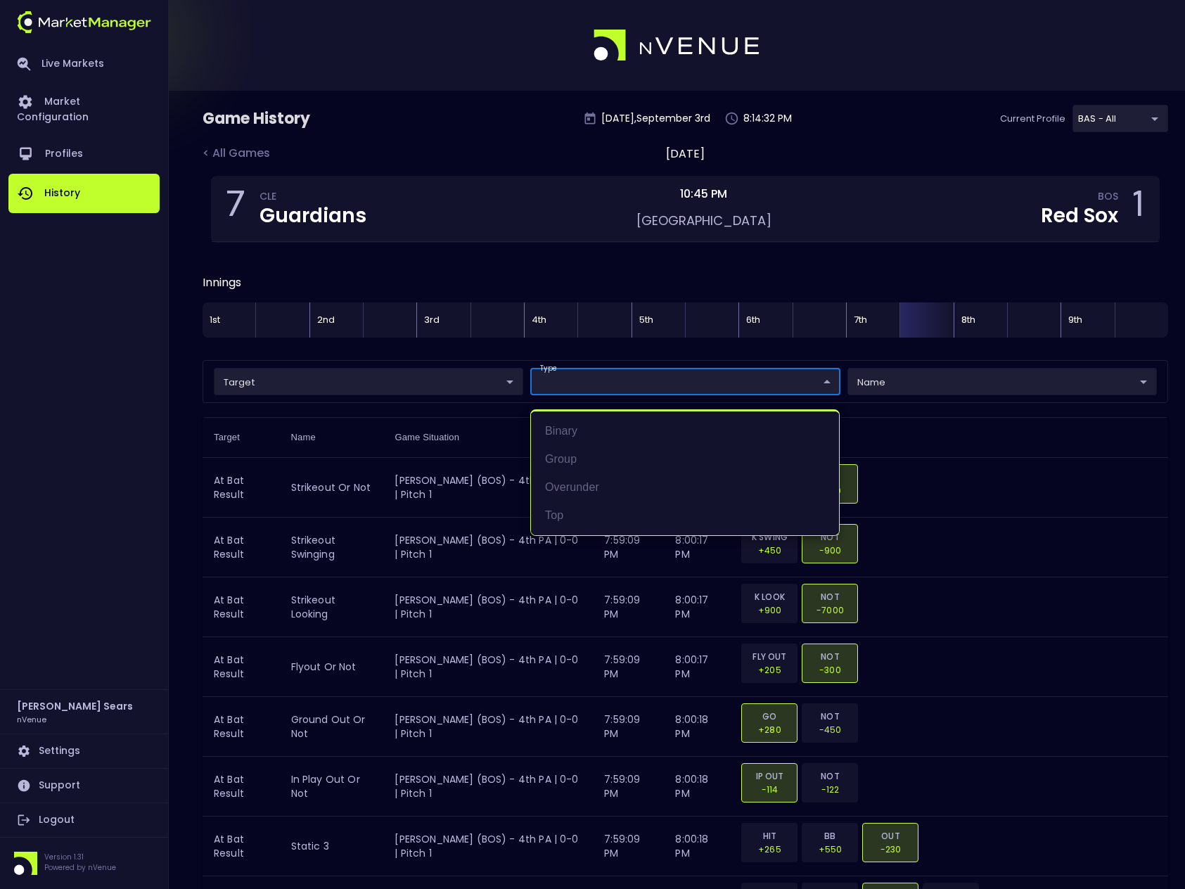
click at [946, 474] on div at bounding box center [592, 444] width 1185 height 889
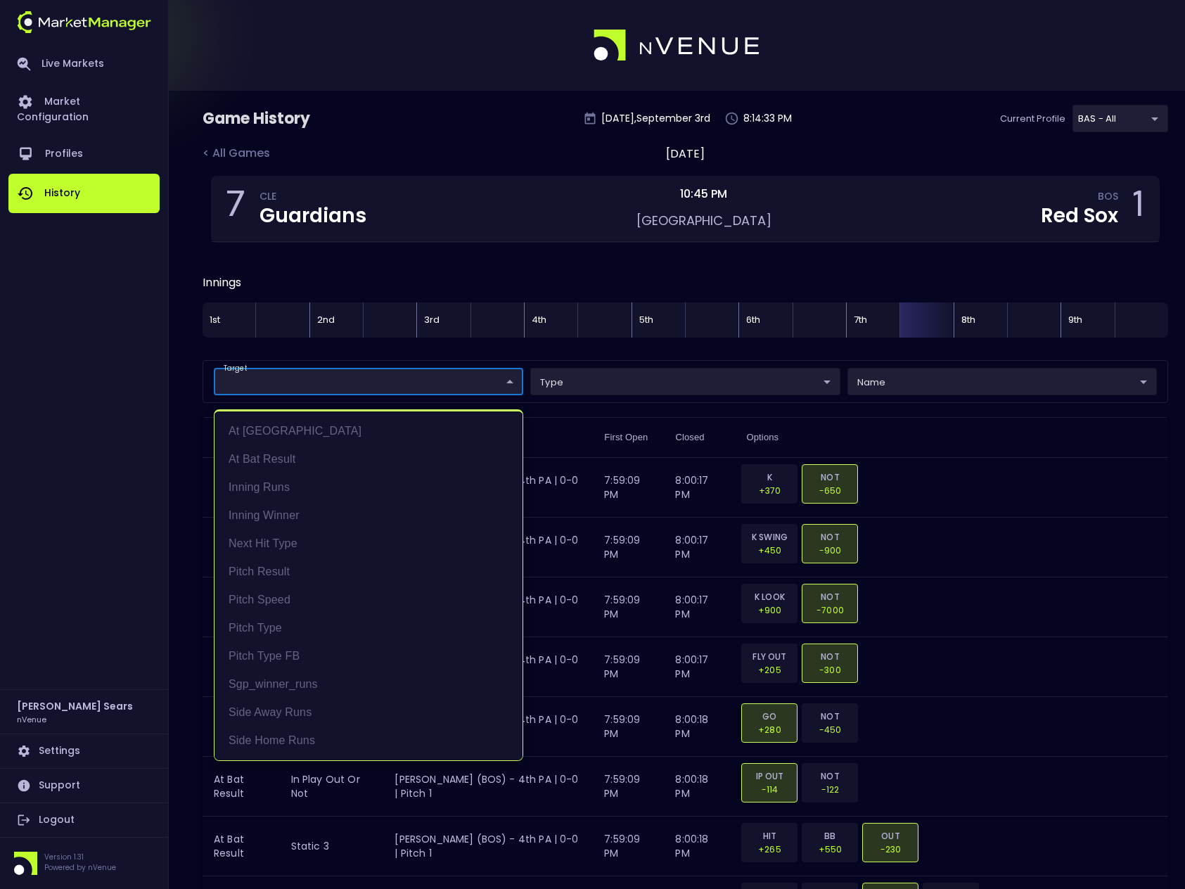
click at [268, 655] on li "Pitch Type FB" at bounding box center [368, 656] width 308 height 28
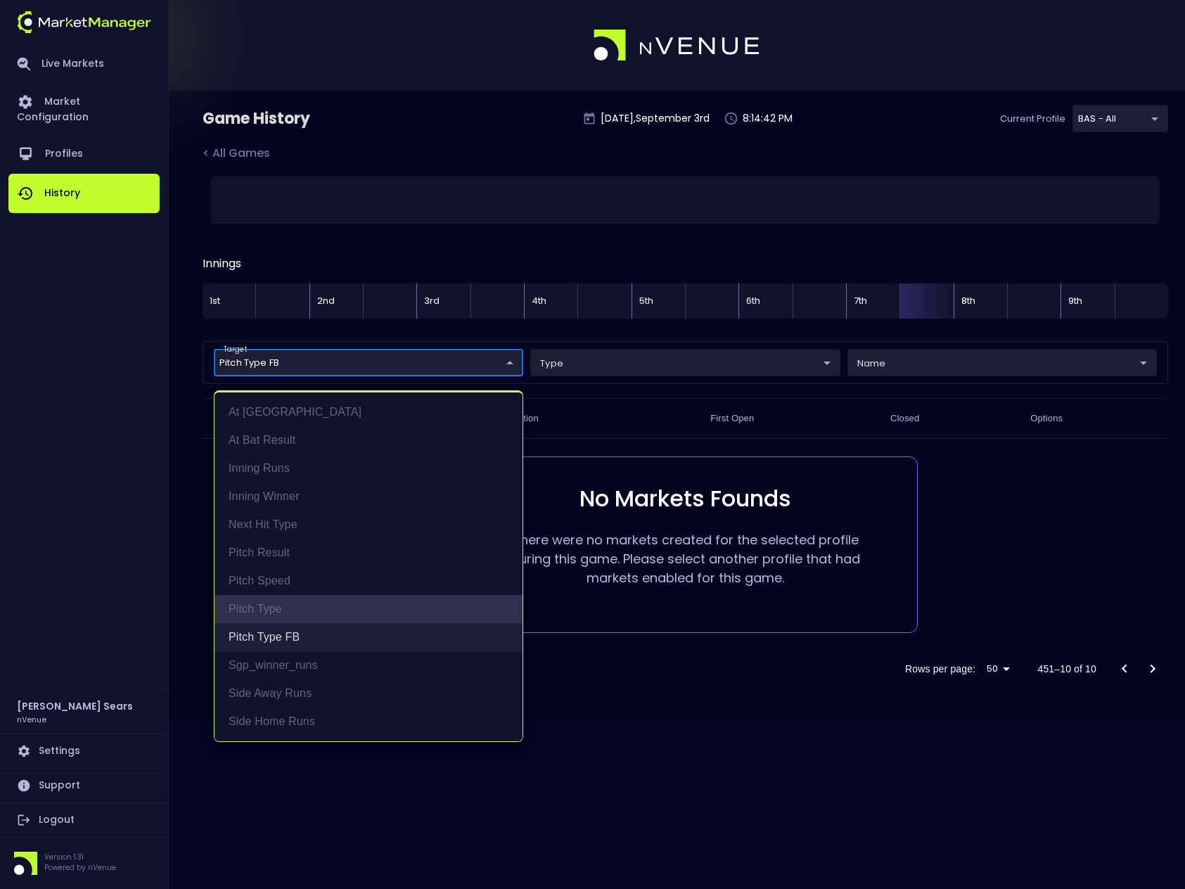
click at [281, 610] on li "Pitch Type" at bounding box center [368, 609] width 308 height 28
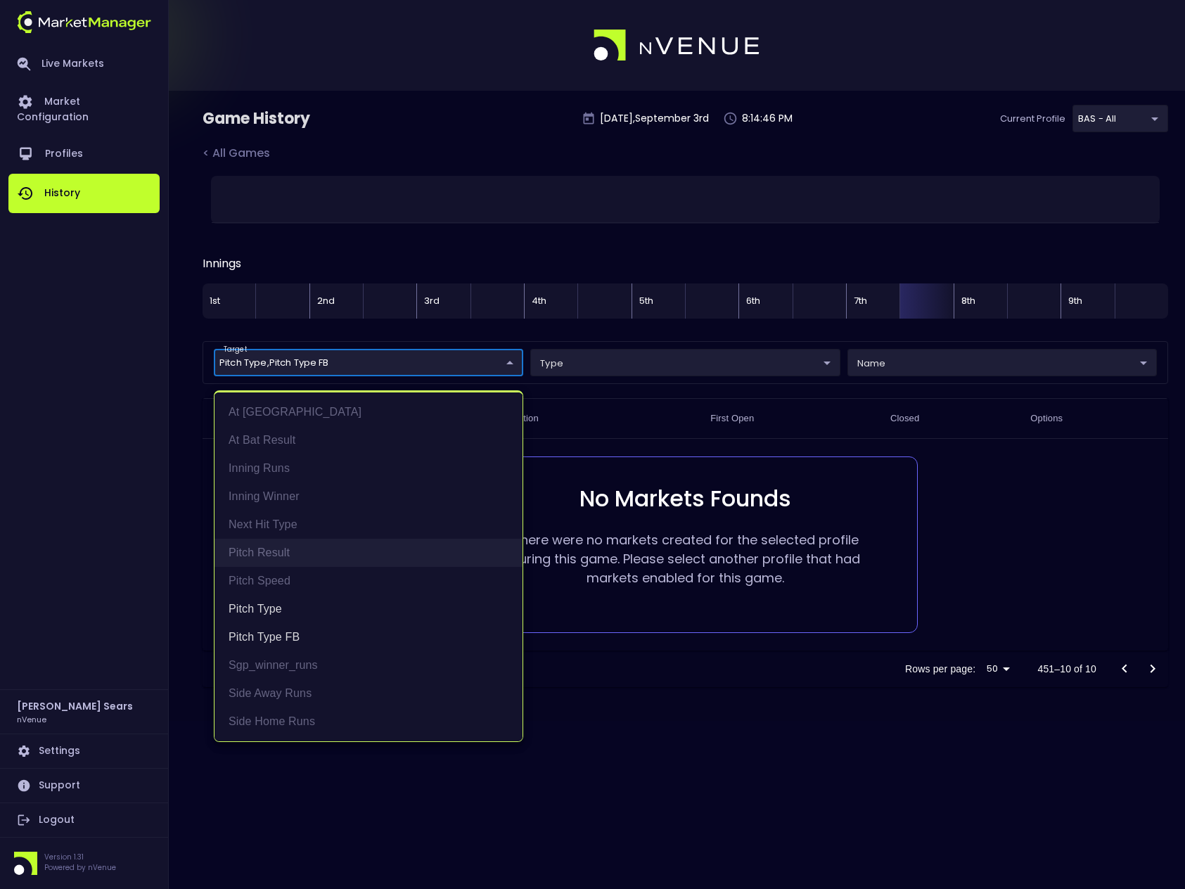
click at [285, 549] on li "Pitch Result" at bounding box center [368, 553] width 308 height 28
click at [283, 581] on li "Pitch Speed" at bounding box center [368, 581] width 308 height 28
click at [277, 556] on li "Pitch Result" at bounding box center [368, 553] width 308 height 28
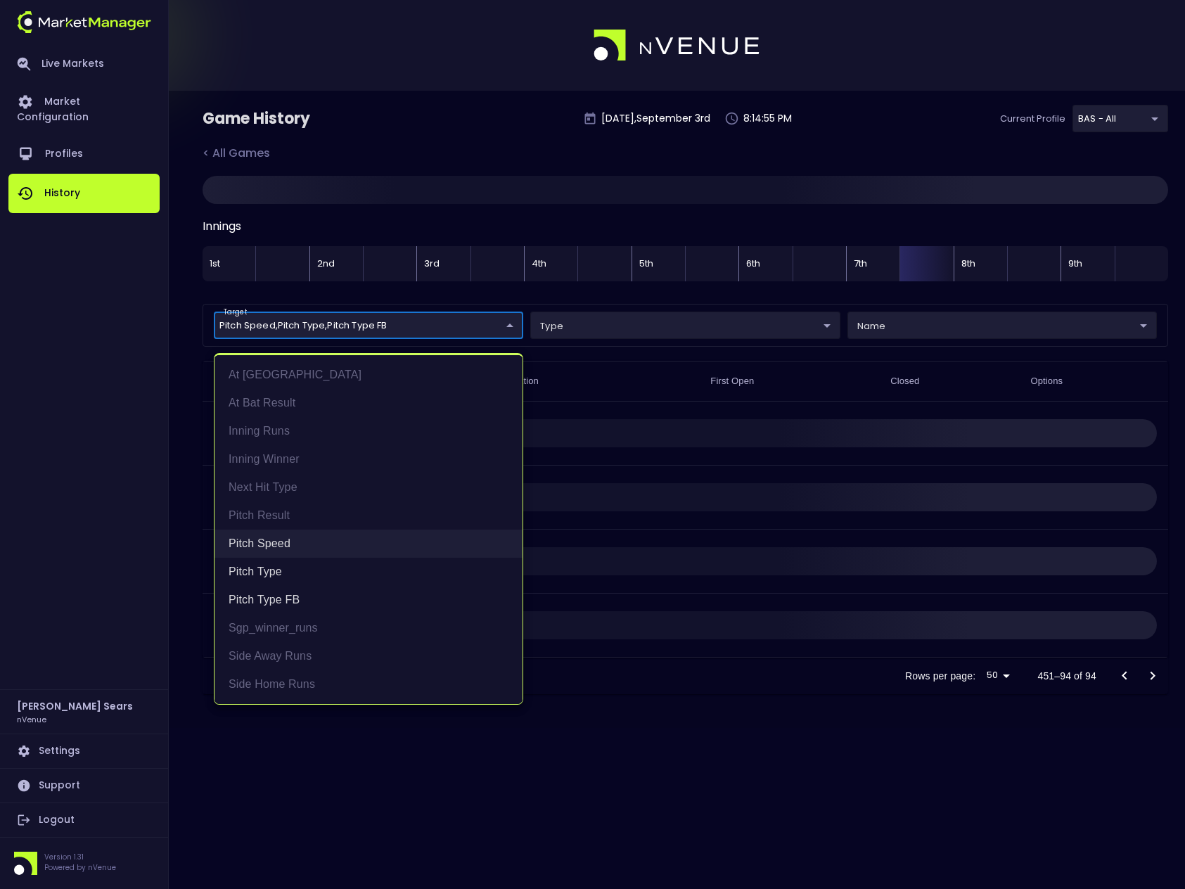
click at [281, 546] on li "Pitch Speed" at bounding box center [368, 543] width 308 height 28
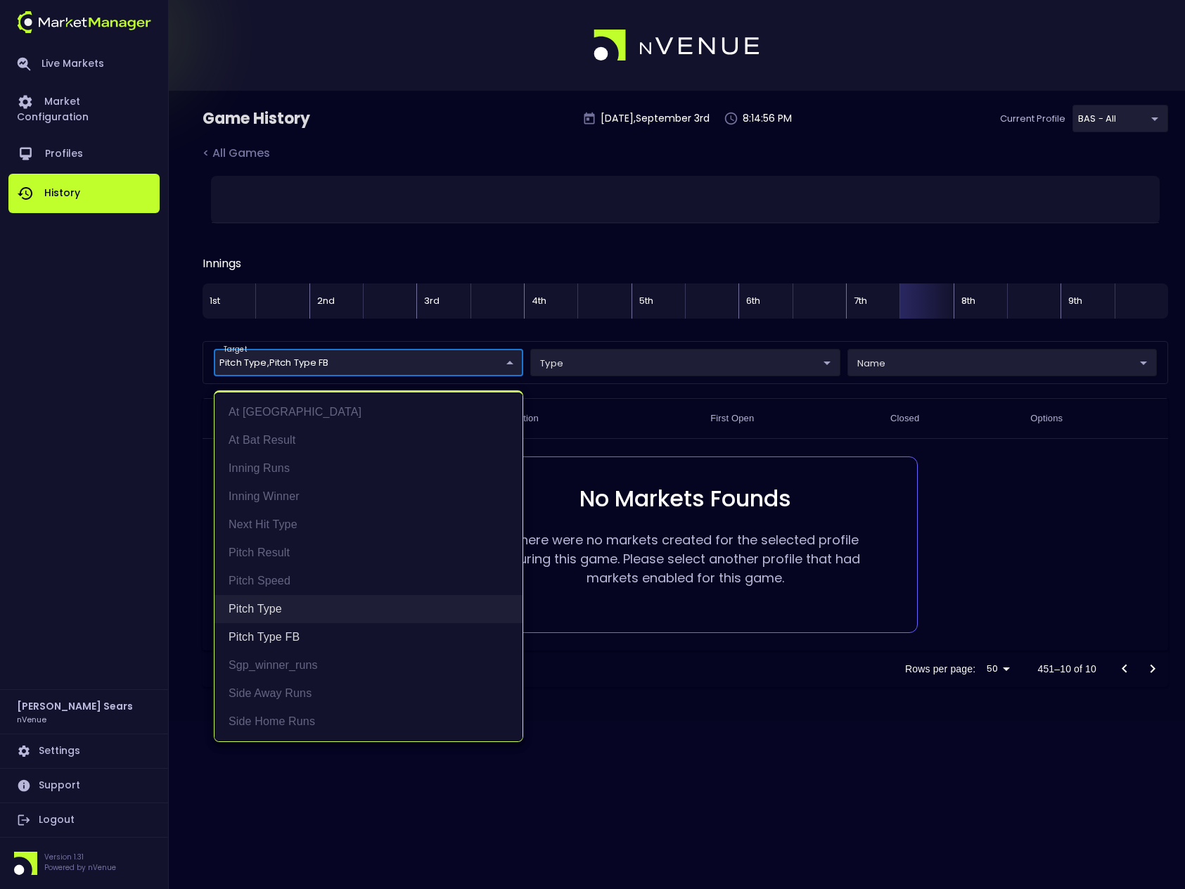
drag, startPoint x: 278, startPoint y: 610, endPoint x: 285, endPoint y: 614, distance: 7.2
click at [281, 611] on li "Pitch Type" at bounding box center [368, 609] width 308 height 28
type input "Pitch Type FB"
click at [297, 634] on li "Pitch Type FB" at bounding box center [368, 637] width 308 height 28
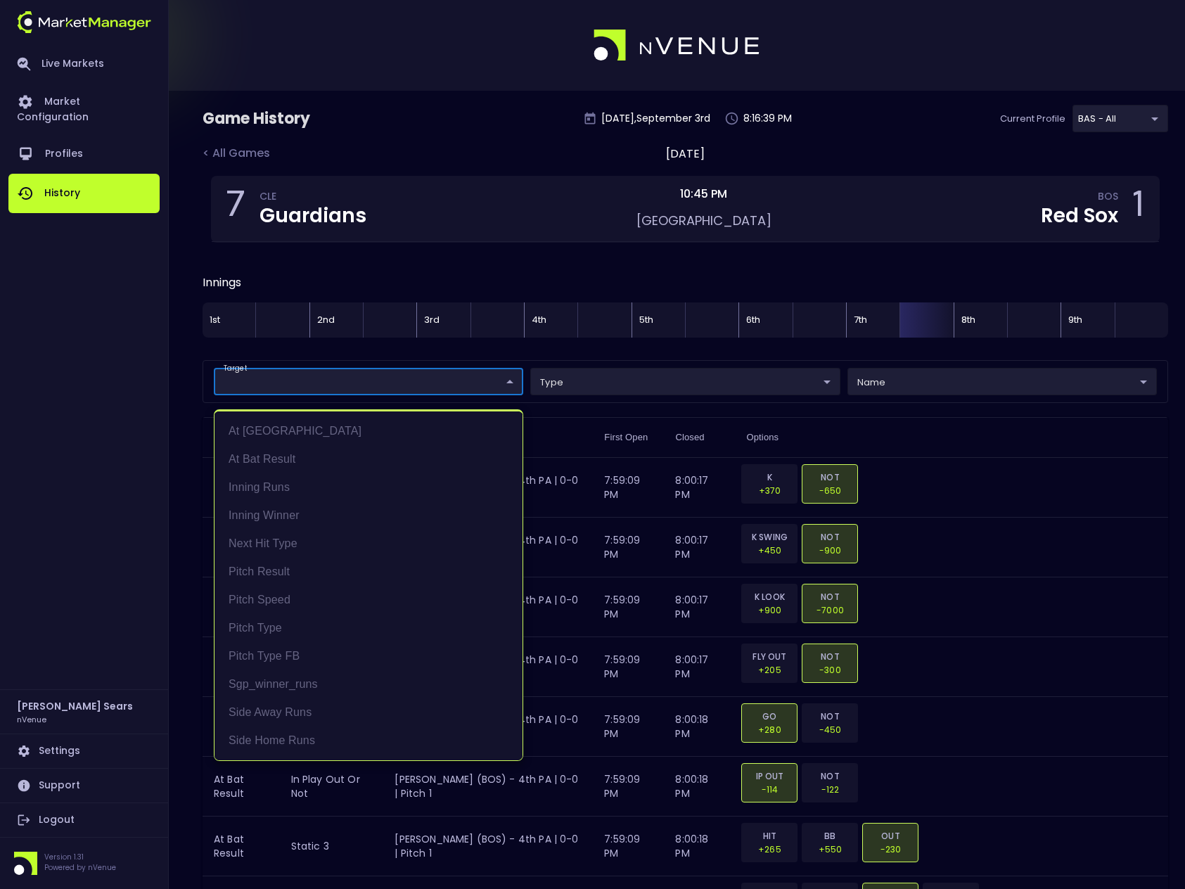
click at [949, 528] on div at bounding box center [592, 444] width 1185 height 889
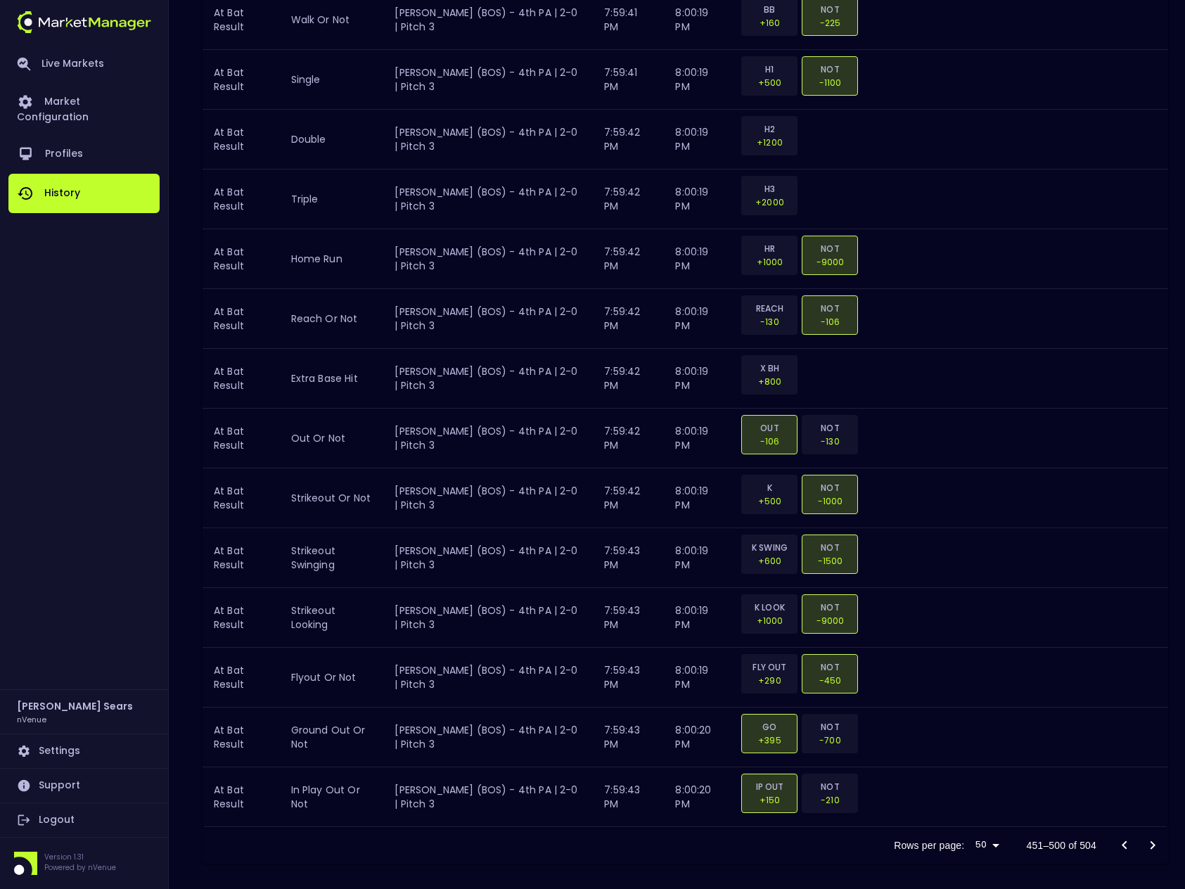
scroll to position [2802, 0]
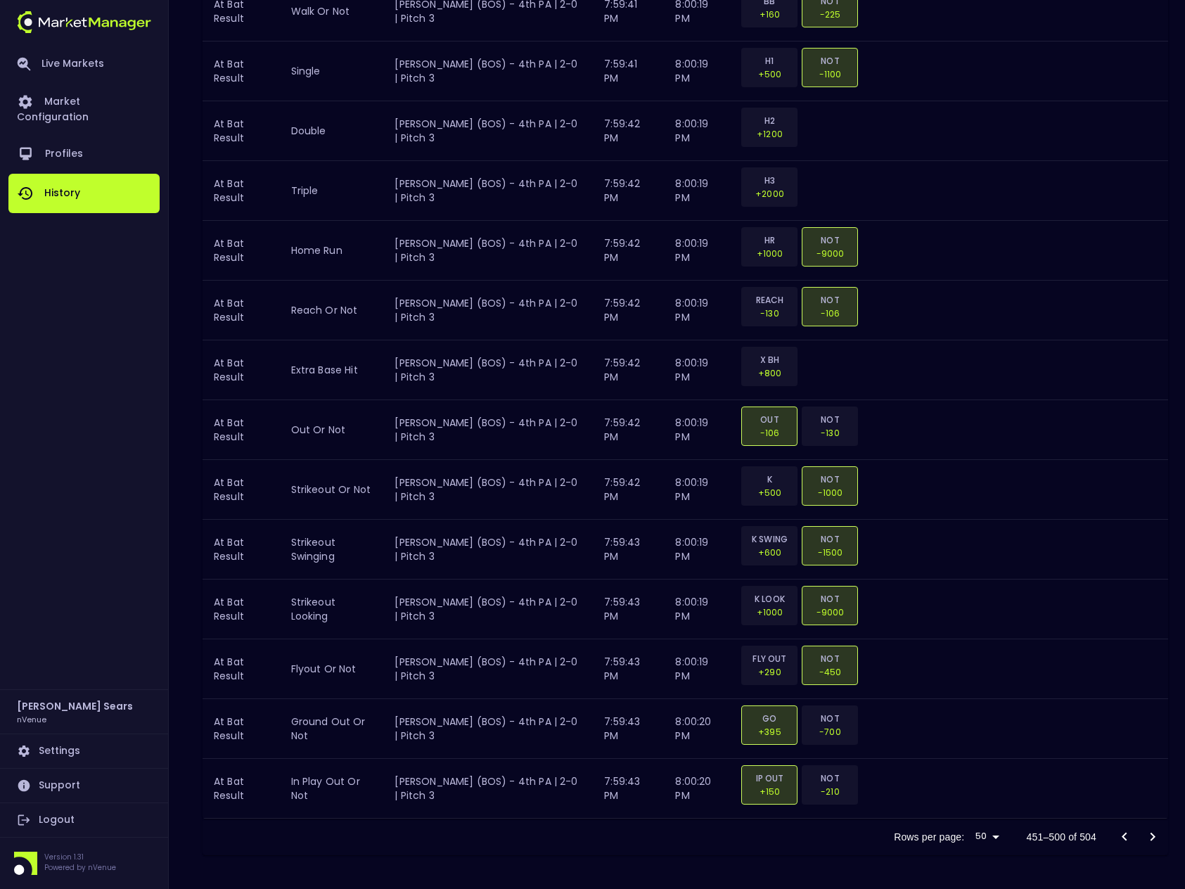
click at [1153, 837] on icon "Go to next page" at bounding box center [1152, 836] width 5 height 8
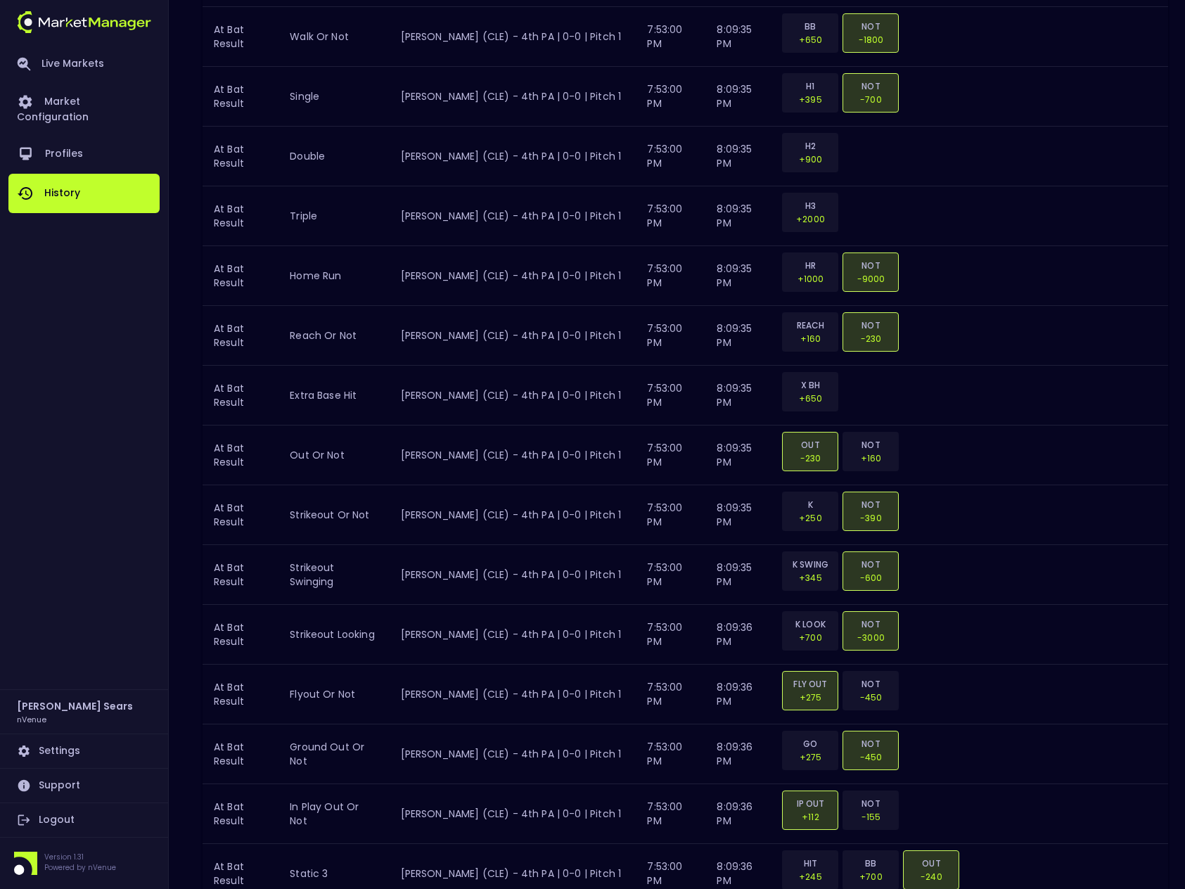
scroll to position [2714, 0]
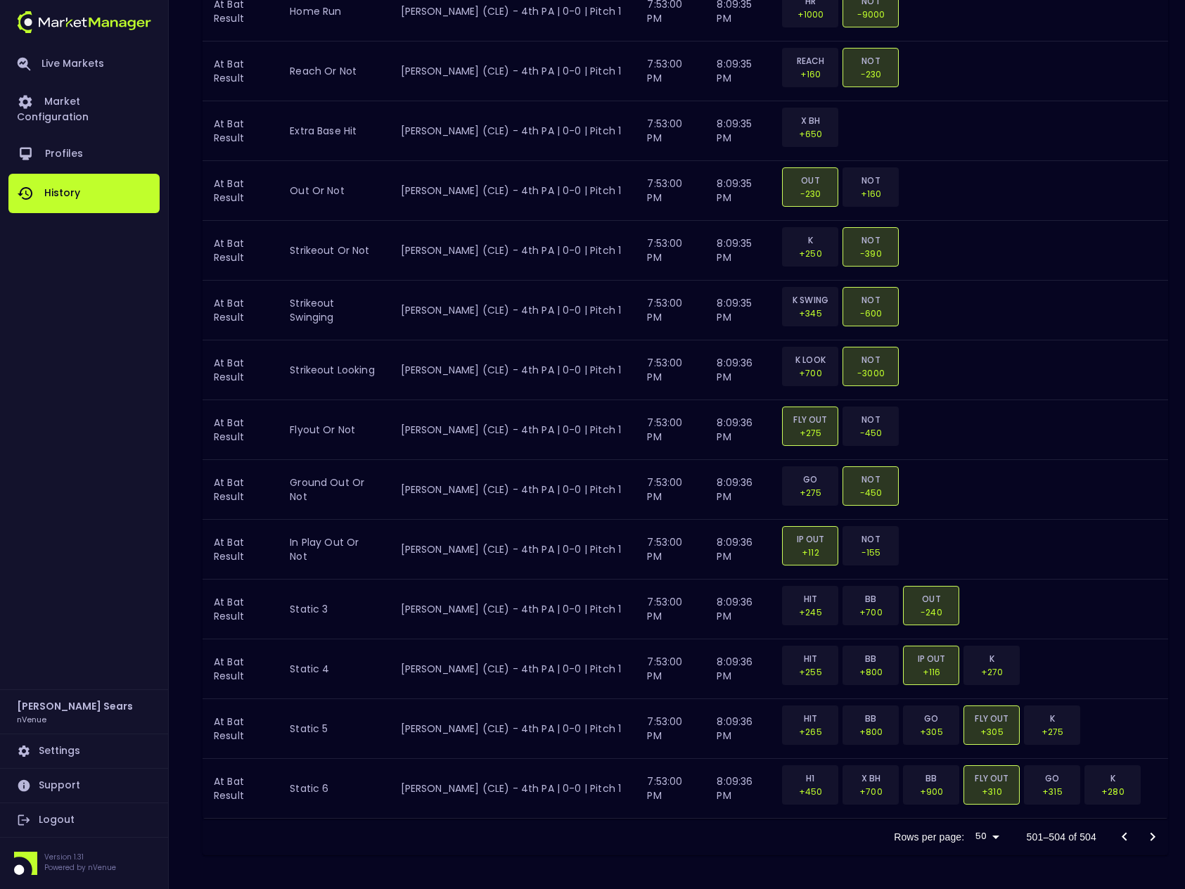
click at [1150, 836] on div at bounding box center [1138, 837] width 56 height 28
click at [1154, 838] on div at bounding box center [1138, 837] width 56 height 28
click at [1152, 838] on div at bounding box center [1138, 837] width 56 height 28
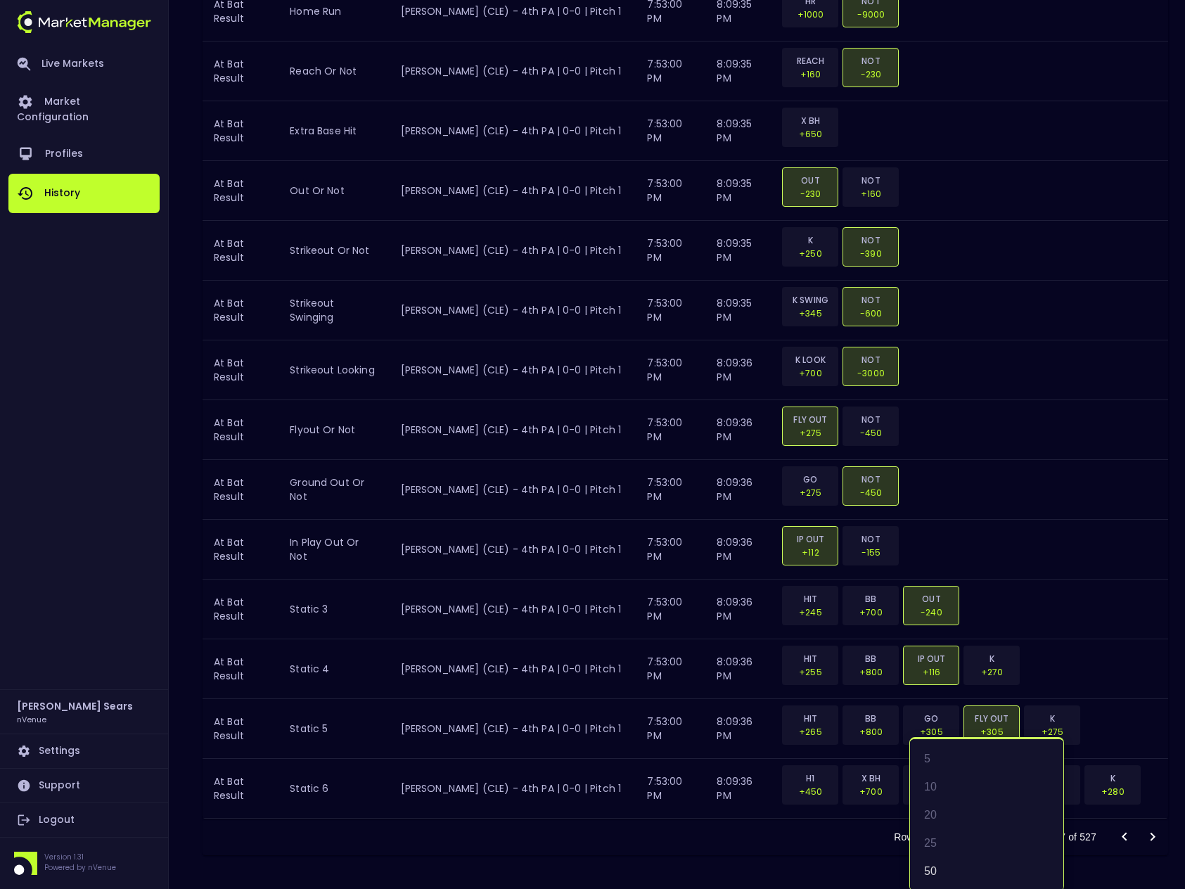
click at [1126, 849] on div at bounding box center [592, 444] width 1185 height 889
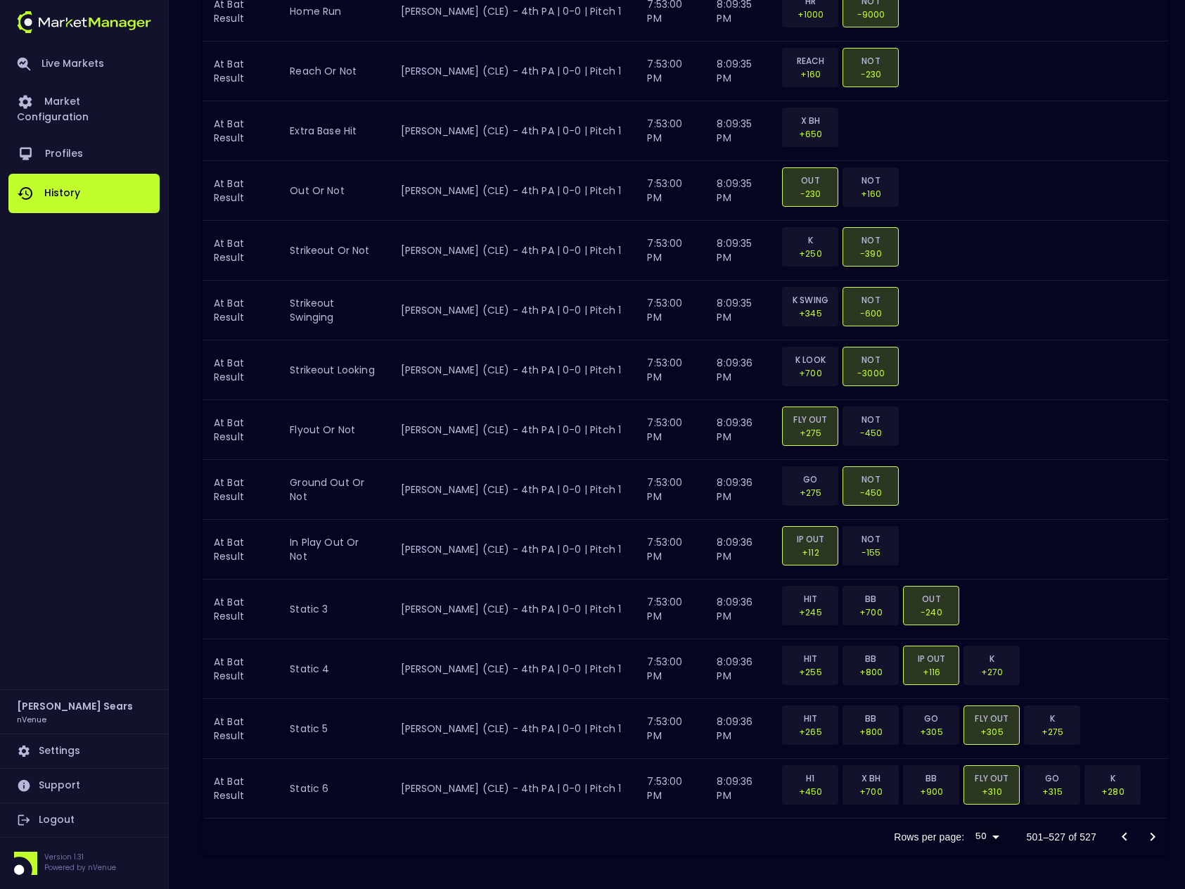
scroll to position [0, 0]
click at [1123, 835] on icon "Go to previous page" at bounding box center [1123, 836] width 5 height 8
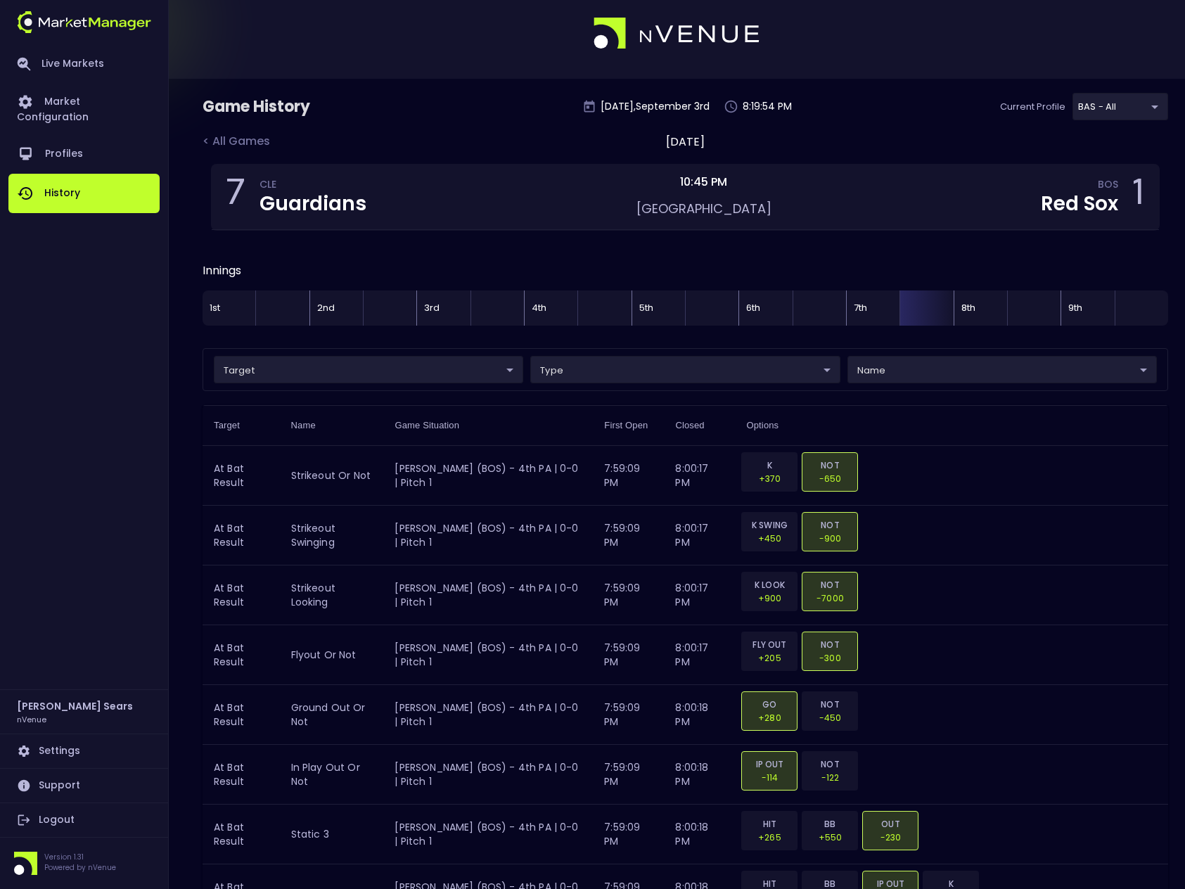
scroll to position [0, 0]
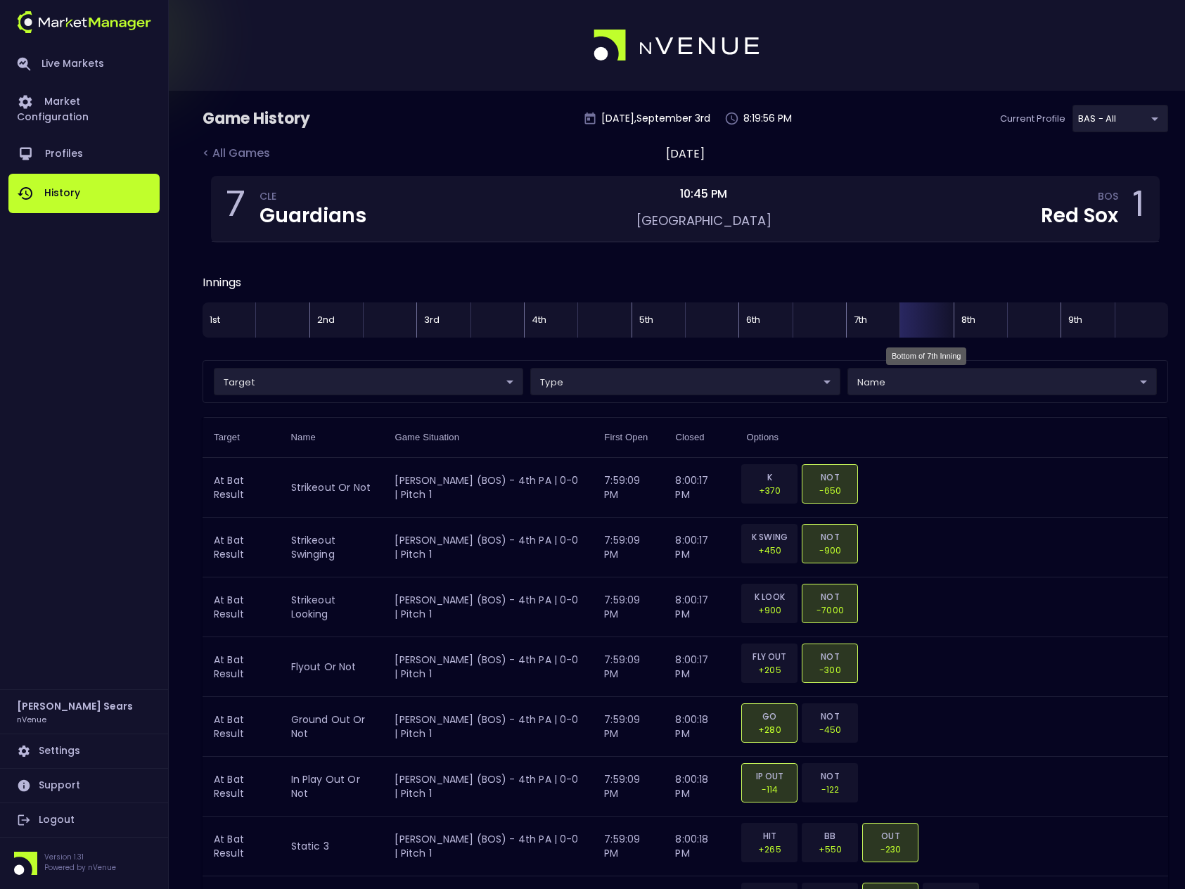
click at [925, 326] on div "Bottom of 7th Inning" at bounding box center [925, 319] width 53 height 35
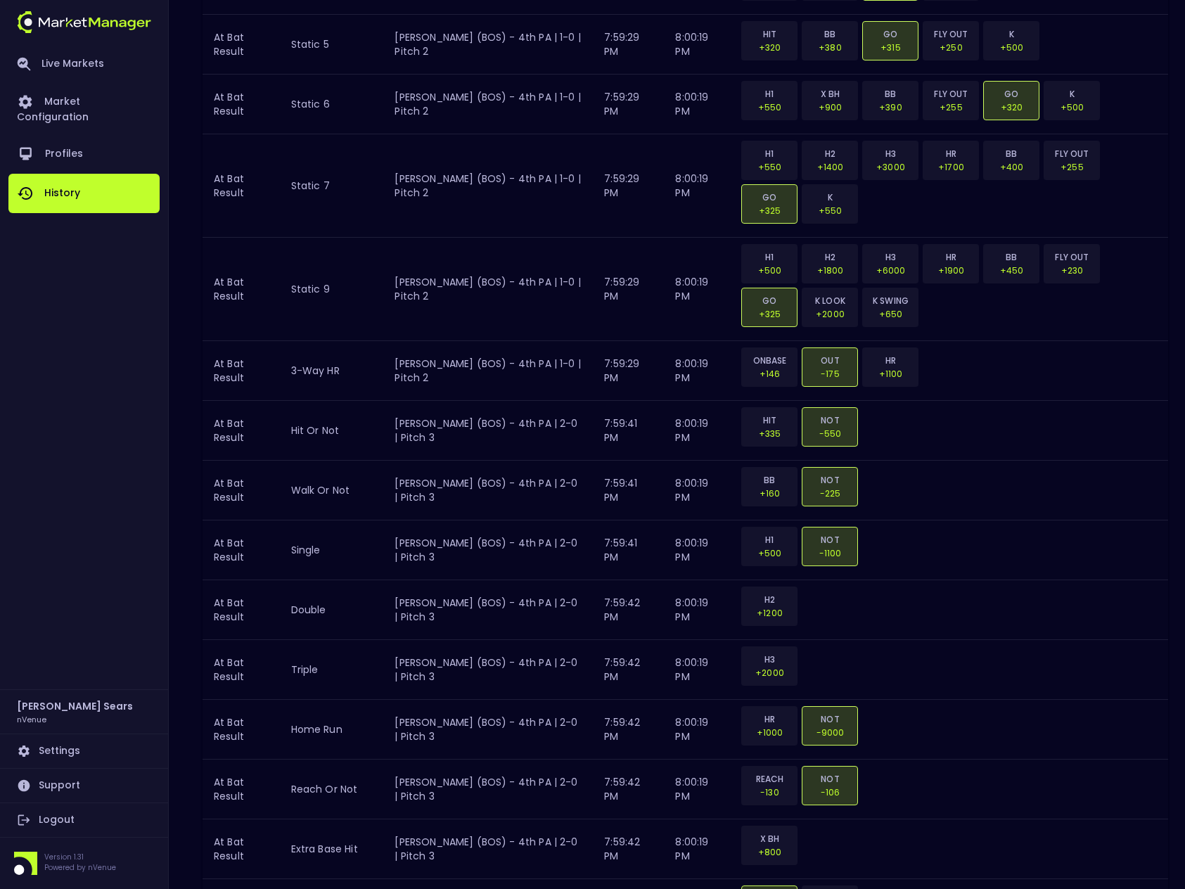
scroll to position [2802, 0]
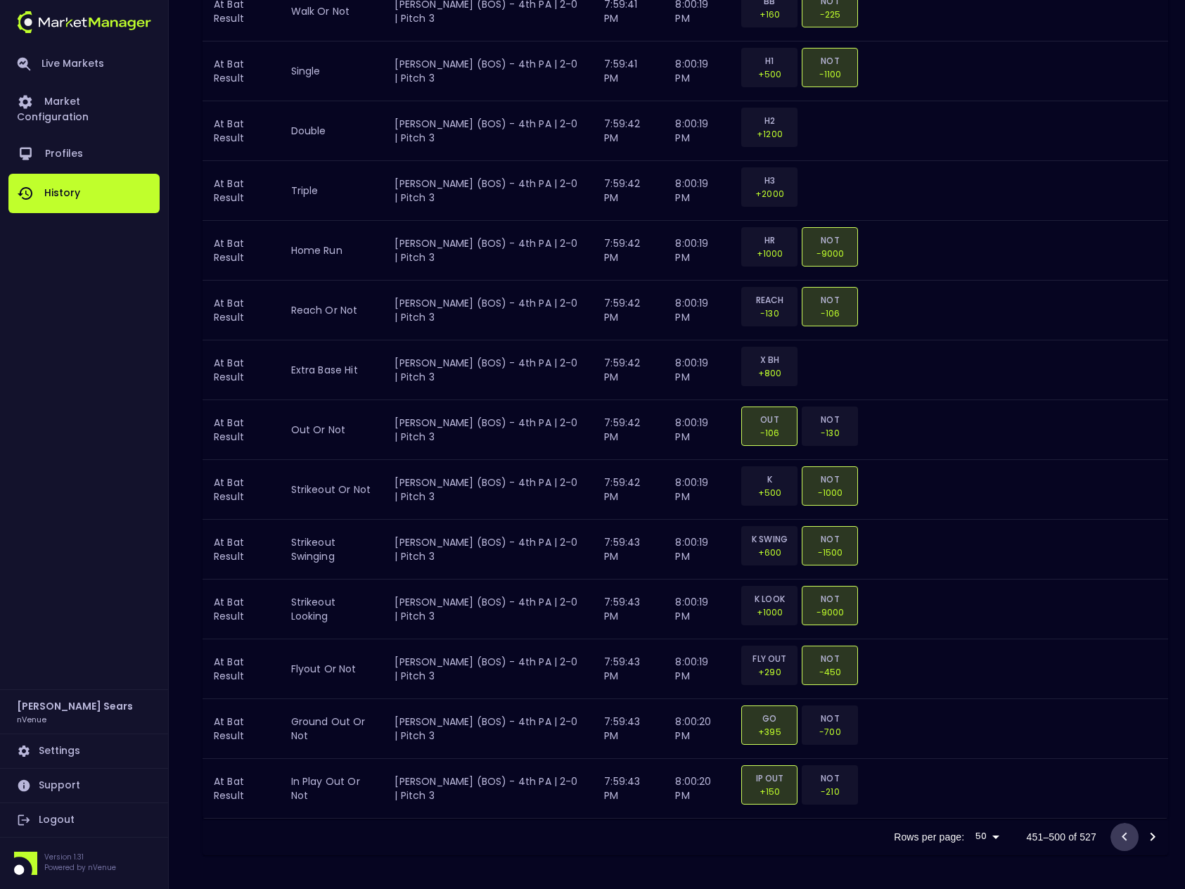
click at [1122, 835] on icon "Go to previous page" at bounding box center [1123, 836] width 5 height 8
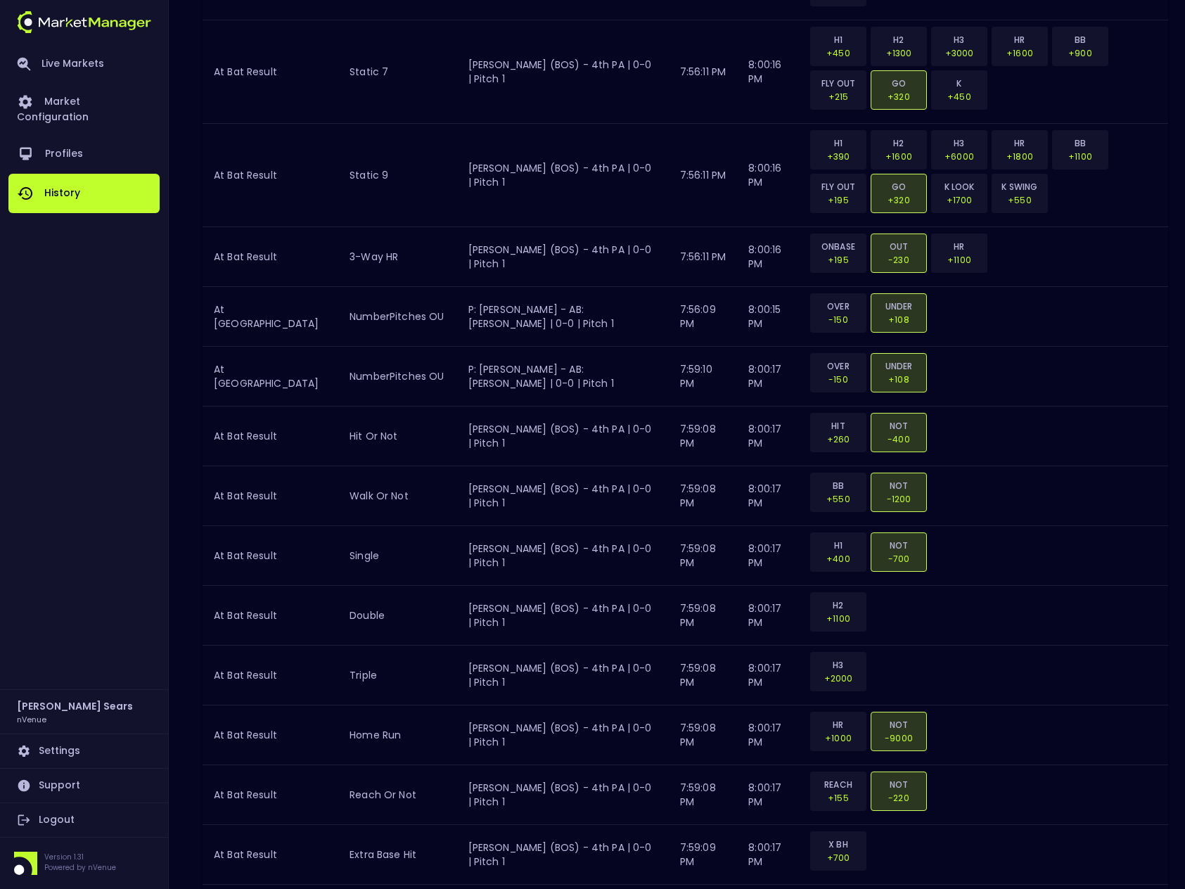
scroll to position [2714, 0]
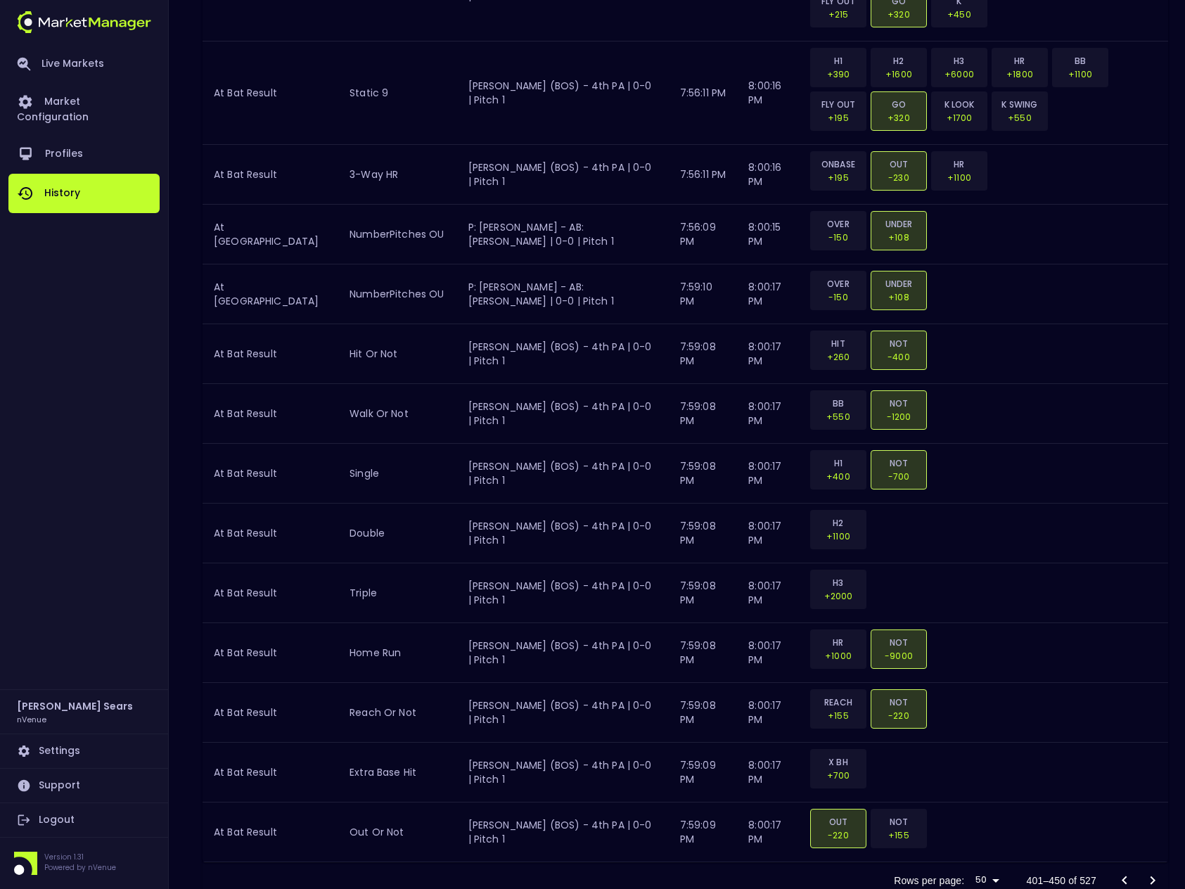
click at [1122, 872] on icon "Go to previous page" at bounding box center [1124, 880] width 17 height 17
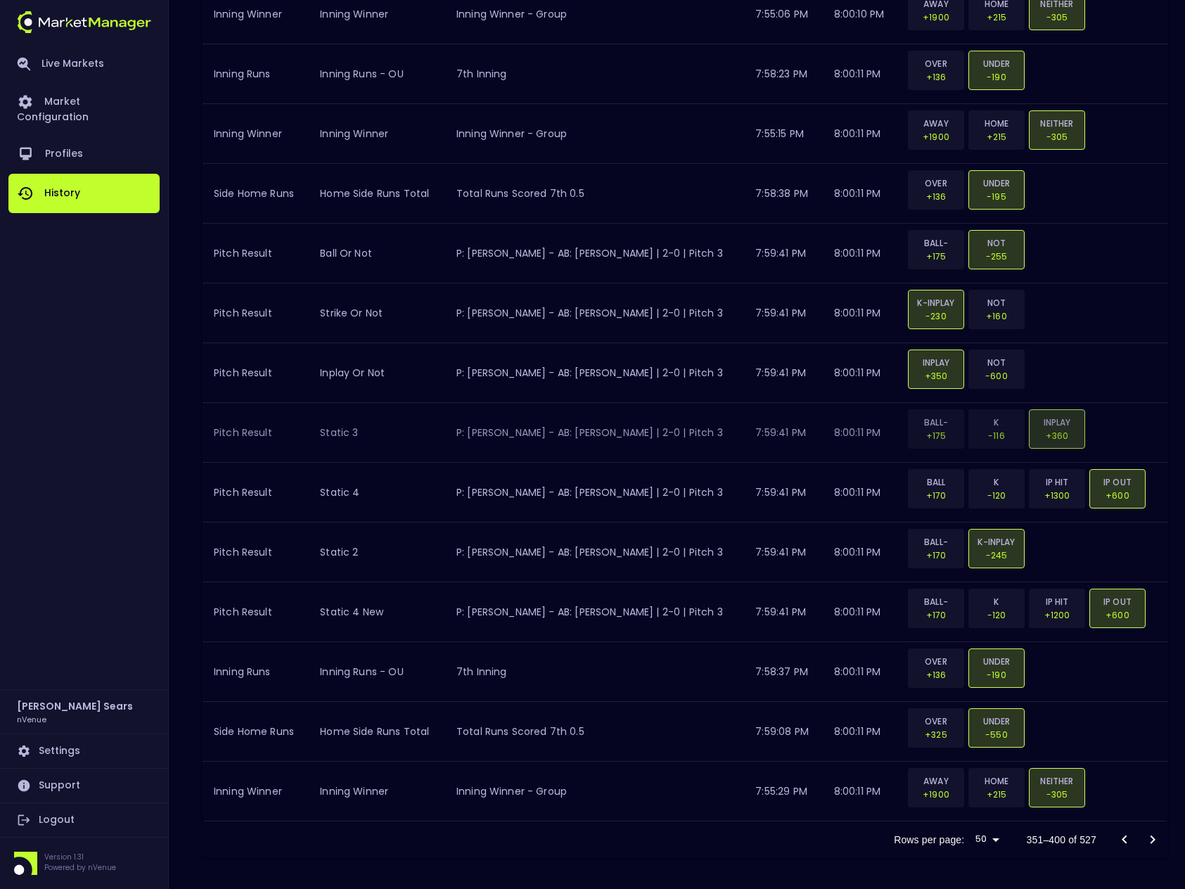
scroll to position [2627, 0]
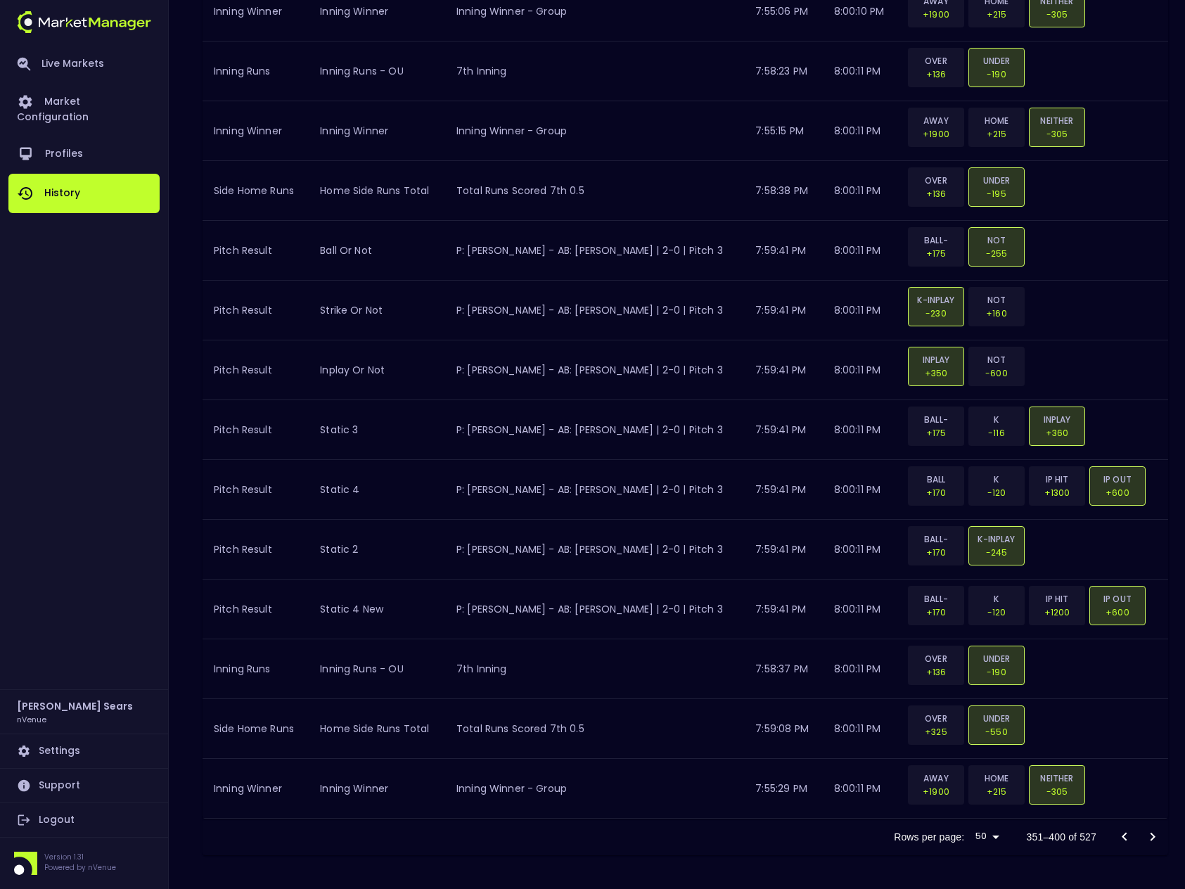
click at [1122, 835] on icon "Go to previous page" at bounding box center [1123, 836] width 5 height 8
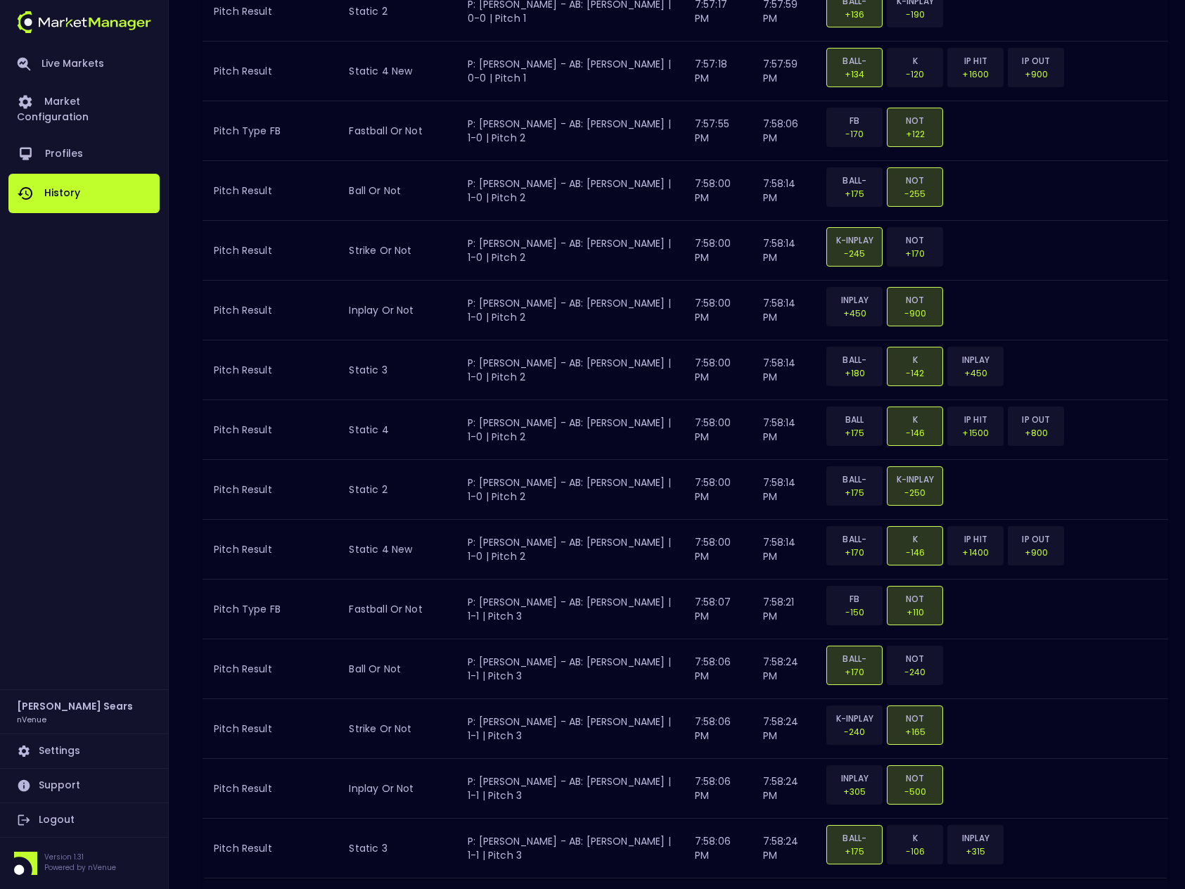
scroll to position [2714, 0]
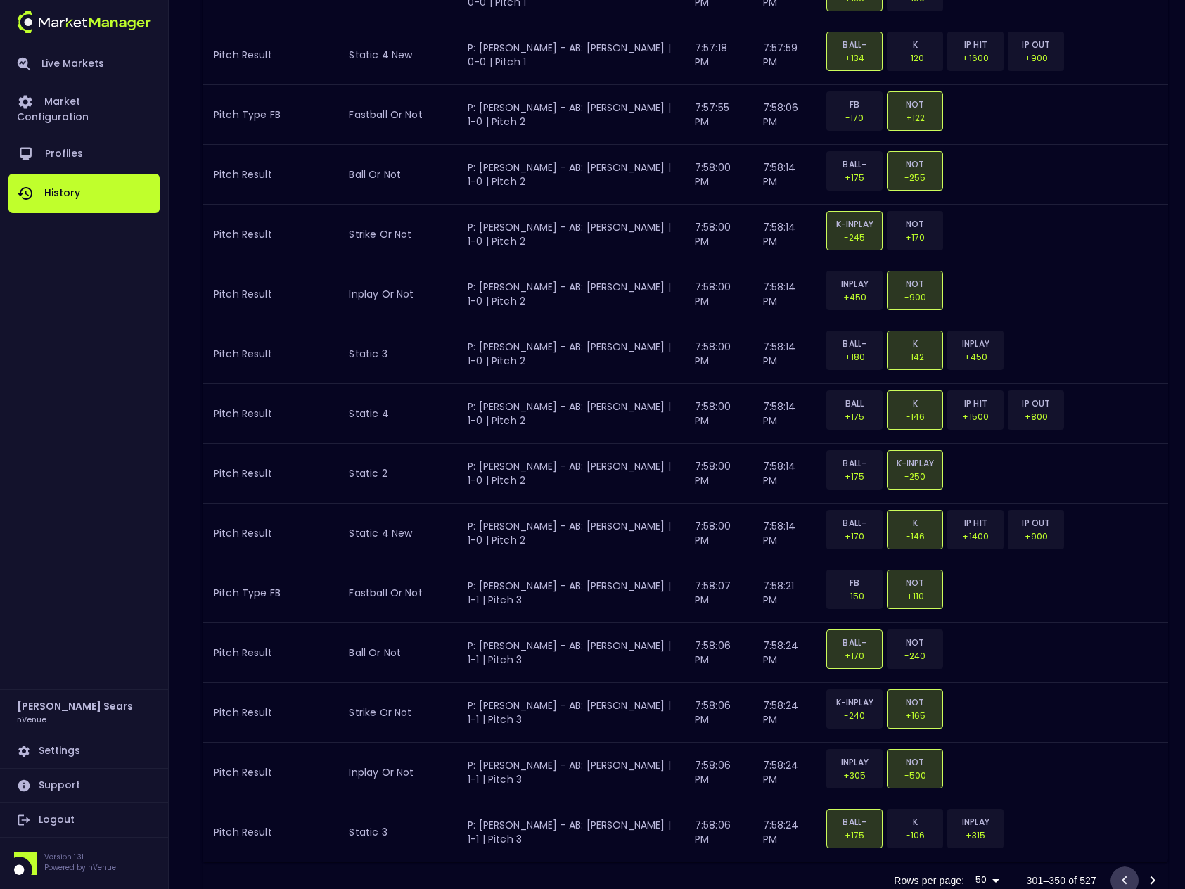
click at [1124, 876] on icon "Go to previous page" at bounding box center [1123, 880] width 5 height 8
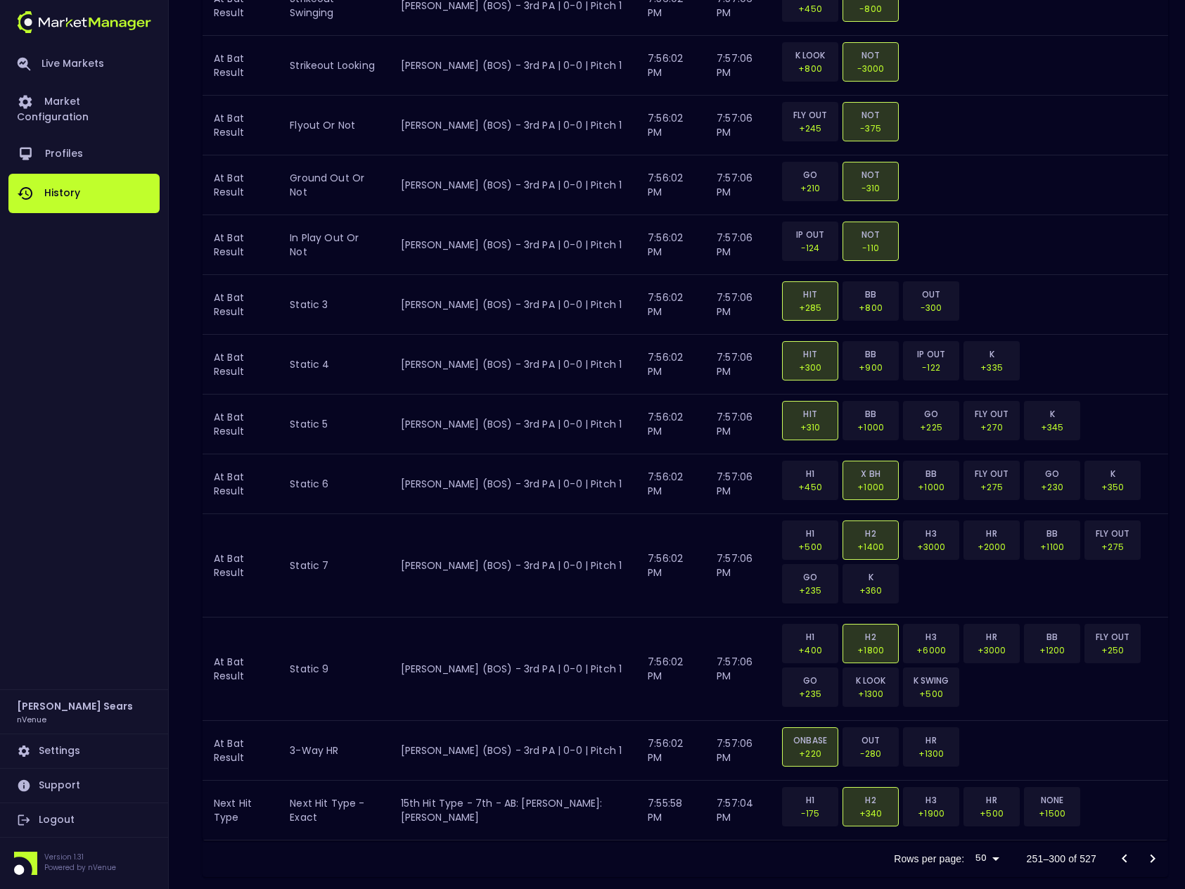
scroll to position [2802, 0]
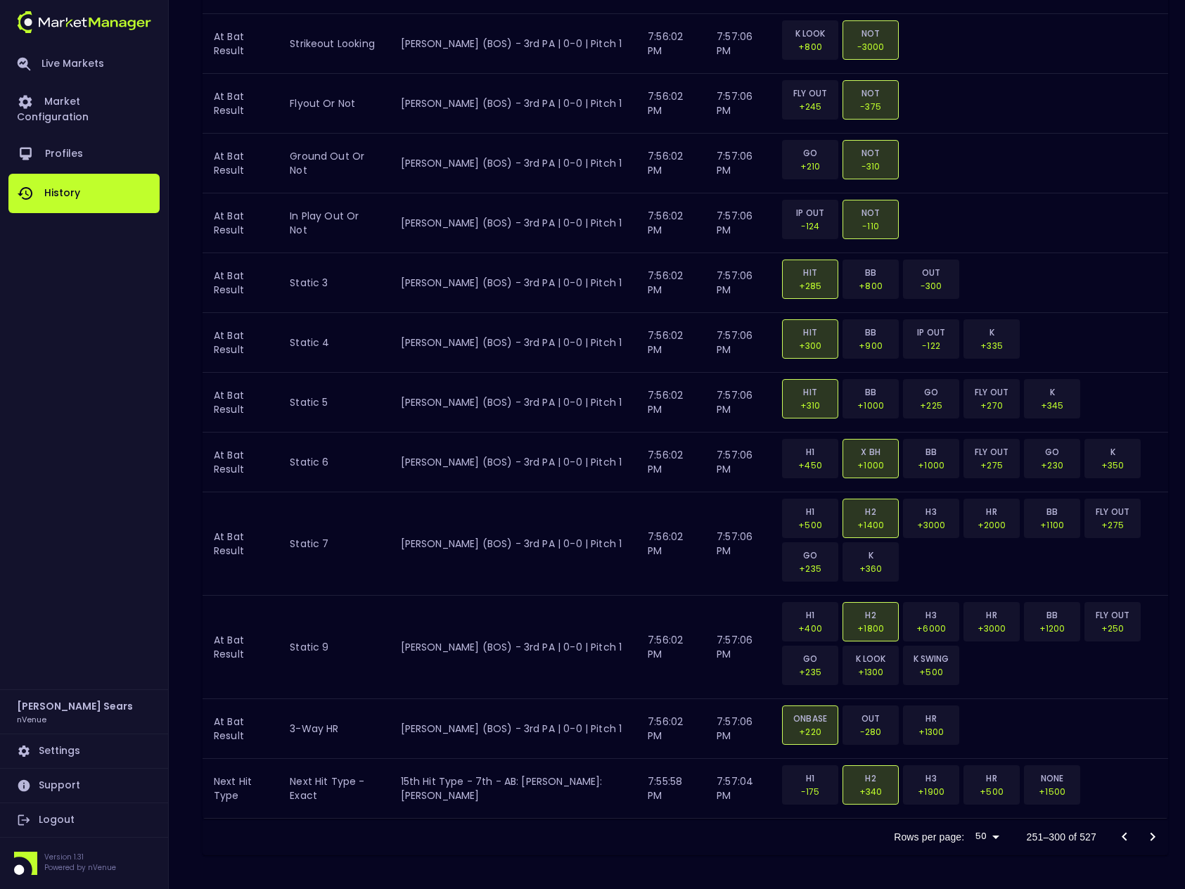
click at [1124, 837] on icon "Go to previous page" at bounding box center [1124, 836] width 17 height 17
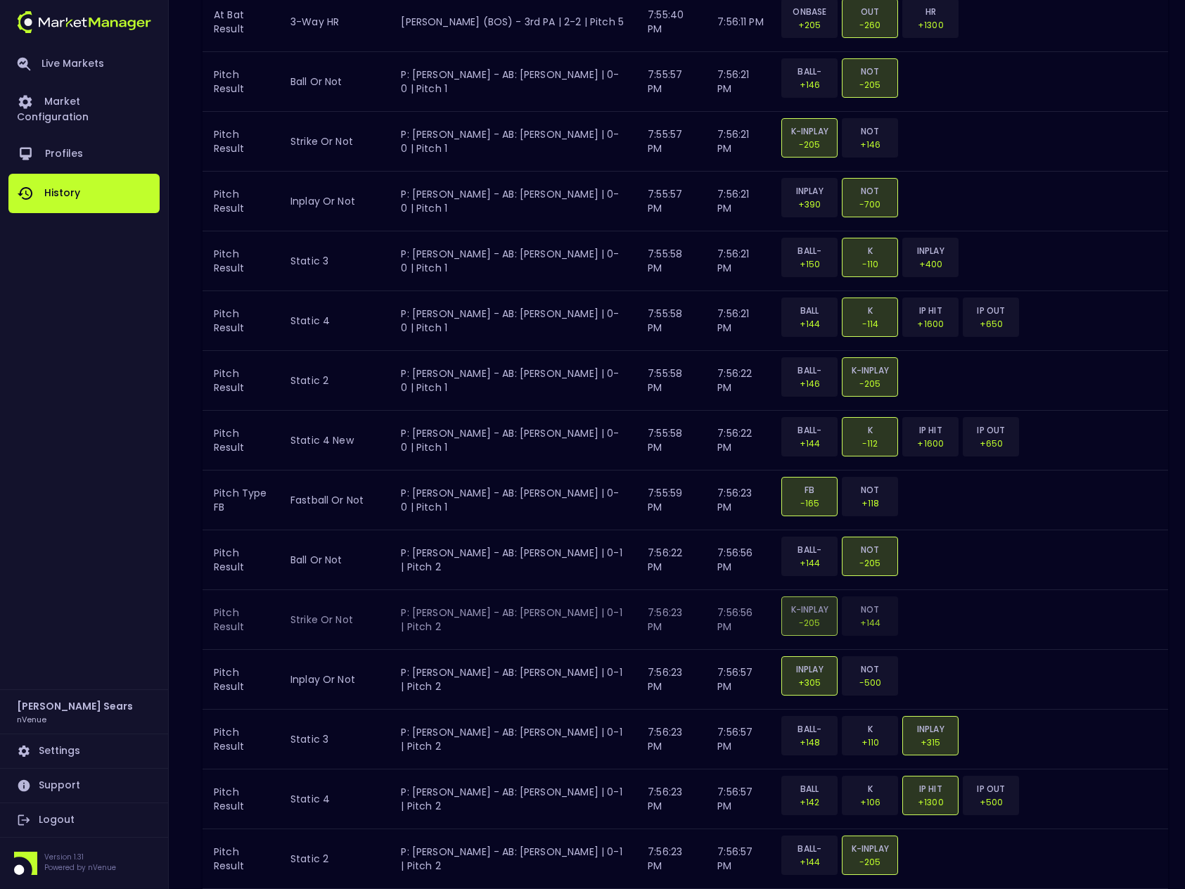
scroll to position [1805, 0]
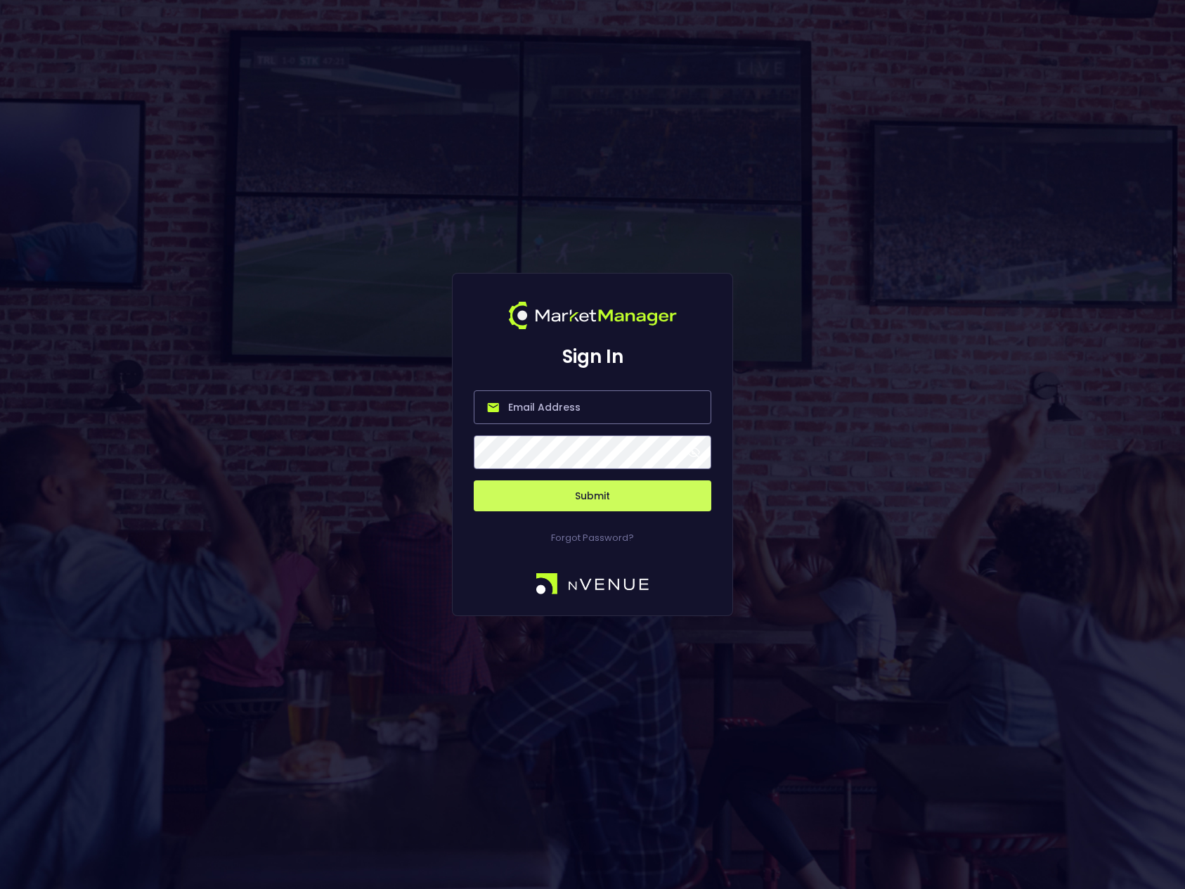
type input "[PERSON_NAME][EMAIL_ADDRESS][DOMAIN_NAME]"
click at [689, 451] on span at bounding box center [694, 452] width 13 height 13
click at [631, 489] on button "Submit" at bounding box center [593, 495] width 238 height 31
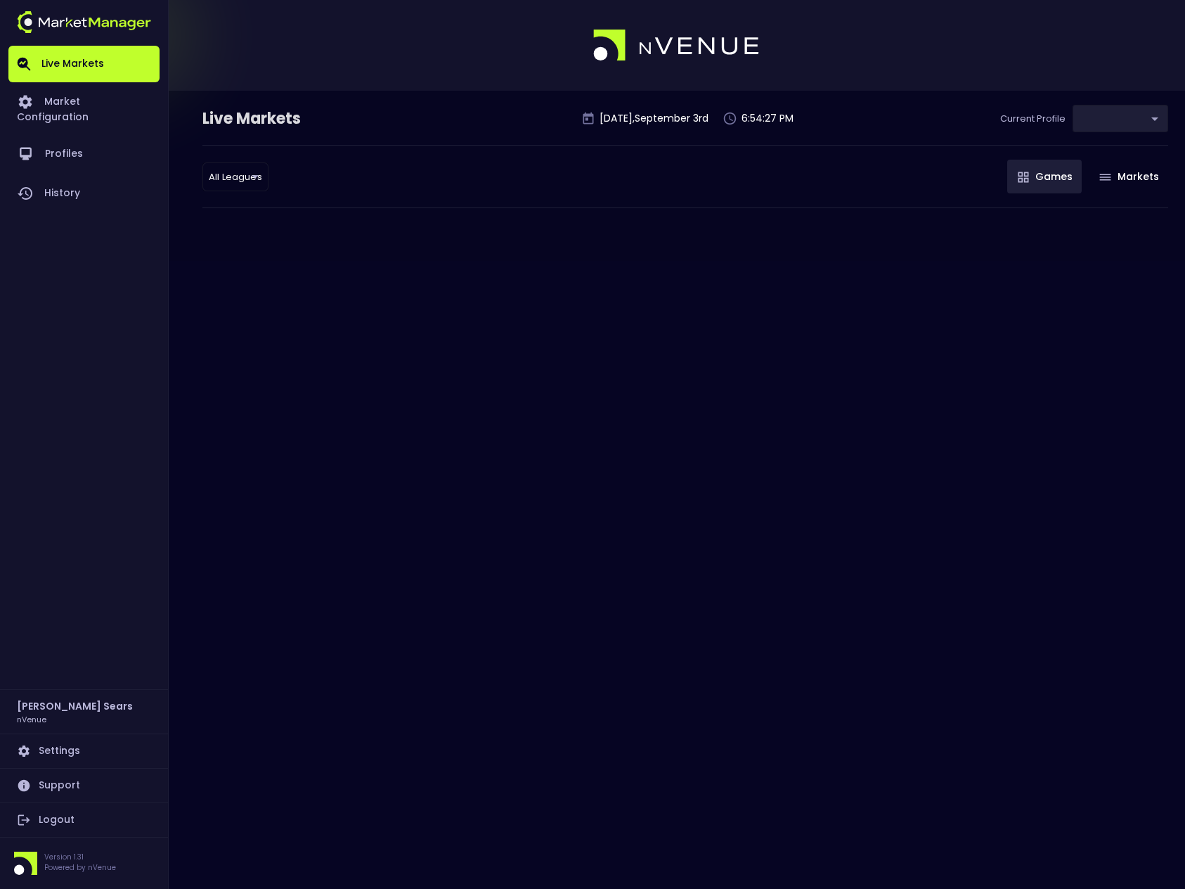
type input "0d810fa5-e353-4d9c-b11d-31f095cae871"
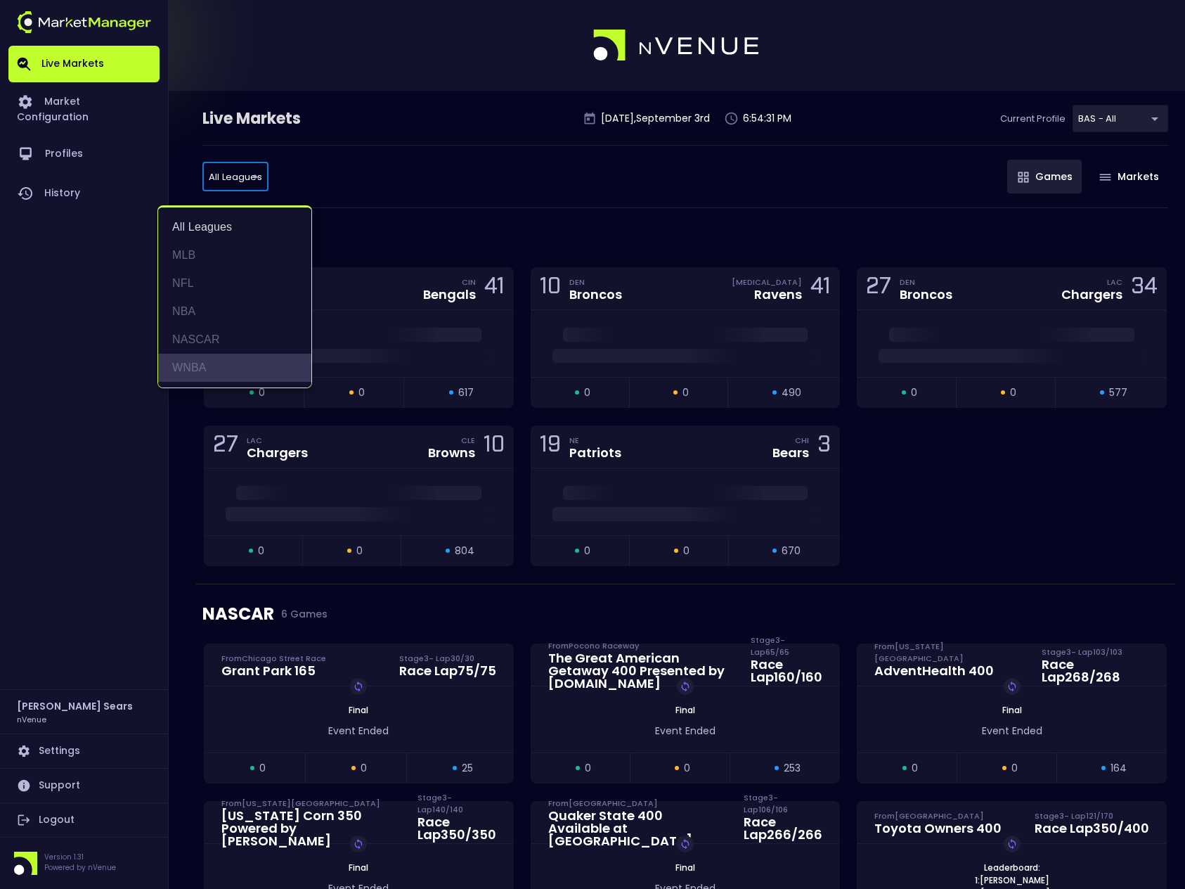
click at [203, 363] on li "WNBA" at bounding box center [234, 368] width 153 height 28
type input "WNBA"
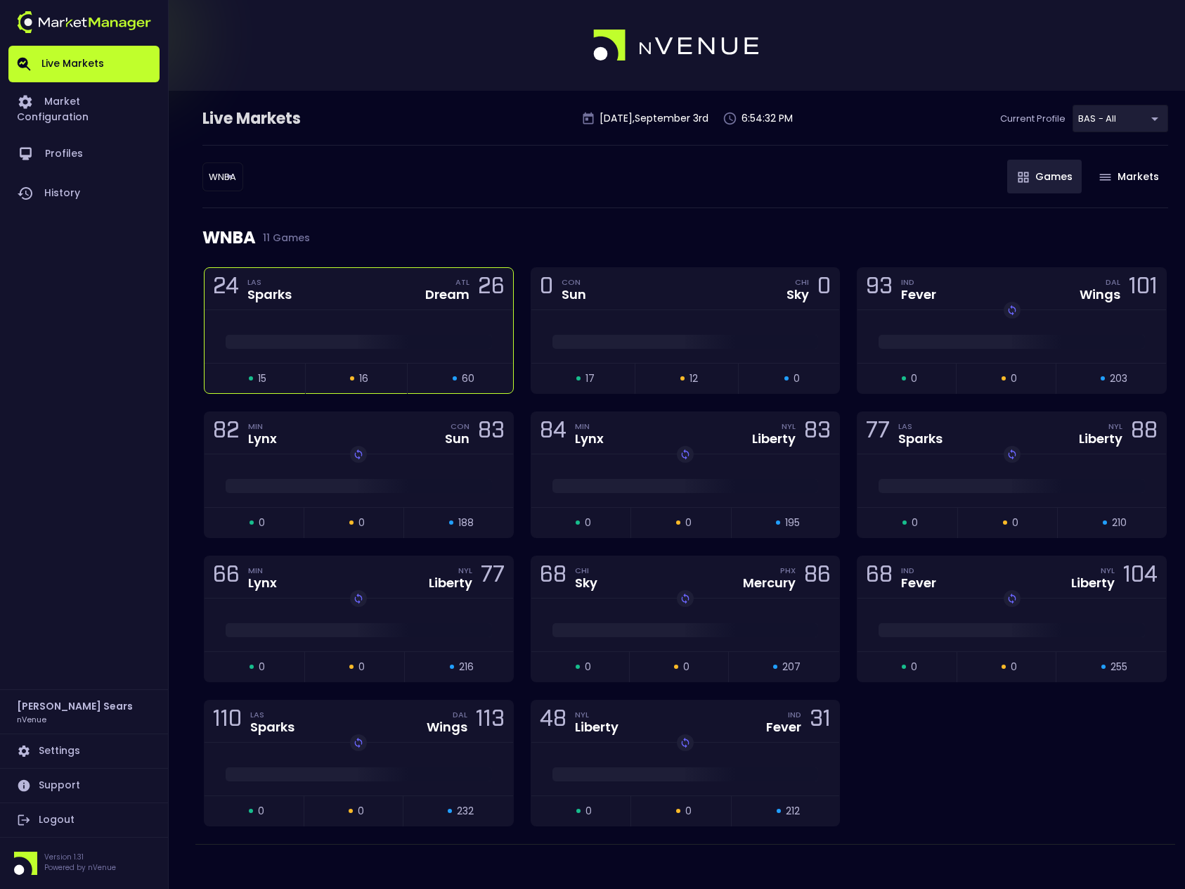
click at [316, 335] on span at bounding box center [359, 342] width 266 height 14
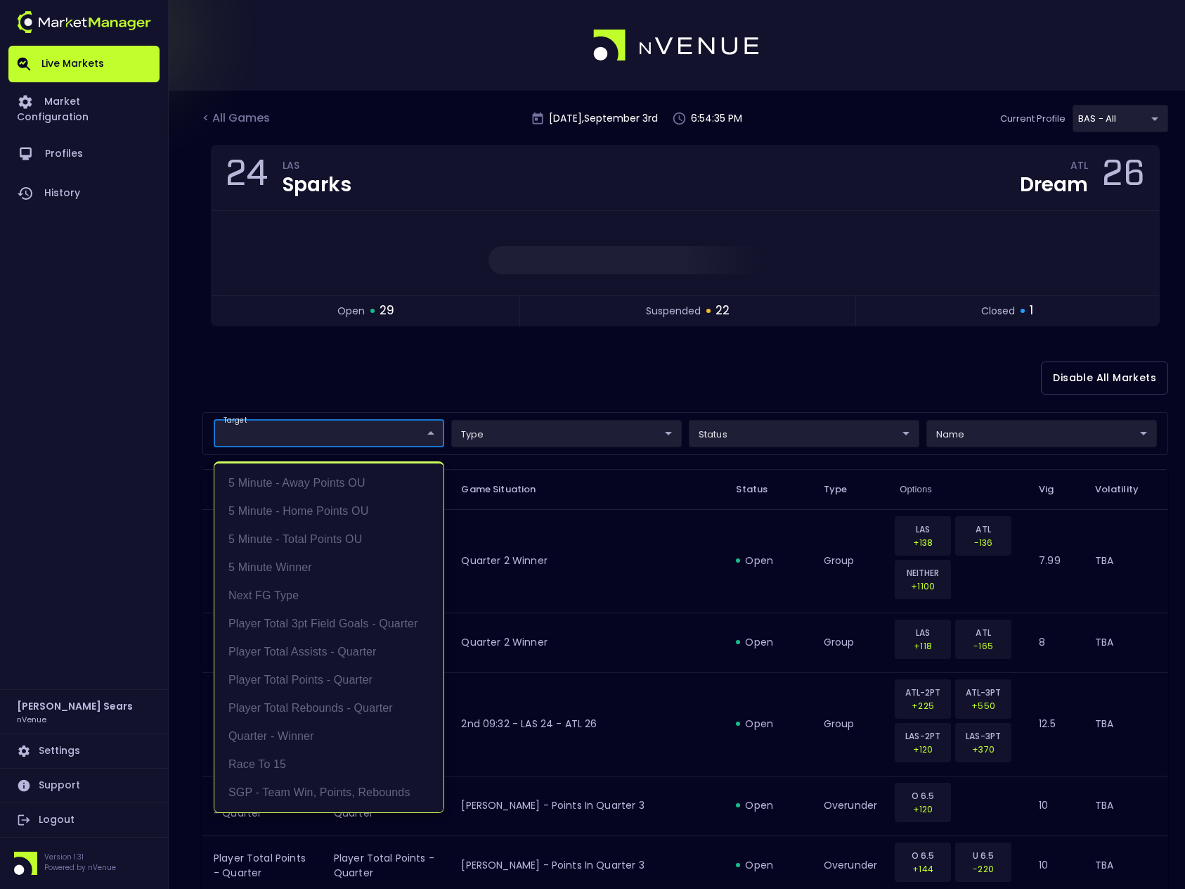
click at [283, 767] on li "Race to 15" at bounding box center [328, 764] width 229 height 28
type input "Race to 15"
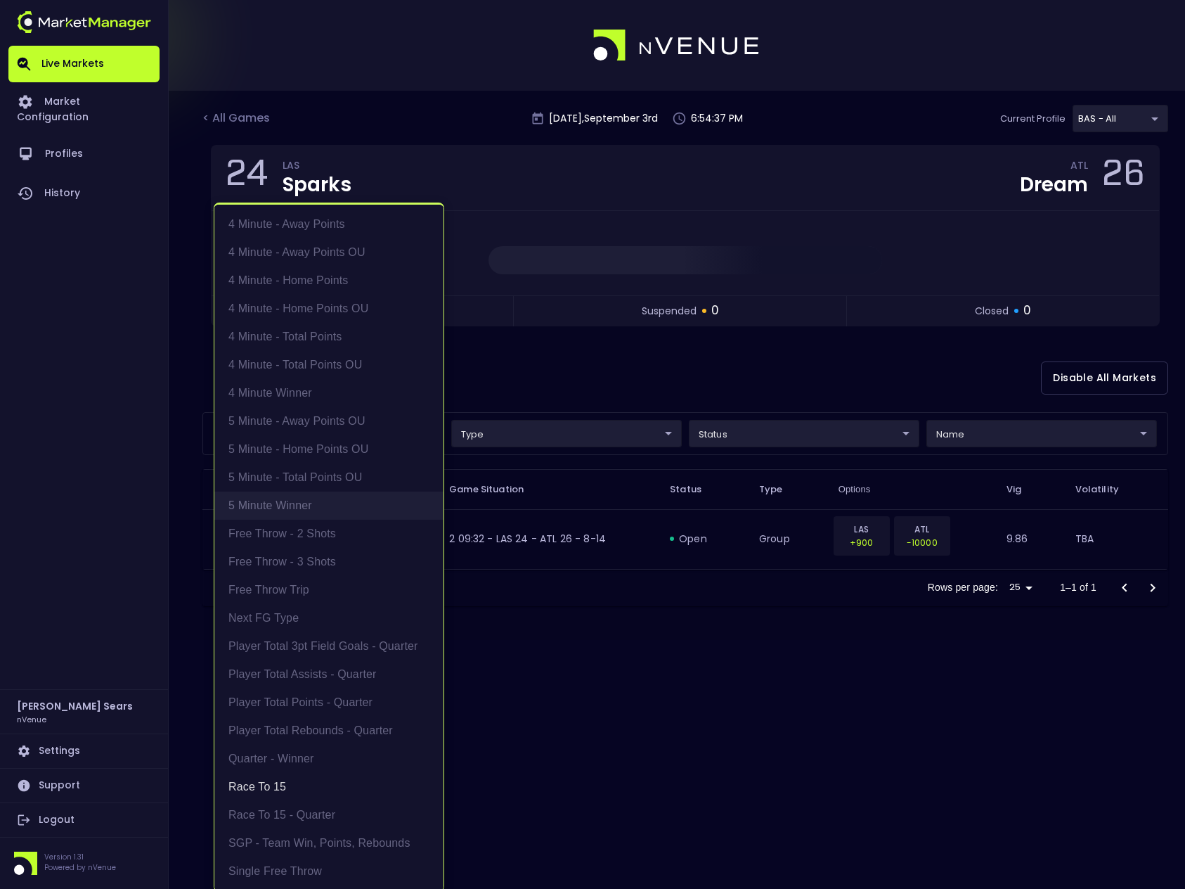
scroll to position [3, 0]
click at [565, 359] on div at bounding box center [592, 444] width 1185 height 889
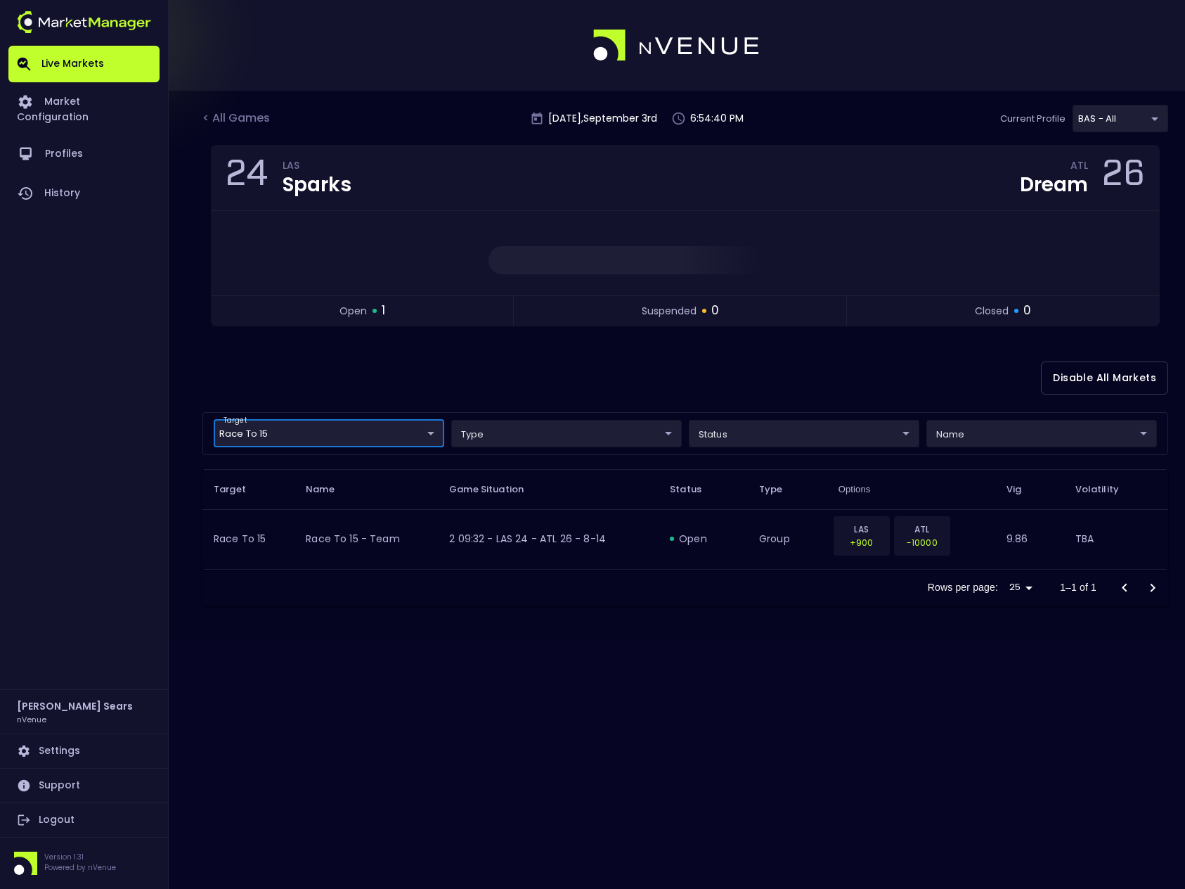
scroll to position [0, 0]
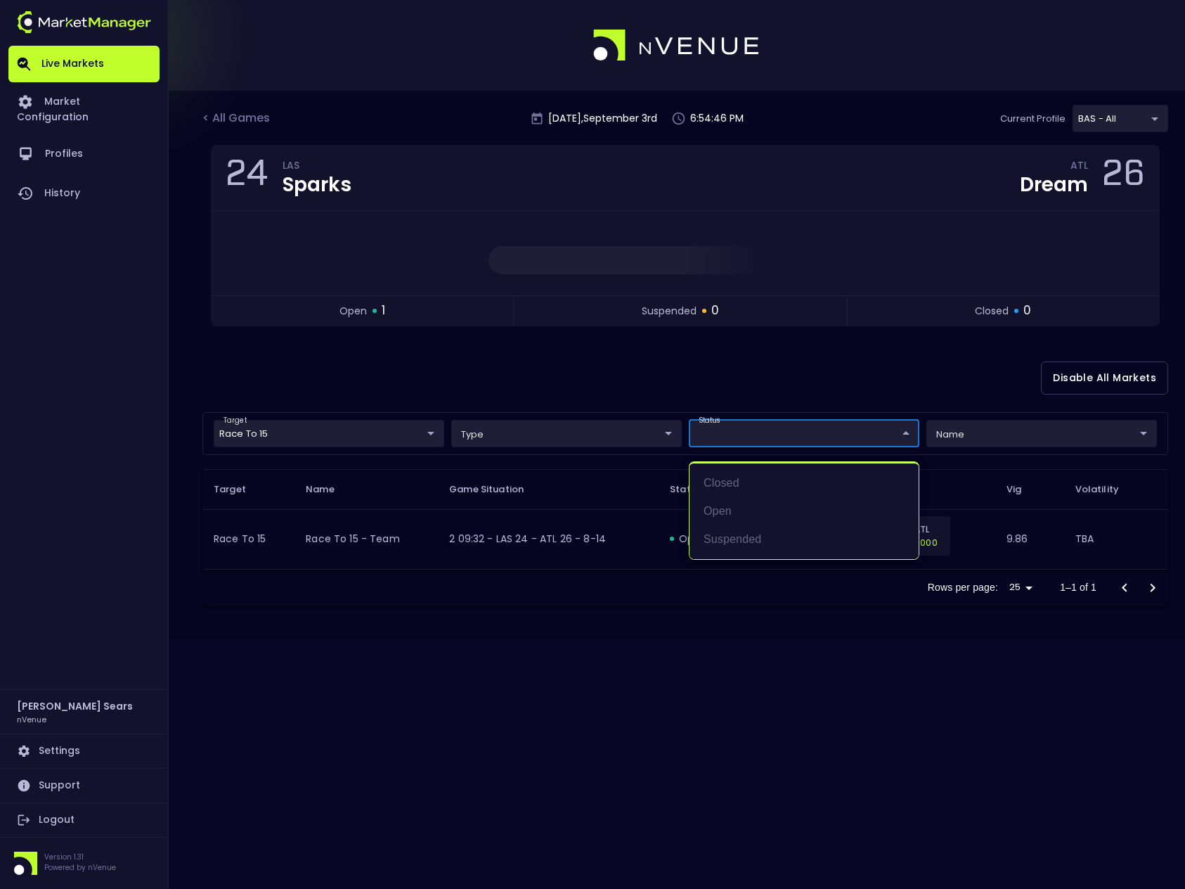
click at [747, 434] on body "Live Markets Market Configuration Profiles History Bruce Sears nVenue Settings …" at bounding box center [592, 444] width 1185 height 889
click at [748, 483] on li "closed" at bounding box center [804, 483] width 229 height 28
type input "closed"
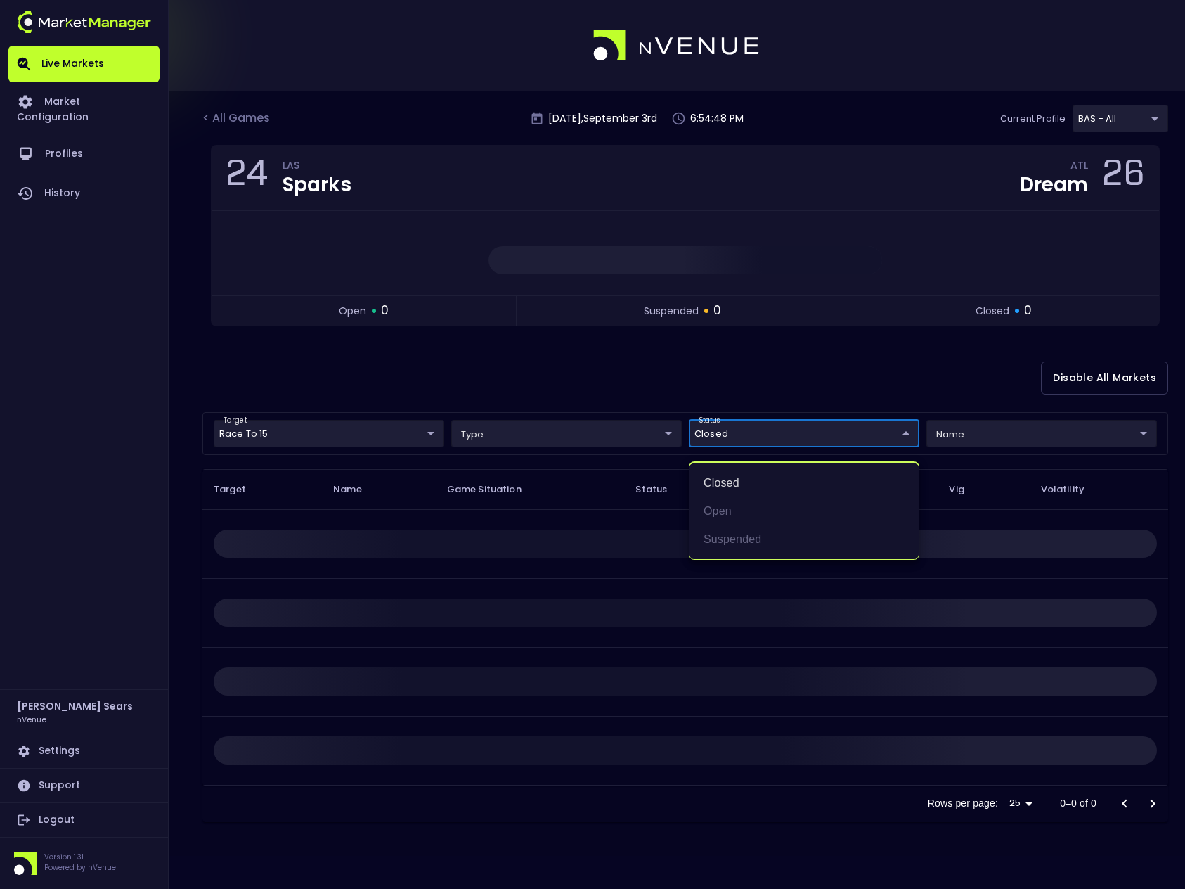
click at [709, 375] on div at bounding box center [592, 444] width 1185 height 889
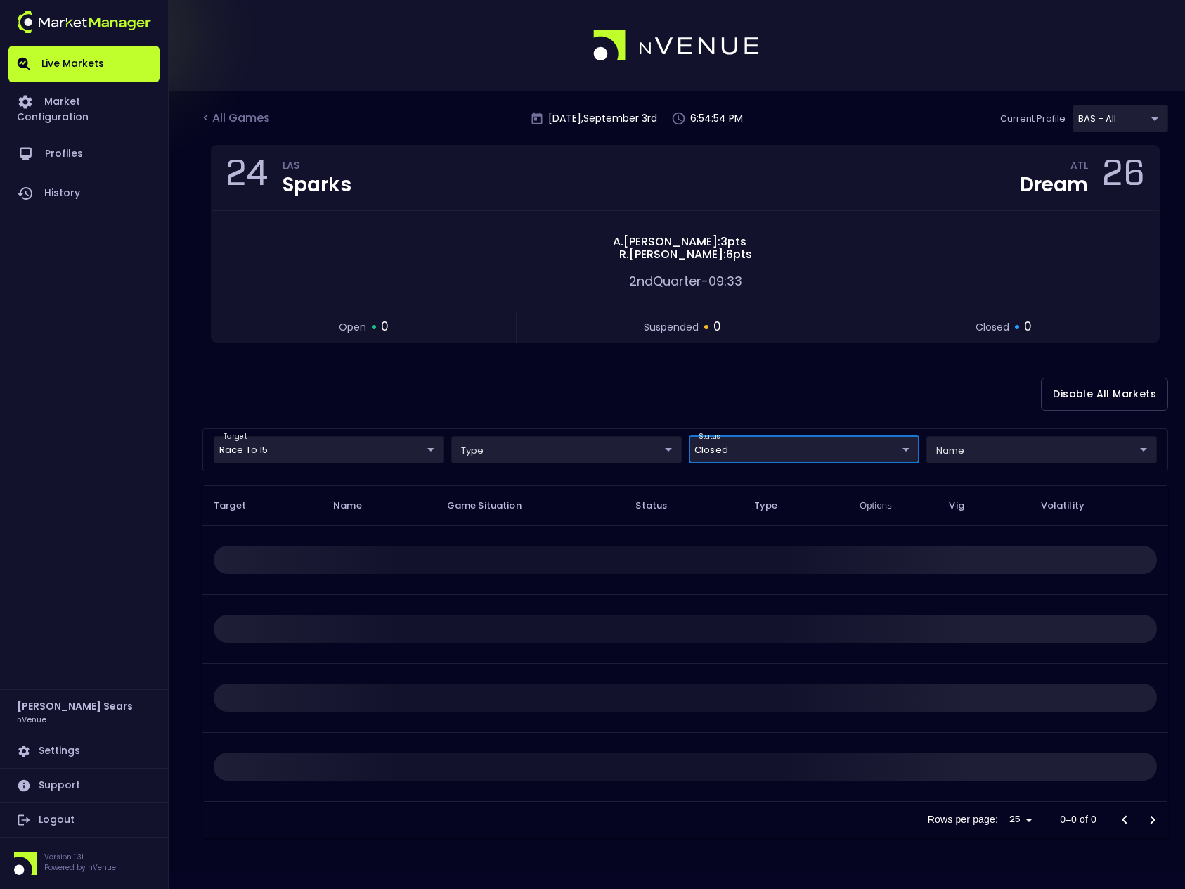
click at [771, 451] on body "Live Markets Market Configuration Profiles History Bruce Sears nVenue Settings …" at bounding box center [592, 444] width 1185 height 889
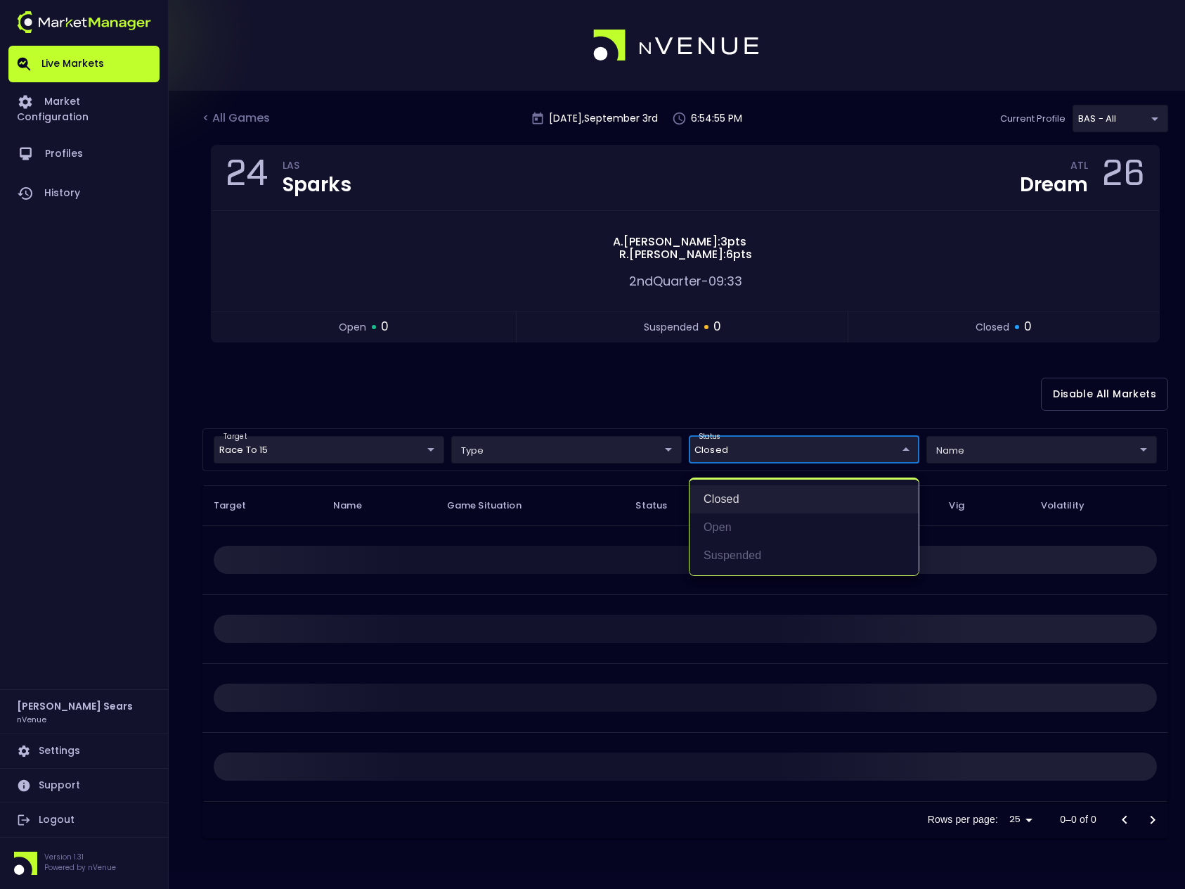
click at [740, 503] on li "closed" at bounding box center [804, 499] width 229 height 28
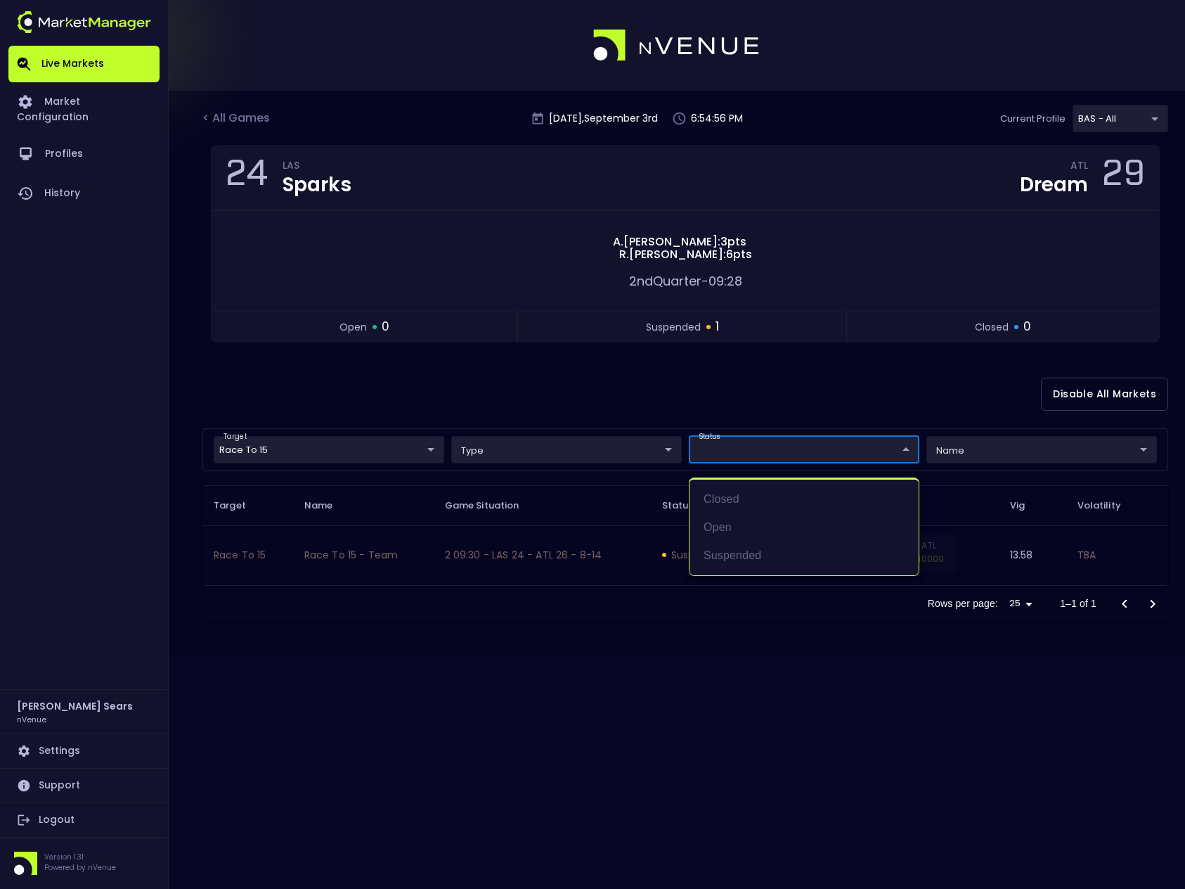
click at [661, 402] on div at bounding box center [592, 444] width 1185 height 889
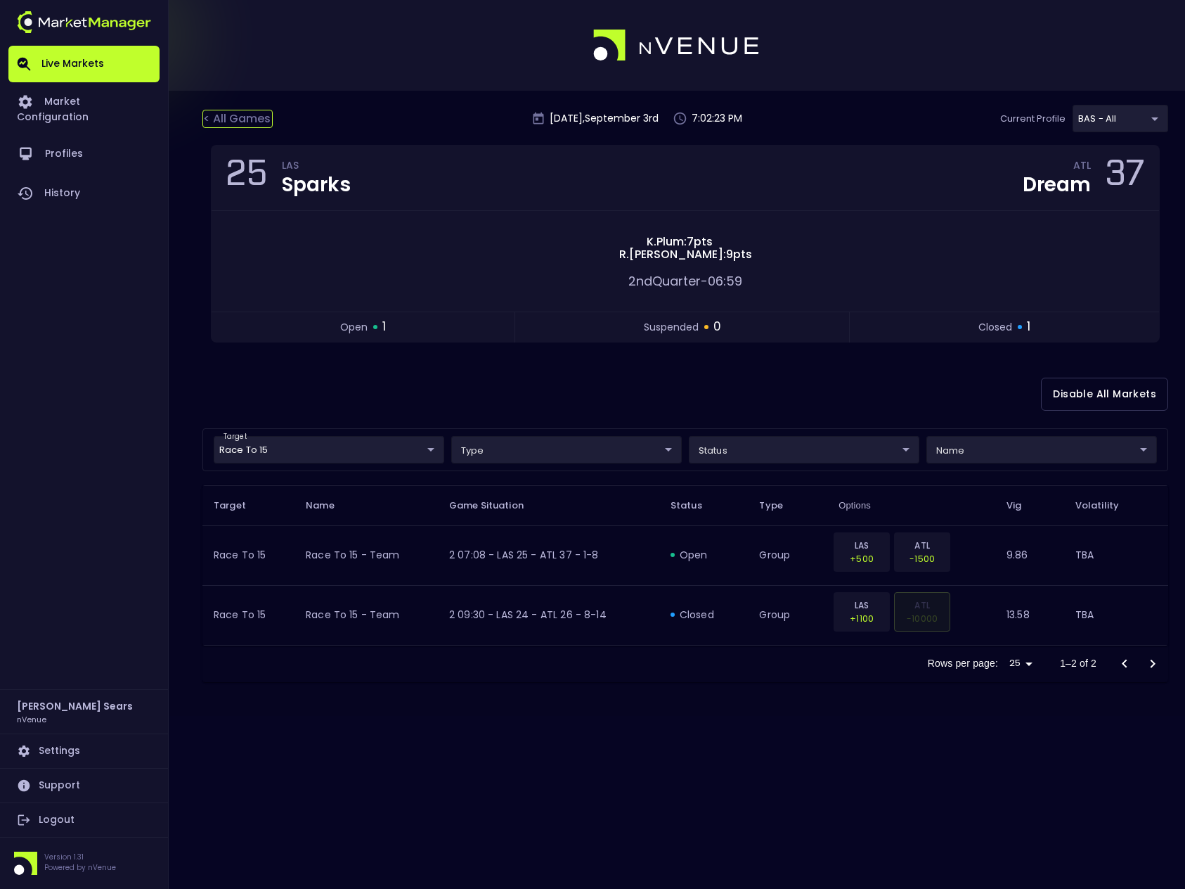
click at [226, 115] on div "< All Games" at bounding box center [237, 119] width 70 height 18
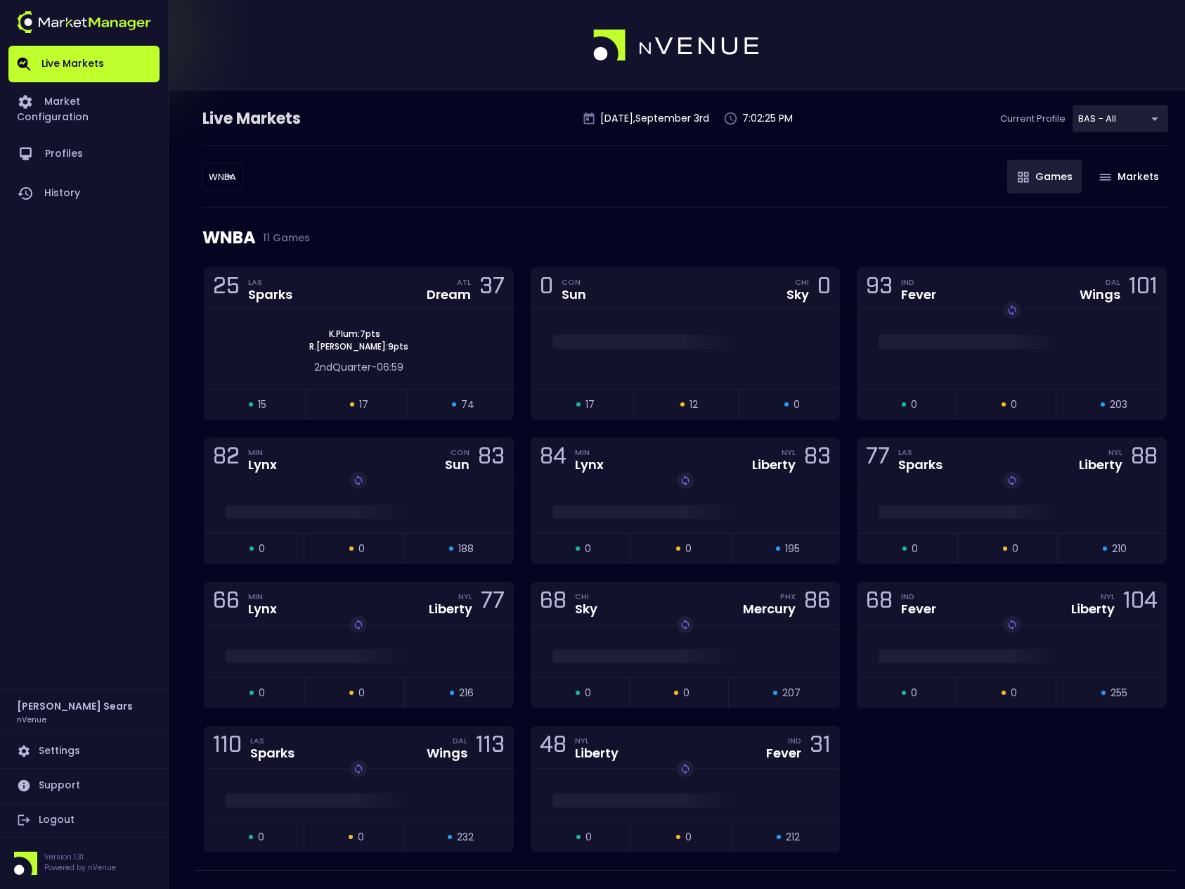
click at [217, 173] on body "Live Markets Market Configuration Profiles History Bruce Sears nVenue Settings …" at bounding box center [592, 461] width 1185 height 923
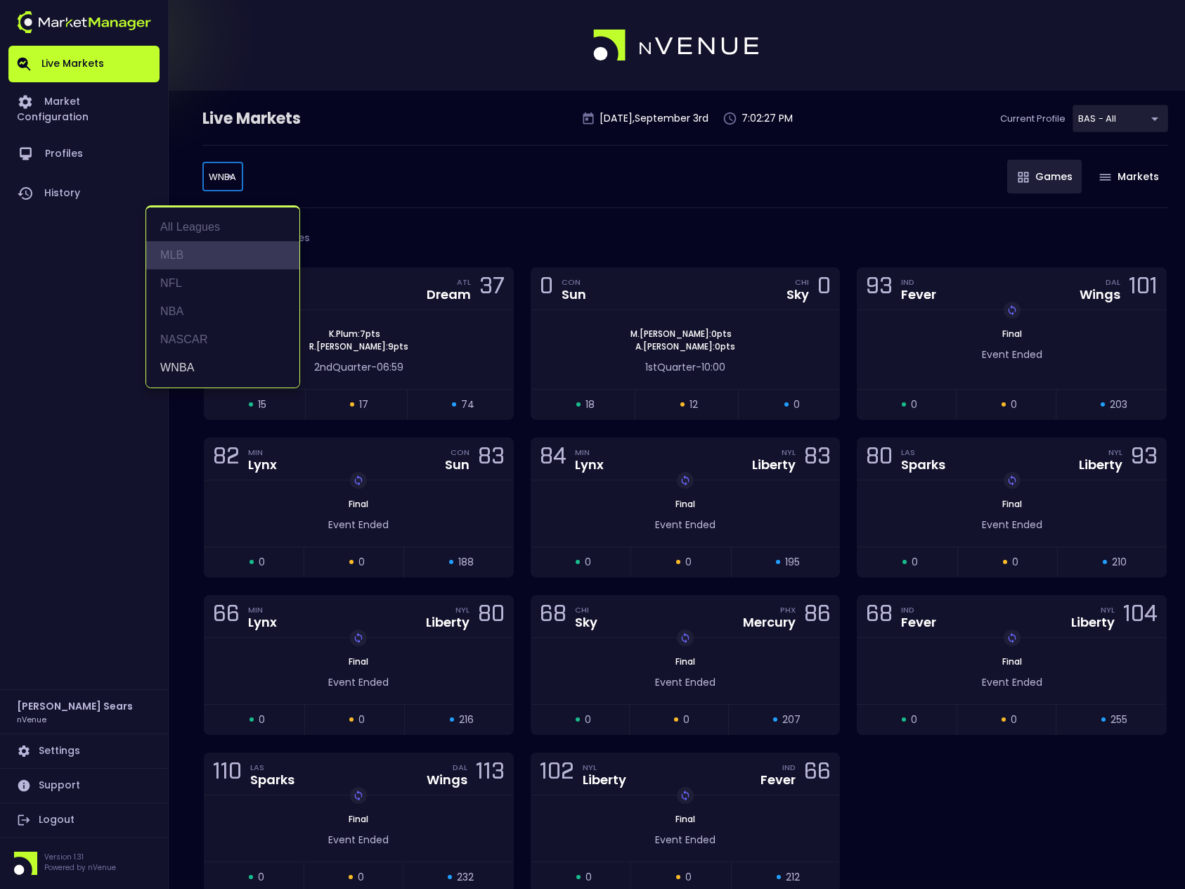
click at [178, 257] on li "MLB" at bounding box center [222, 255] width 153 height 28
type input "MLB"
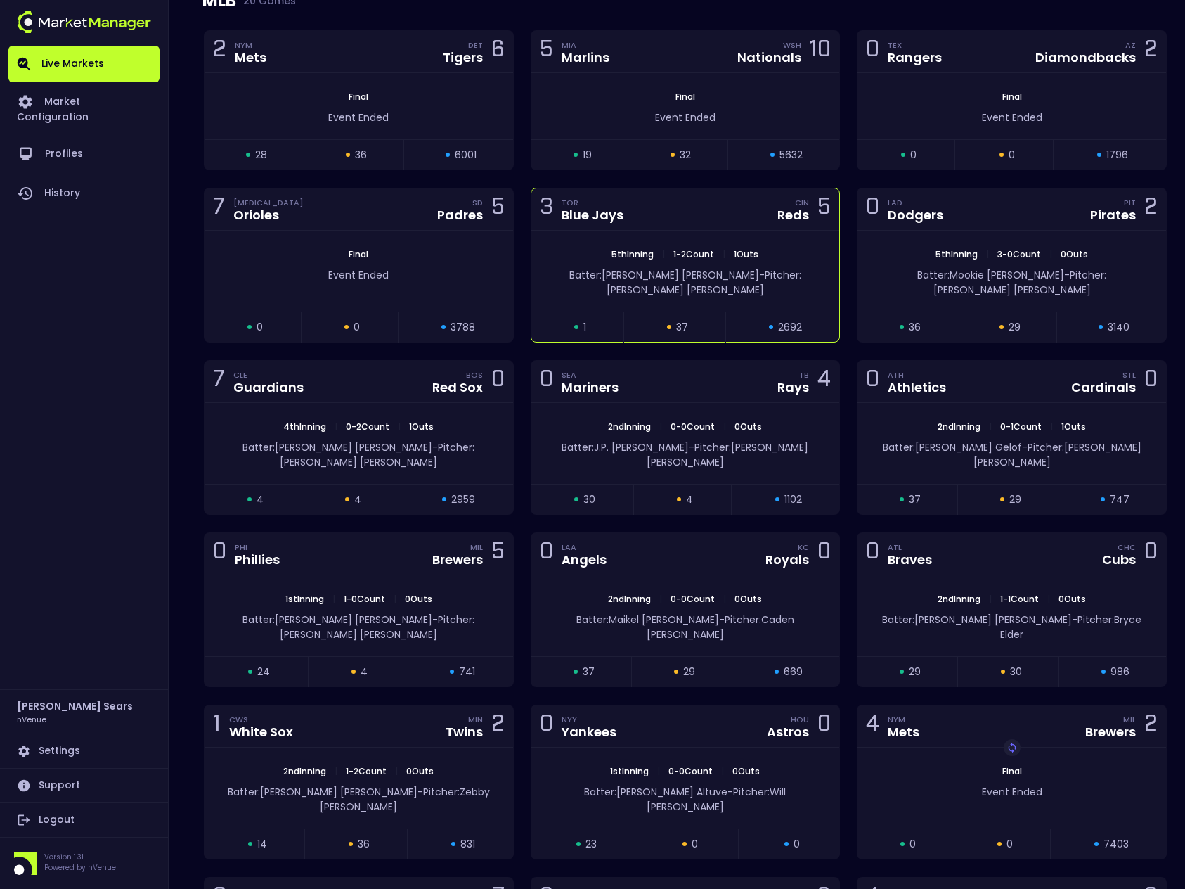
scroll to position [243, 0]
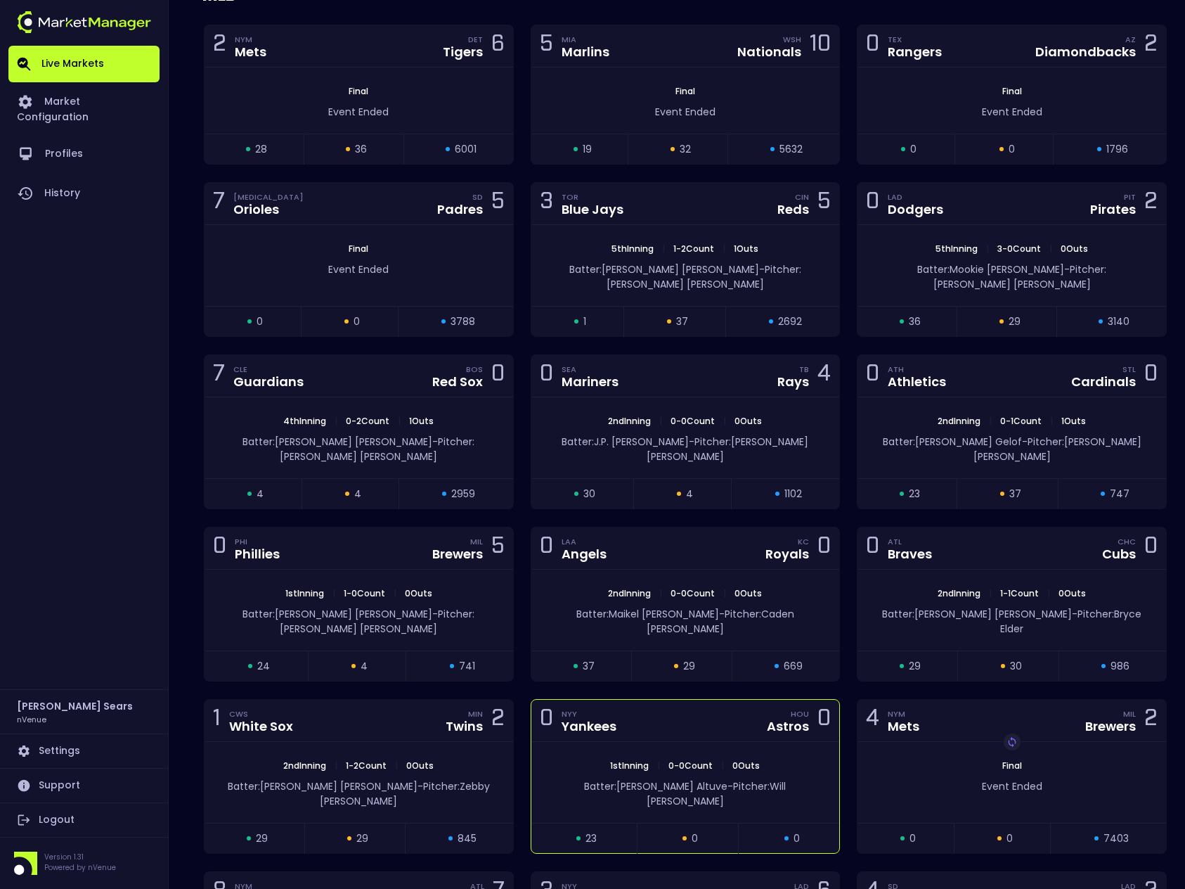
click at [661, 742] on div "1st Inning | 0 - 0 Count | 0 Outs Batter: Jose Altuve - Pitcher: Will Warren" at bounding box center [686, 782] width 309 height 81
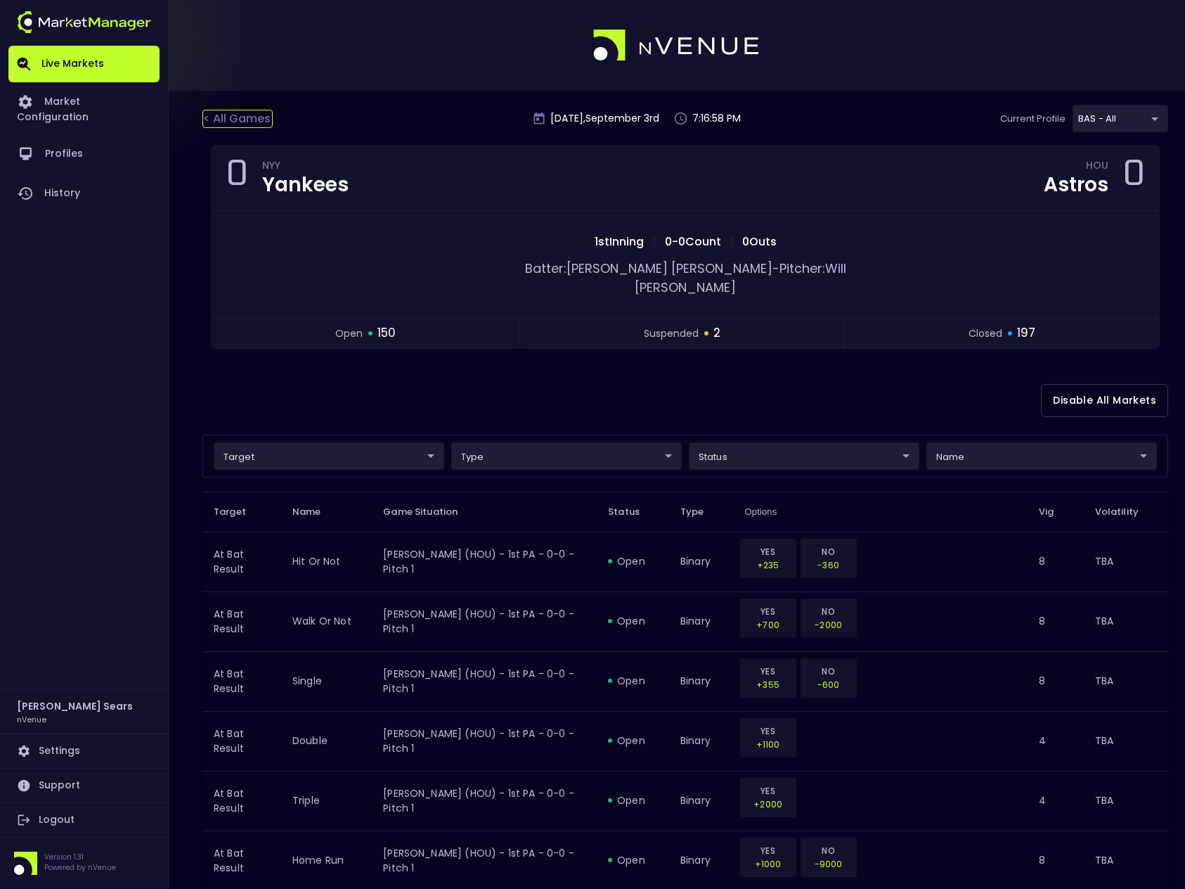
click at [270, 117] on div "< All Games" at bounding box center [237, 119] width 70 height 18
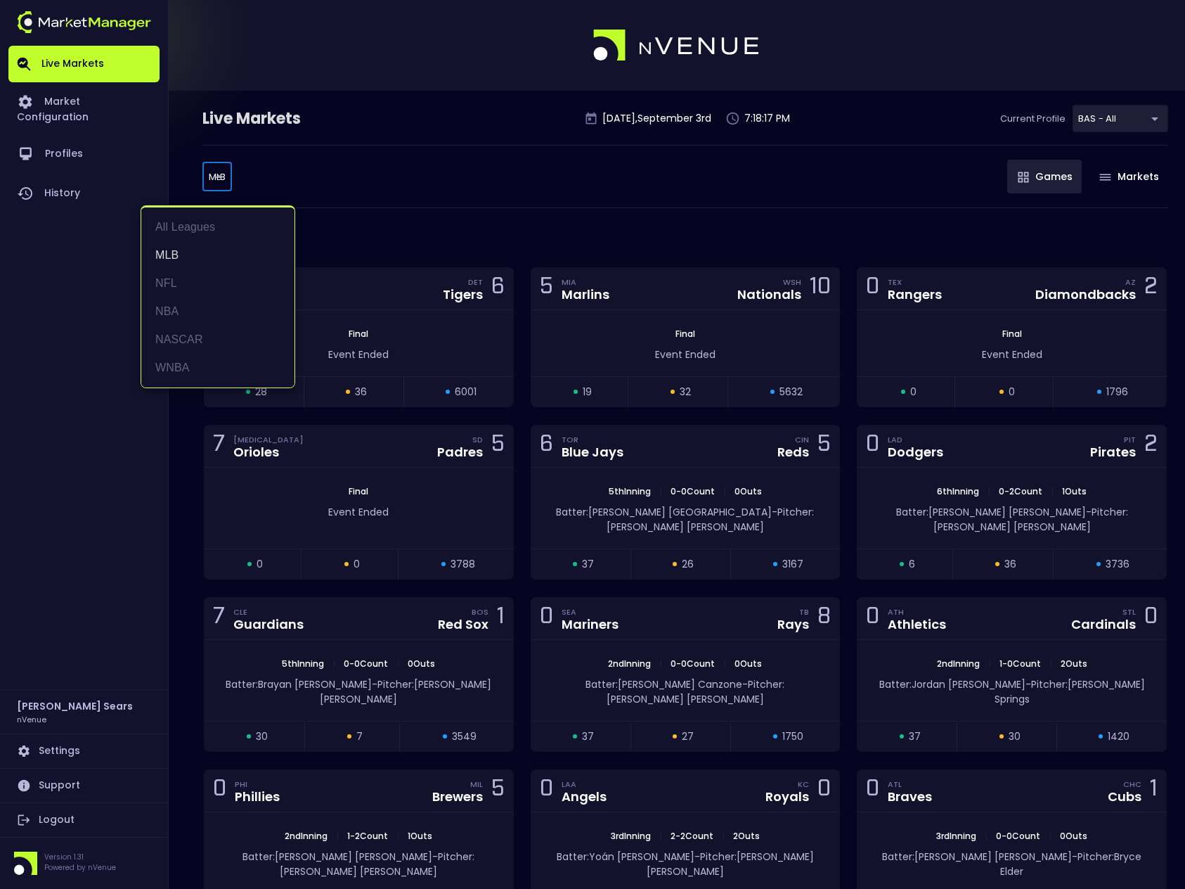
click at [219, 178] on body "Live Markets Market Configuration Profiles History Bruce Sears nVenue Settings …" at bounding box center [592, 748] width 1185 height 1497
click at [182, 359] on li "WNBA" at bounding box center [217, 368] width 153 height 28
type input "WNBA"
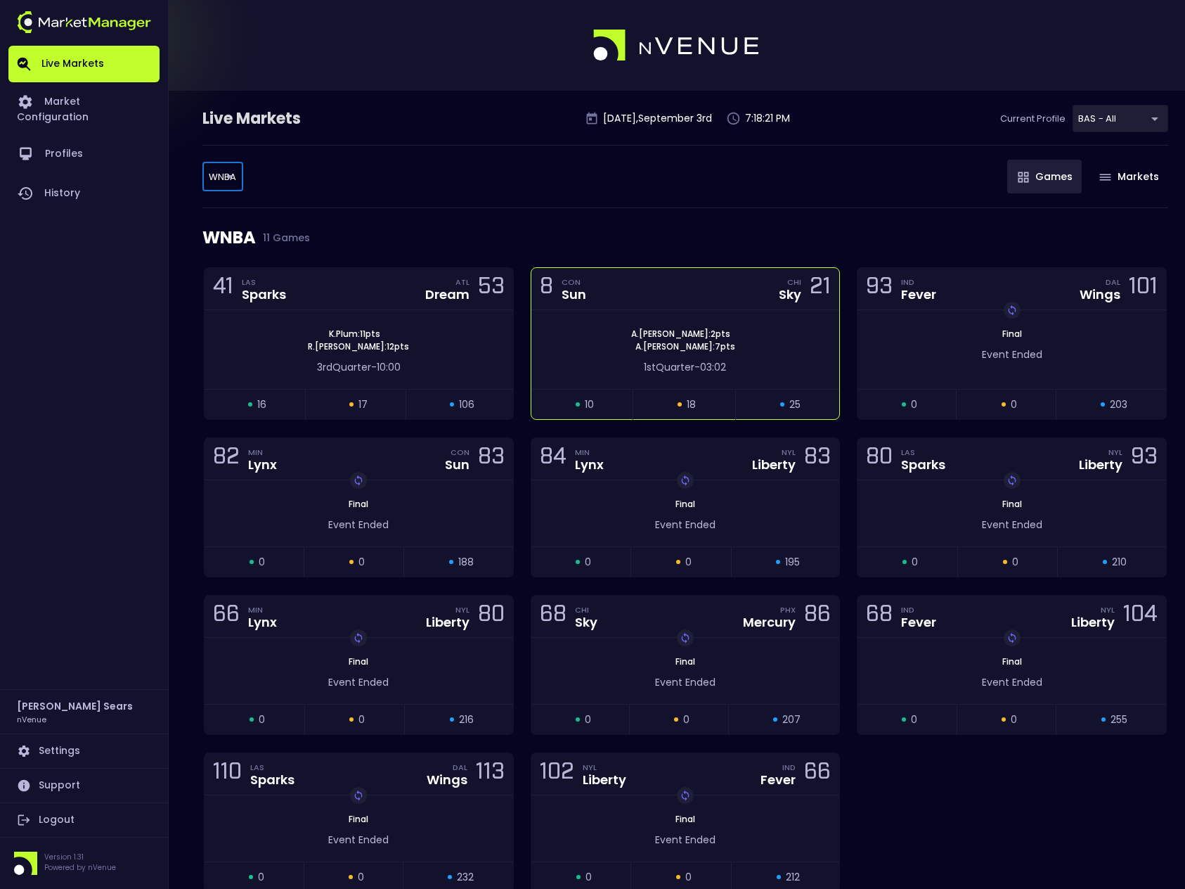
click at [624, 307] on div "8 CON Sun CHI Sky 21" at bounding box center [686, 289] width 309 height 42
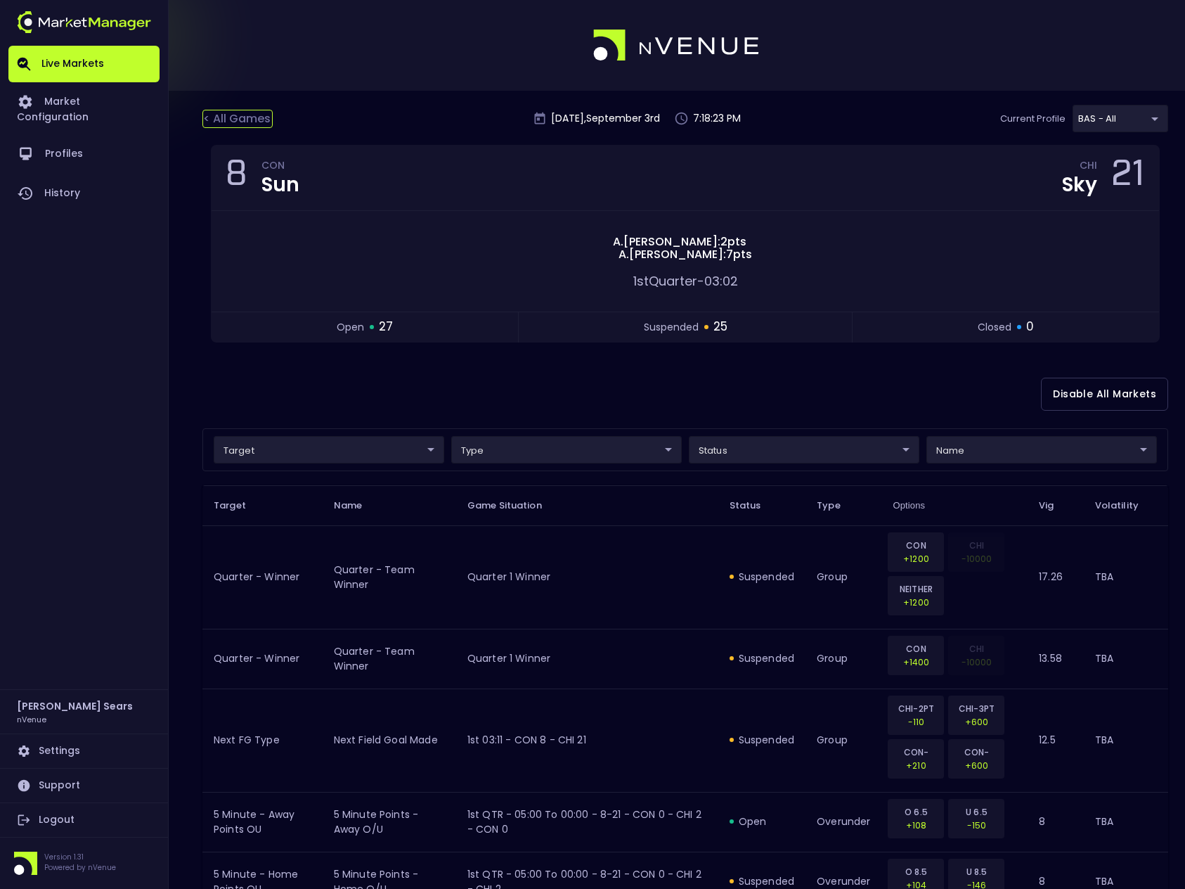
click at [237, 118] on div "< All Games" at bounding box center [237, 119] width 70 height 18
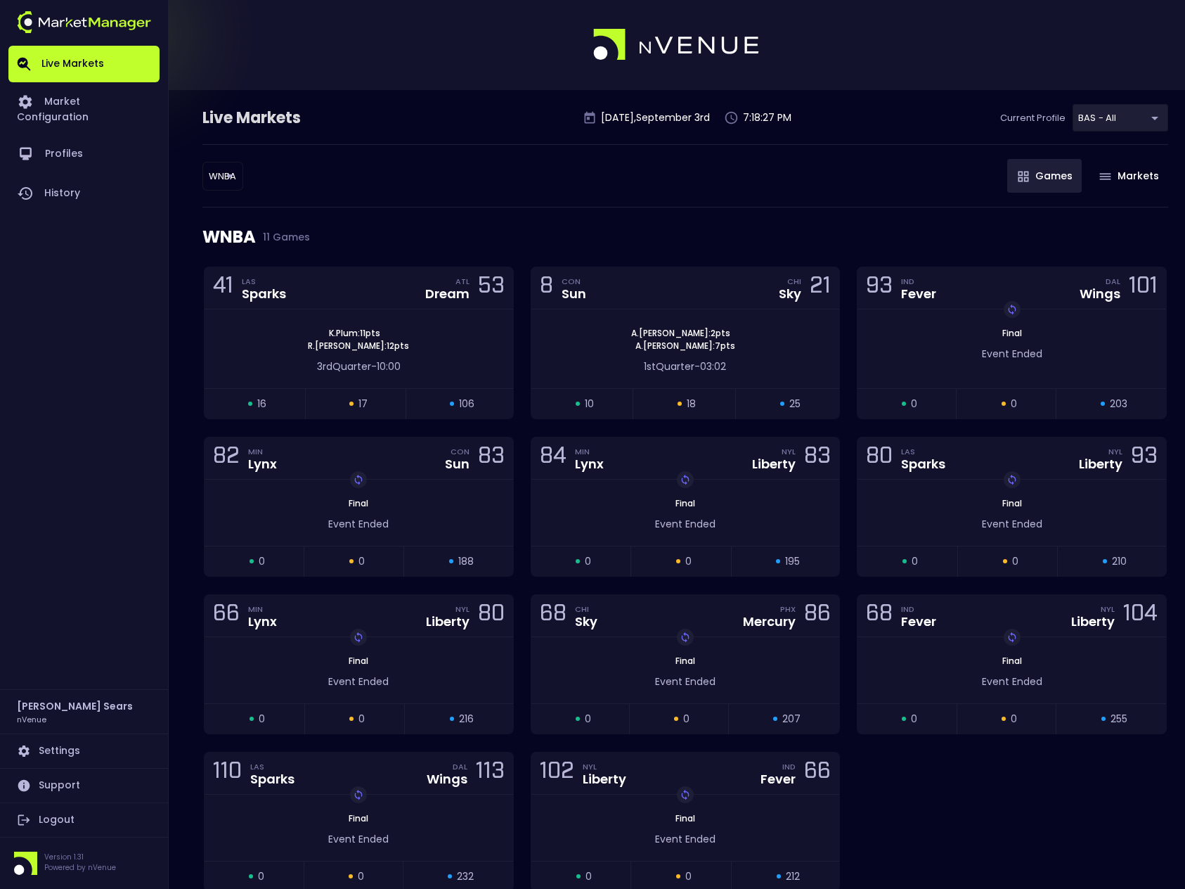
scroll to position [2, 0]
click at [633, 337] on div "A . Morrow : 2 pts A . Reese : 7 pts" at bounding box center [686, 338] width 309 height 25
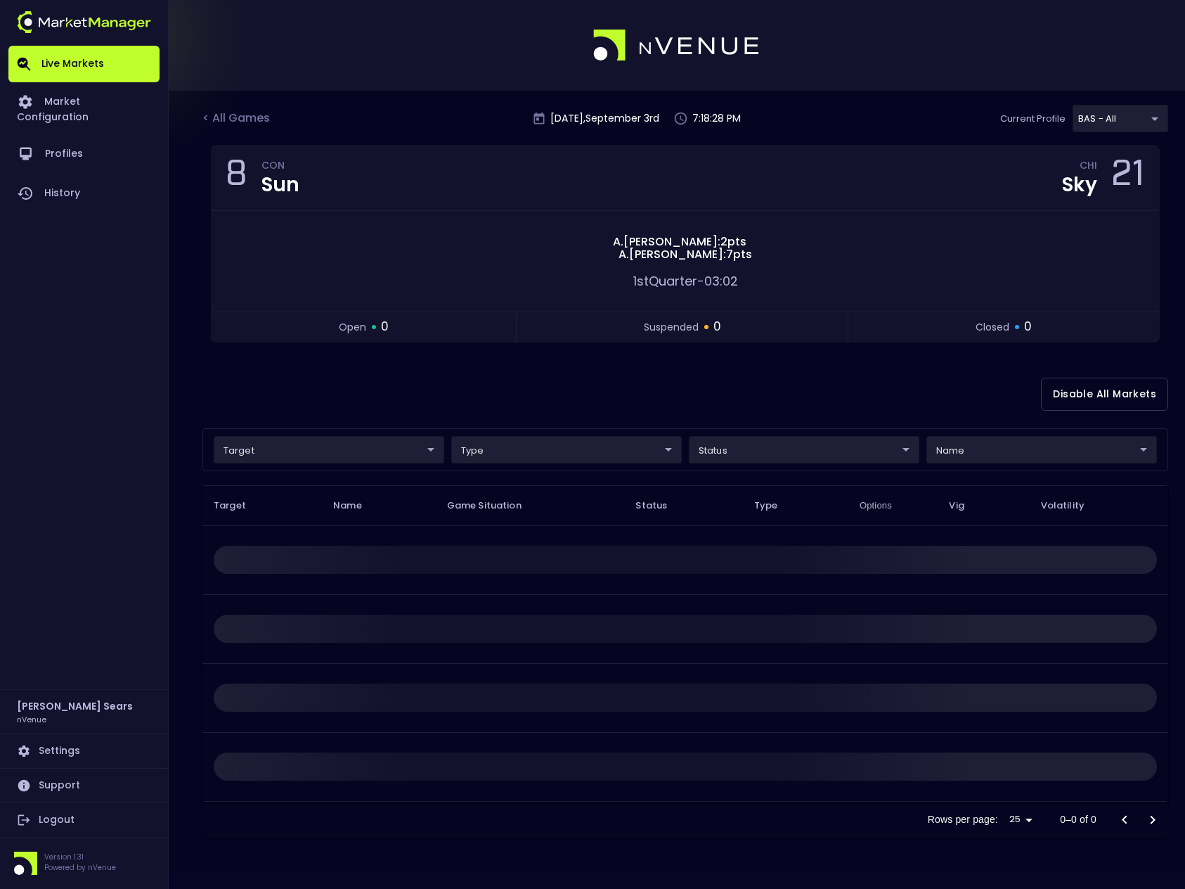
scroll to position [0, 0]
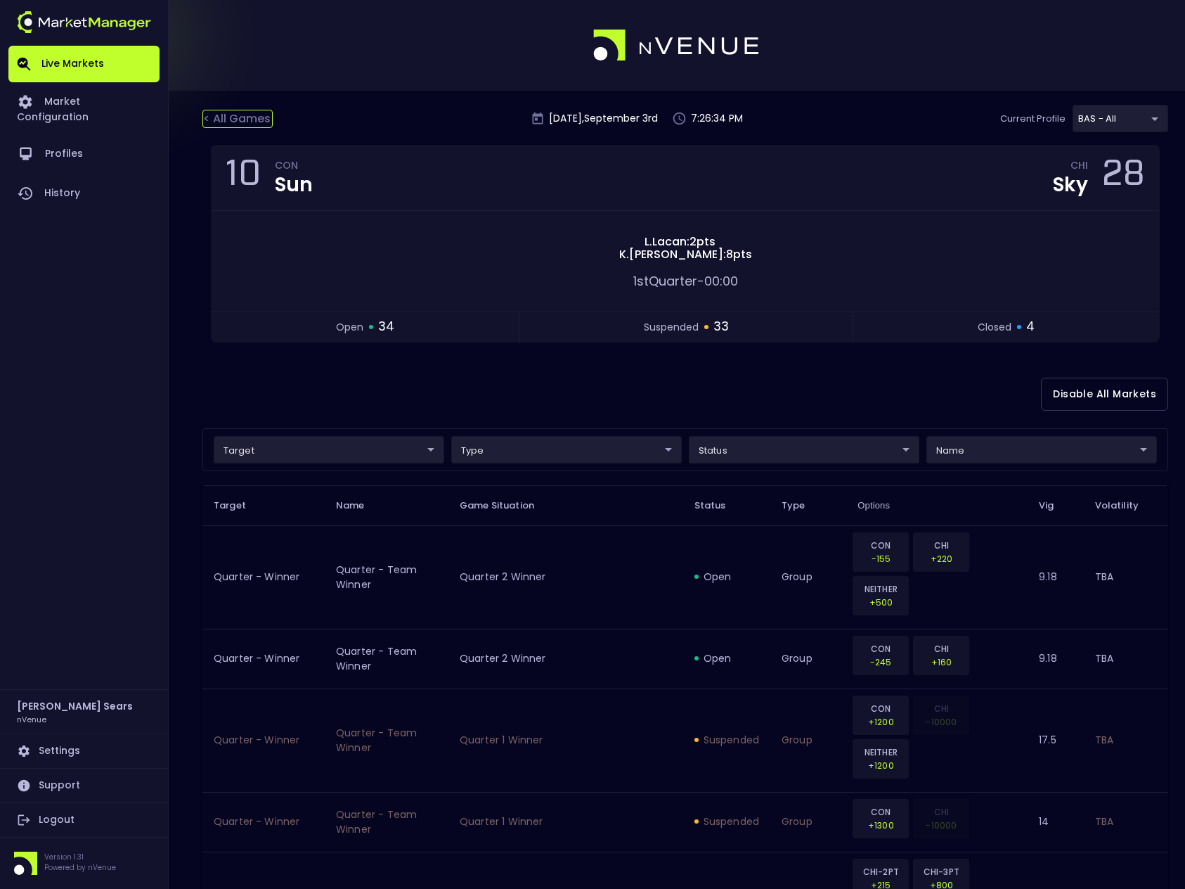
click at [247, 116] on div "< All Games" at bounding box center [237, 119] width 70 height 18
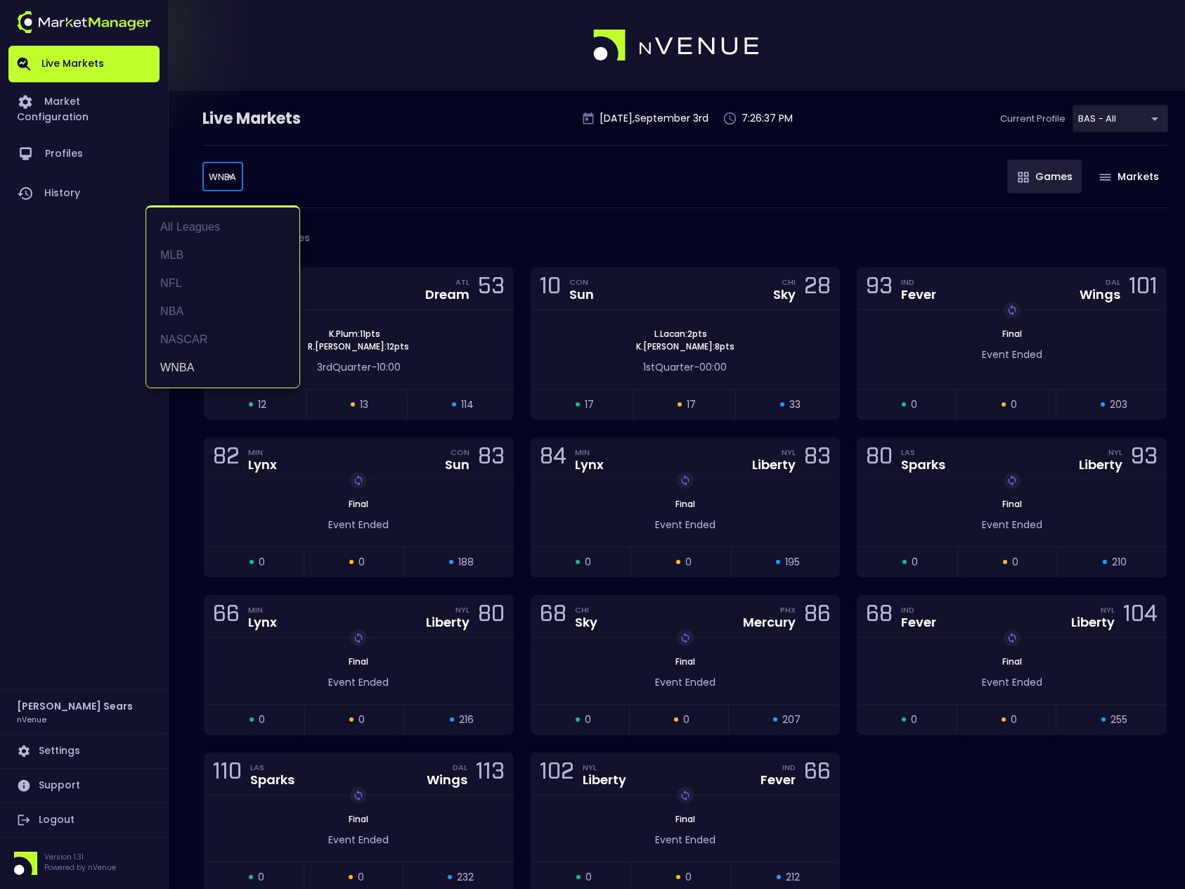
click at [232, 179] on body "Live Markets Market Configuration Profiles History Bruce Sears nVenue Settings …" at bounding box center [592, 481] width 1185 height 963
click at [176, 255] on li "MLB" at bounding box center [222, 255] width 153 height 28
type input "MLB"
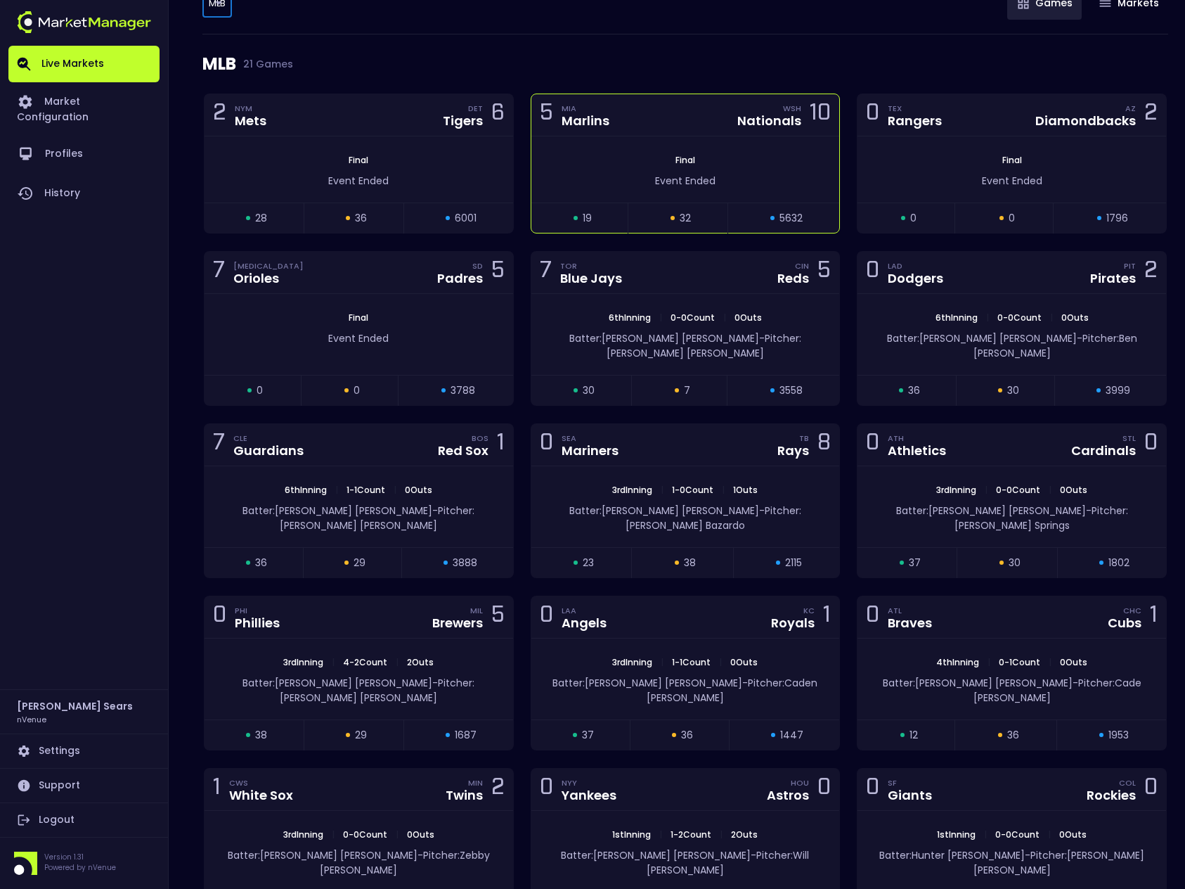
scroll to position [186, 0]
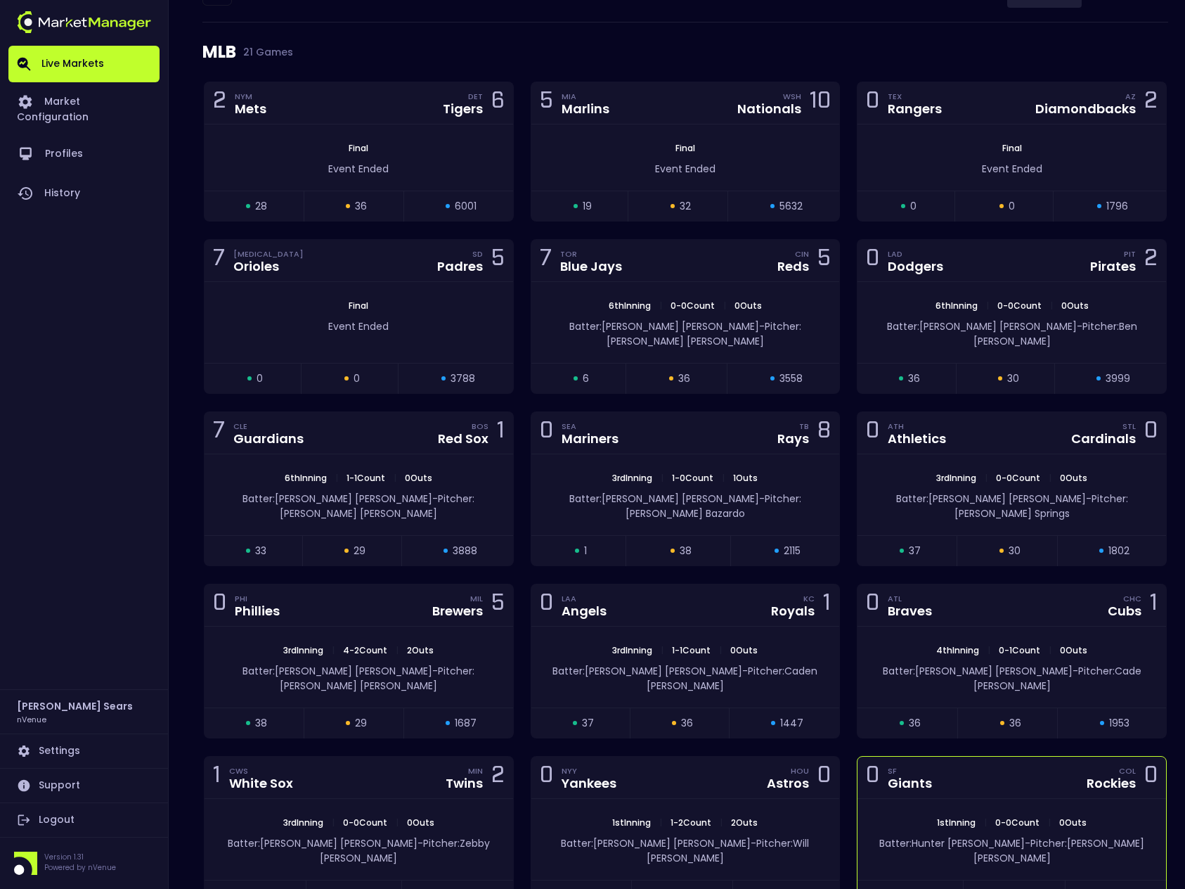
click at [998, 756] on div "0 SF Giants COL Rockies 0" at bounding box center [1012, 777] width 309 height 42
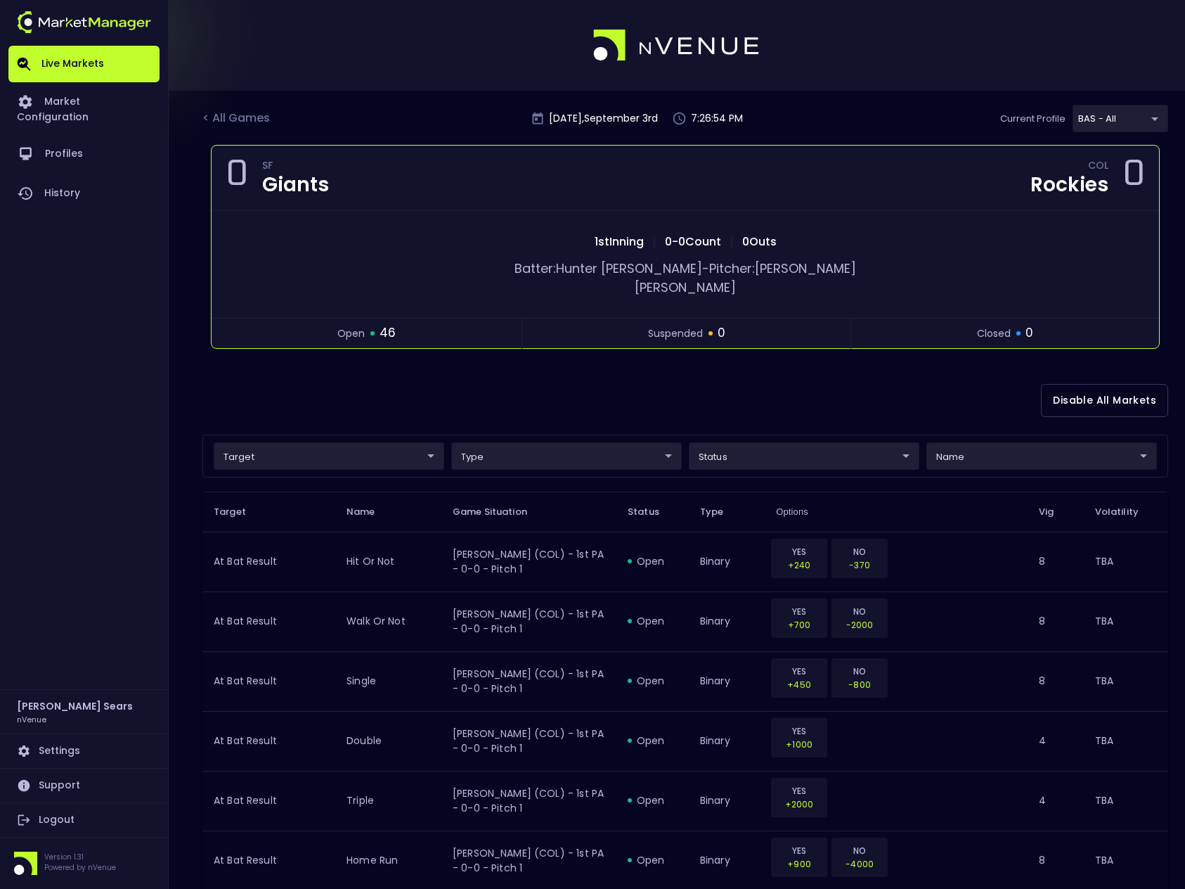
scroll to position [3, 0]
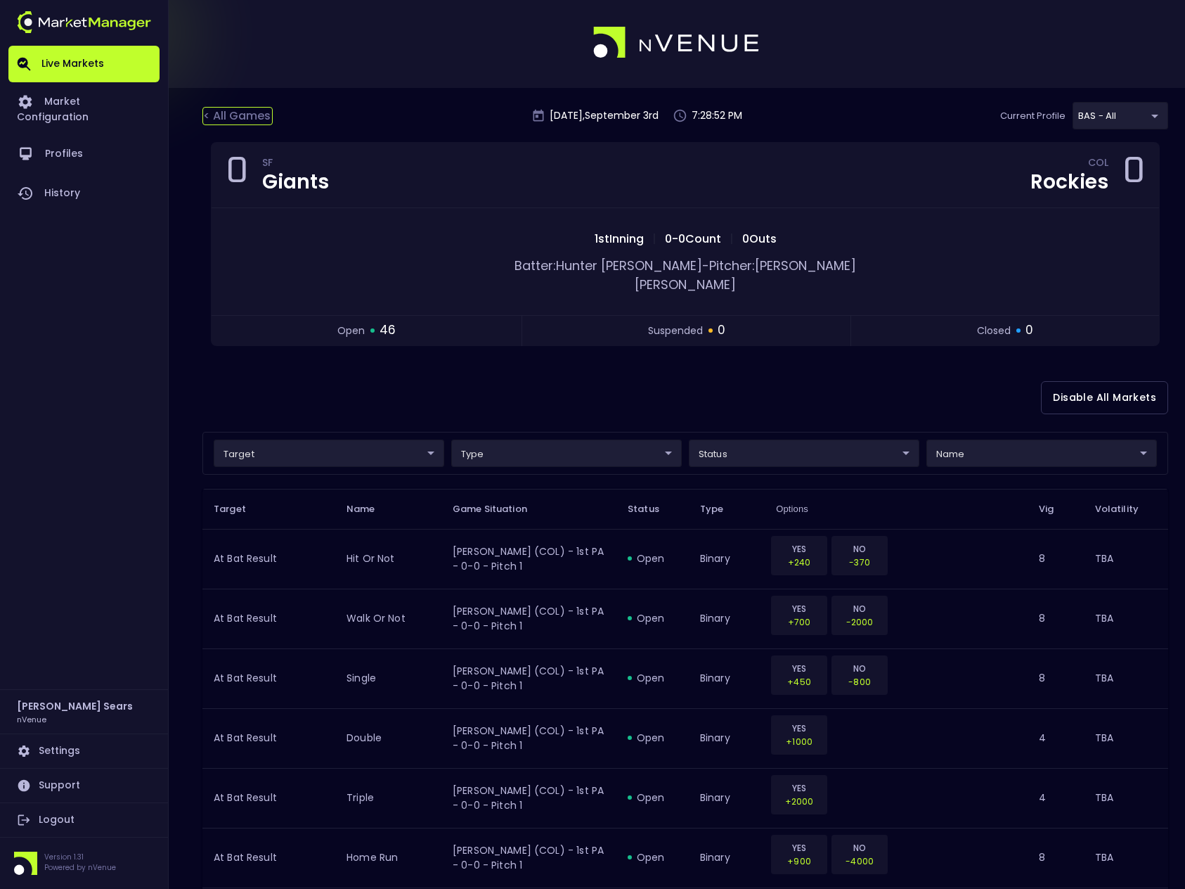
click at [247, 117] on div "< All Games" at bounding box center [237, 116] width 70 height 18
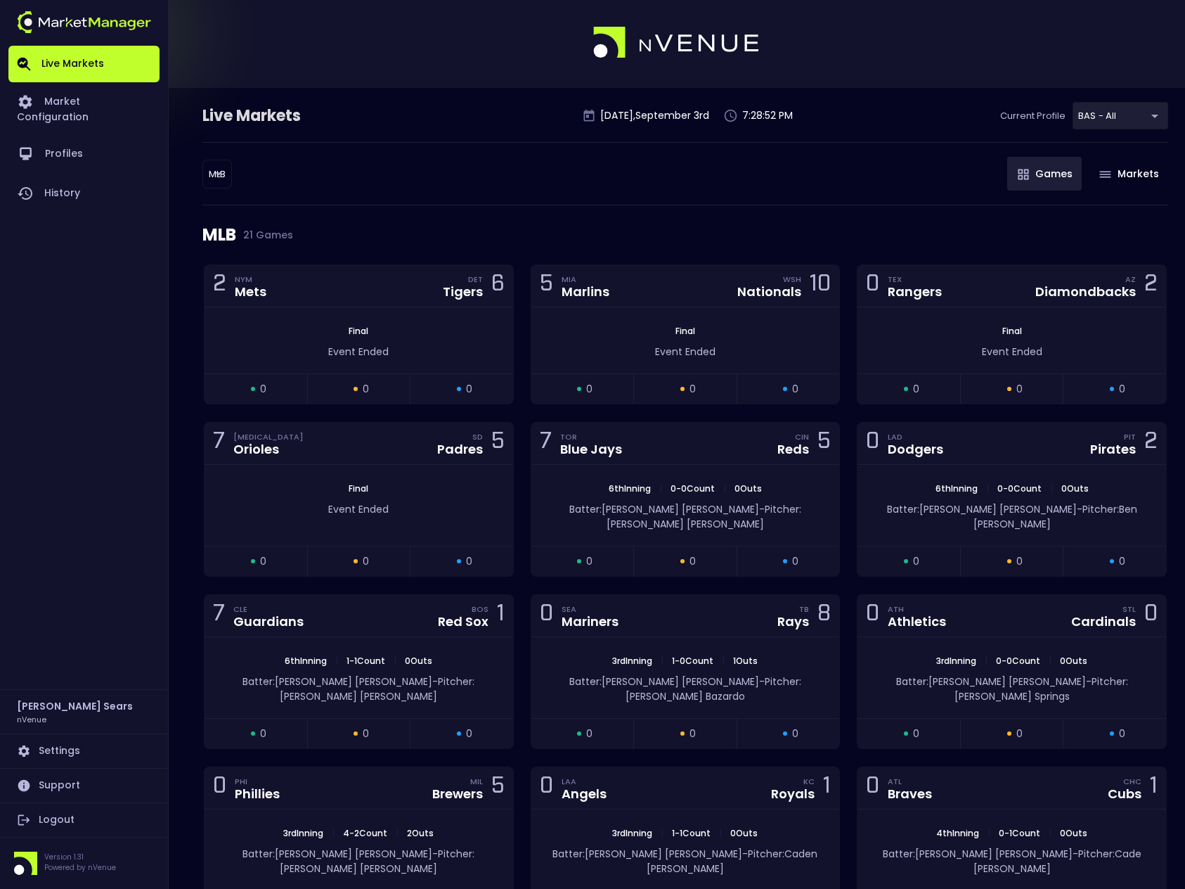
scroll to position [0, 0]
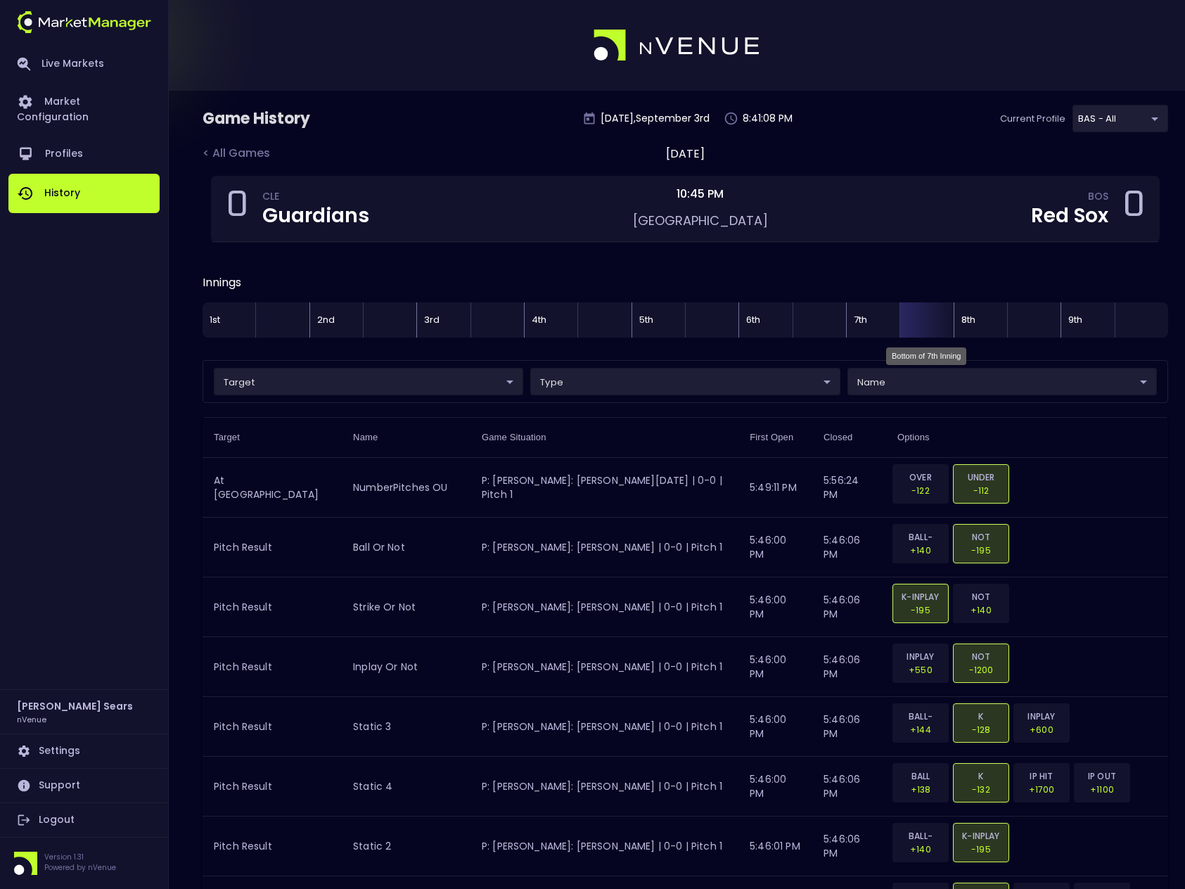
click at [933, 314] on div "Bottom of 7th Inning" at bounding box center [925, 319] width 53 height 35
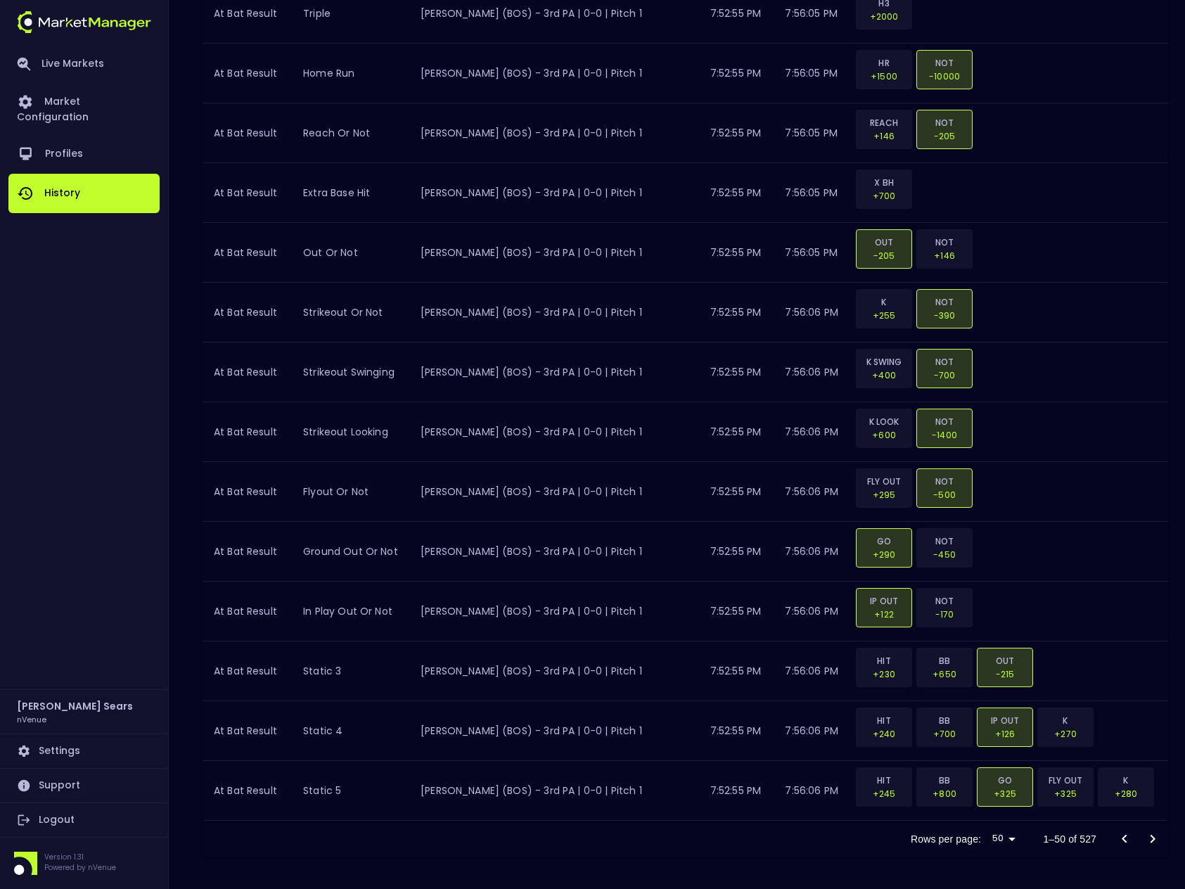
scroll to position [2627, 0]
click at [1152, 835] on icon "Go to next page" at bounding box center [1152, 836] width 5 height 8
click at [1157, 835] on icon "Go to next page" at bounding box center [1152, 836] width 17 height 17
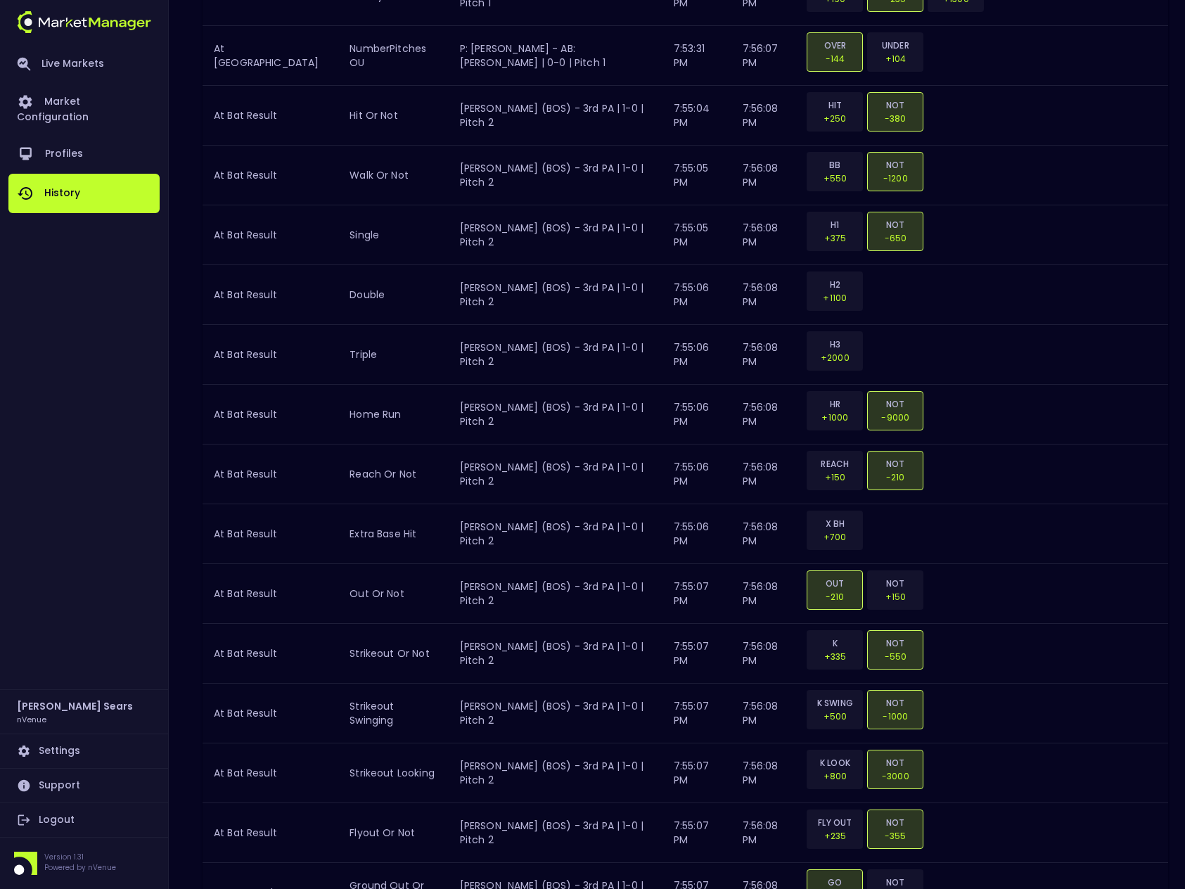
scroll to position [2802, 0]
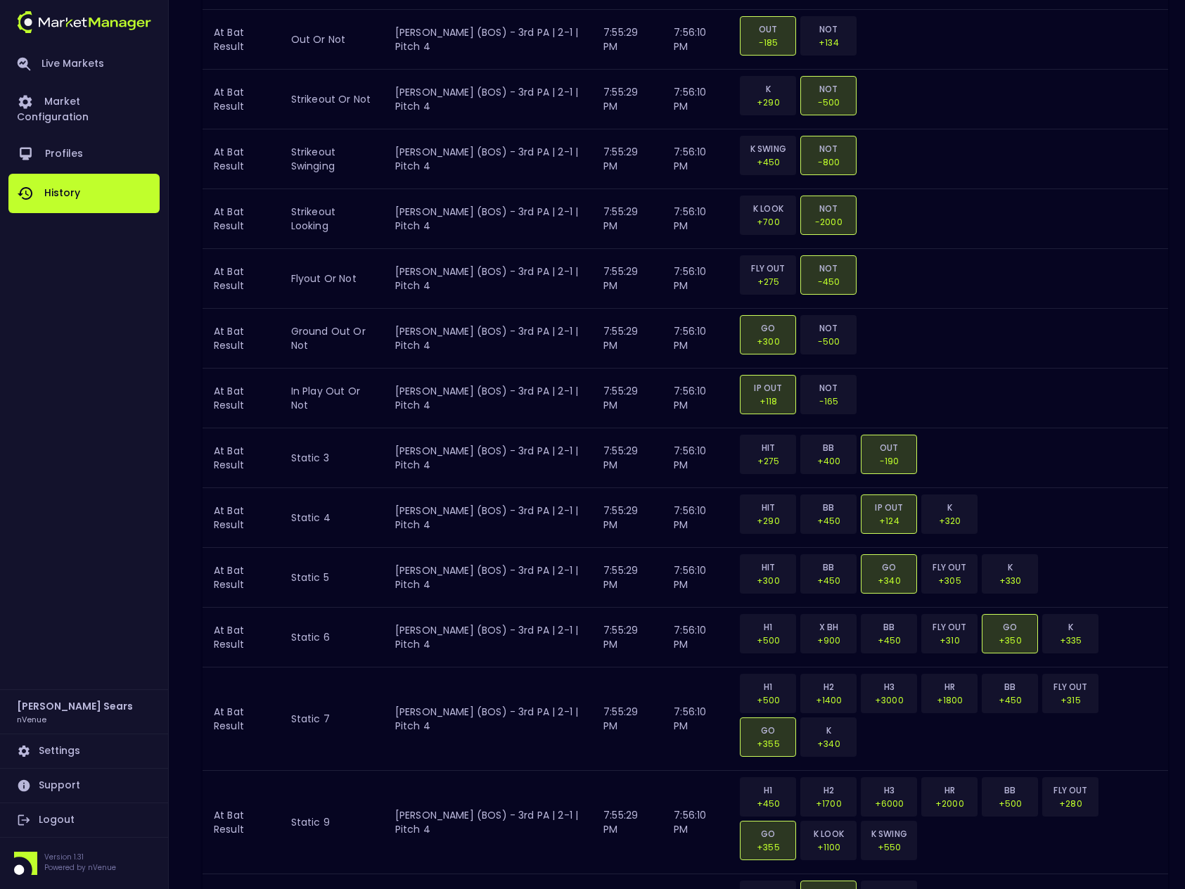
scroll to position [2889, 0]
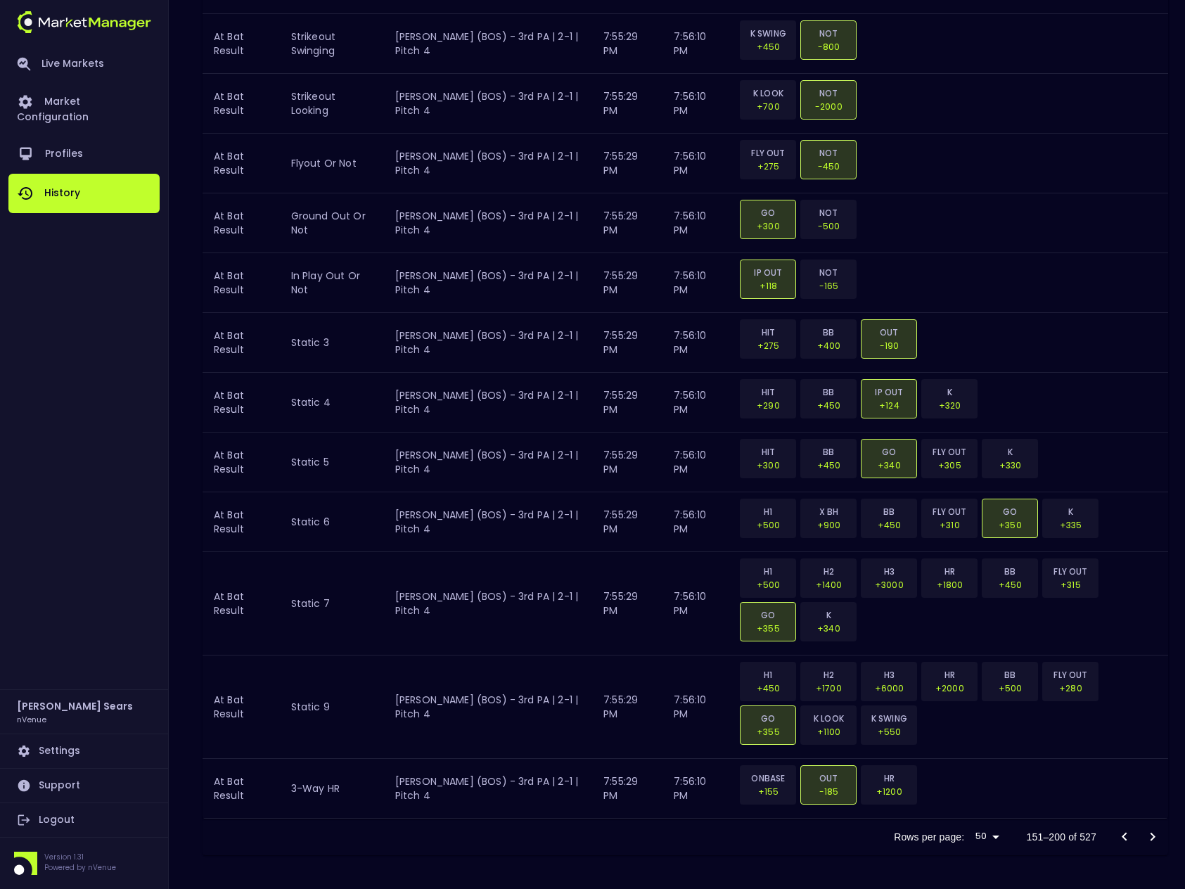
click at [1153, 834] on icon "Go to next page" at bounding box center [1152, 836] width 5 height 8
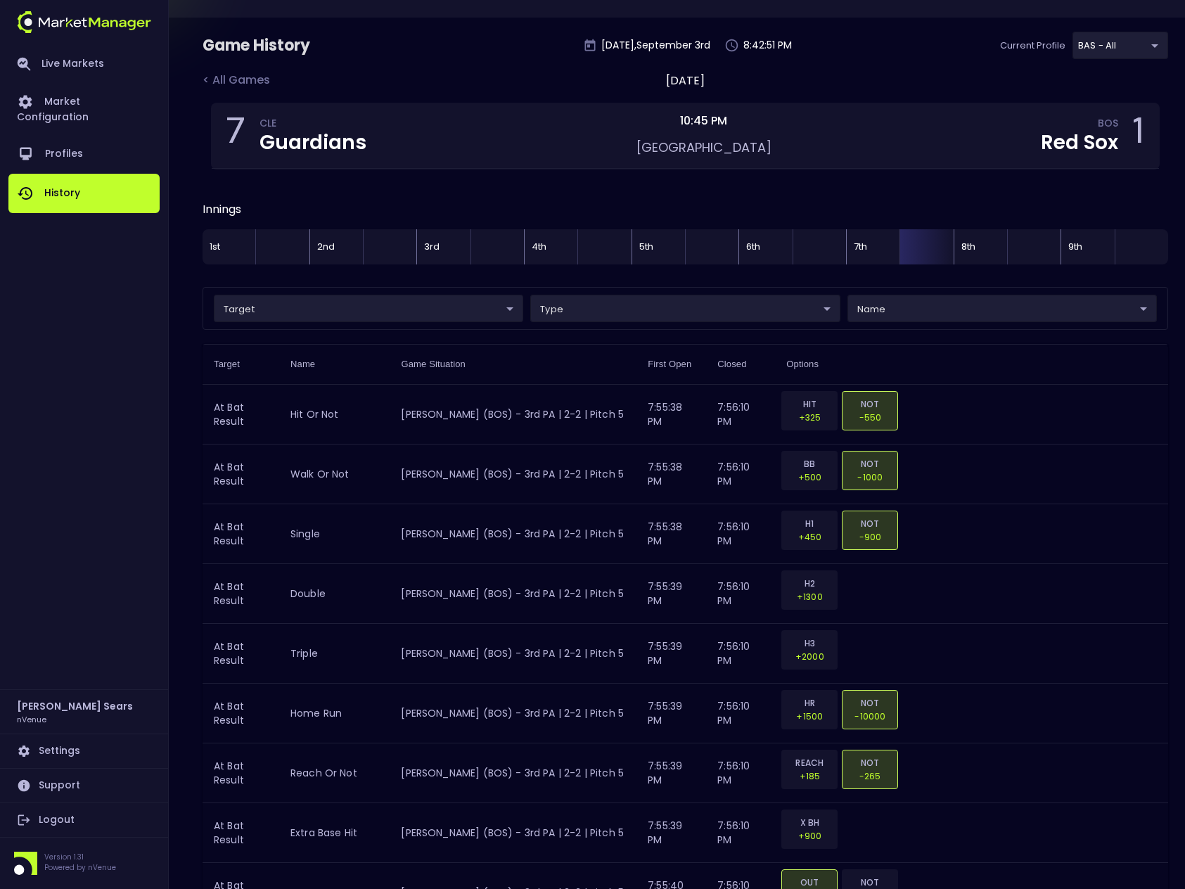
scroll to position [0, 0]
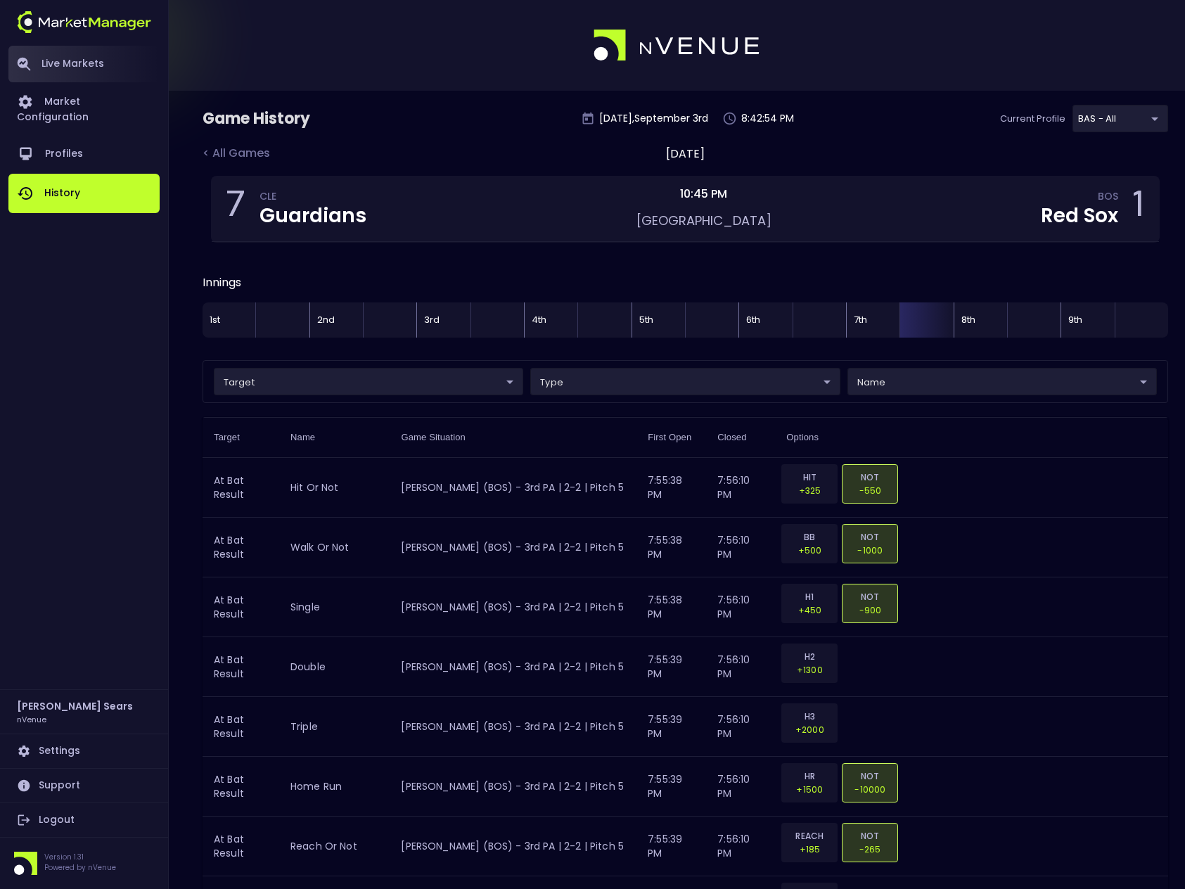
click at [71, 65] on link "Live Markets" at bounding box center [83, 64] width 151 height 37
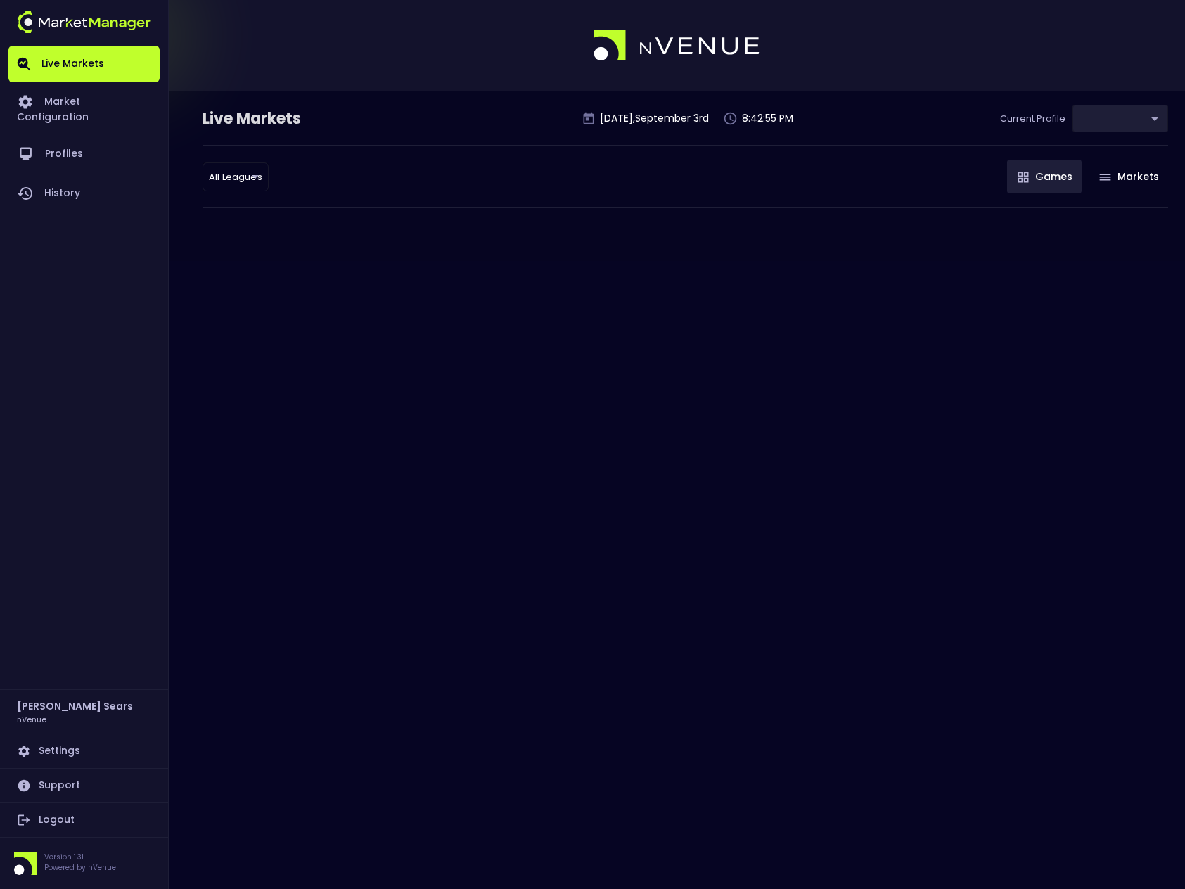
type input "0d810fa5-e353-4d9c-b11d-31f095cae871"
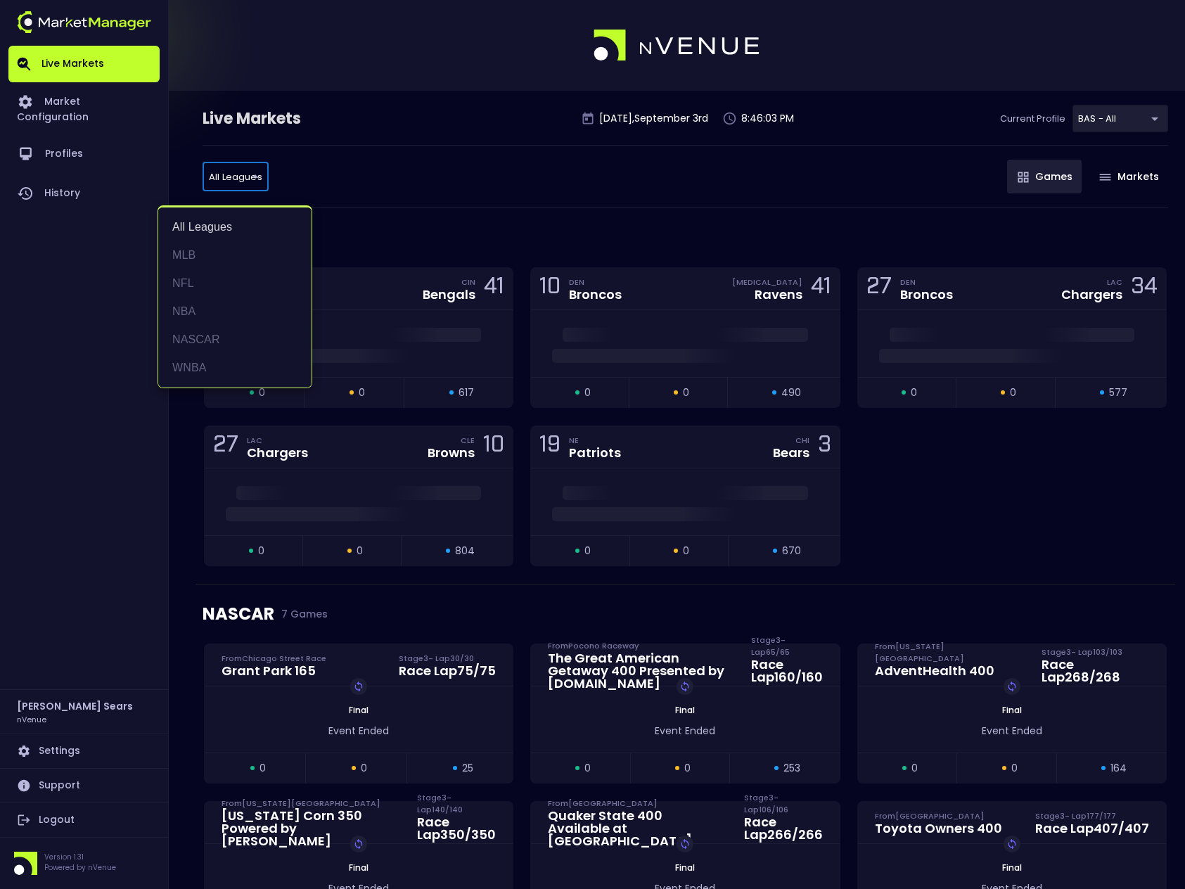
click at [191, 373] on li "WNBA" at bounding box center [234, 368] width 153 height 28
type input "WNBA"
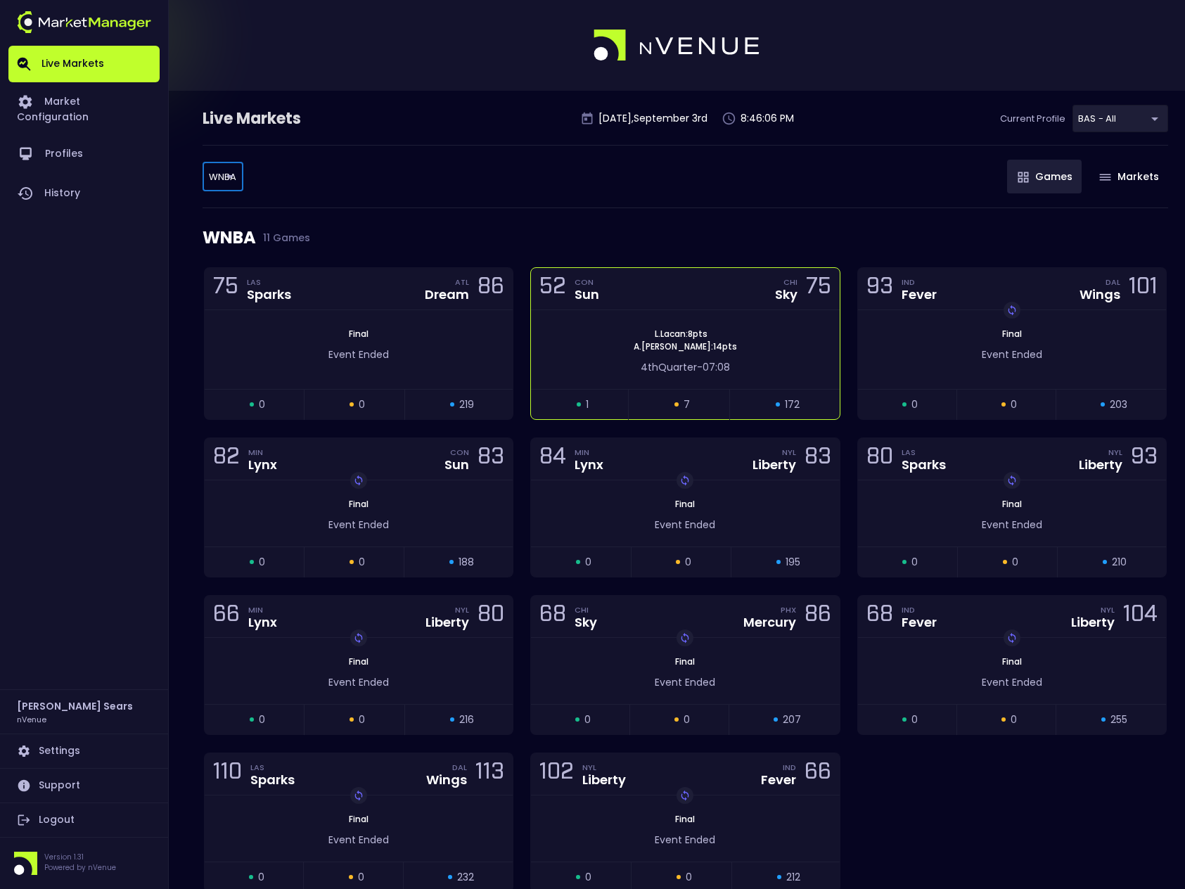
click at [633, 355] on div "4th Quarter - 07:08" at bounding box center [685, 364] width 308 height 22
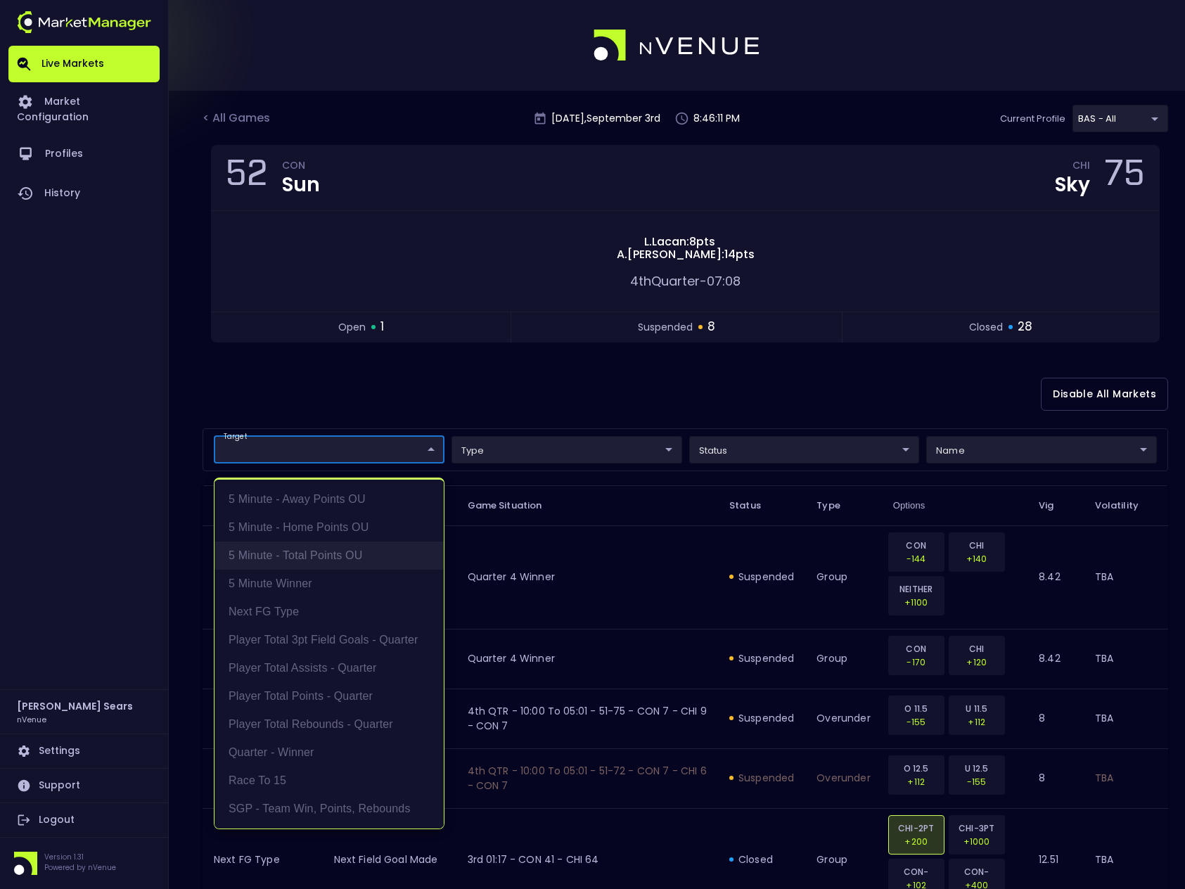
click at [344, 554] on li "5 Minute - Total Points OU" at bounding box center [328, 555] width 229 height 28
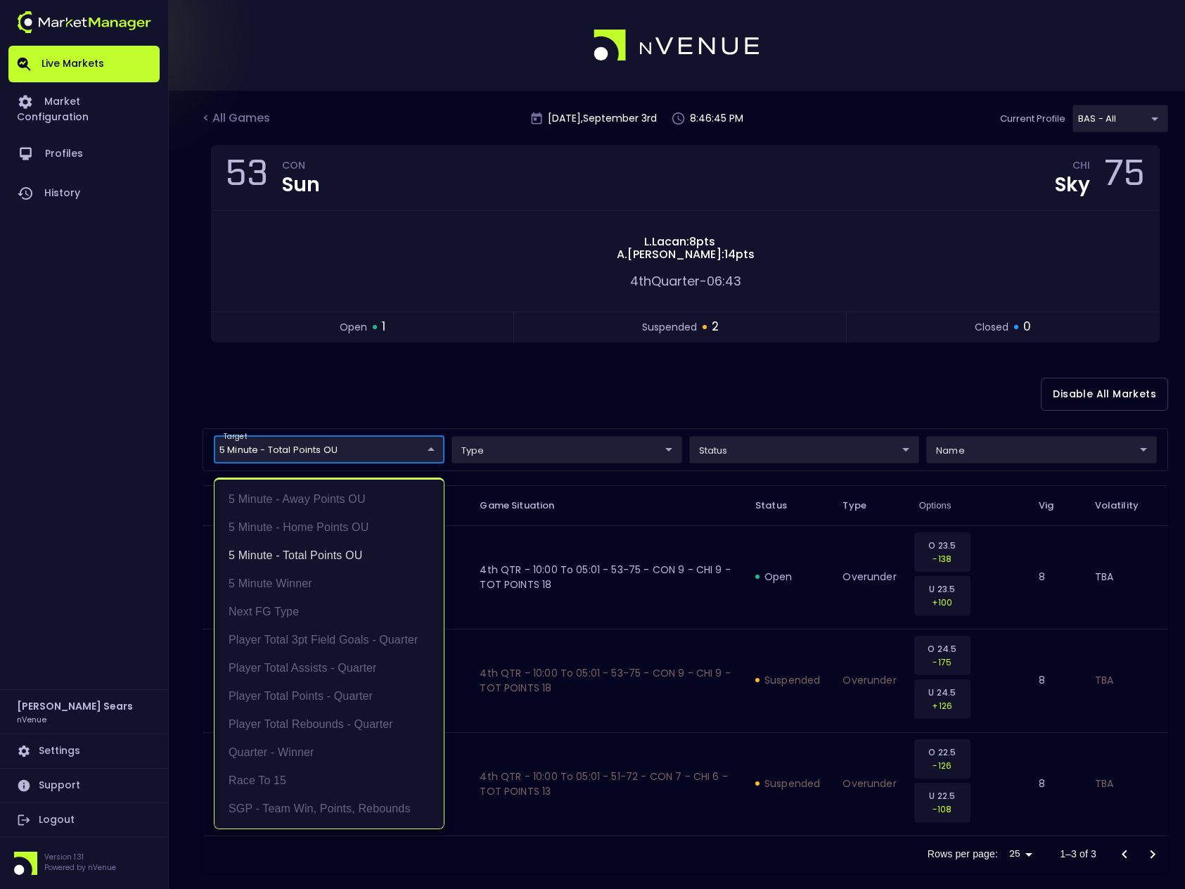
click at [417, 397] on div at bounding box center [592, 444] width 1185 height 889
click at [428, 449] on body "Live Markets Market Configuration Profiles History [PERSON_NAME] nVenue Setting…" at bounding box center [592, 505] width 1185 height 1010
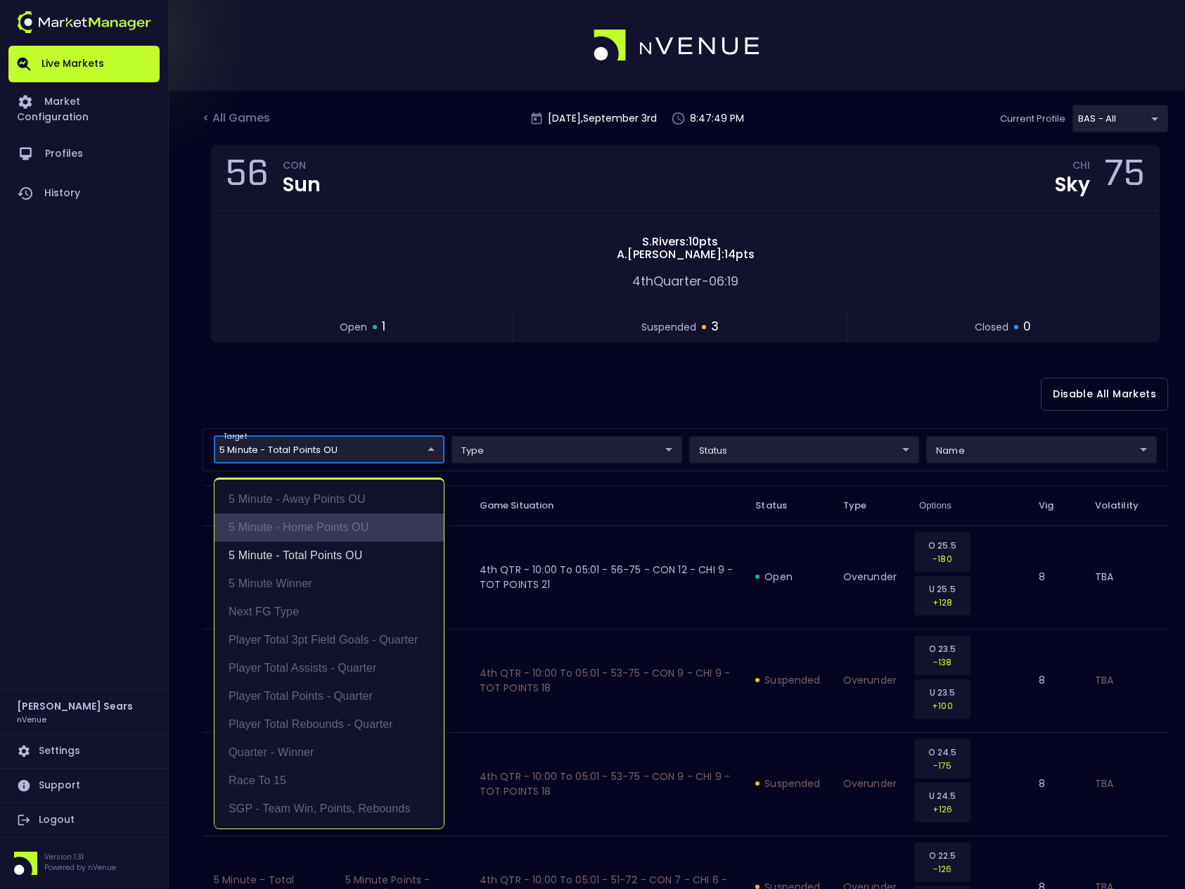
click at [344, 523] on li "5 Minute - Home Points OU" at bounding box center [328, 527] width 229 height 28
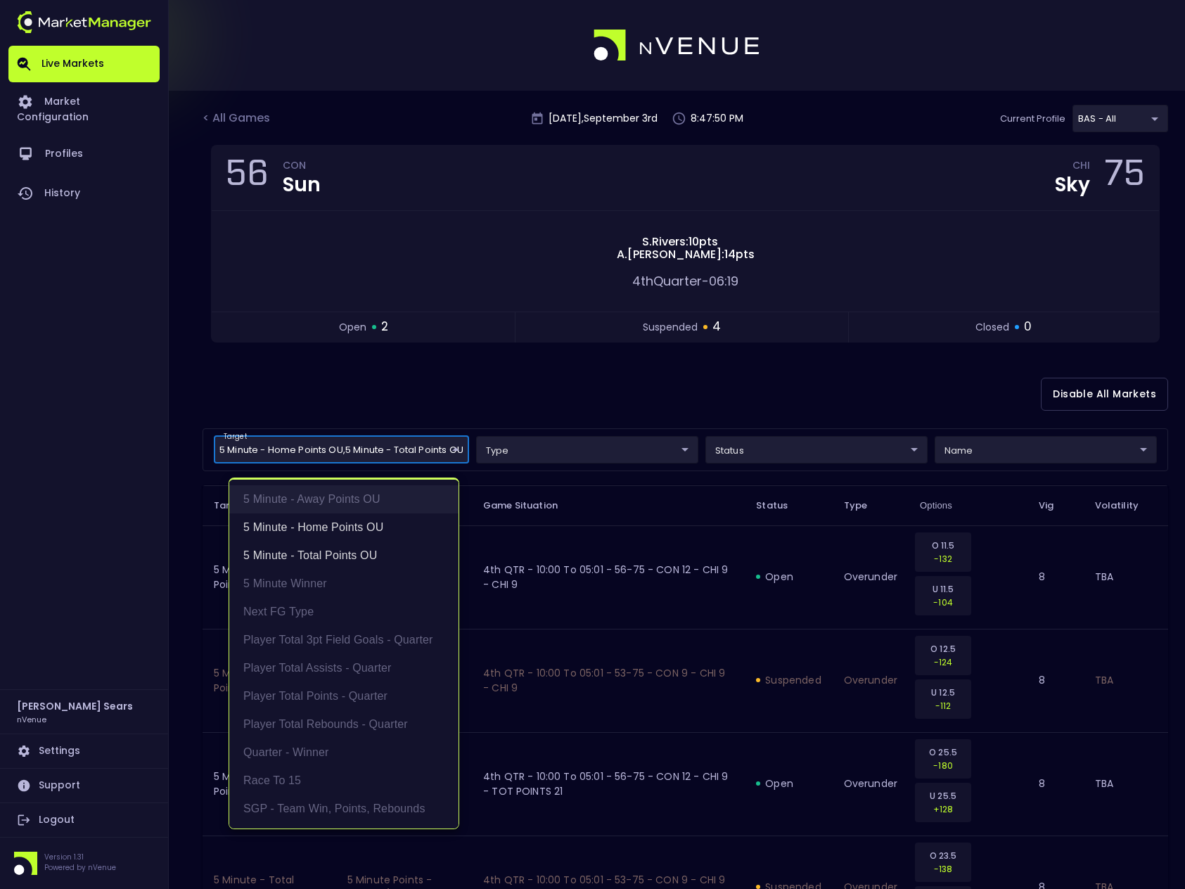
click at [345, 498] on li "5 Minute - Away Points OU" at bounding box center [343, 499] width 229 height 28
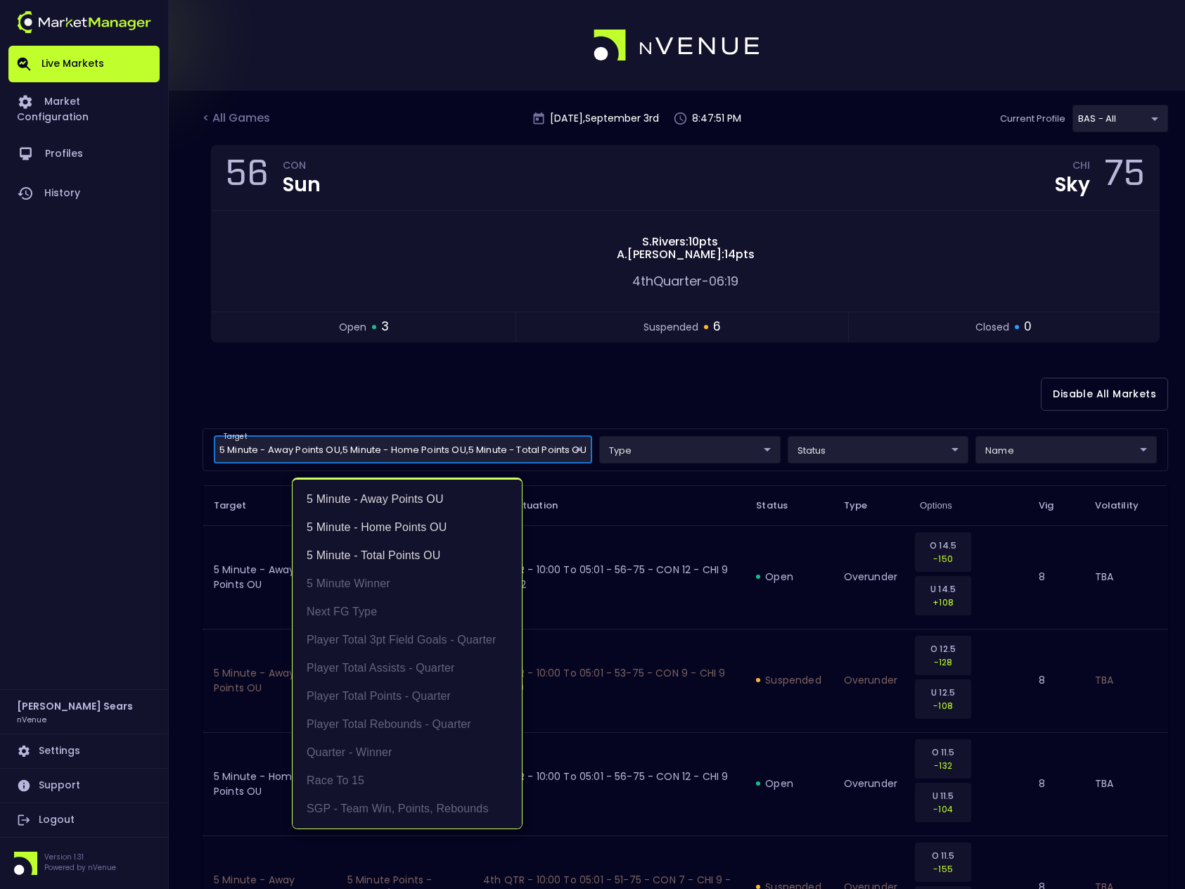
click at [411, 402] on div at bounding box center [592, 444] width 1185 height 889
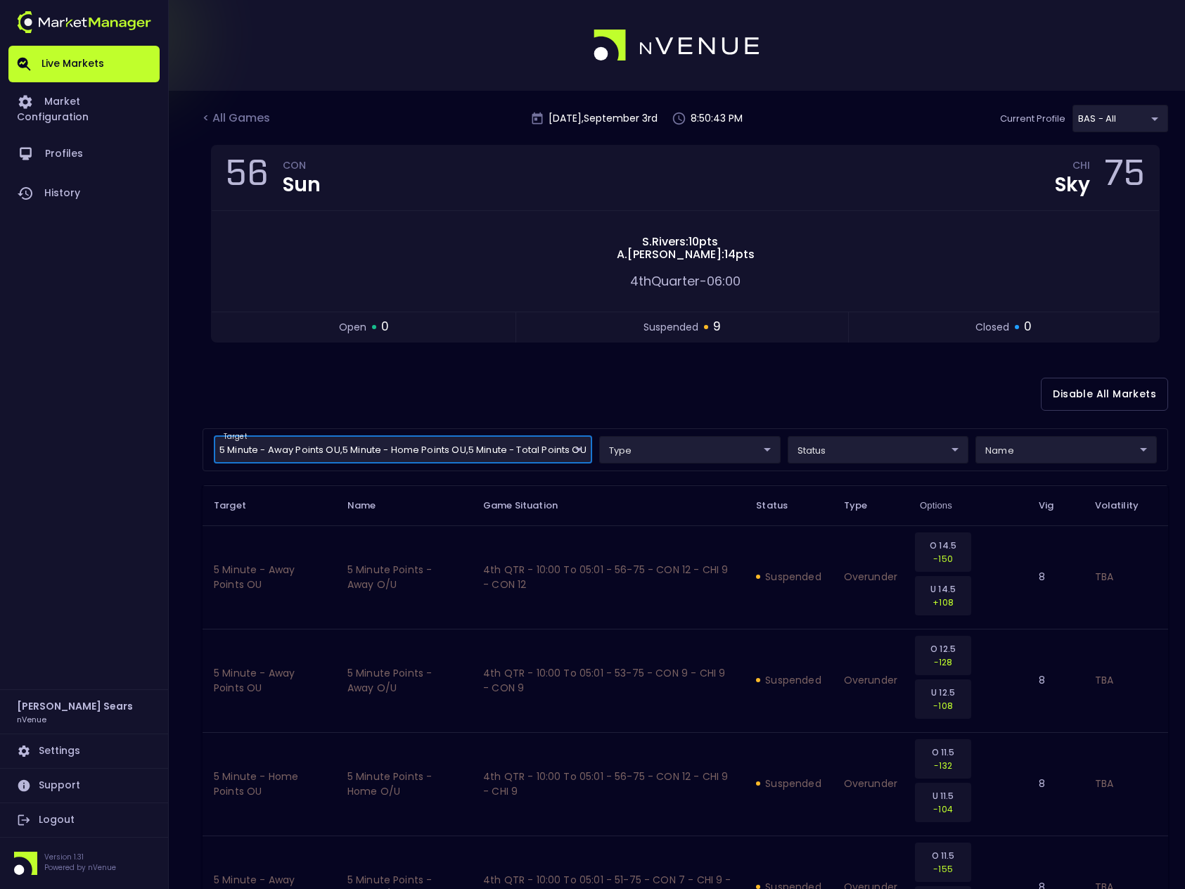
click at [497, 451] on body "Live Markets Market Configuration Profiles History [PERSON_NAME] nVenue Setting…" at bounding box center [592, 763] width 1185 height 1526
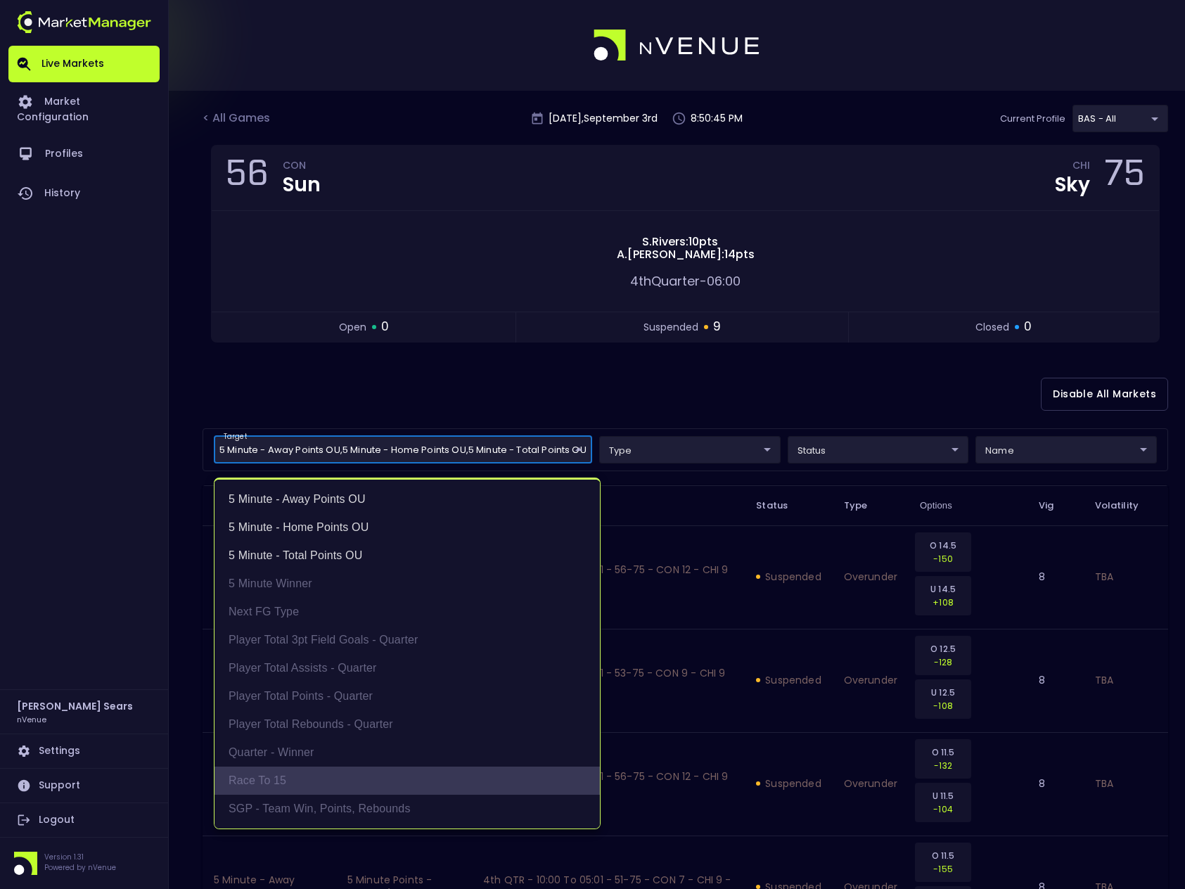
click at [296, 780] on li "Race to 15" at bounding box center [406, 780] width 385 height 28
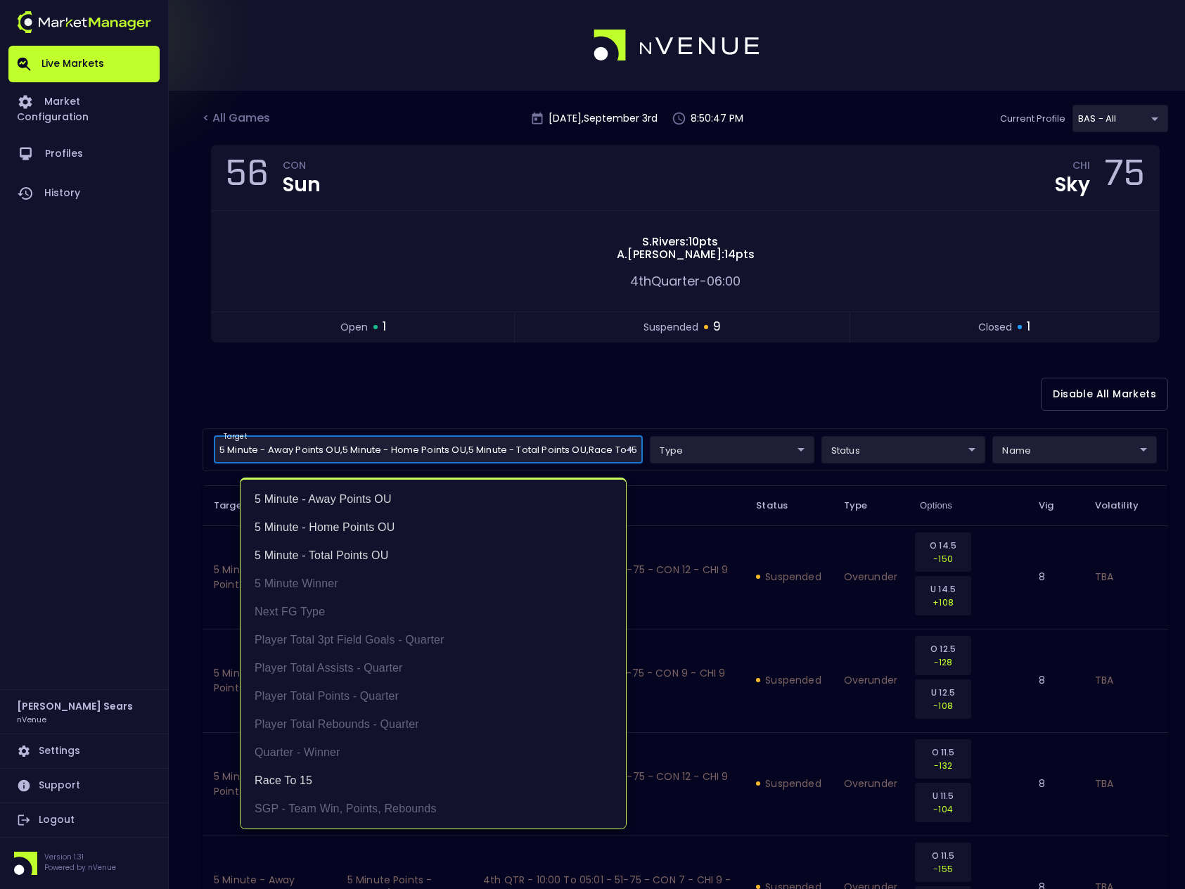
click at [392, 394] on div at bounding box center [592, 444] width 1185 height 889
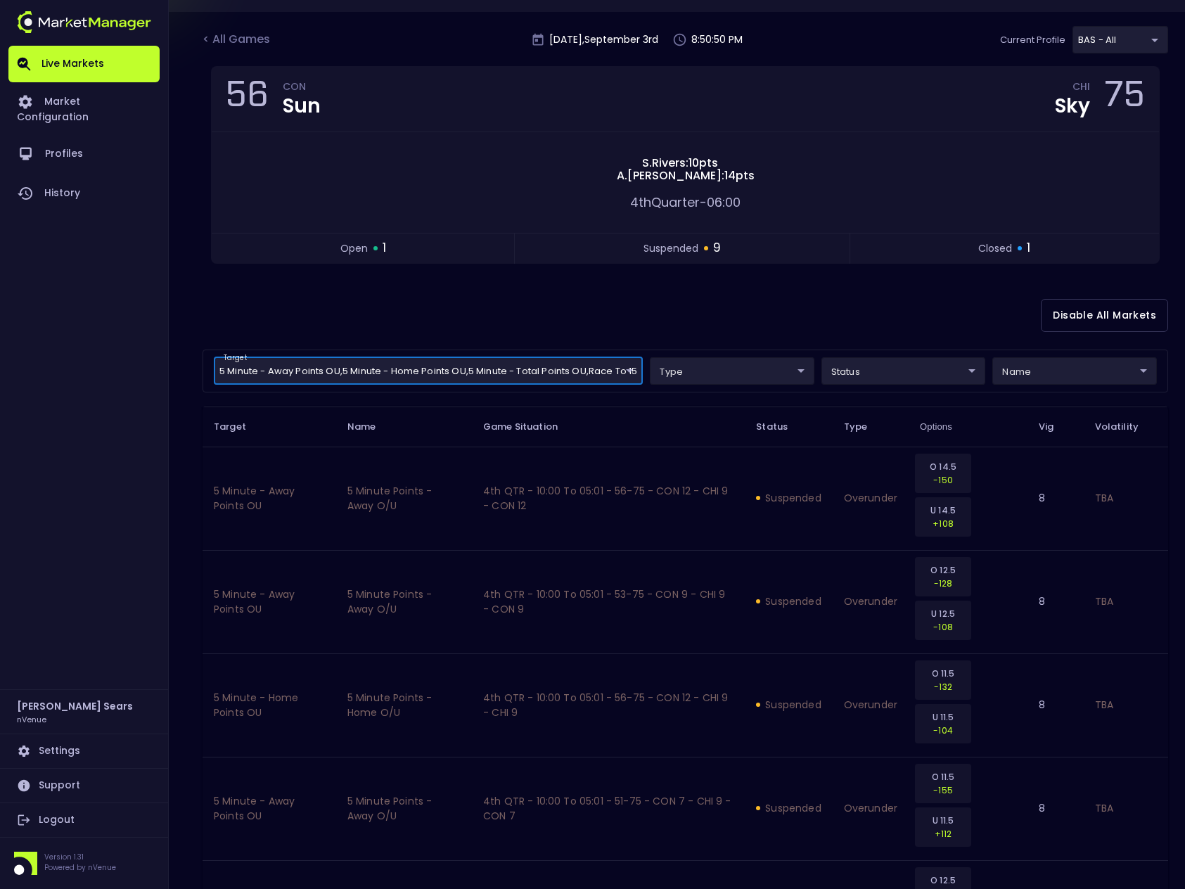
scroll to position [75, 0]
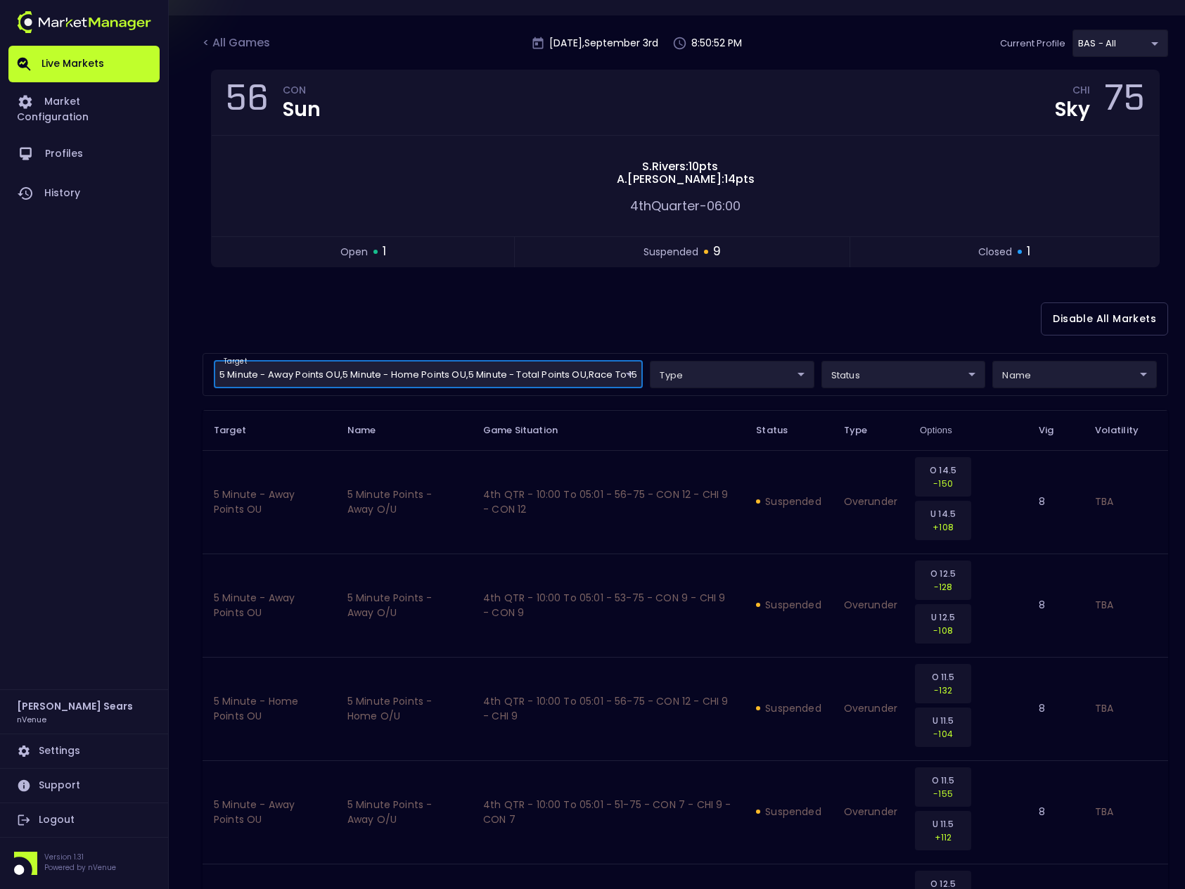
click at [425, 378] on body "Live Markets Market Configuration Profiles History [PERSON_NAME] nVenue Setting…" at bounding box center [592, 791] width 1185 height 1733
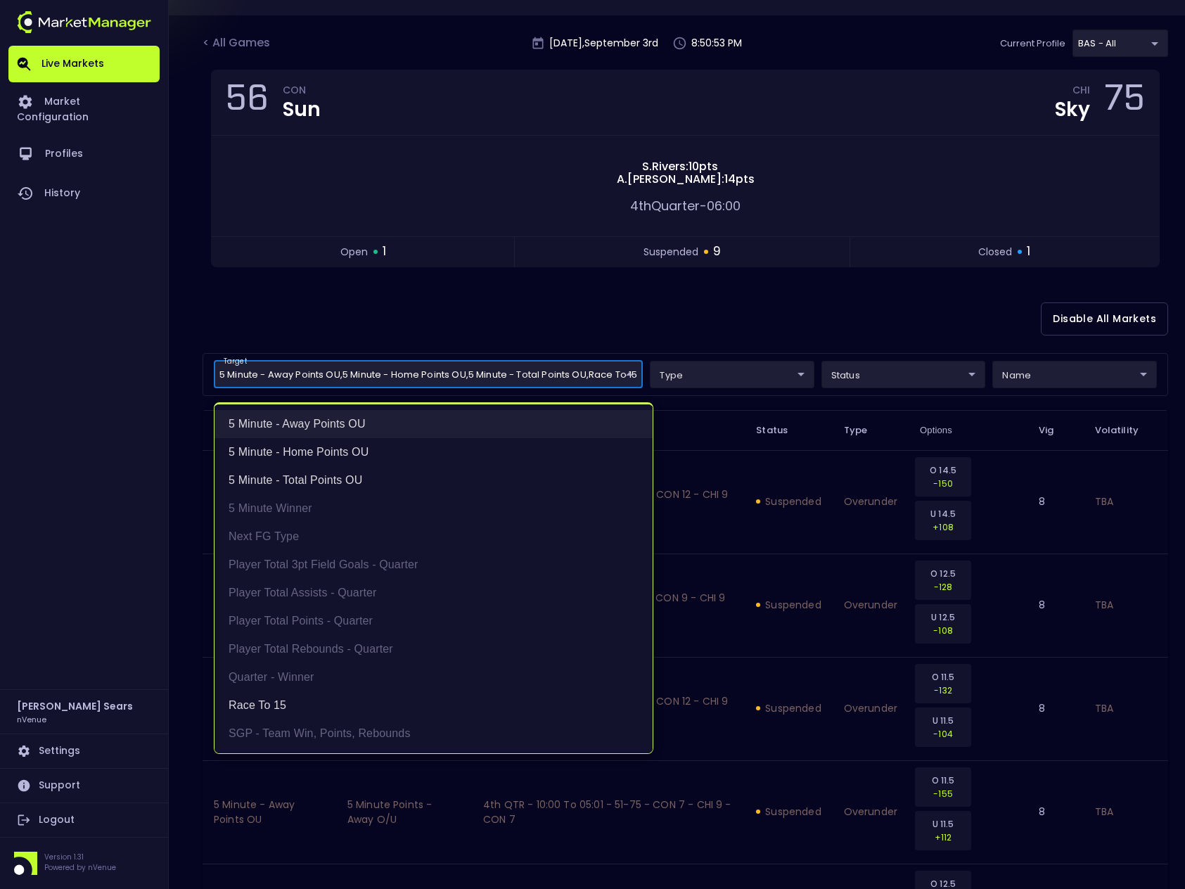
click at [364, 423] on li "5 Minute - Away Points OU" at bounding box center [433, 424] width 438 height 28
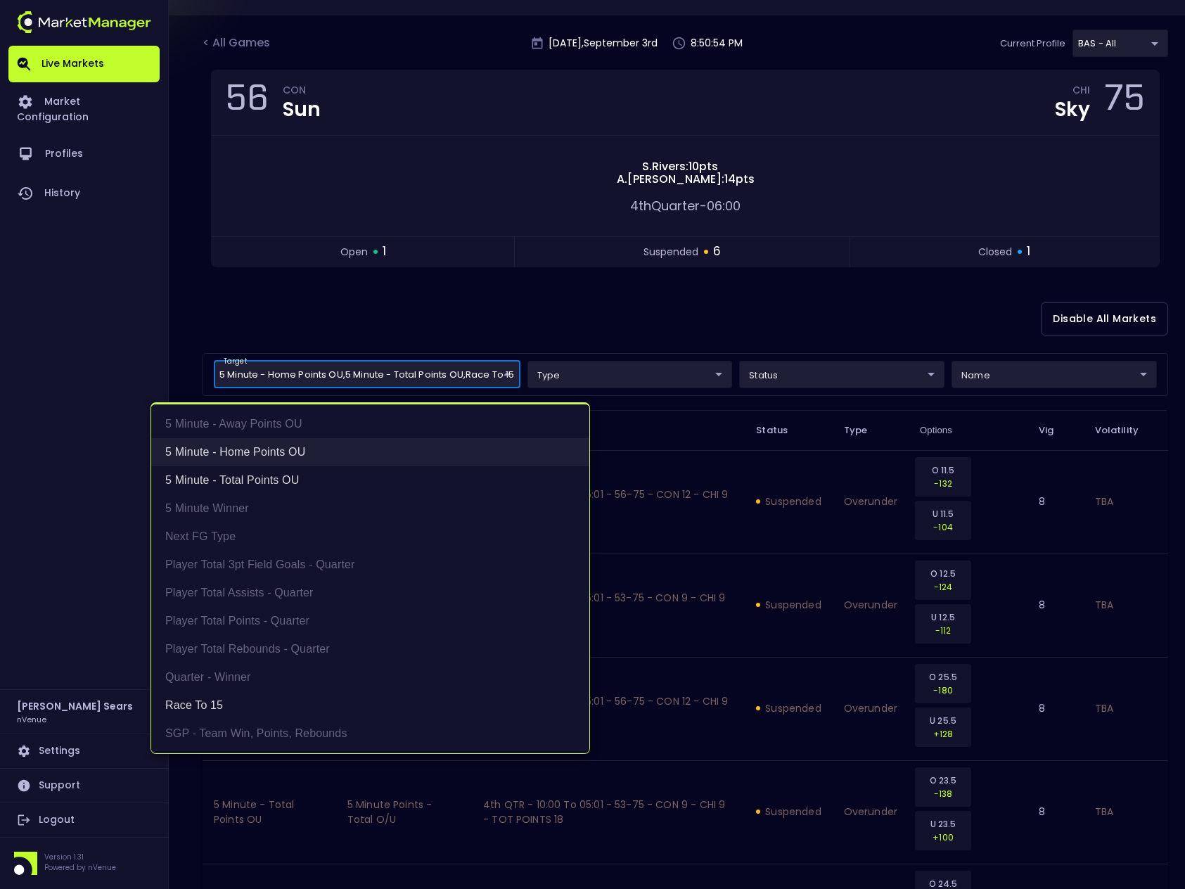
click at [342, 448] on li "5 Minute - Home Points OU" at bounding box center [370, 452] width 438 height 28
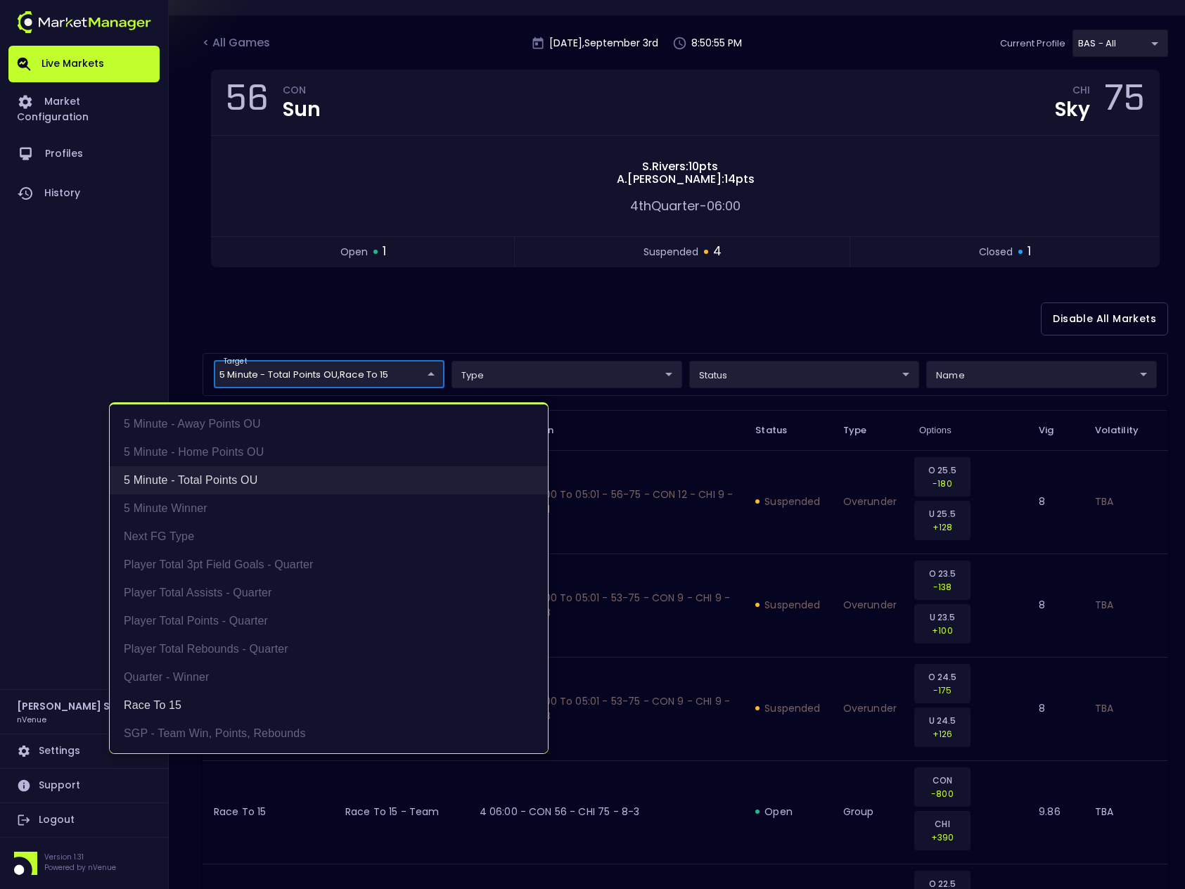
click at [330, 470] on li "5 Minute - Total Points OU" at bounding box center [329, 480] width 438 height 28
type input "Race to 15"
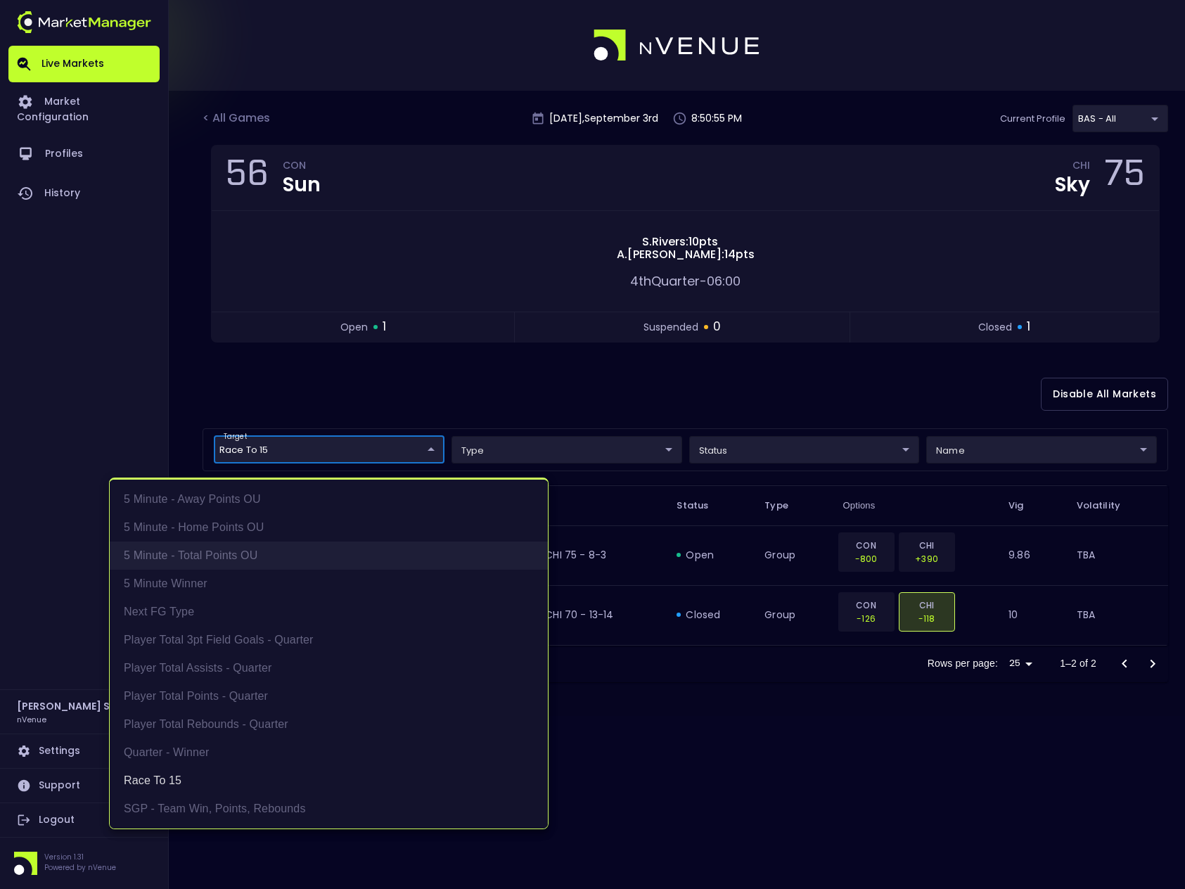
scroll to position [0, 0]
click at [406, 344] on div at bounding box center [592, 444] width 1185 height 889
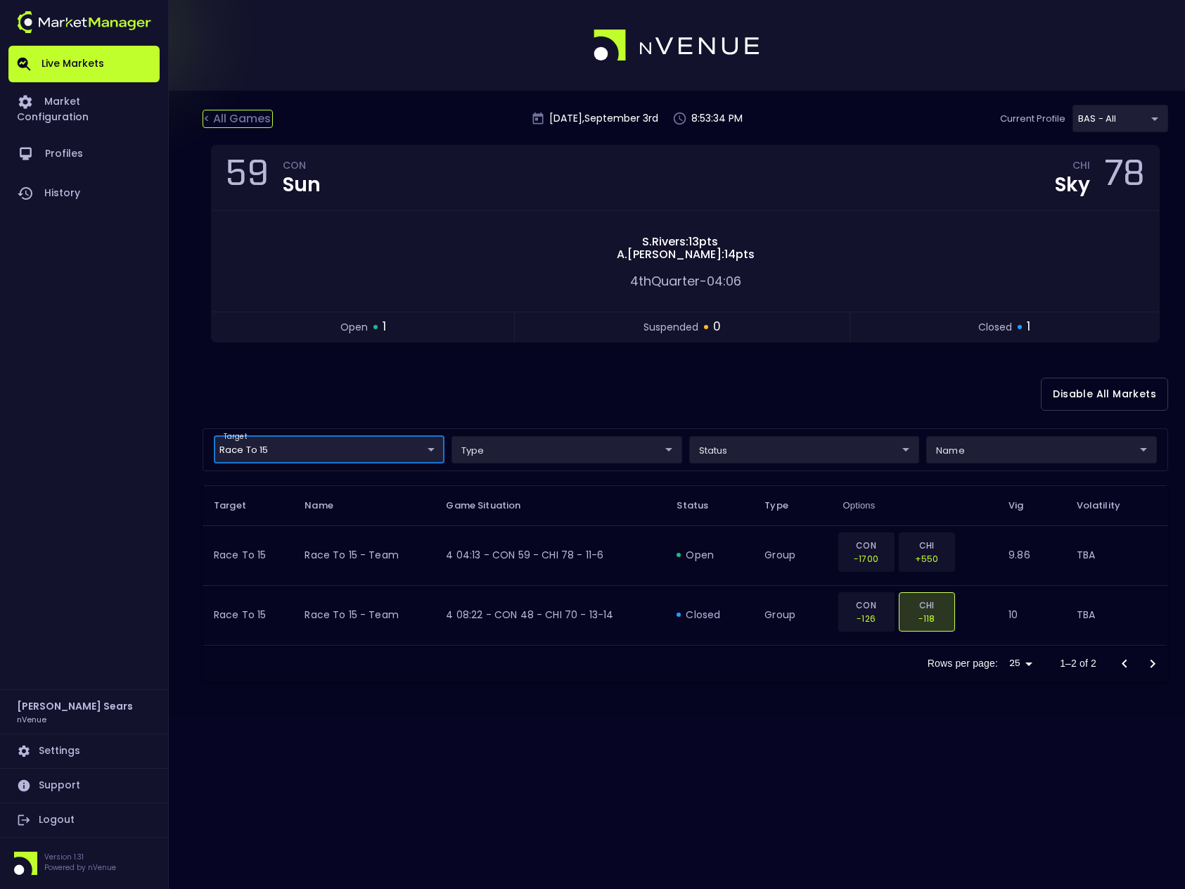
click at [241, 118] on div "< All Games" at bounding box center [237, 119] width 70 height 18
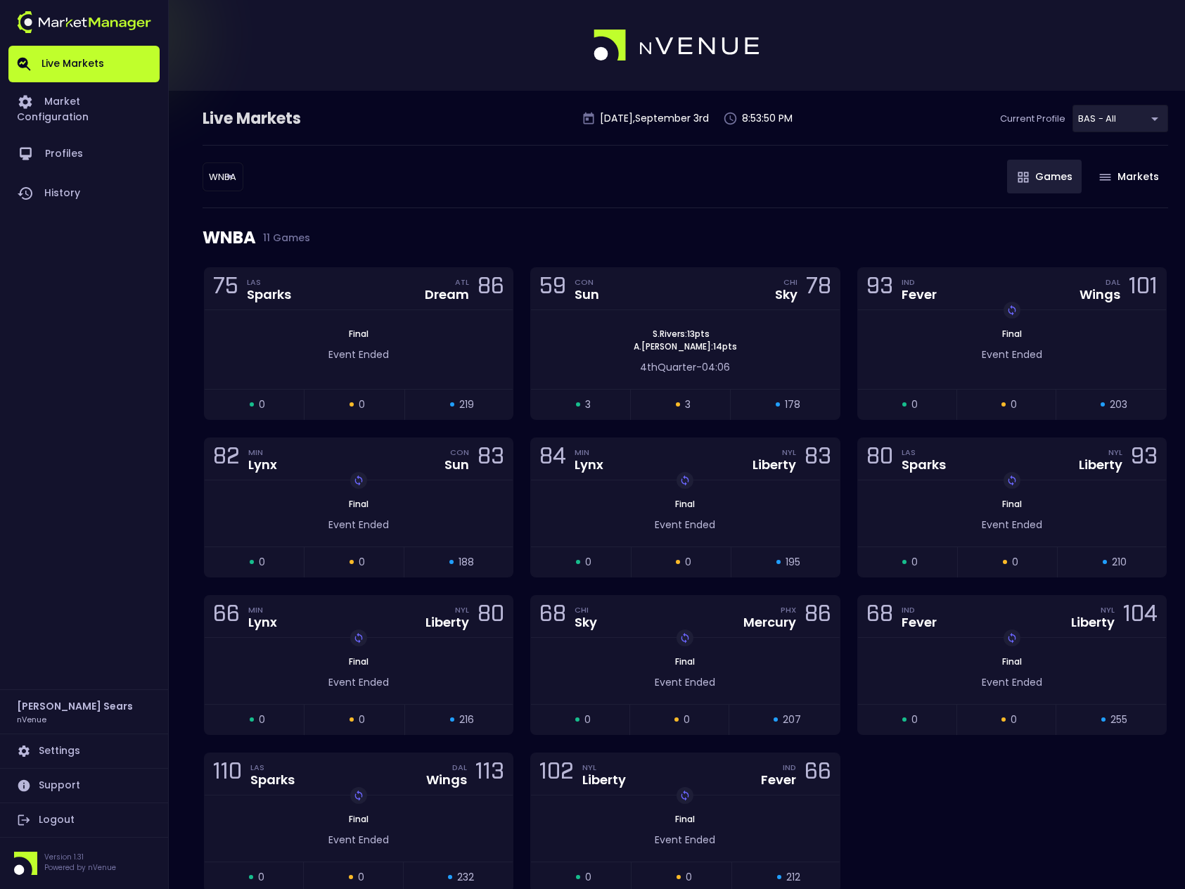
click at [219, 176] on body "Live Markets Market Configuration Profiles History [PERSON_NAME] nVenue Setting…" at bounding box center [592, 481] width 1185 height 963
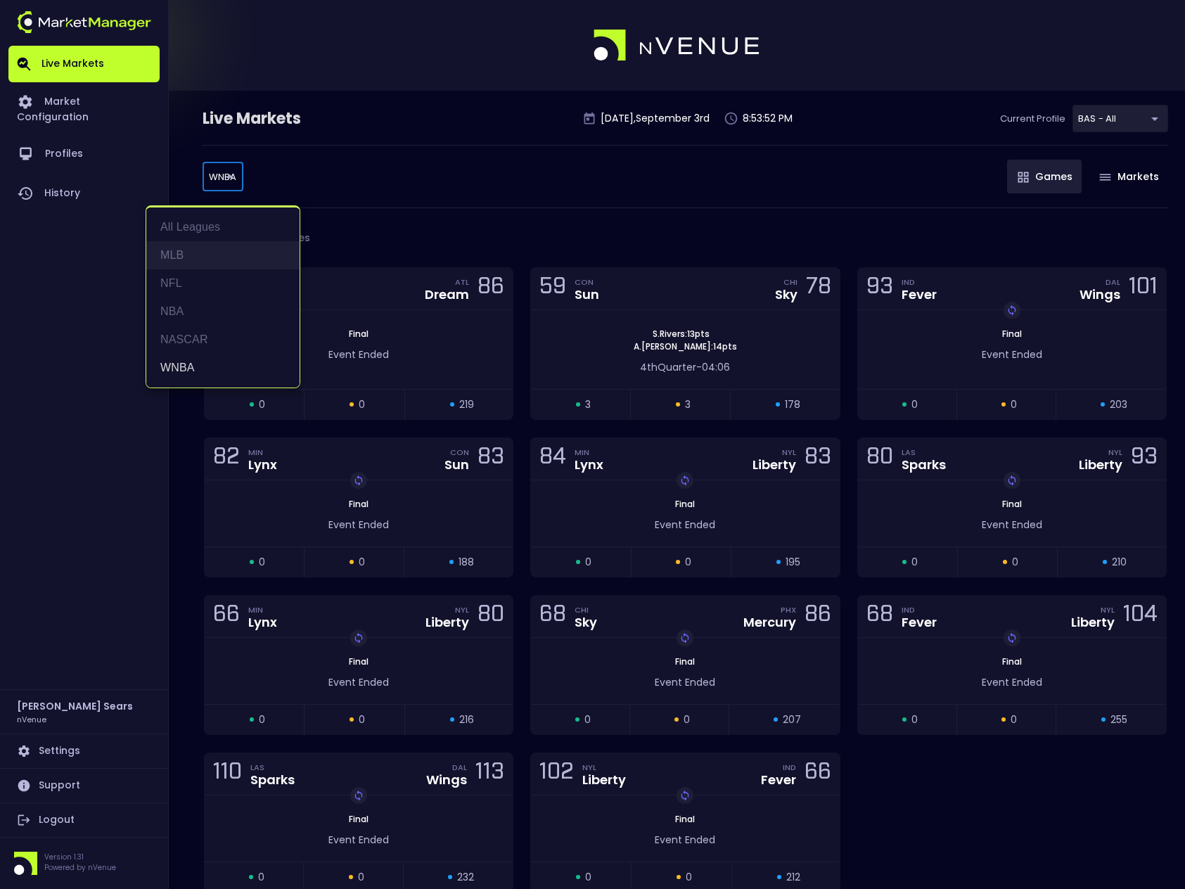
click at [181, 255] on li "MLB" at bounding box center [222, 255] width 153 height 28
type input "MLB"
